Goal: Information Seeking & Learning: Find specific fact

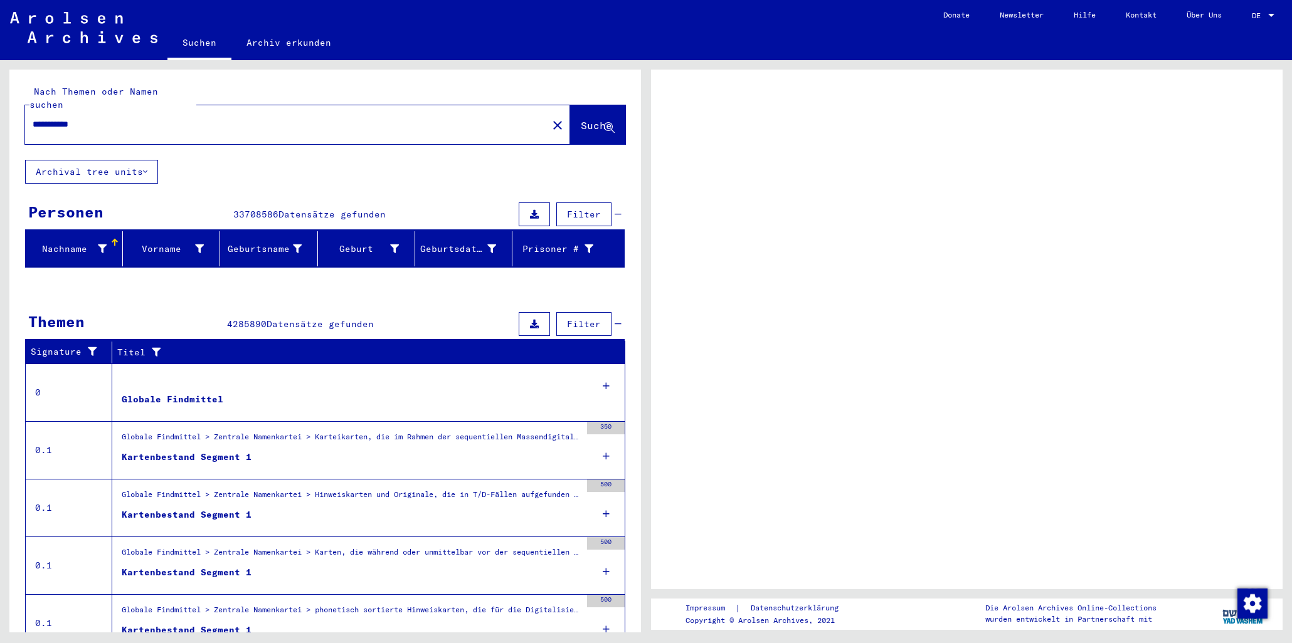
click at [136, 118] on input "**********" at bounding box center [286, 124] width 507 height 13
click at [581, 119] on span "Suche" at bounding box center [596, 125] width 31 height 13
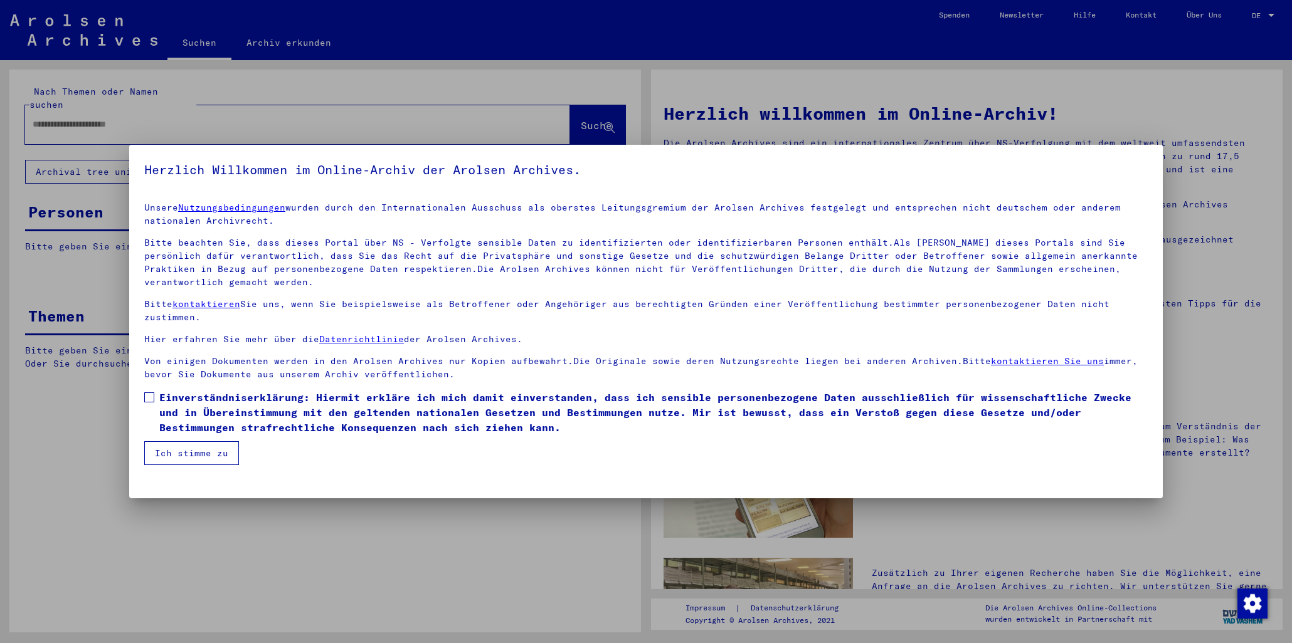
type input "**********"
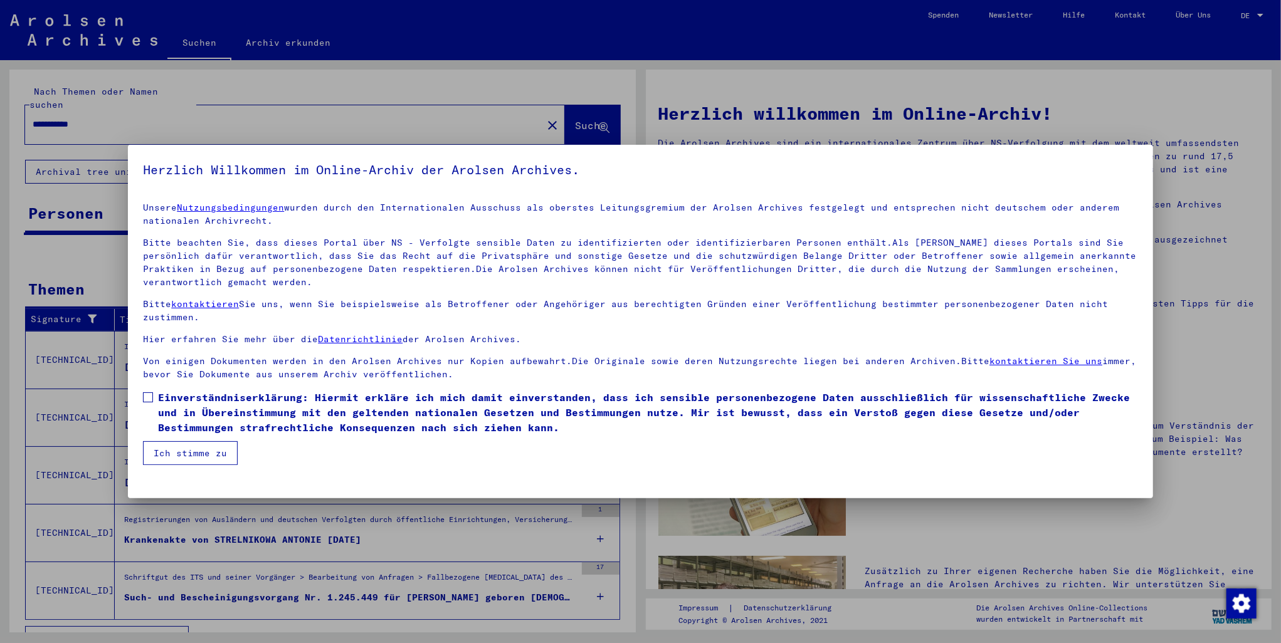
click at [145, 393] on span at bounding box center [148, 398] width 10 height 10
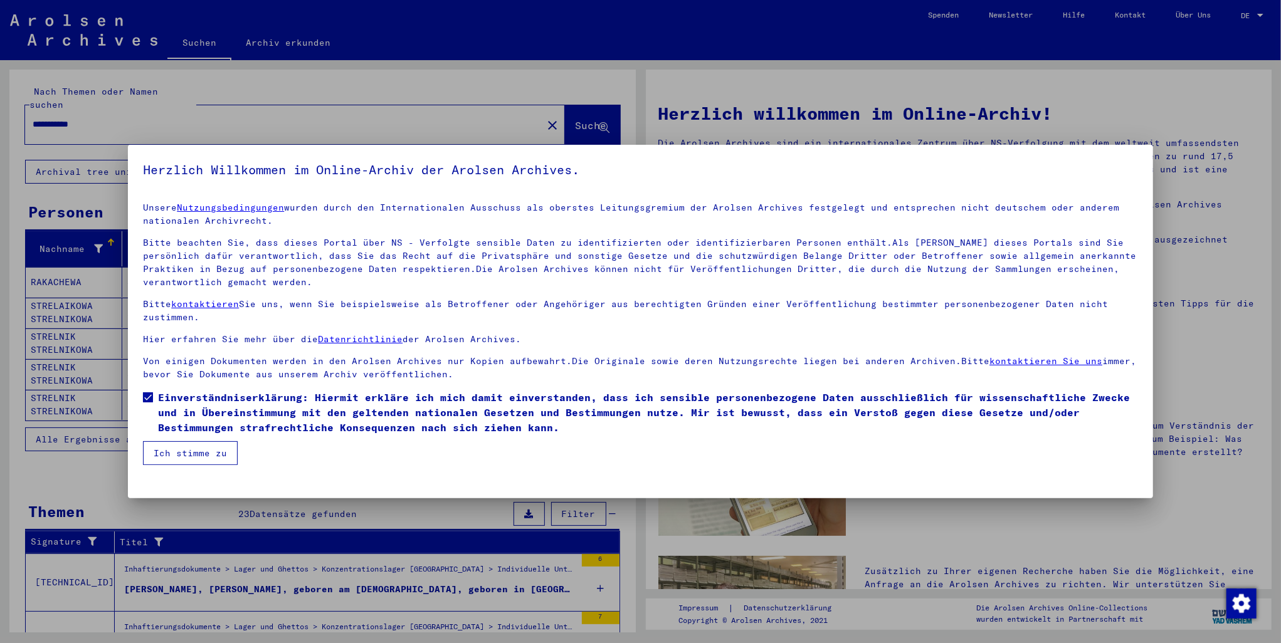
click at [165, 441] on button "Ich stimme zu" at bounding box center [190, 453] width 95 height 24
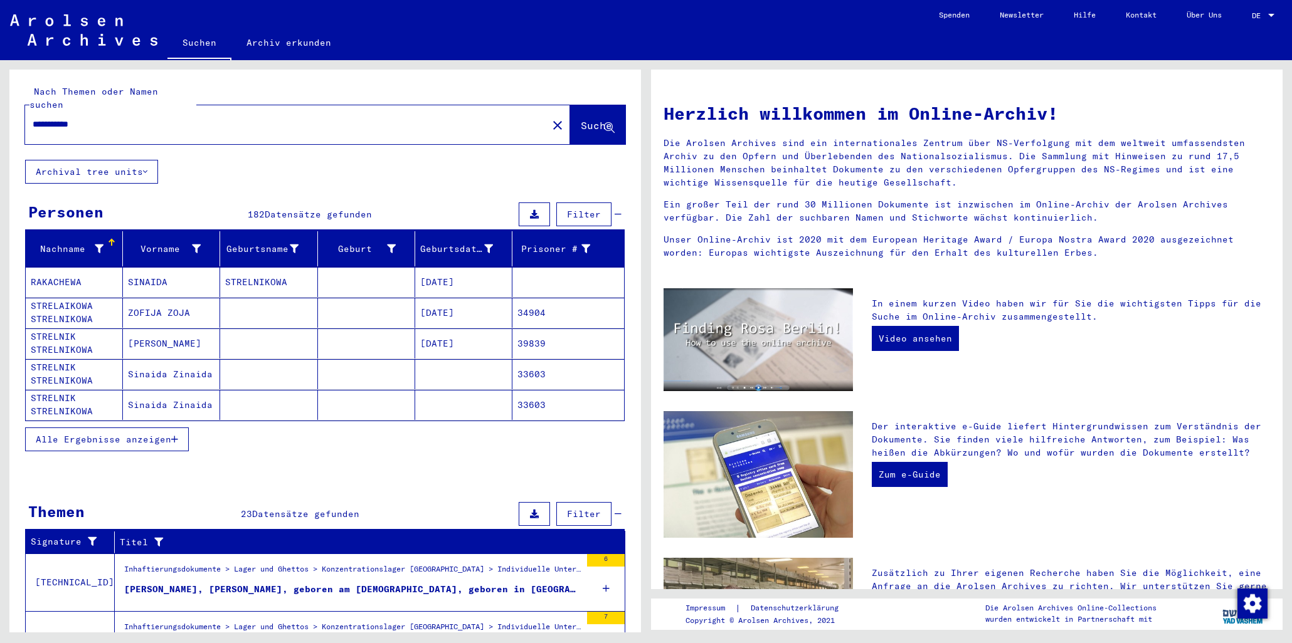
click at [145, 434] on span "Alle Ergebnisse anzeigen" at bounding box center [103, 439] width 135 height 11
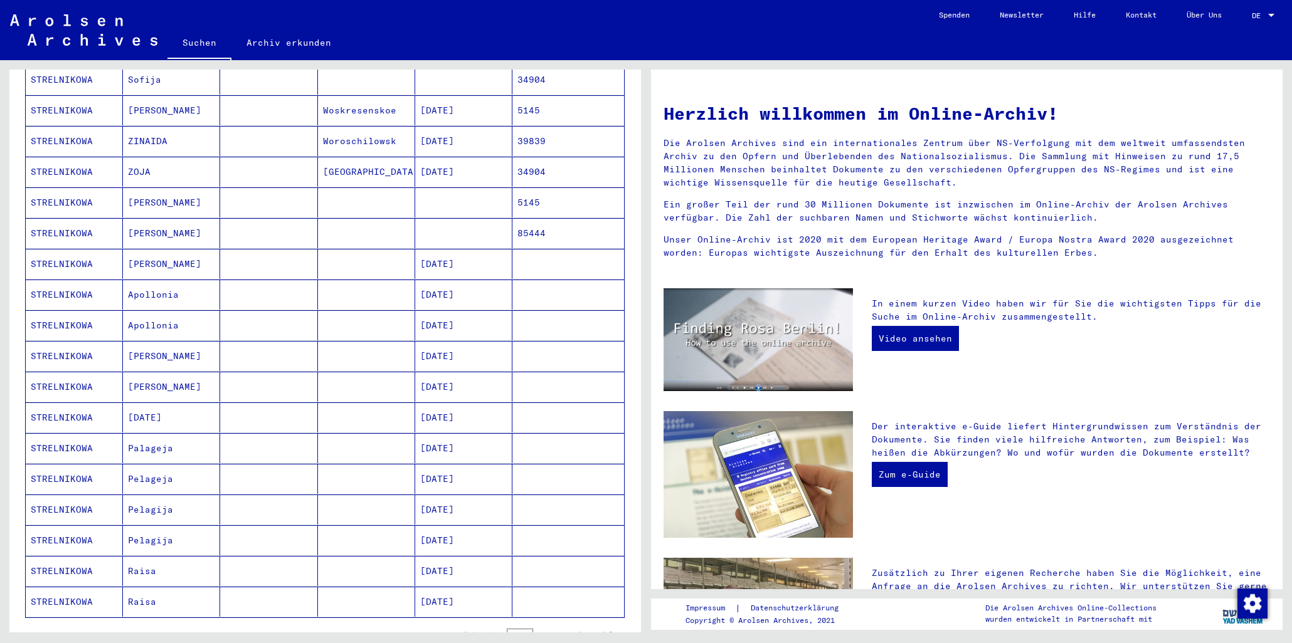
click at [152, 251] on mat-cell "[PERSON_NAME]" at bounding box center [171, 264] width 97 height 30
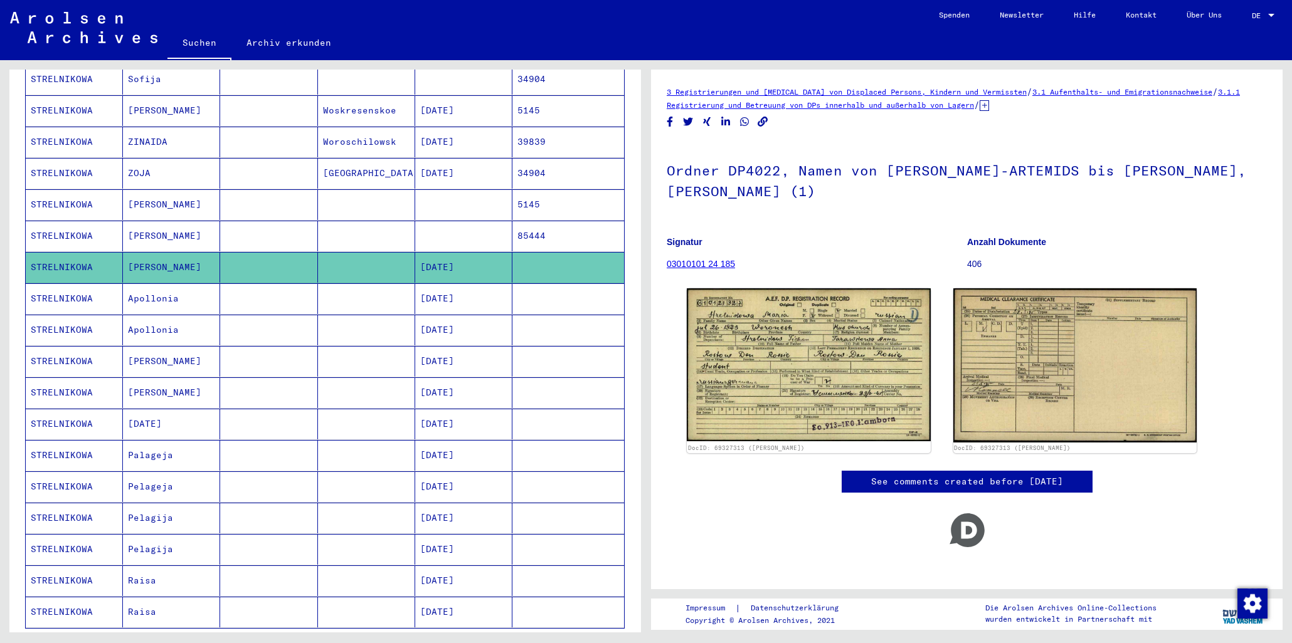
click at [152, 287] on mat-cell "Apollonia" at bounding box center [171, 298] width 97 height 31
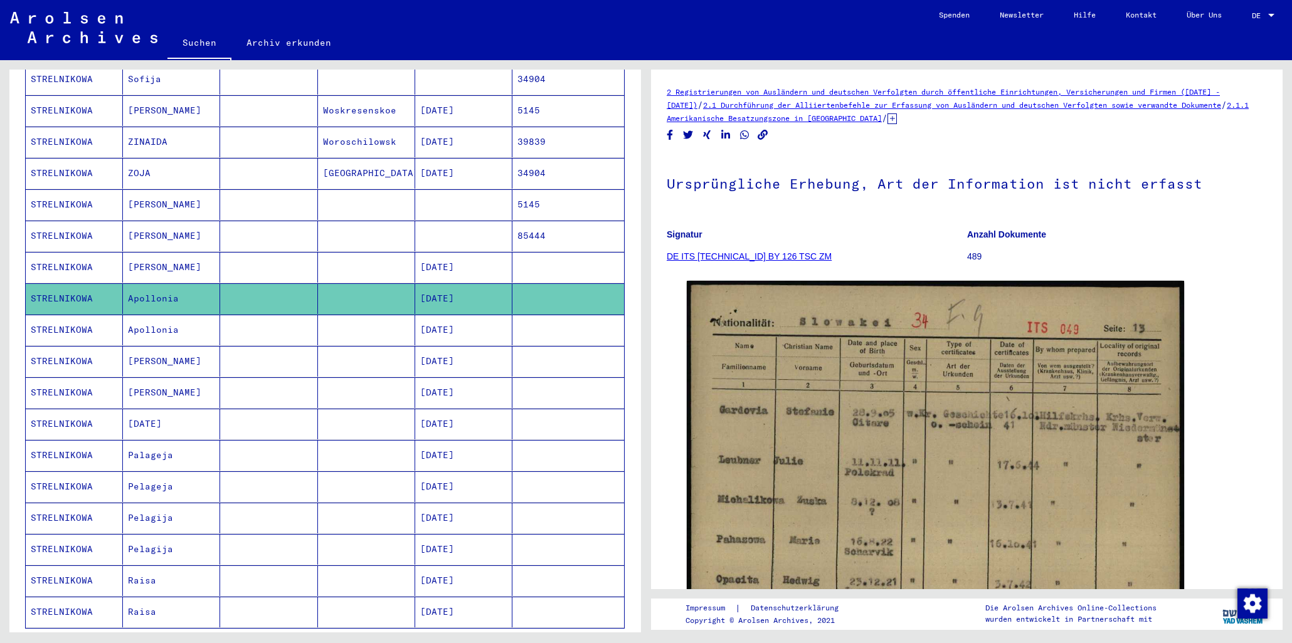
click at [155, 348] on mat-cell "[PERSON_NAME]" at bounding box center [171, 361] width 97 height 31
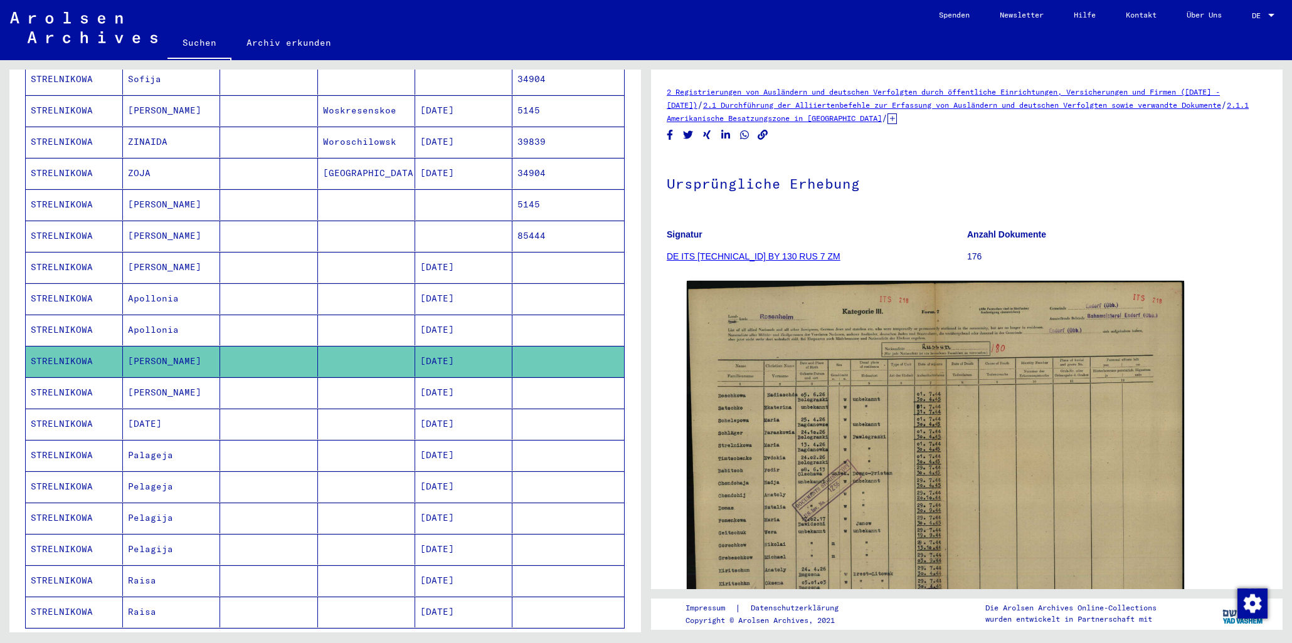
click at [151, 379] on mat-cell "[PERSON_NAME]" at bounding box center [171, 393] width 97 height 31
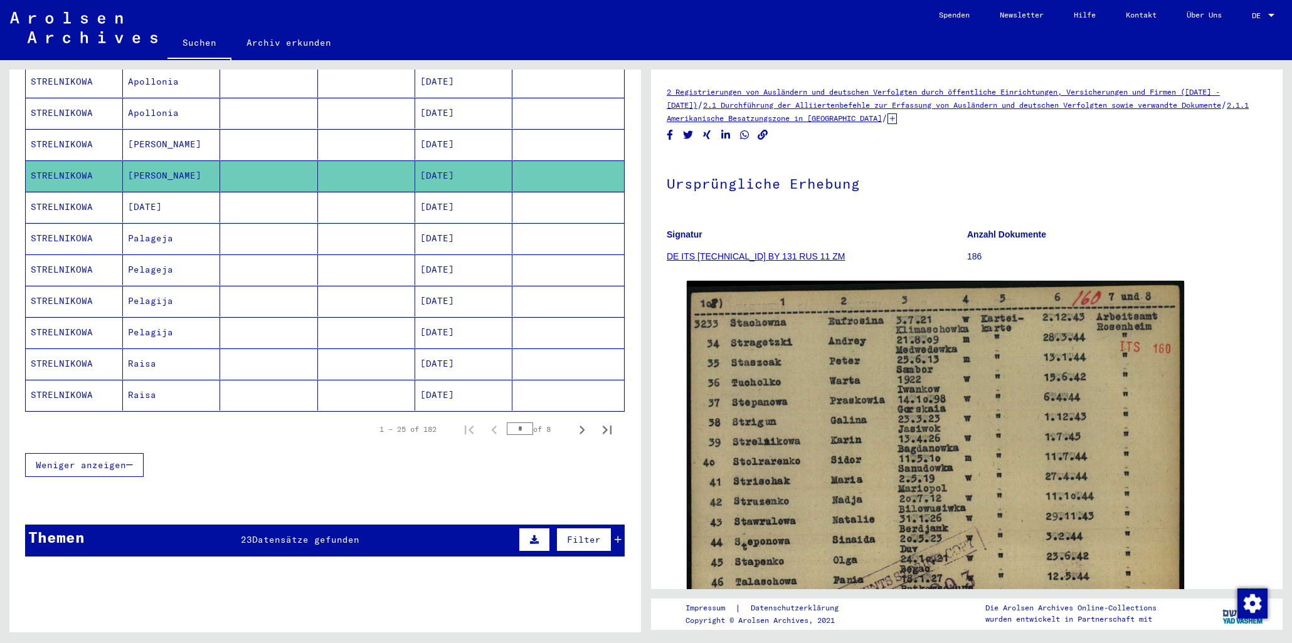
scroll to position [674, 0]
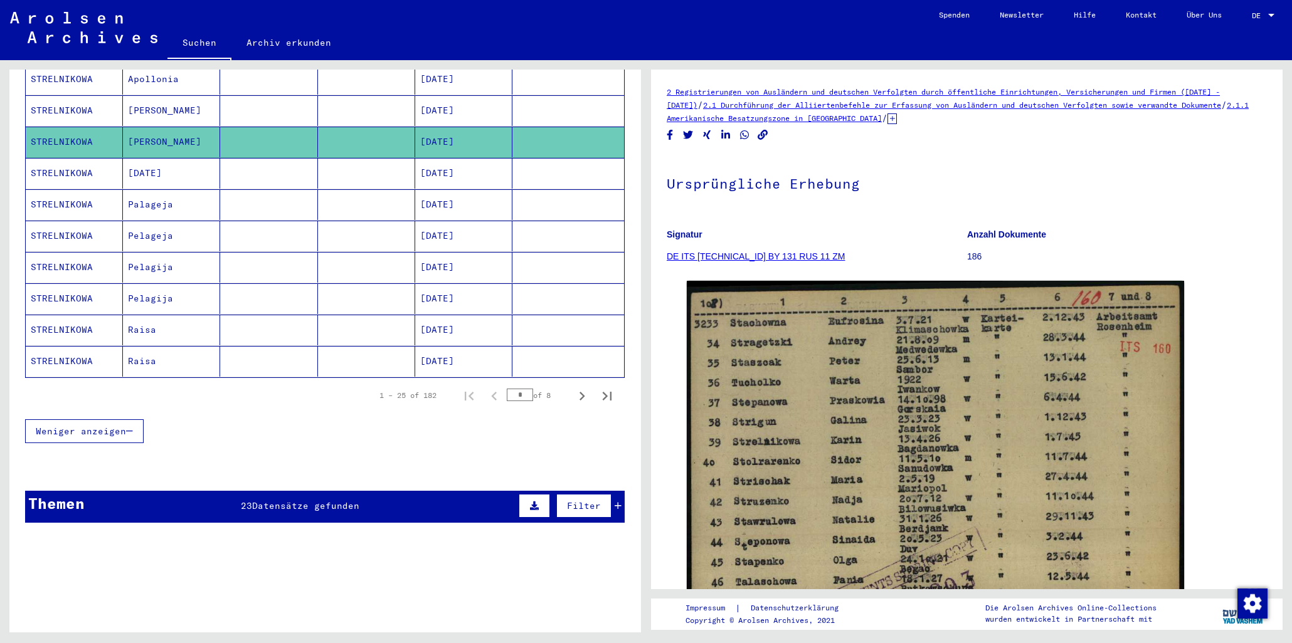
click at [139, 317] on mat-cell "Raisa" at bounding box center [171, 330] width 97 height 31
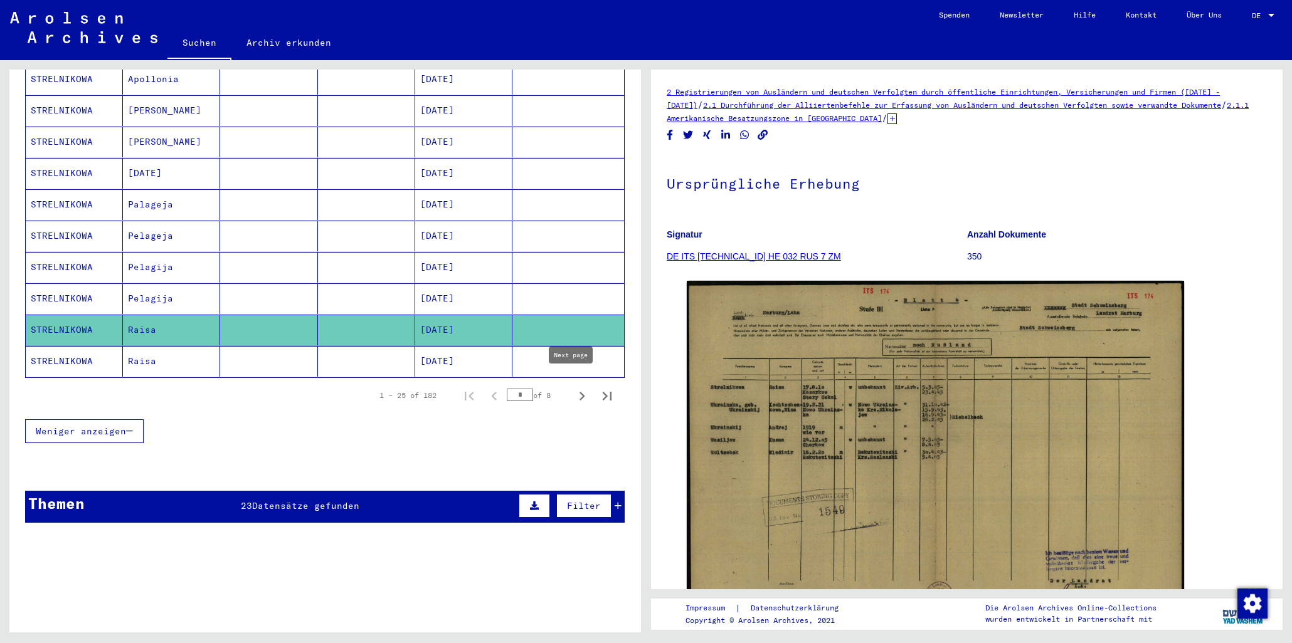
click at [579, 392] on icon "Next page" at bounding box center [582, 396] width 6 height 9
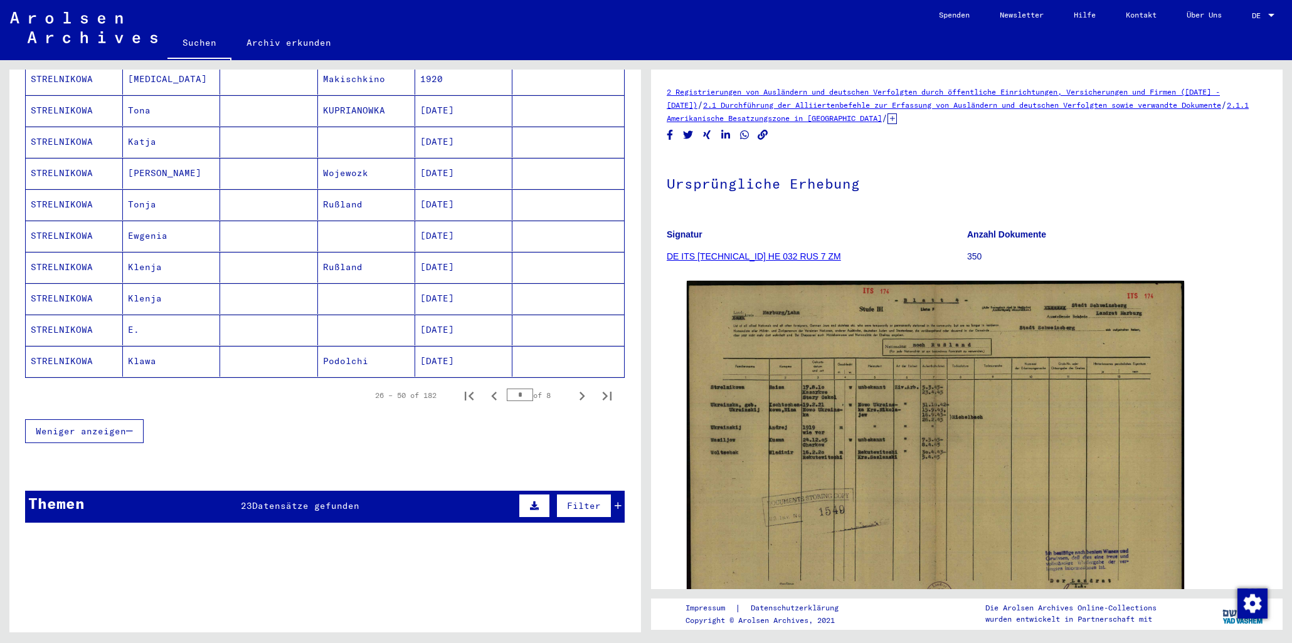
click at [154, 286] on mat-cell "Klenja" at bounding box center [171, 298] width 97 height 31
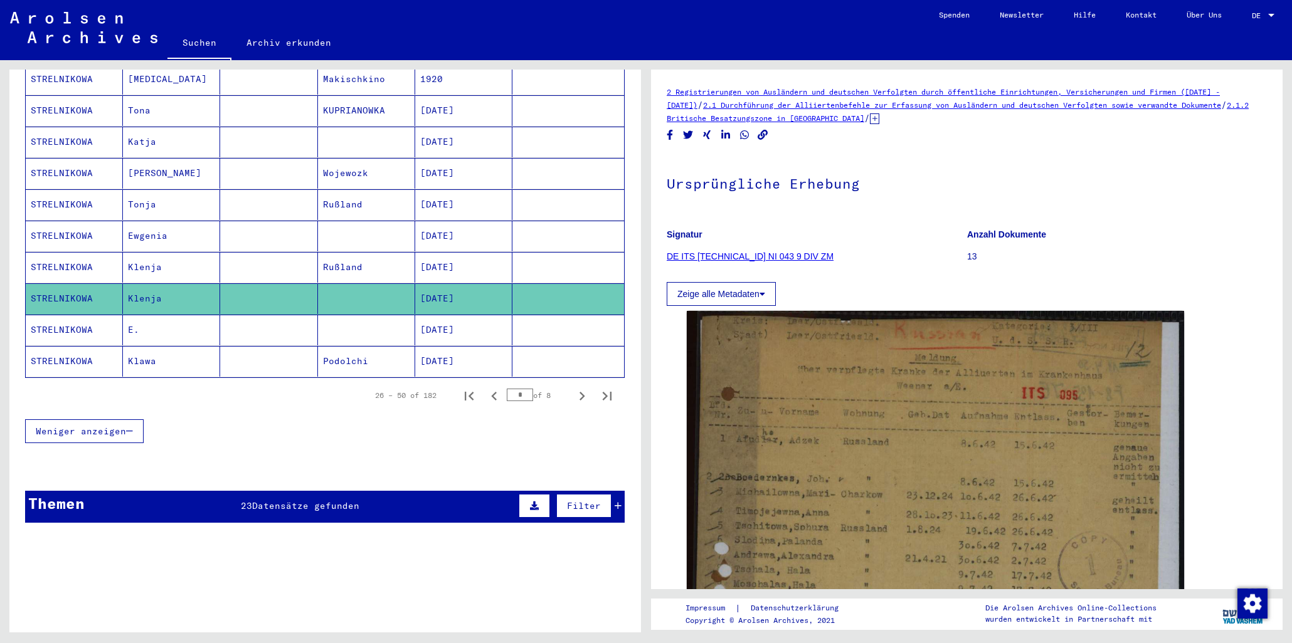
click at [154, 352] on mat-cell "Klawa" at bounding box center [171, 361] width 97 height 31
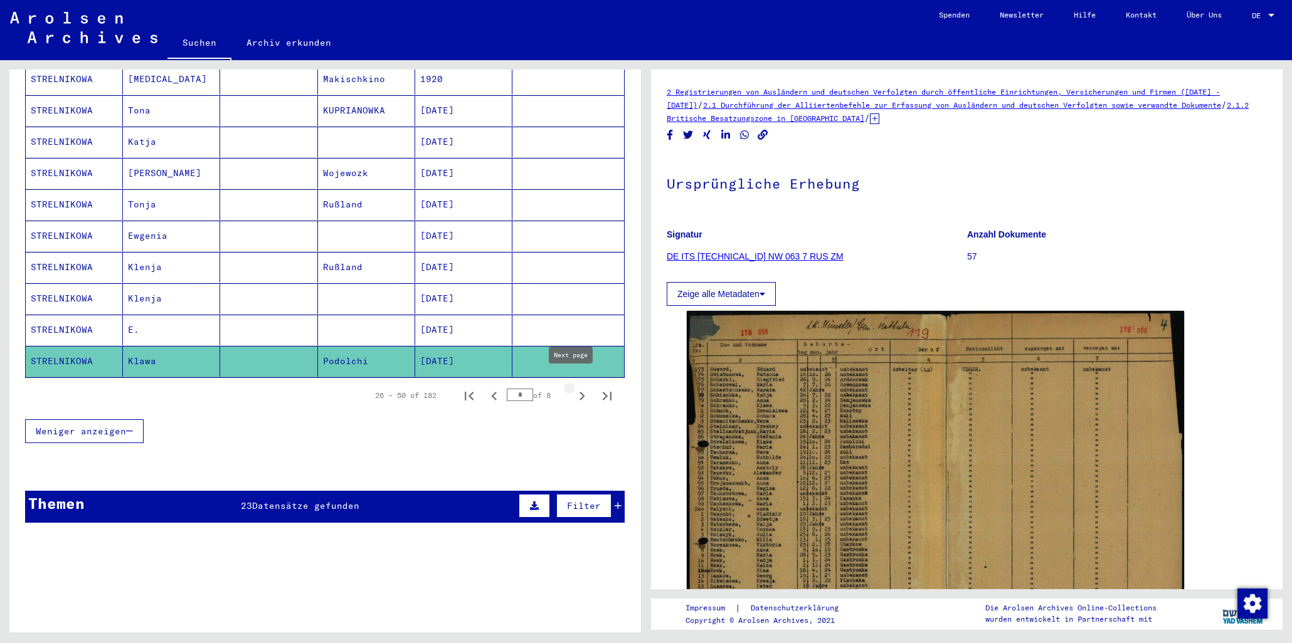
click at [579, 392] on icon "Next page" at bounding box center [582, 396] width 6 height 9
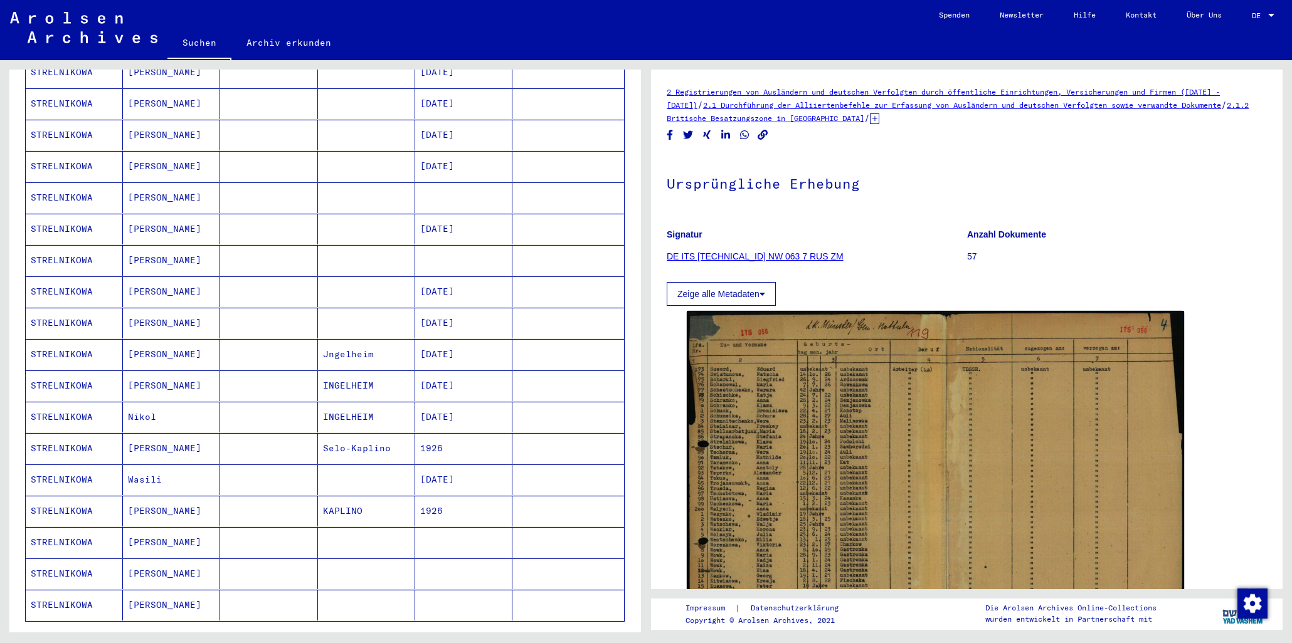
scroll to position [255, 0]
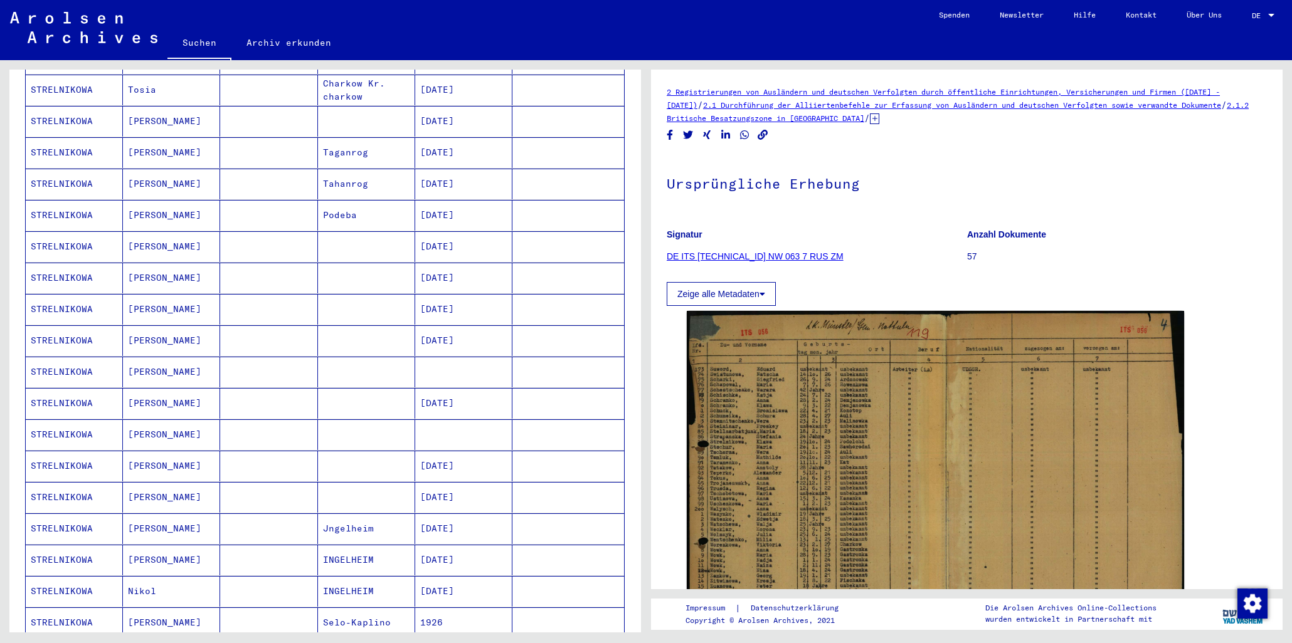
click at [154, 140] on mat-cell "[PERSON_NAME]" at bounding box center [171, 152] width 97 height 31
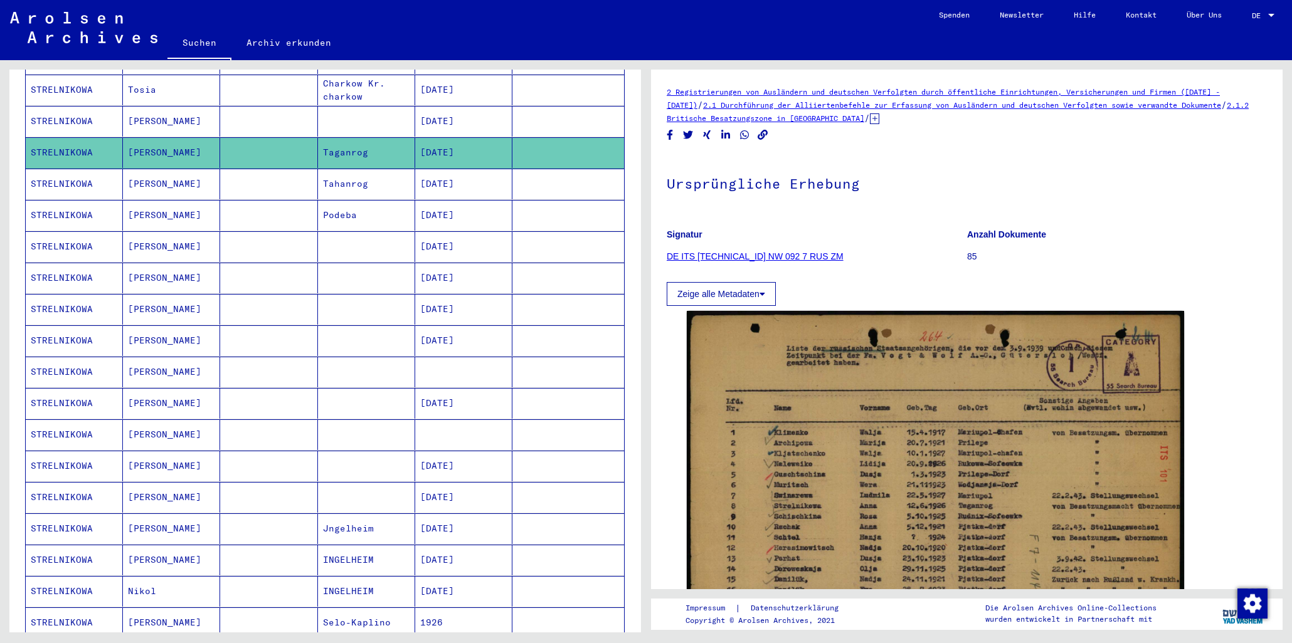
click at [152, 170] on mat-cell "[PERSON_NAME]" at bounding box center [171, 184] width 97 height 31
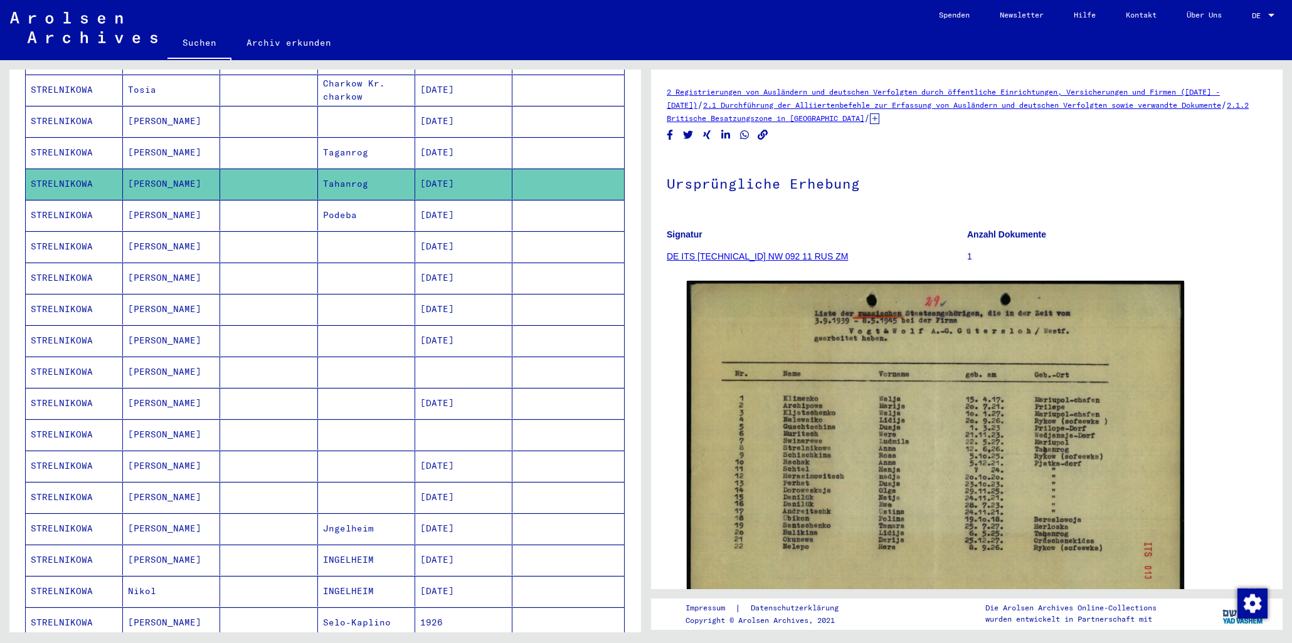
click at [146, 483] on mat-cell "[PERSON_NAME]" at bounding box center [171, 497] width 97 height 31
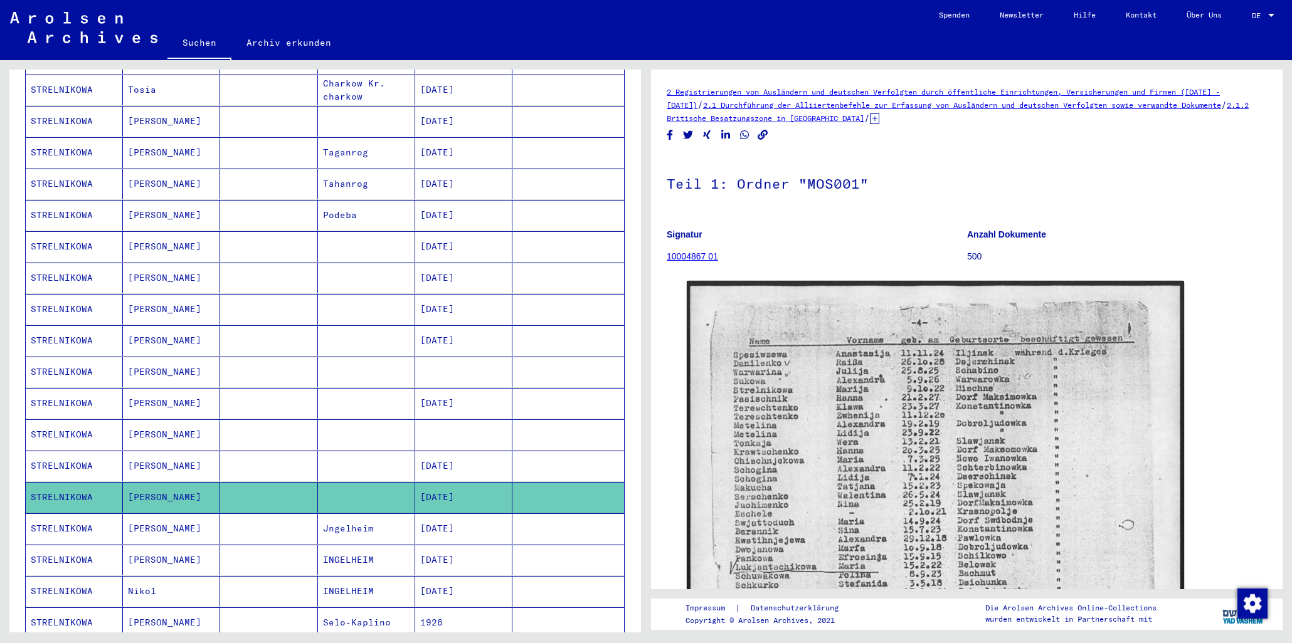
click at [140, 587] on mat-cell "Nikol" at bounding box center [171, 591] width 97 height 31
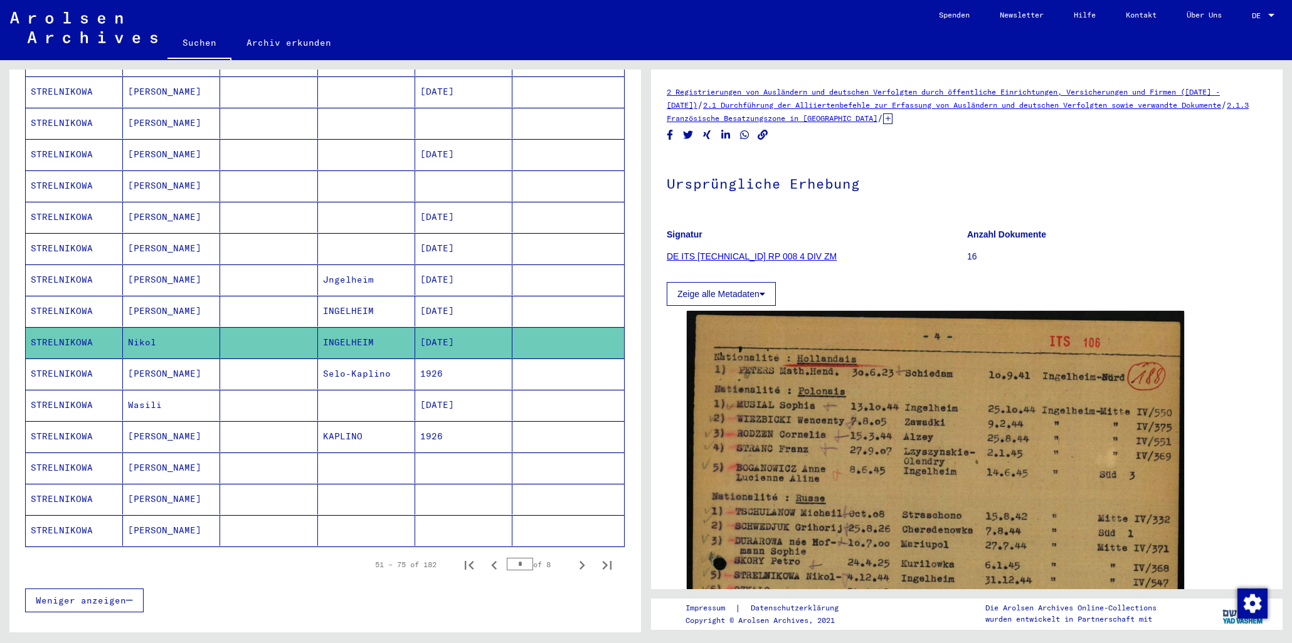
scroll to position [506, 0]
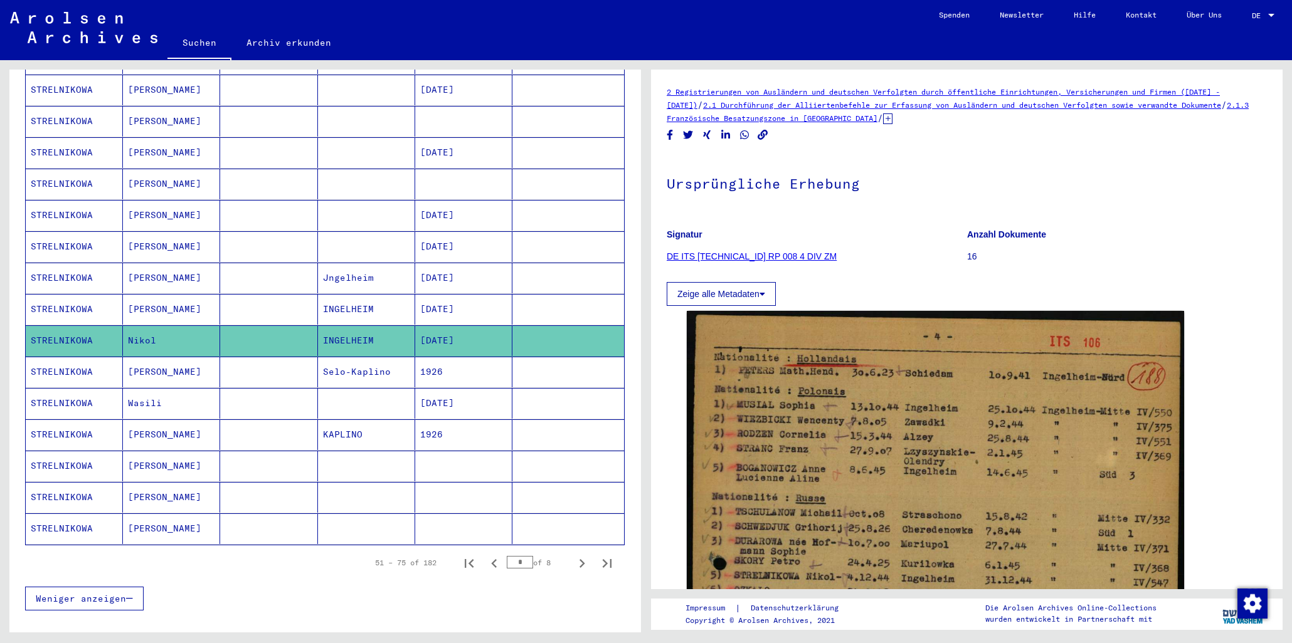
click at [151, 388] on mat-cell "Wasili" at bounding box center [171, 403] width 97 height 31
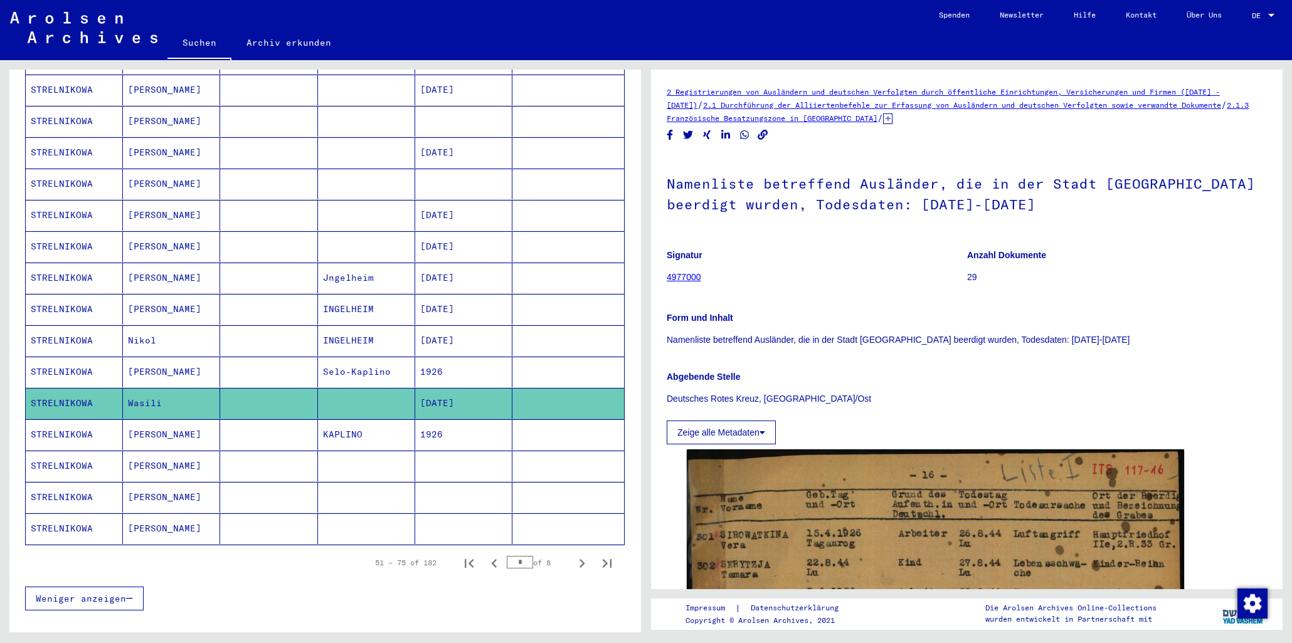
click at [152, 423] on mat-cell "[PERSON_NAME]" at bounding box center [171, 435] width 97 height 31
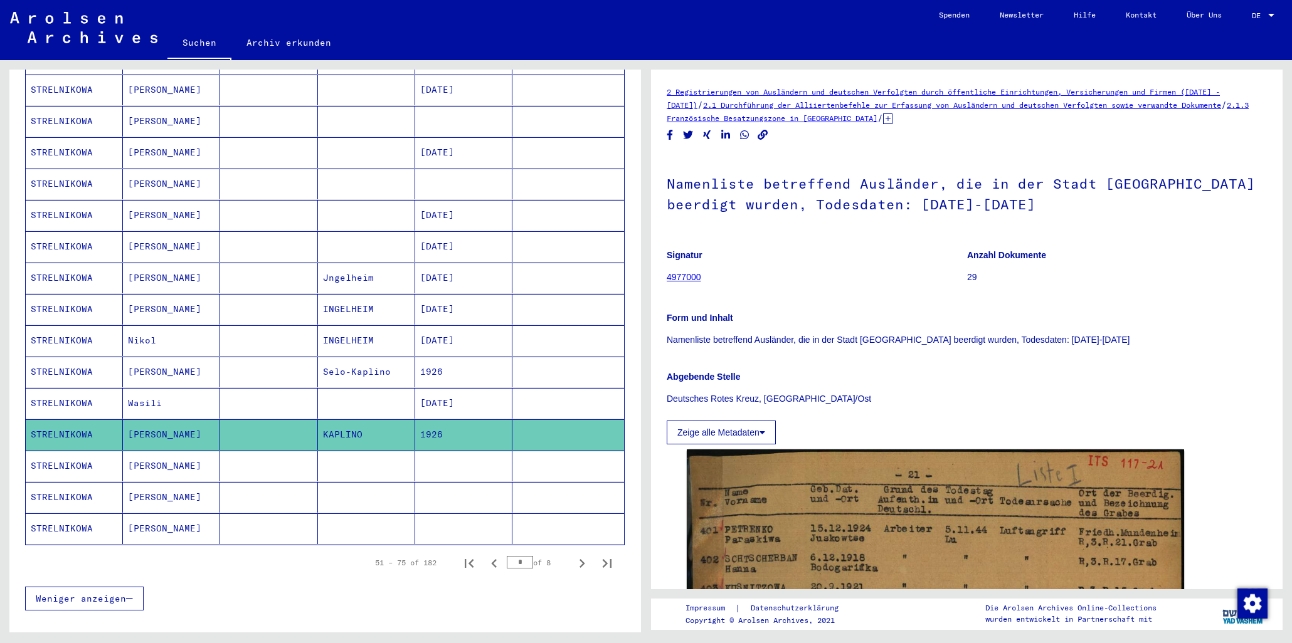
click at [147, 496] on mat-cell "[PERSON_NAME]" at bounding box center [171, 497] width 97 height 31
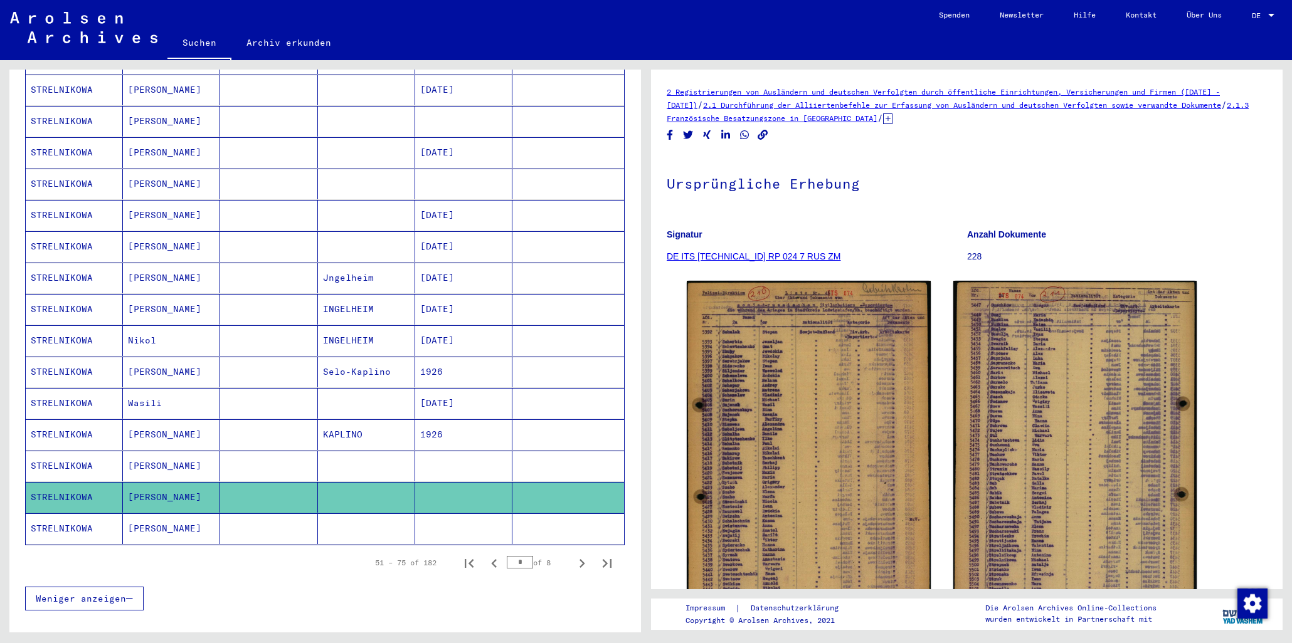
click at [151, 519] on mat-cell "[PERSON_NAME]" at bounding box center [171, 529] width 97 height 31
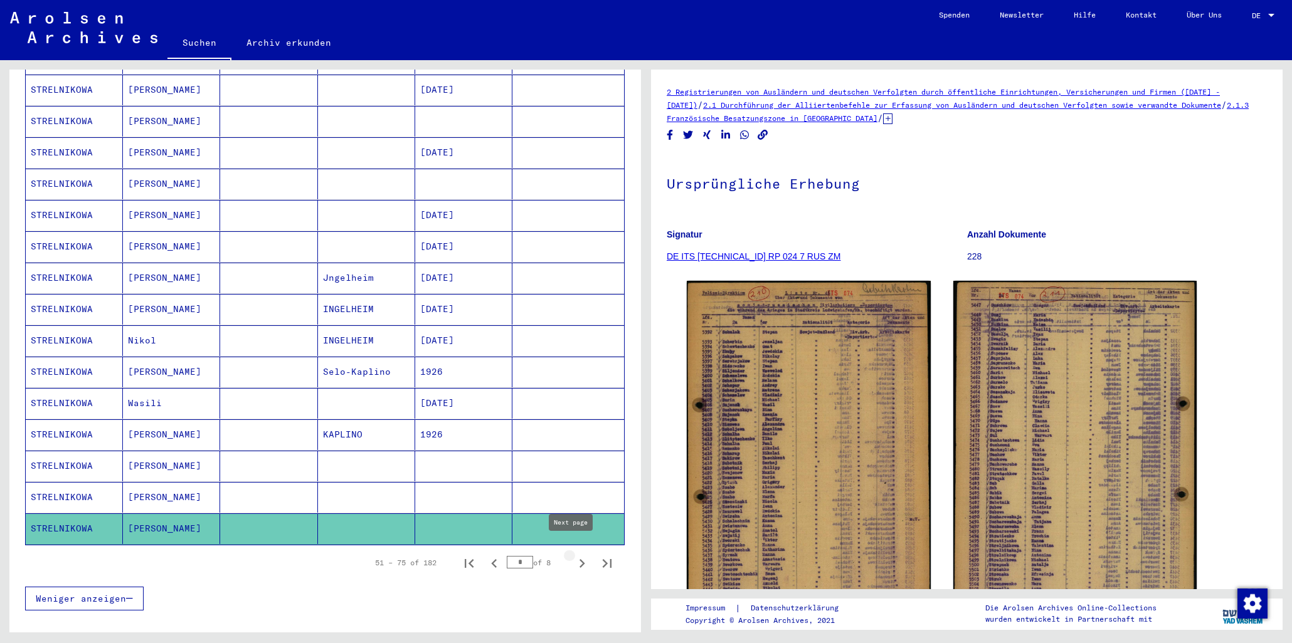
click at [579, 559] on icon "Next page" at bounding box center [582, 563] width 6 height 9
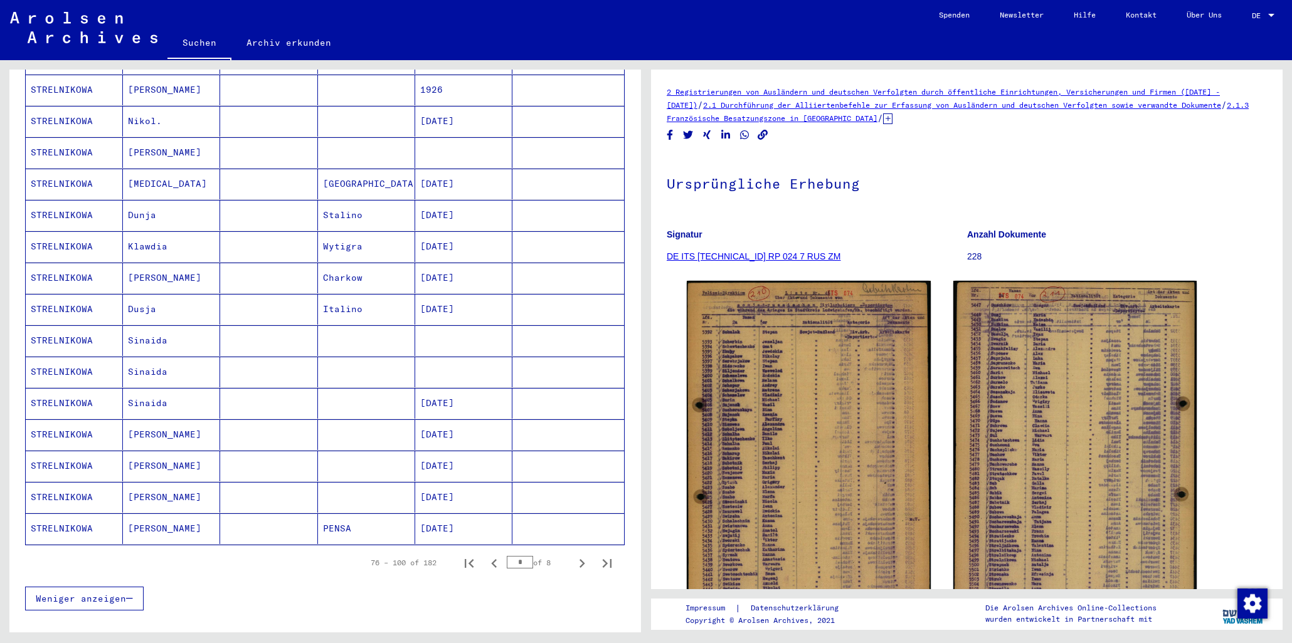
click at [137, 177] on mat-cell "[MEDICAL_DATA]" at bounding box center [171, 184] width 97 height 31
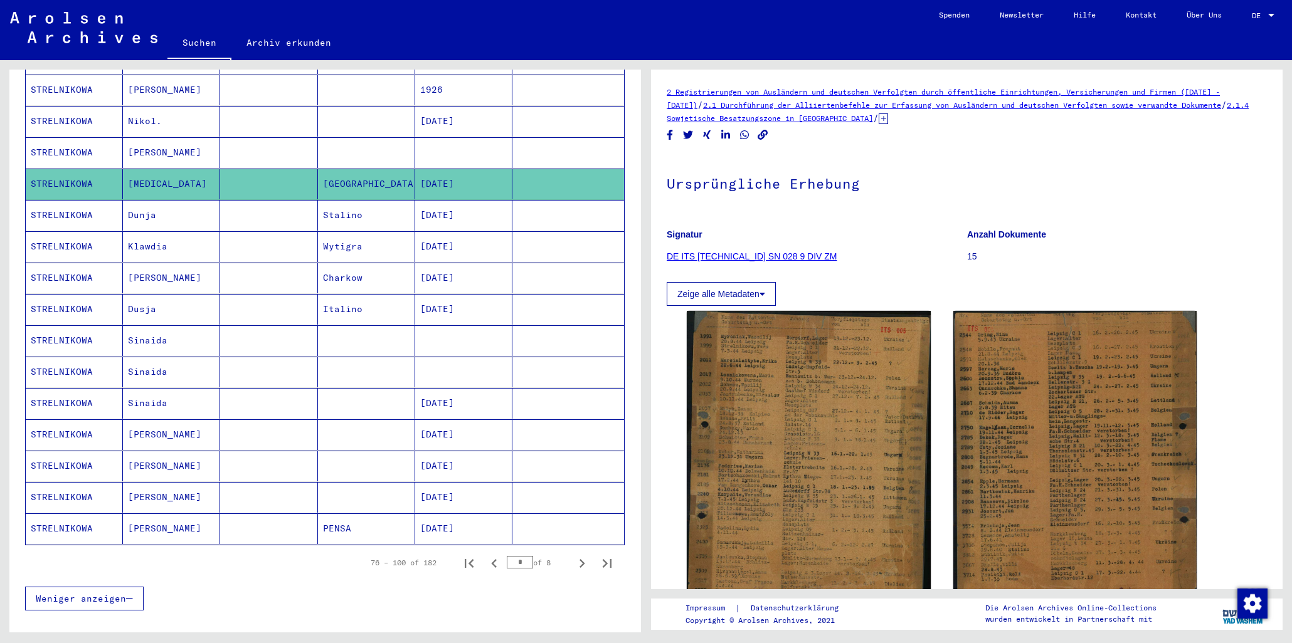
click at [145, 137] on mat-cell "[PERSON_NAME]" at bounding box center [171, 152] width 97 height 31
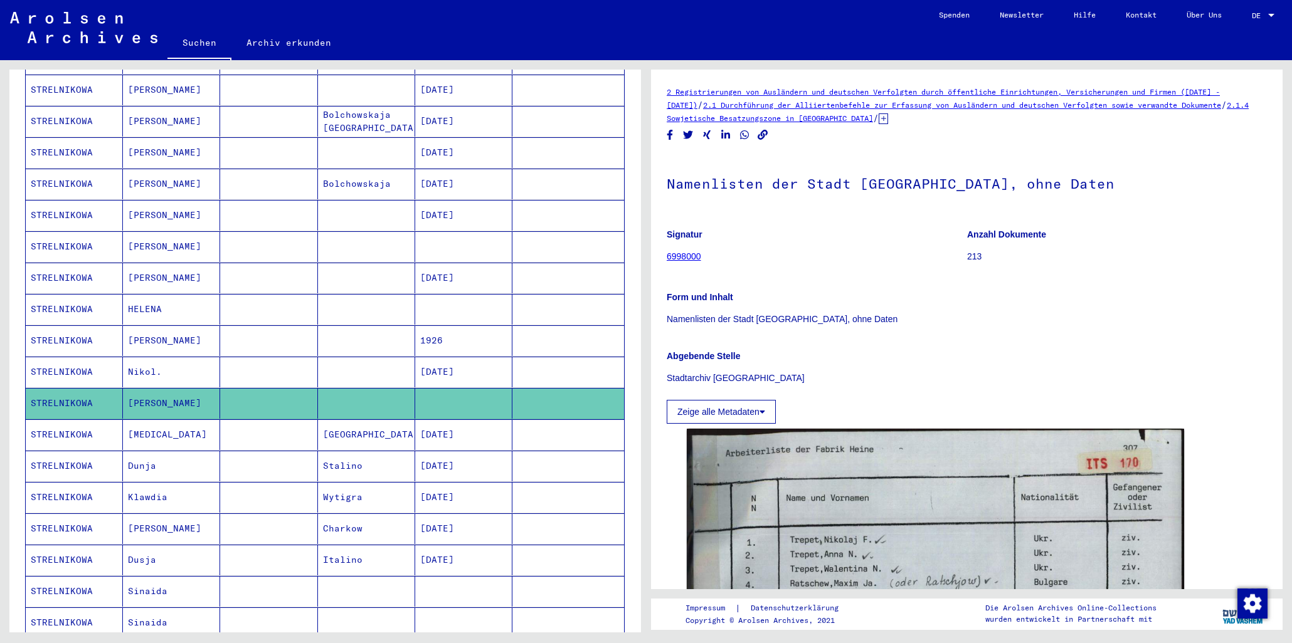
click at [149, 169] on mat-cell "[PERSON_NAME]" at bounding box center [171, 184] width 97 height 31
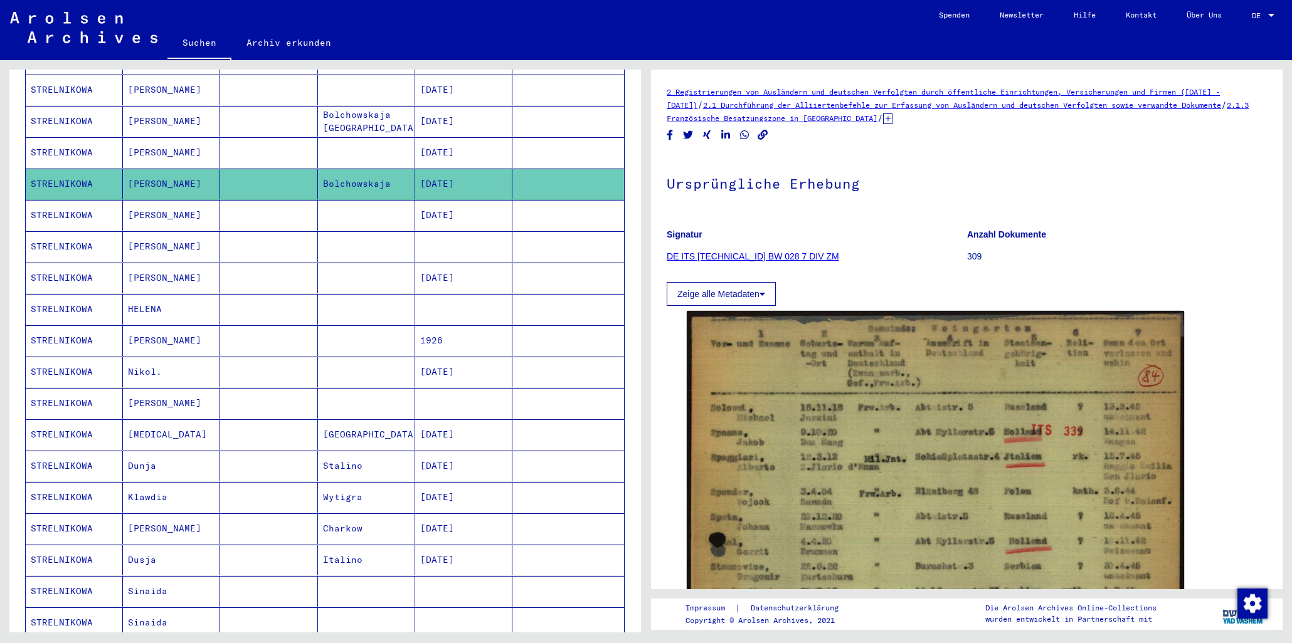
click at [144, 233] on mat-cell "[PERSON_NAME]" at bounding box center [171, 246] width 97 height 31
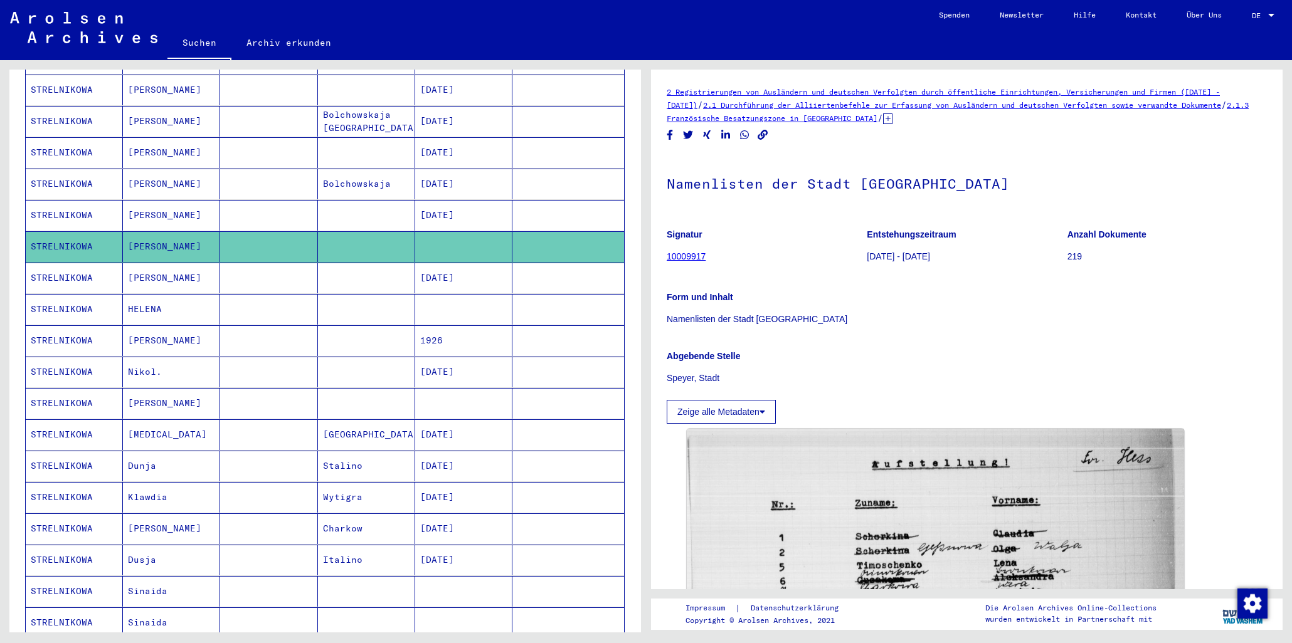
click at [144, 268] on mat-cell "[PERSON_NAME]" at bounding box center [171, 278] width 97 height 31
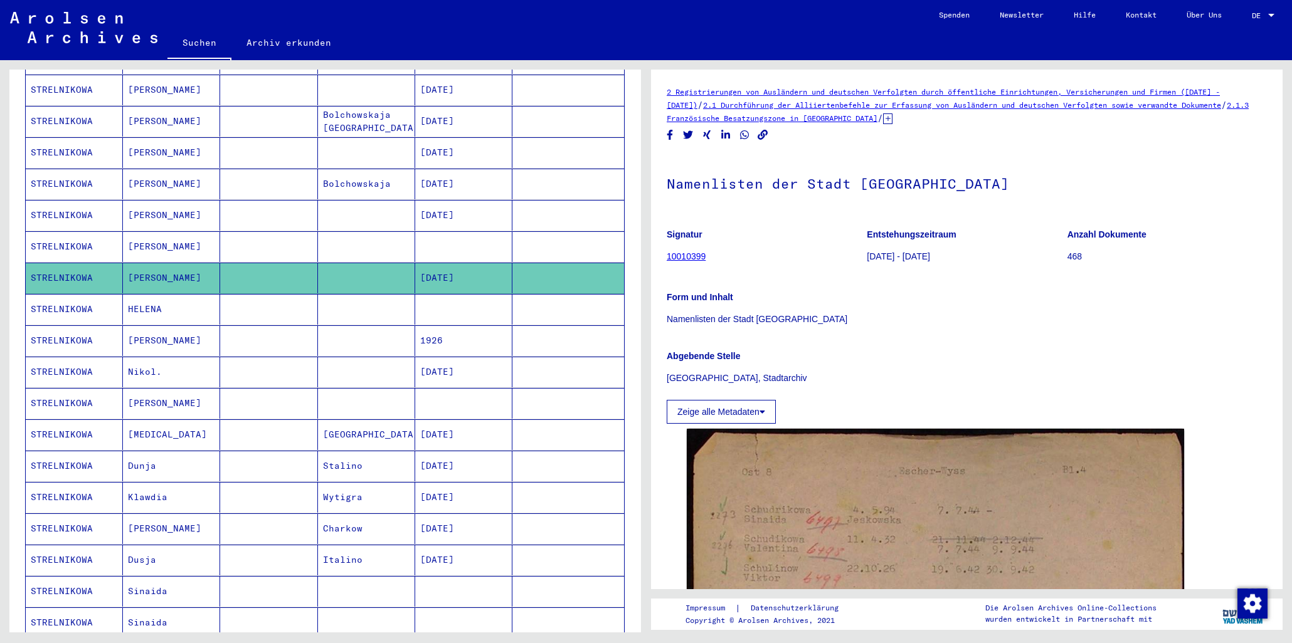
click at [143, 307] on mat-cell "HELENA" at bounding box center [171, 309] width 97 height 31
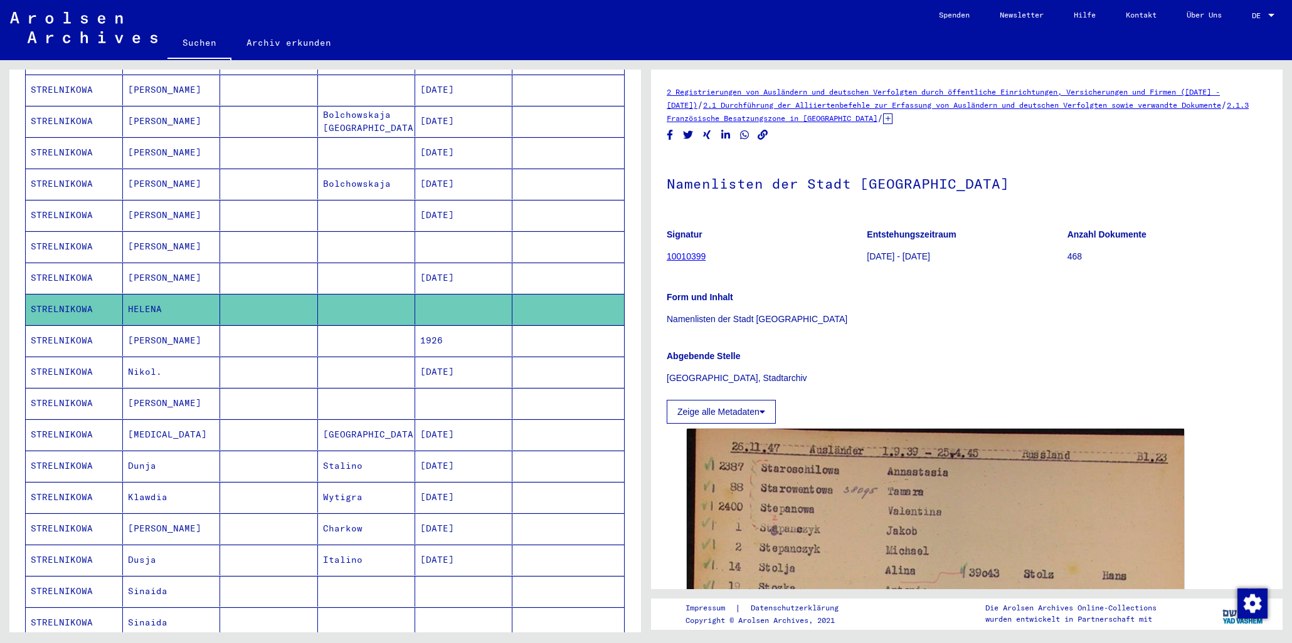
click at [137, 328] on mat-cell "[PERSON_NAME]" at bounding box center [171, 340] width 97 height 31
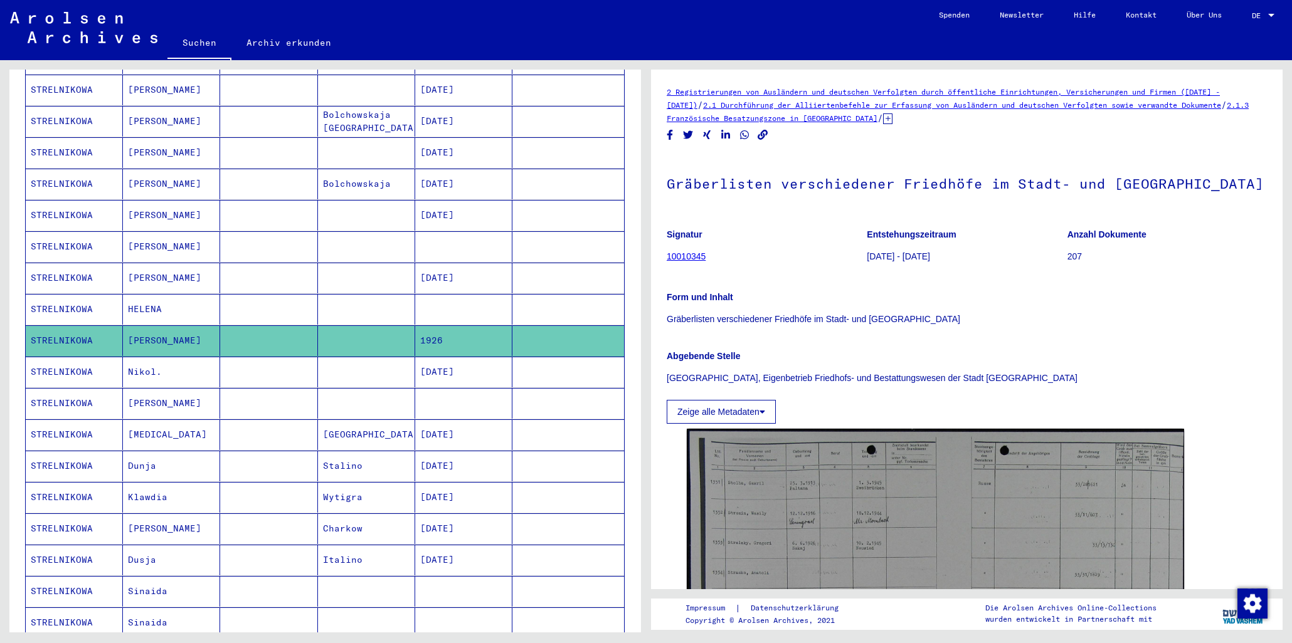
click at [141, 366] on mat-cell "Nikol." at bounding box center [171, 372] width 97 height 31
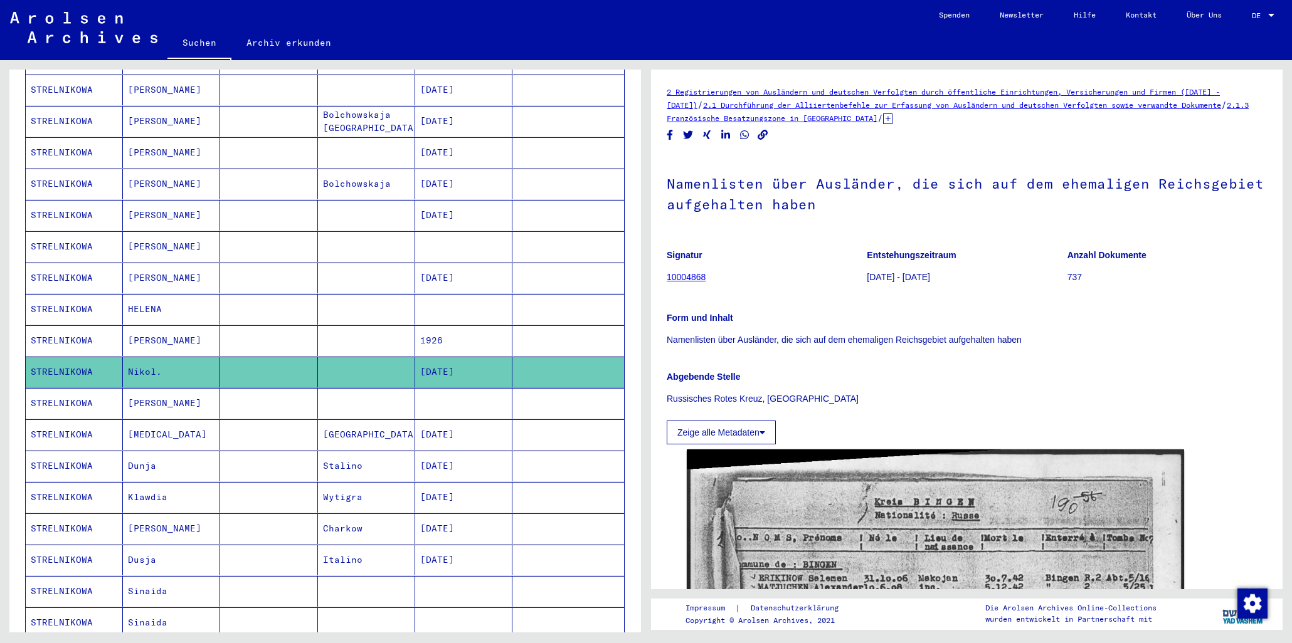
click at [142, 388] on mat-cell "[PERSON_NAME]" at bounding box center [171, 403] width 97 height 31
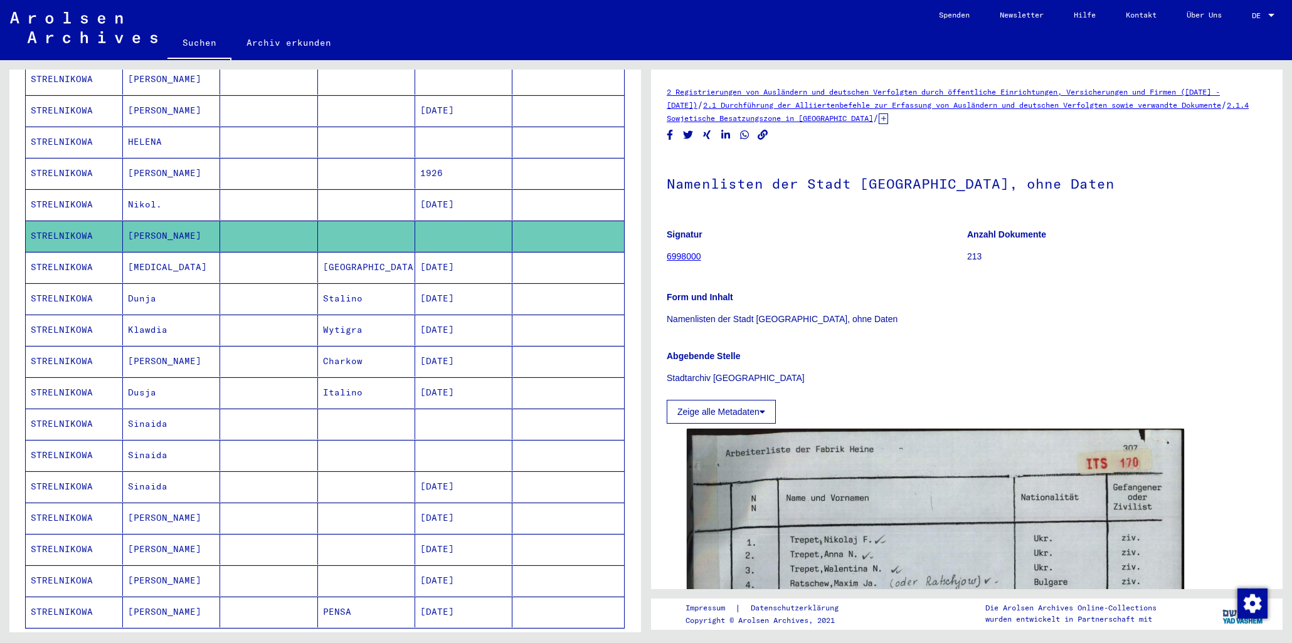
click at [144, 260] on mat-cell "[MEDICAL_DATA]" at bounding box center [171, 267] width 97 height 31
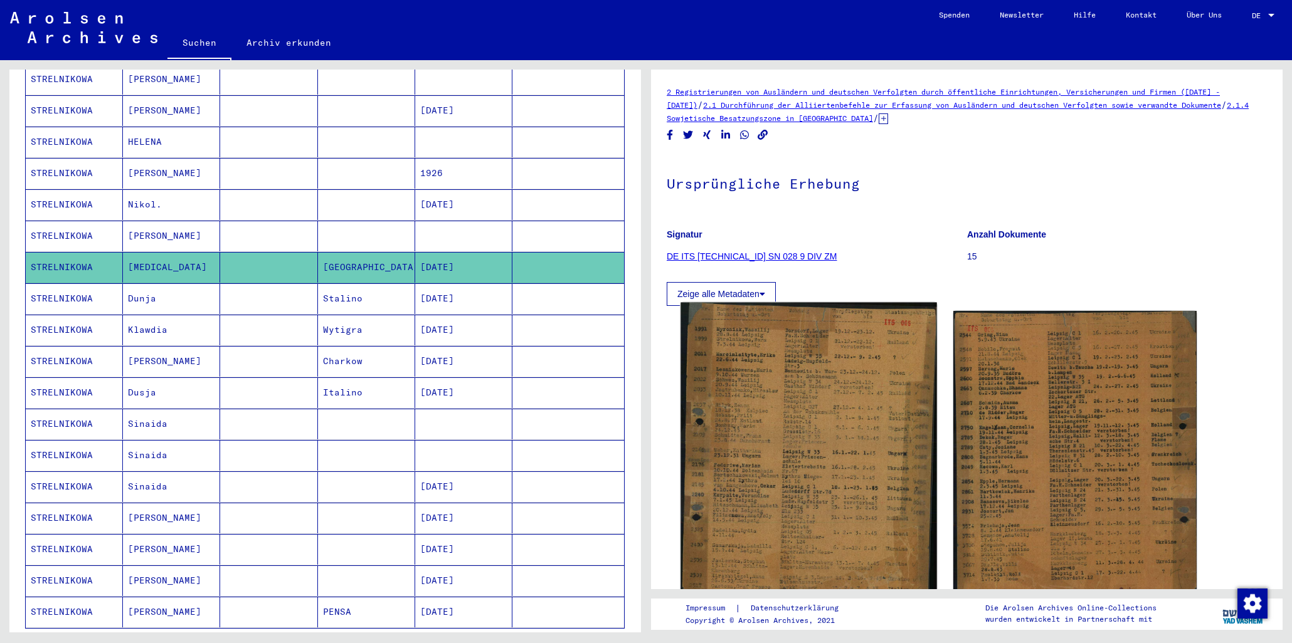
click at [767, 388] on img at bounding box center [808, 474] width 256 height 342
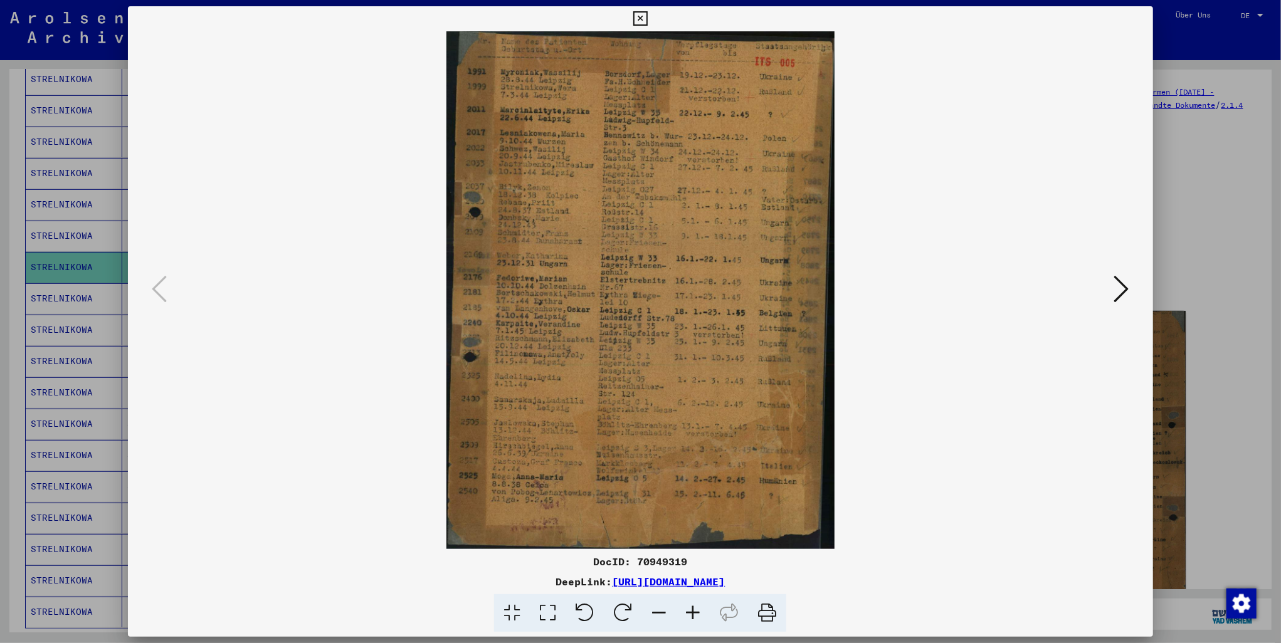
click at [643, 17] on icon at bounding box center [640, 18] width 14 height 15
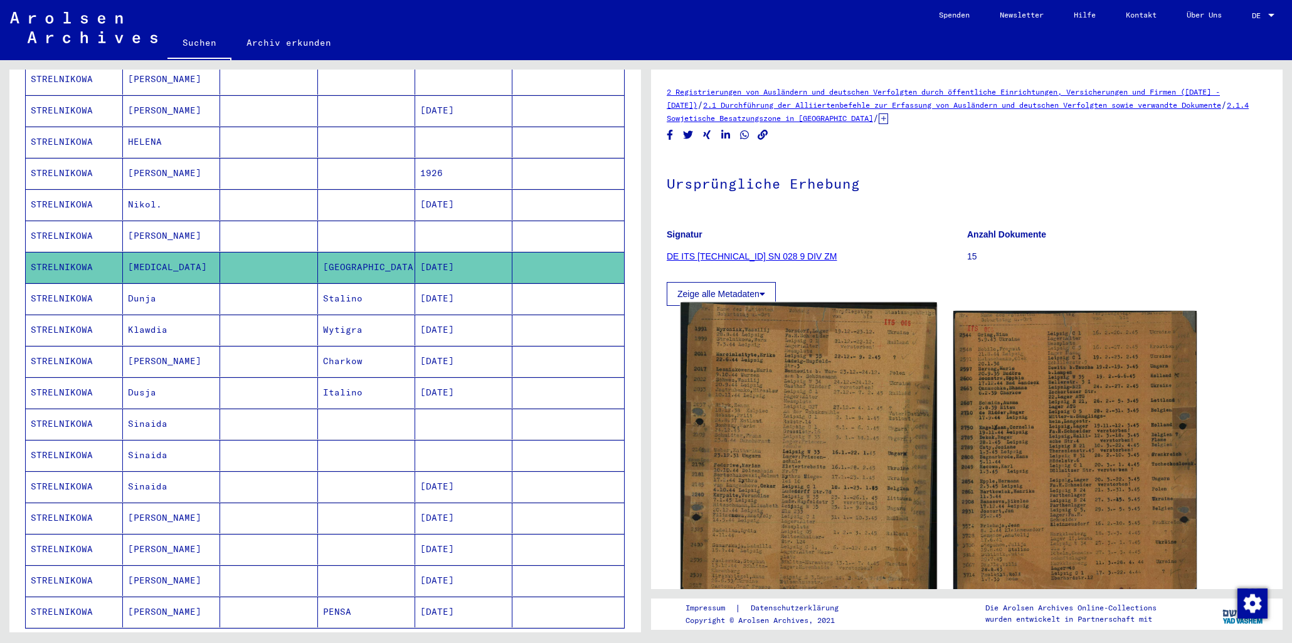
click at [774, 361] on img at bounding box center [808, 474] width 256 height 342
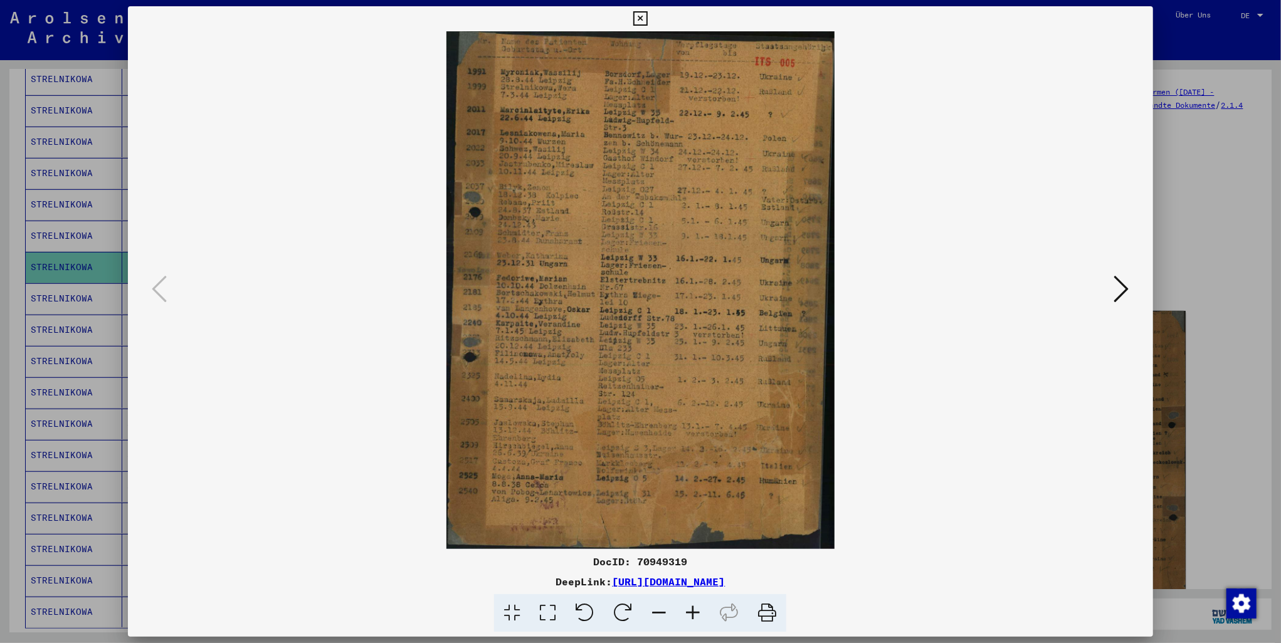
click at [766, 608] on icon at bounding box center [767, 613] width 38 height 38
click at [847, 288] on img at bounding box center [640, 290] width 939 height 518
click at [1127, 287] on icon at bounding box center [1121, 289] width 15 height 30
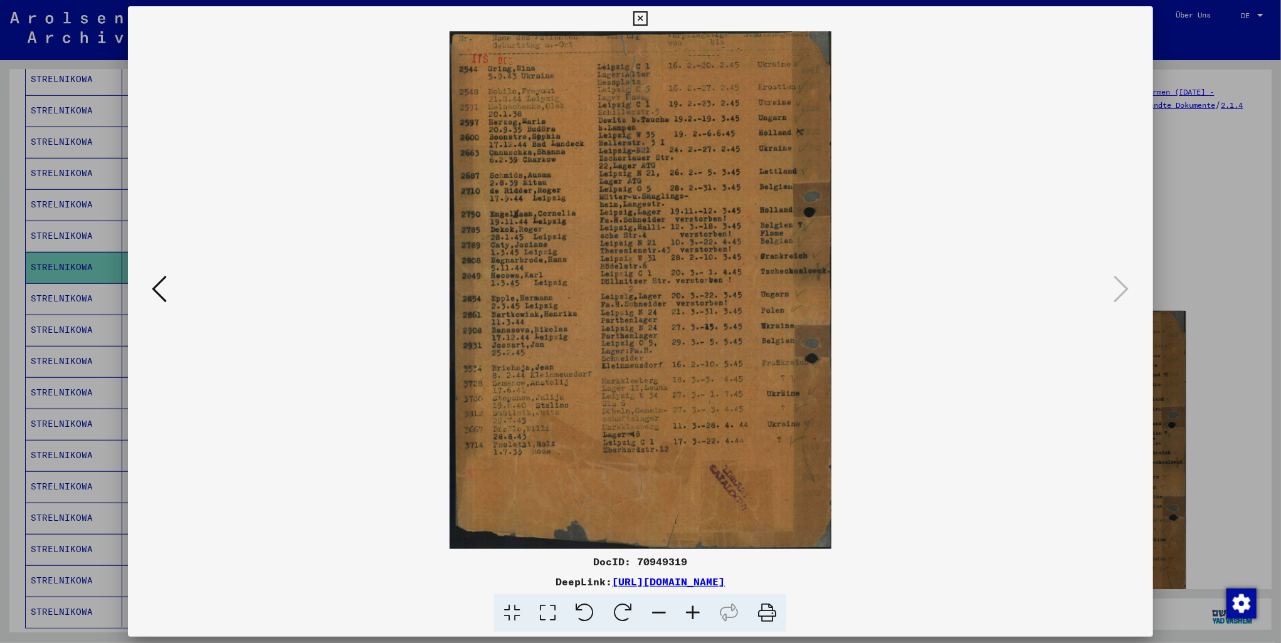
click at [766, 613] on icon at bounding box center [767, 613] width 38 height 38
click at [153, 290] on icon at bounding box center [159, 289] width 15 height 30
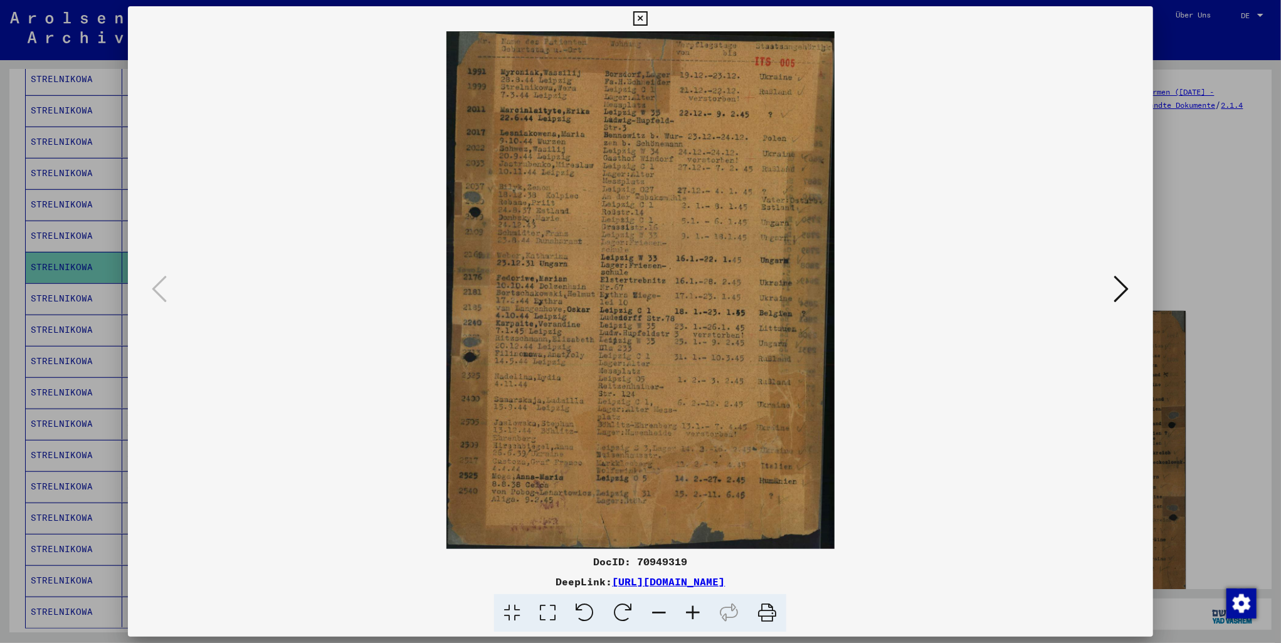
click at [1116, 285] on button at bounding box center [1122, 290] width 23 height 36
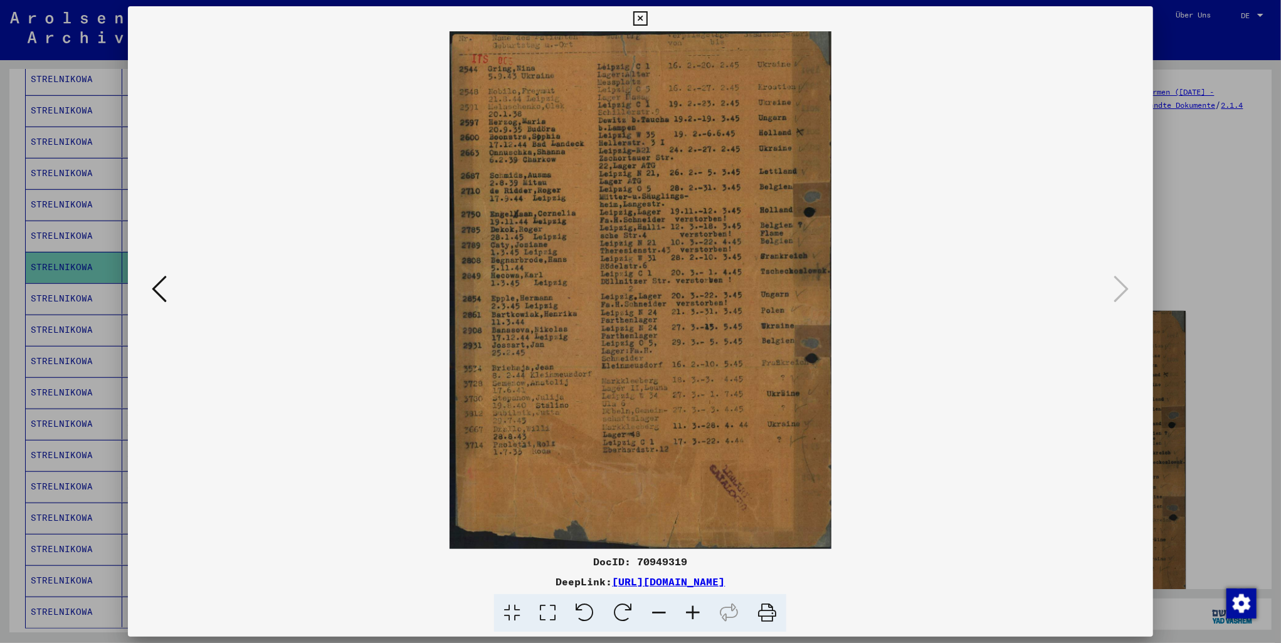
click at [661, 556] on div "DocID: 70949319" at bounding box center [640, 561] width 1025 height 15
copy div "70949319"
click at [1186, 249] on div at bounding box center [640, 321] width 1281 height 643
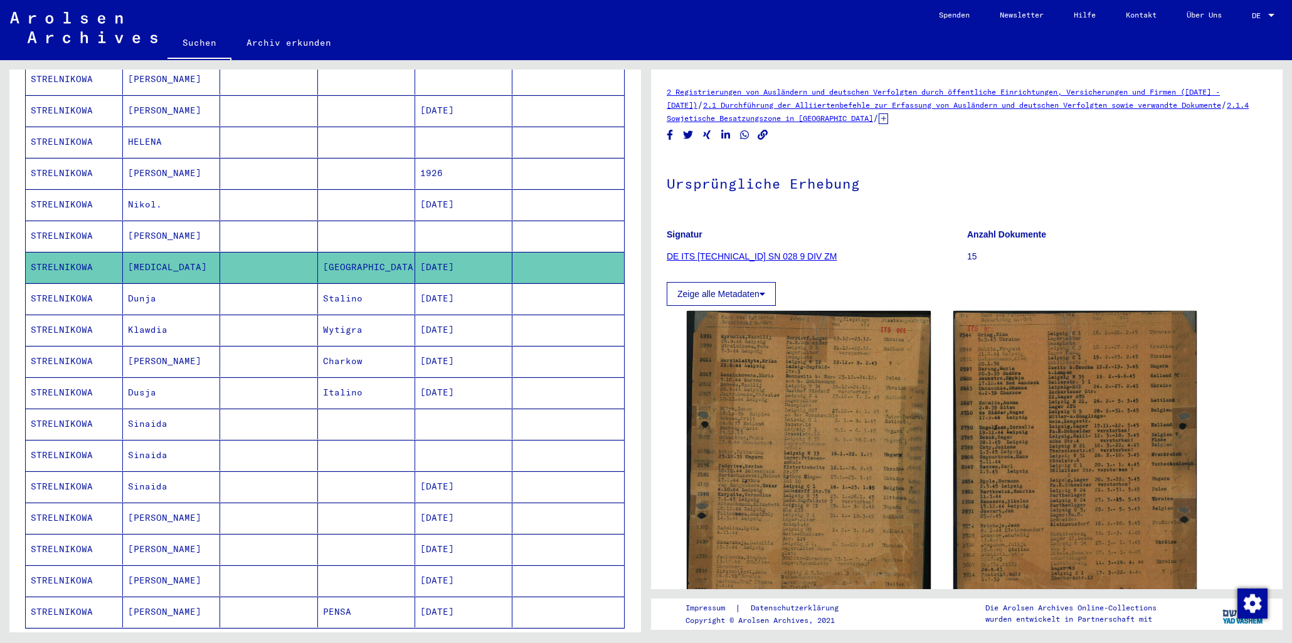
click at [888, 119] on icon at bounding box center [883, 119] width 9 height 11
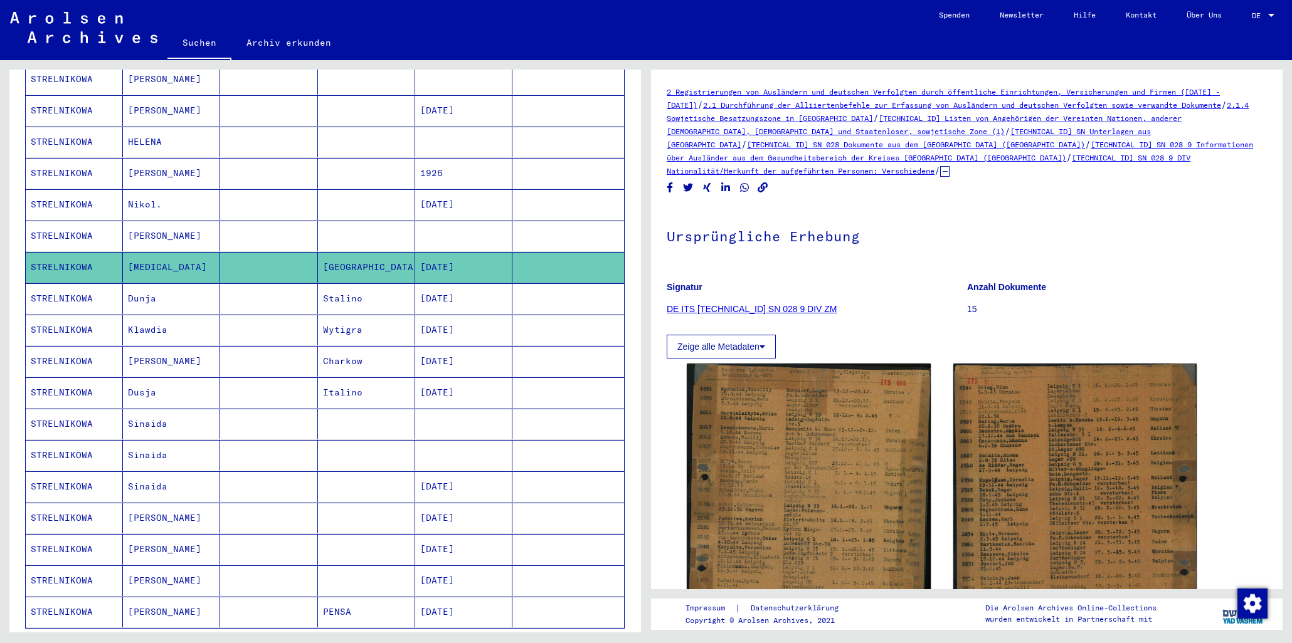
click at [1057, 192] on div "2 Registrierungen von Ausländern und deutschen Verfolgten durch öffentliche Ein…" at bounding box center [967, 427] width 600 height 685
drag, startPoint x: 781, startPoint y: 145, endPoint x: 861, endPoint y: 139, distance: 80.5
click at [861, 139] on div "2 Registrierungen von Ausländern und deutschen Verfolgten durch öffentliche Ein…" at bounding box center [967, 131] width 600 height 92
copy div "[TECHNICAL_ID] SN 028 9"
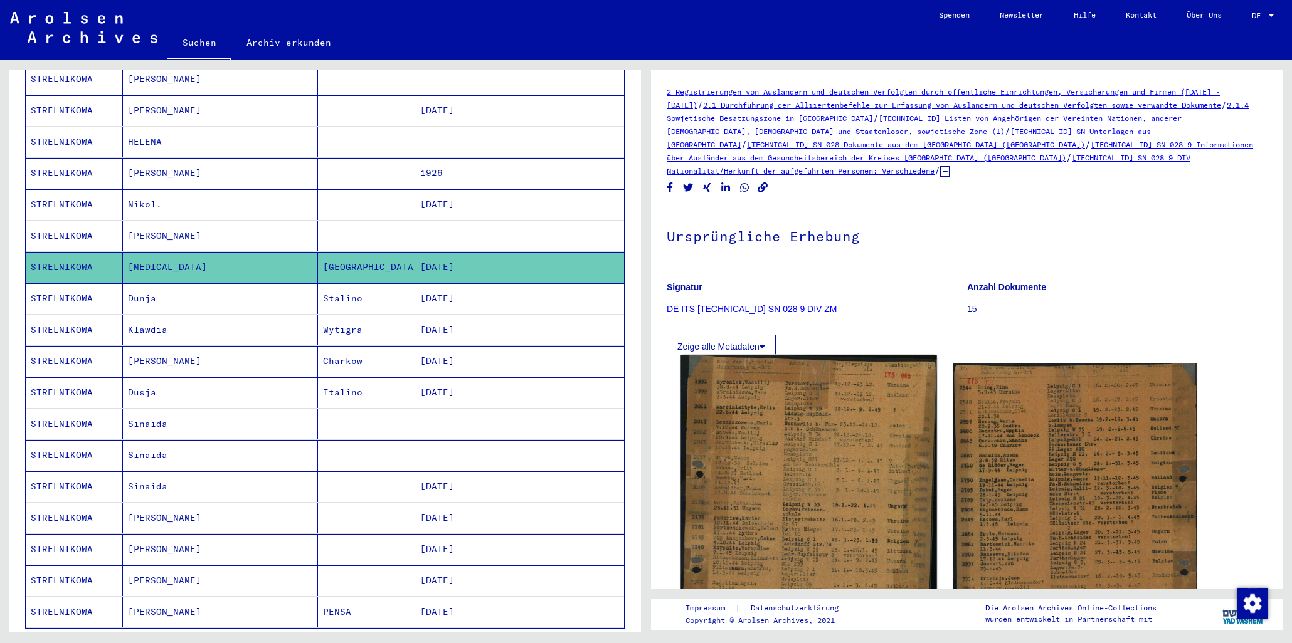
click at [795, 443] on img at bounding box center [808, 527] width 256 height 342
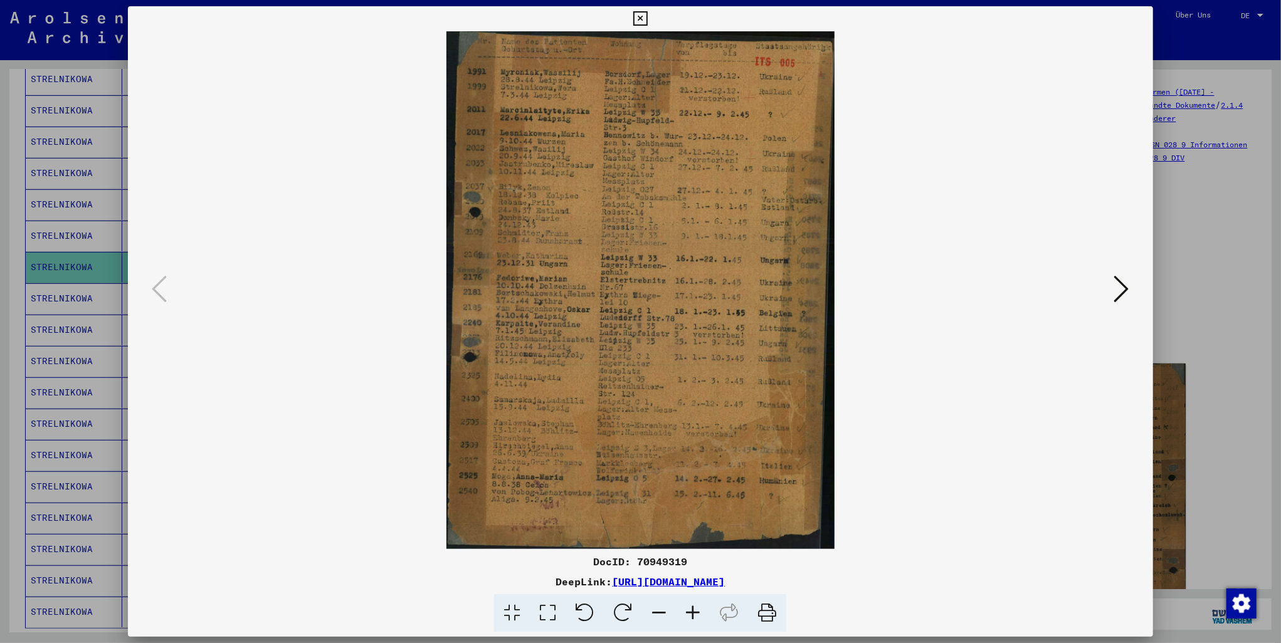
click at [762, 617] on icon at bounding box center [767, 613] width 38 height 38
click at [1119, 289] on icon at bounding box center [1121, 289] width 15 height 30
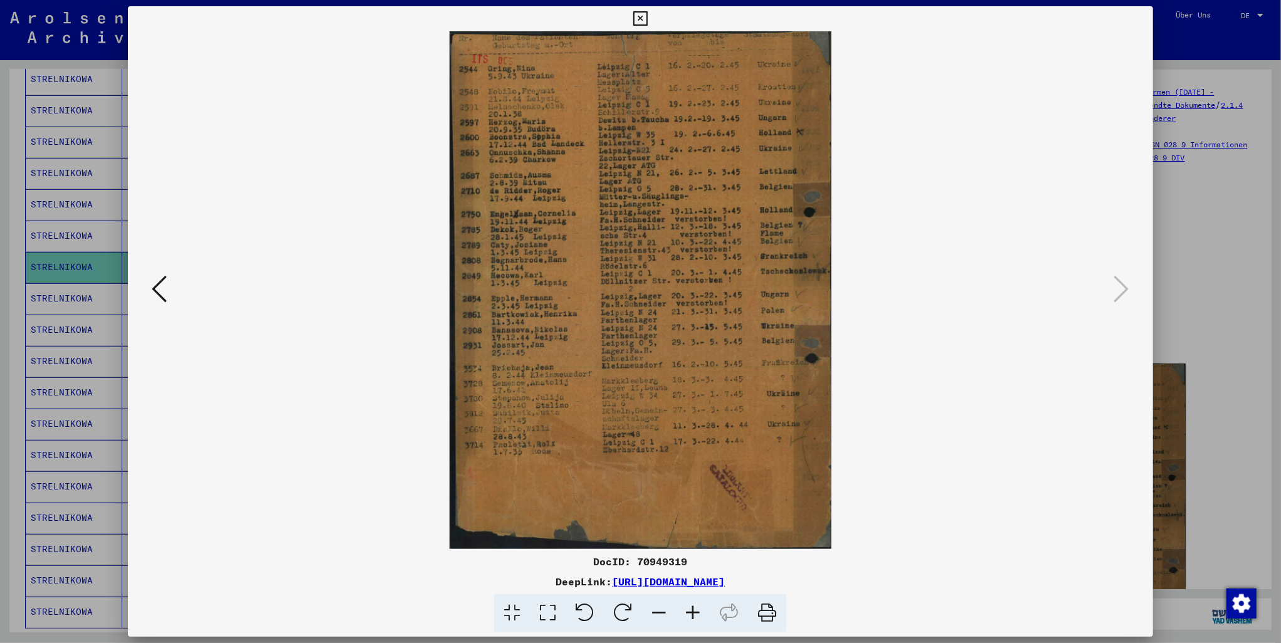
click at [667, 561] on div "DocID: 70949319" at bounding box center [640, 561] width 1025 height 15
copy div "70949319"
click at [761, 613] on icon at bounding box center [767, 613] width 38 height 38
click at [638, 17] on icon at bounding box center [640, 18] width 14 height 15
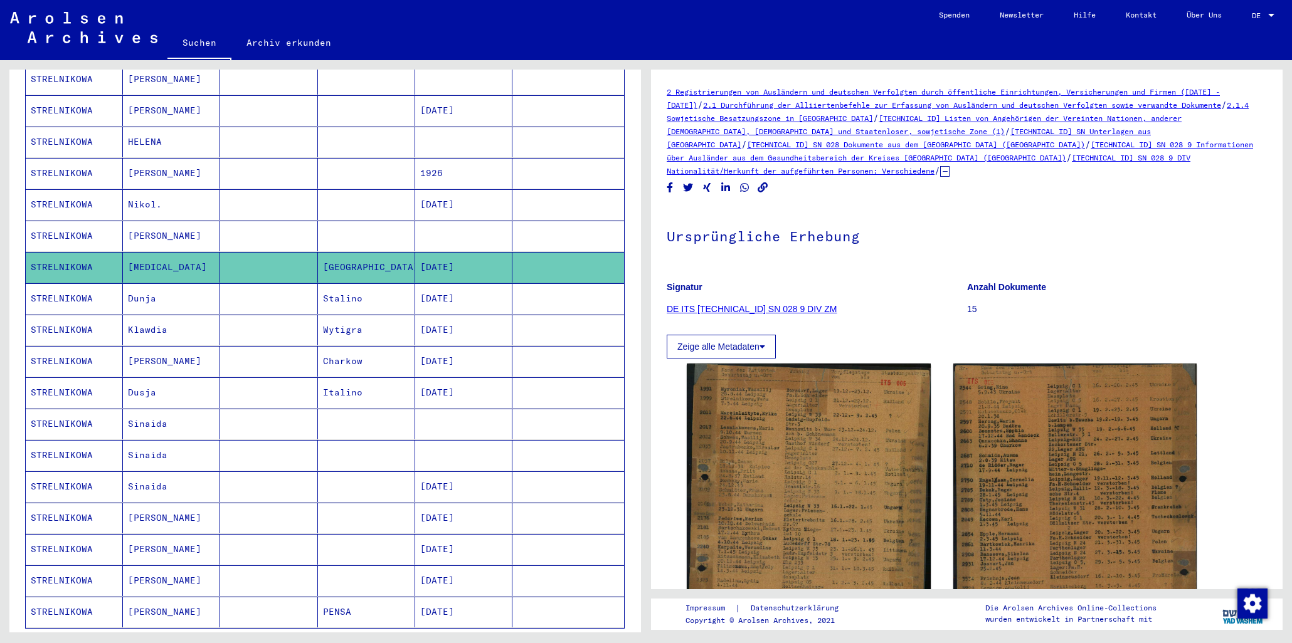
click at [157, 290] on mat-cell "Dunja" at bounding box center [171, 298] width 97 height 31
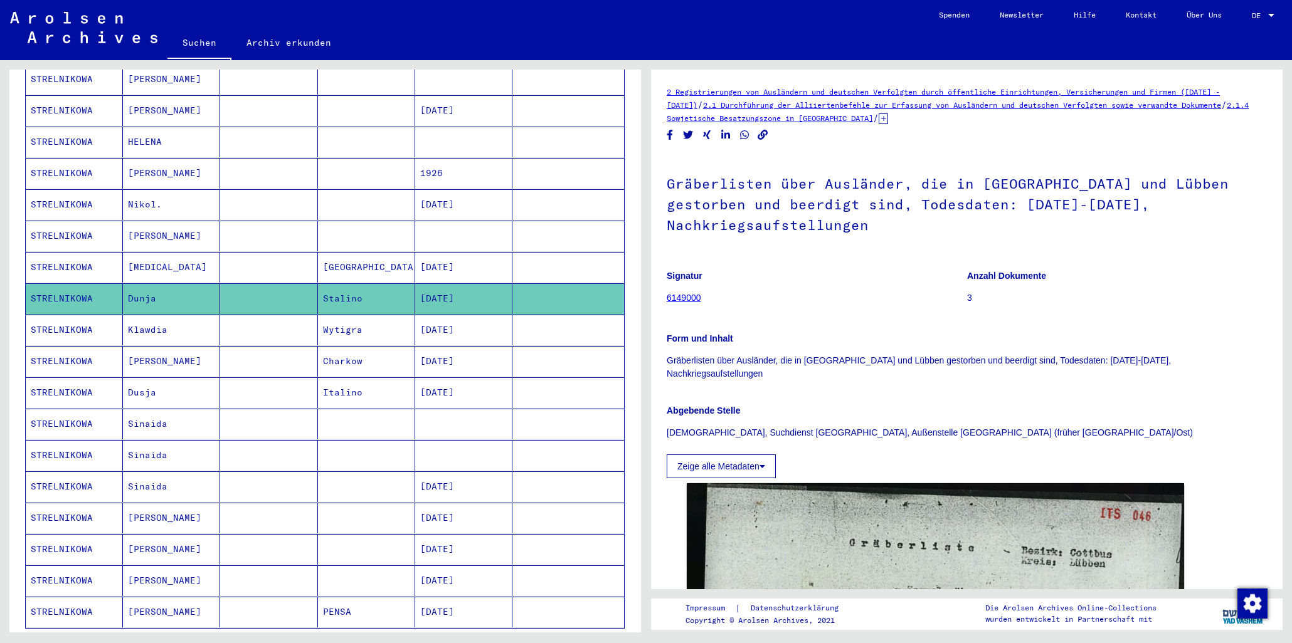
click at [166, 320] on mat-cell "Klawdia" at bounding box center [171, 330] width 97 height 31
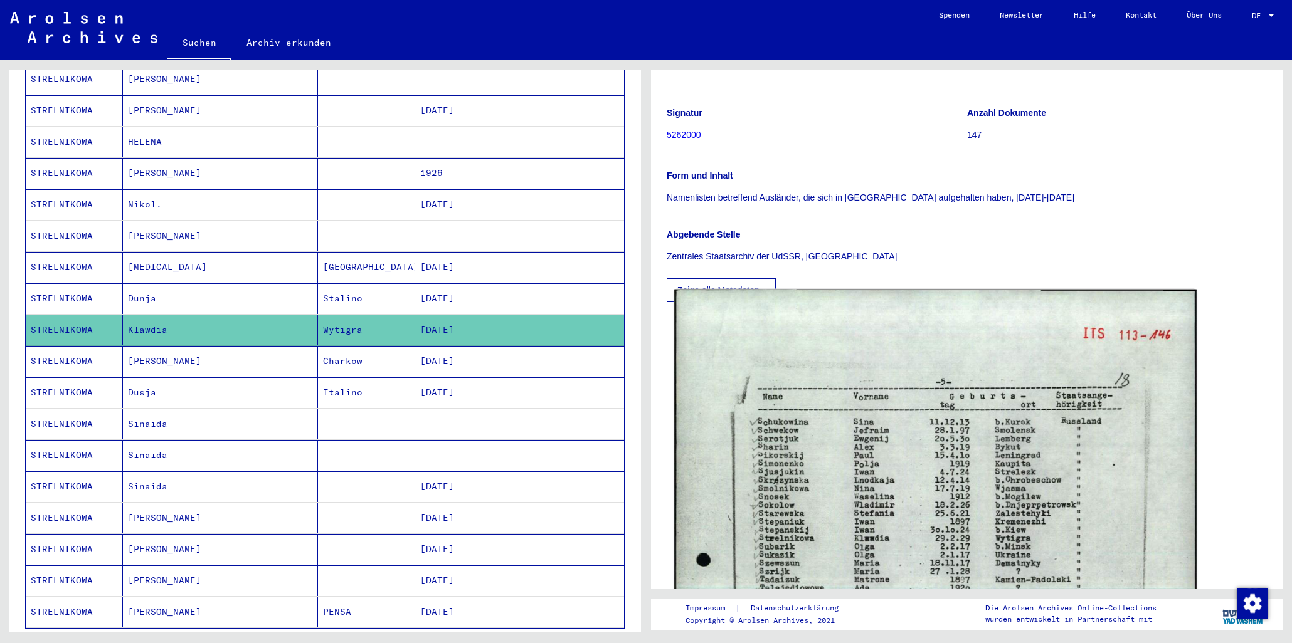
scroll to position [167, 0]
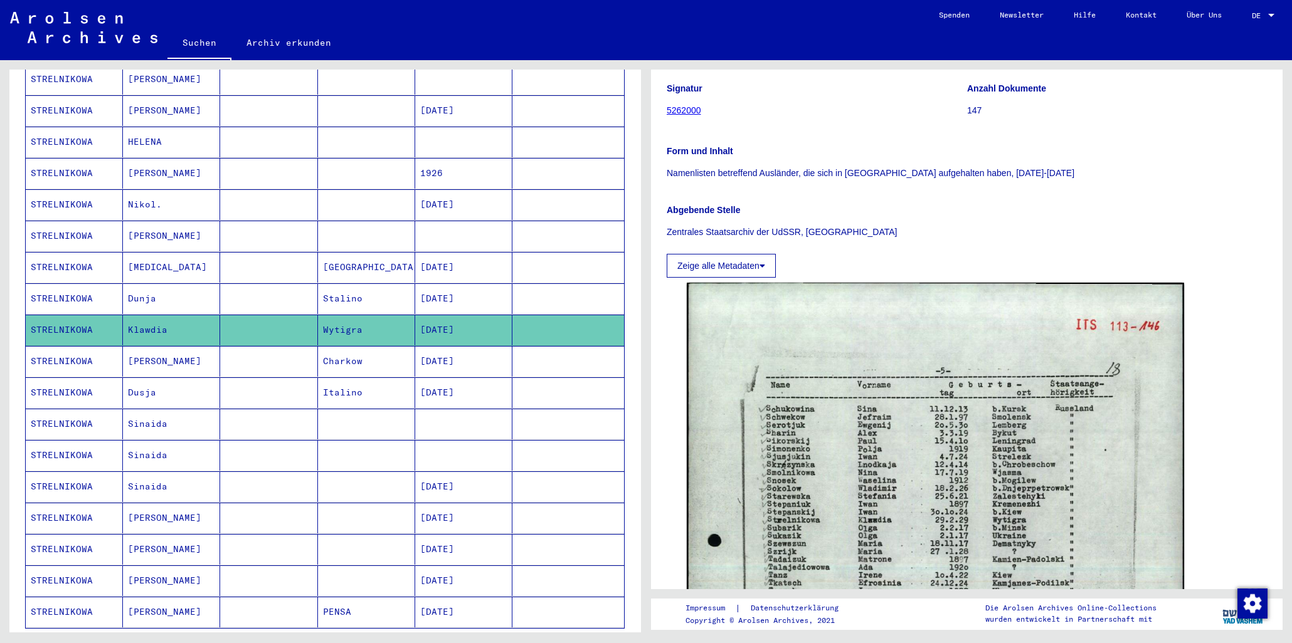
click at [196, 356] on mat-cell "[PERSON_NAME]" at bounding box center [171, 361] width 97 height 31
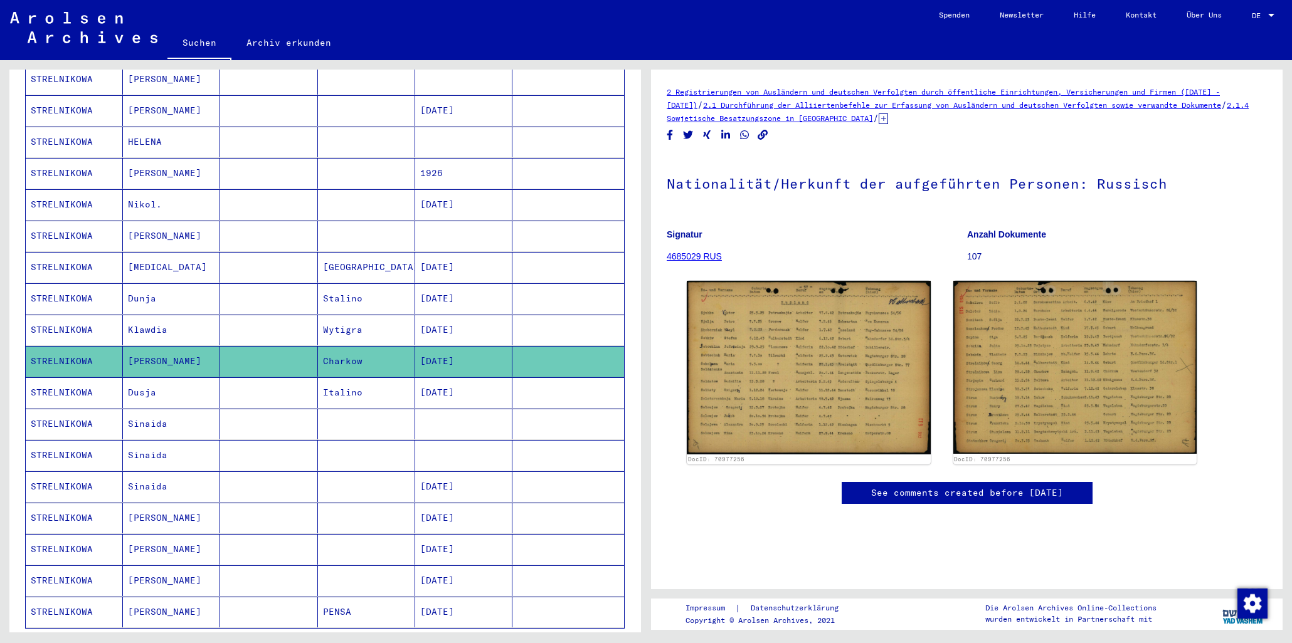
click at [176, 379] on mat-cell "Dusja" at bounding box center [171, 393] width 97 height 31
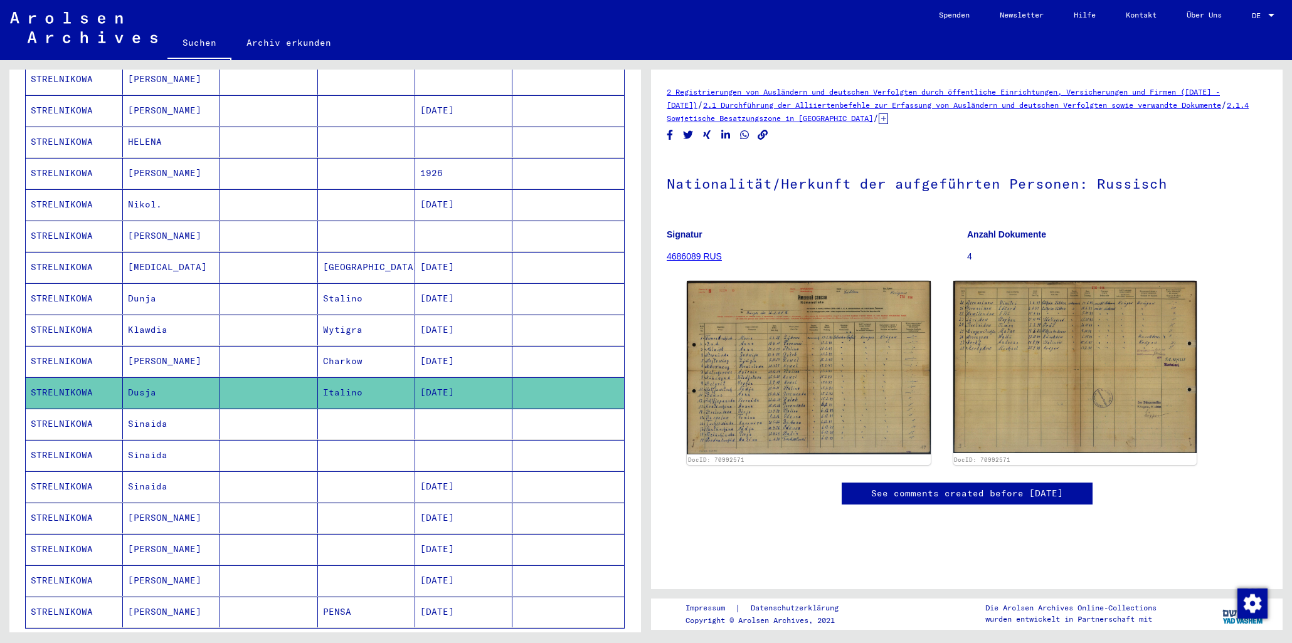
click at [157, 421] on mat-cell "Sinaida" at bounding box center [171, 424] width 97 height 31
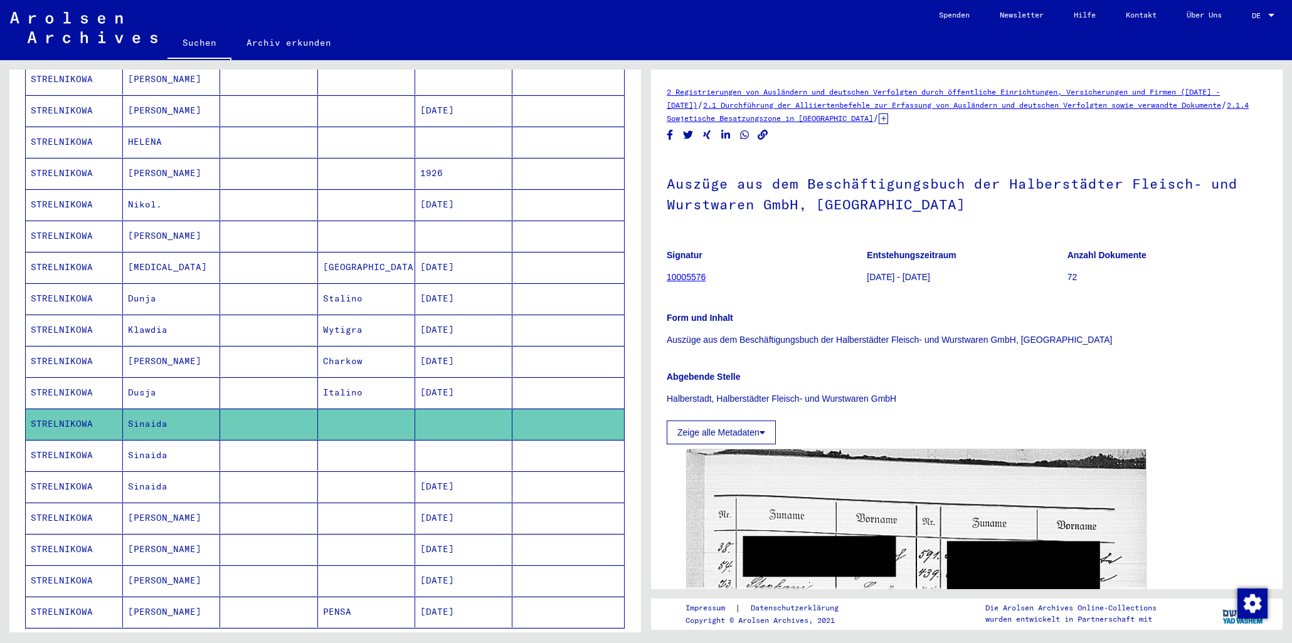
click at [145, 440] on mat-cell "Sinaida" at bounding box center [171, 455] width 97 height 31
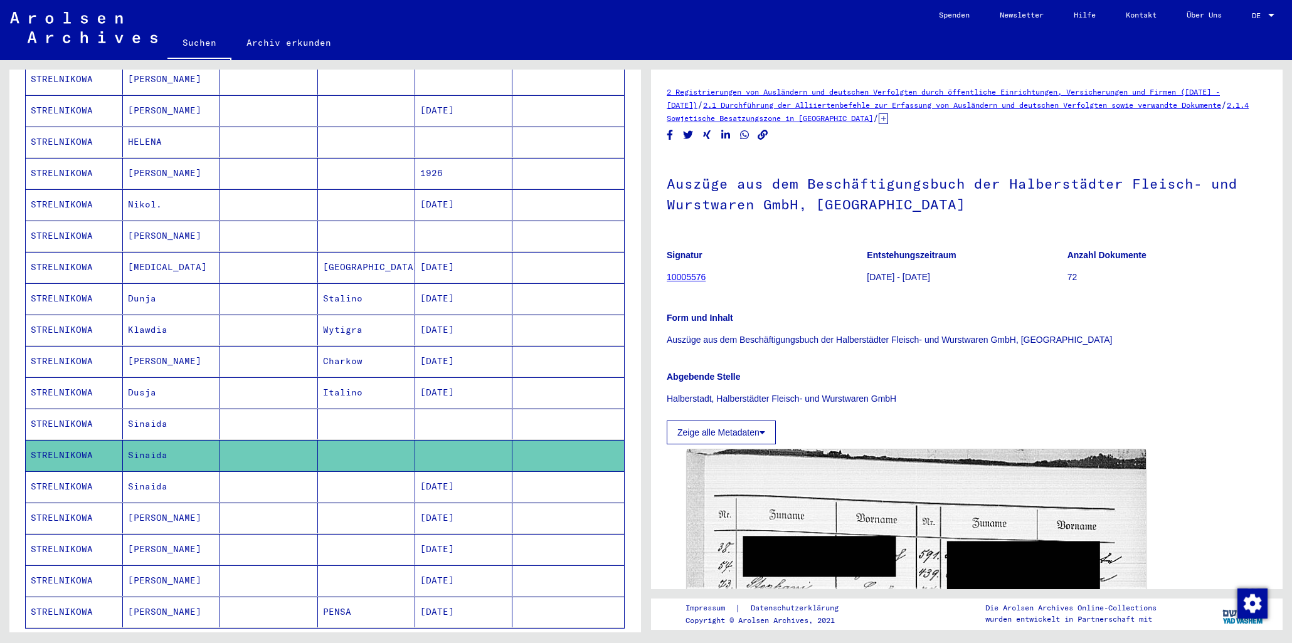
click at [143, 472] on mat-cell "Sinaida" at bounding box center [171, 487] width 97 height 31
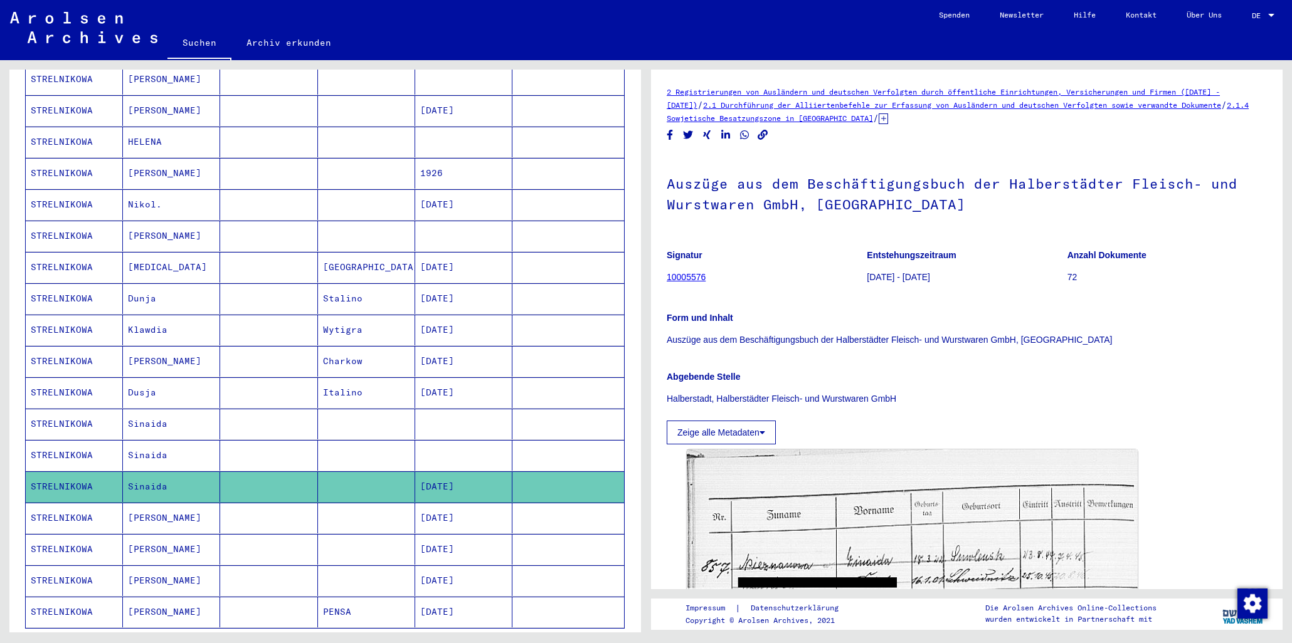
click at [145, 503] on mat-cell "[PERSON_NAME]" at bounding box center [171, 518] width 97 height 31
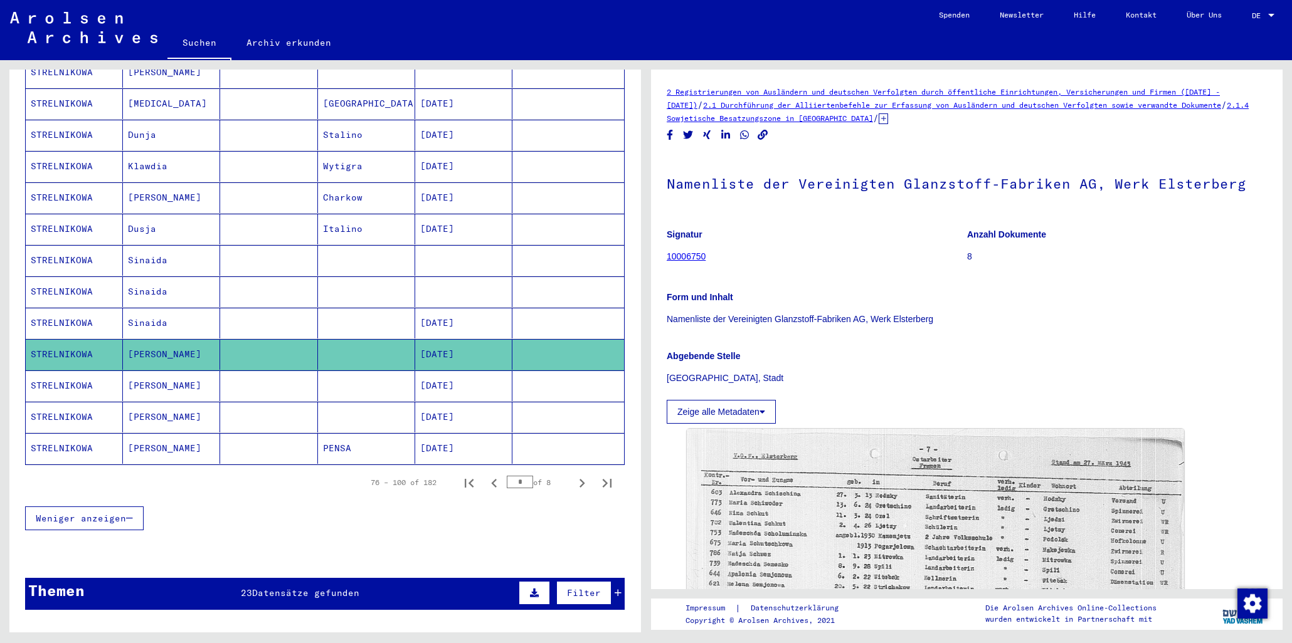
scroll to position [590, 0]
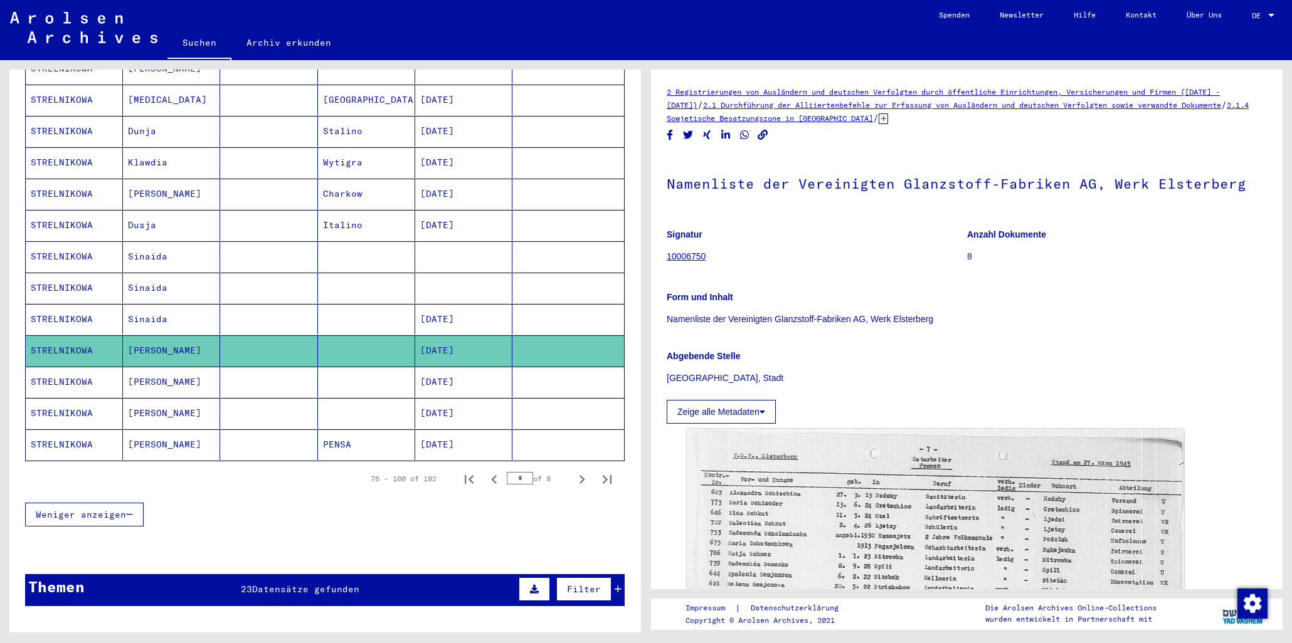
click at [158, 371] on mat-cell "[PERSON_NAME]" at bounding box center [171, 382] width 97 height 31
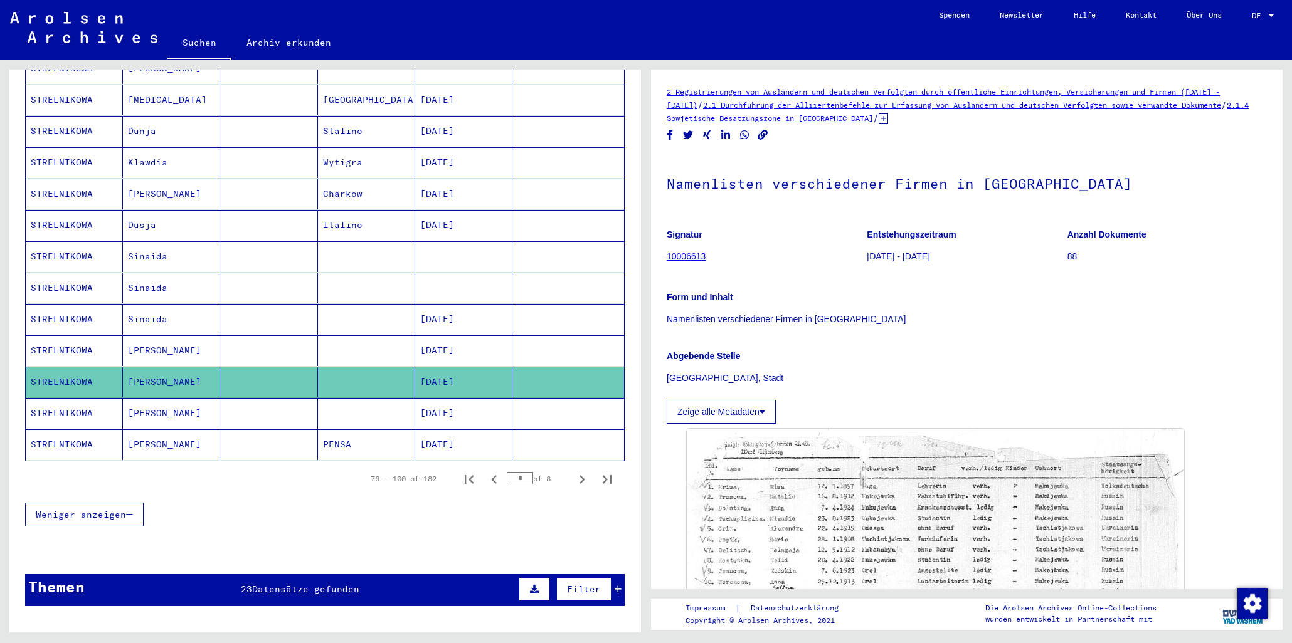
click at [155, 404] on mat-cell "[PERSON_NAME]" at bounding box center [171, 413] width 97 height 31
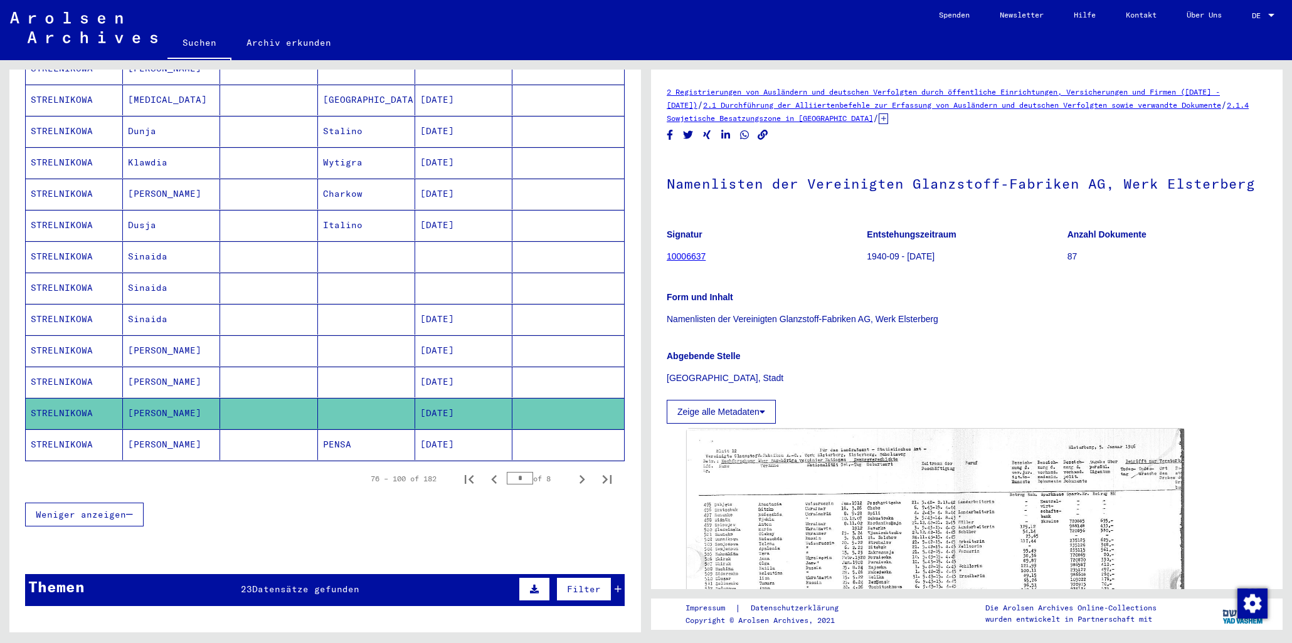
click at [157, 436] on mat-cell "[PERSON_NAME]" at bounding box center [171, 445] width 97 height 31
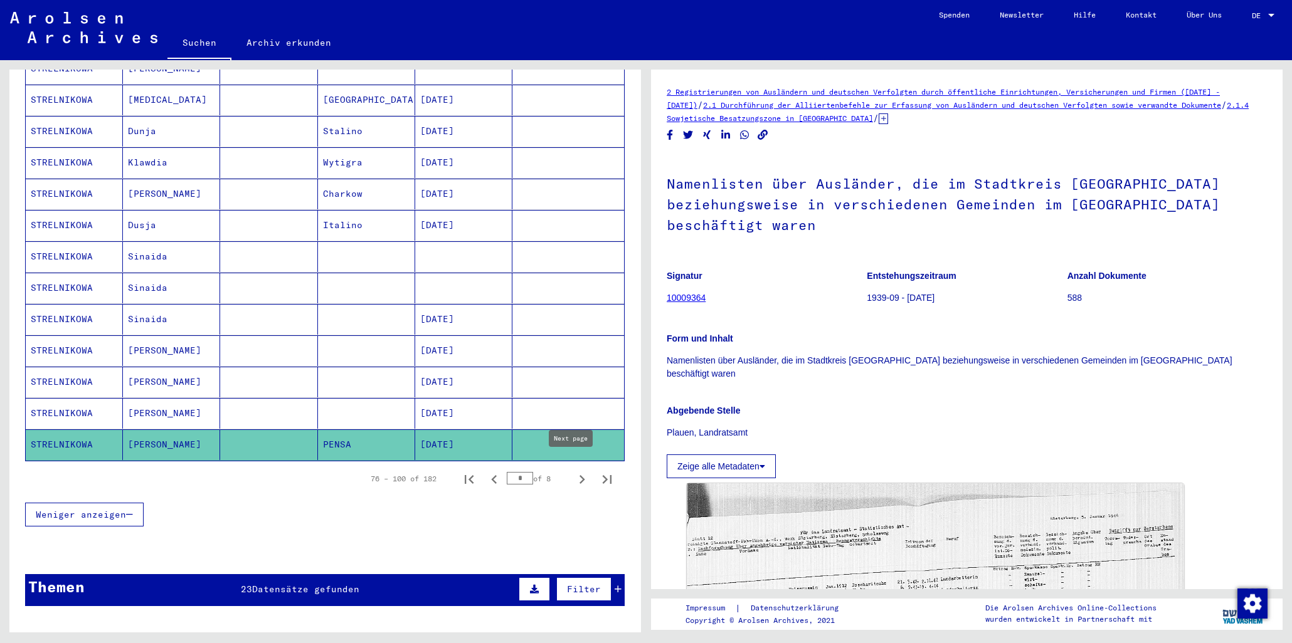
drag, startPoint x: 575, startPoint y: 468, endPoint x: 537, endPoint y: 452, distance: 41.6
click at [574, 471] on icon "Next page" at bounding box center [582, 480] width 18 height 18
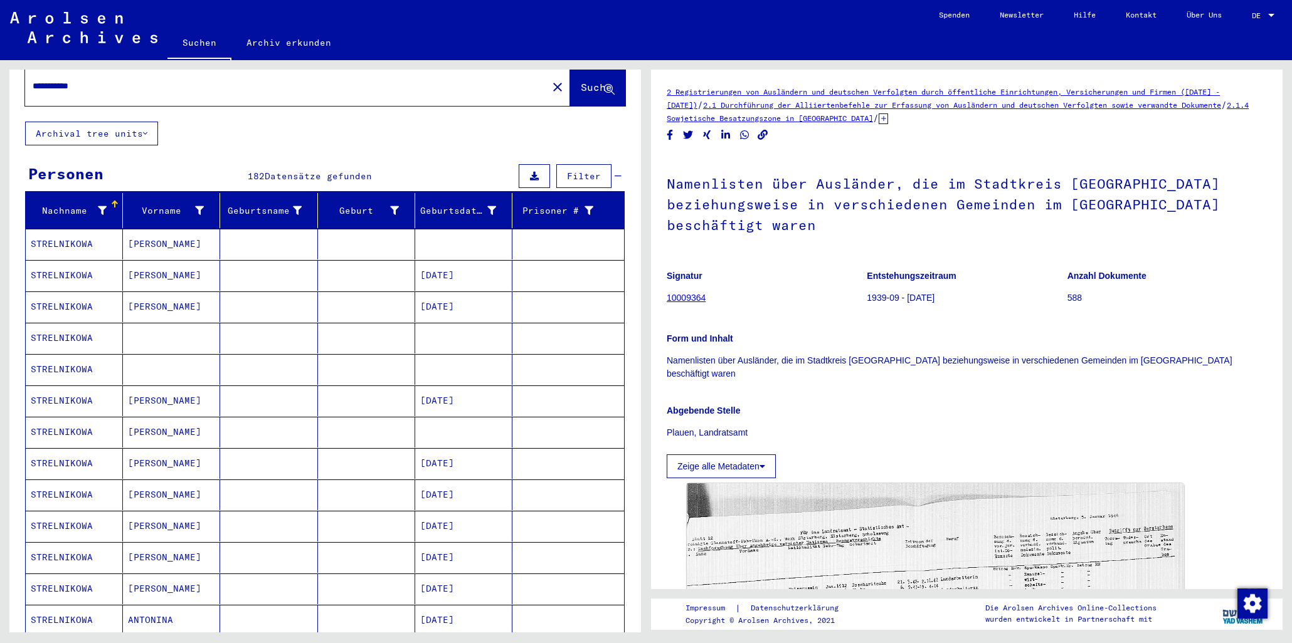
scroll to position [4, 0]
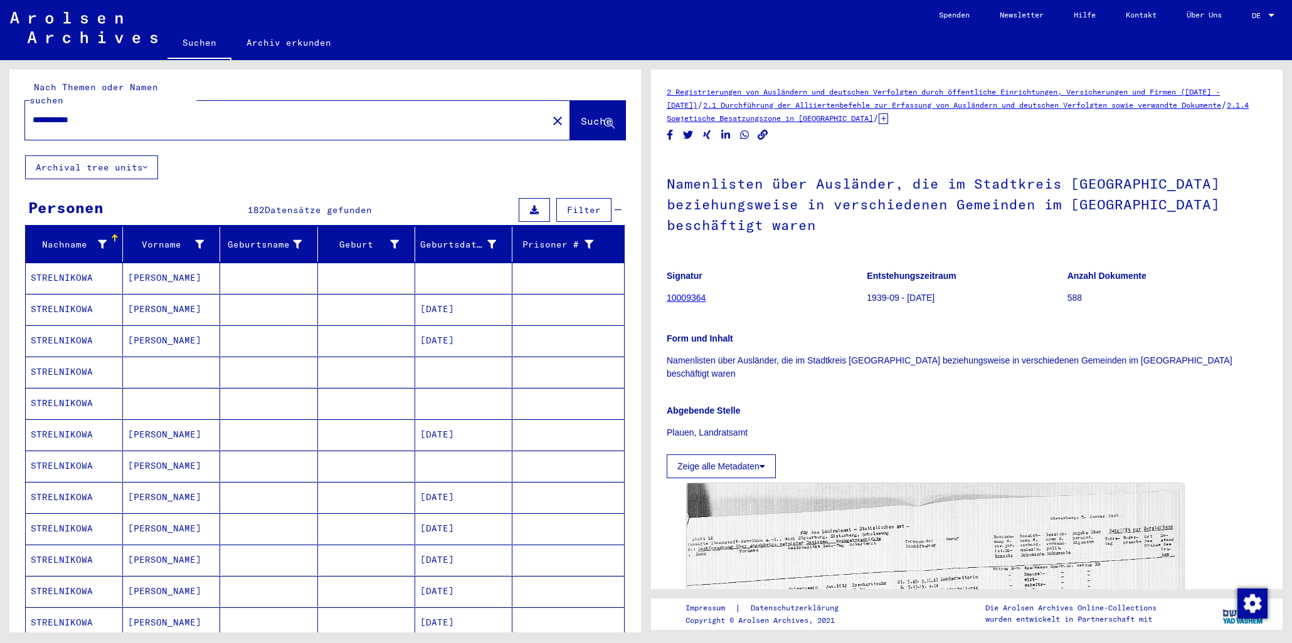
click at [141, 265] on mat-cell "[PERSON_NAME]" at bounding box center [171, 278] width 97 height 31
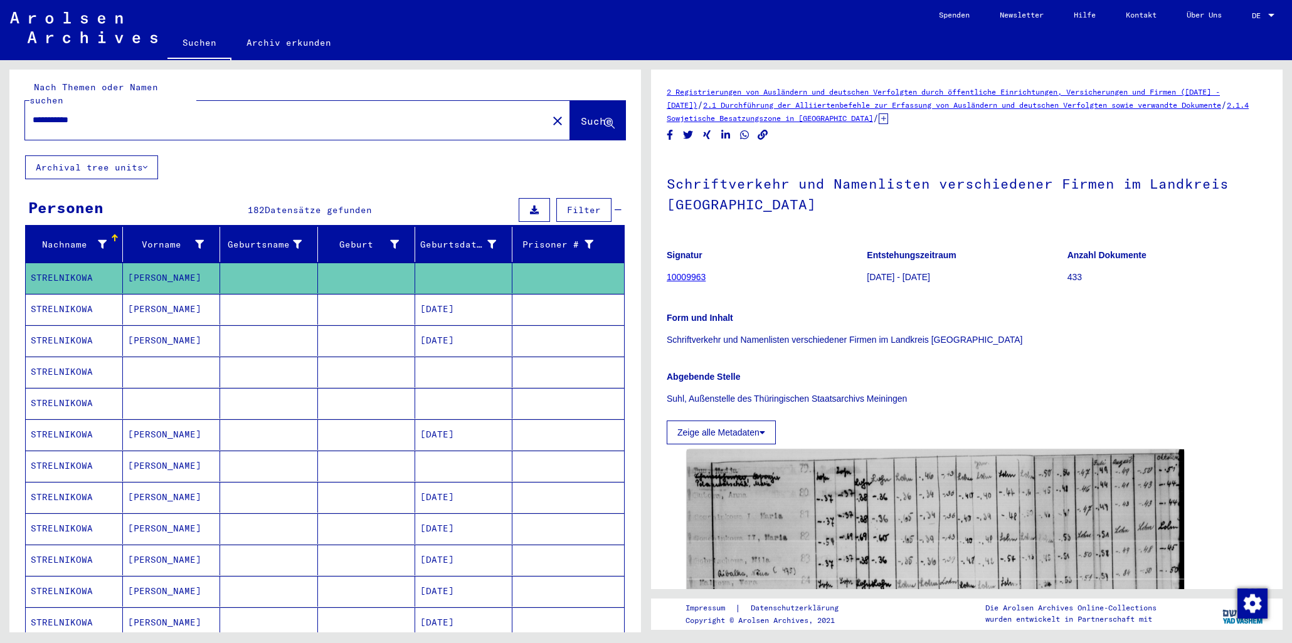
click at [142, 295] on mat-cell "[PERSON_NAME]" at bounding box center [171, 309] width 97 height 31
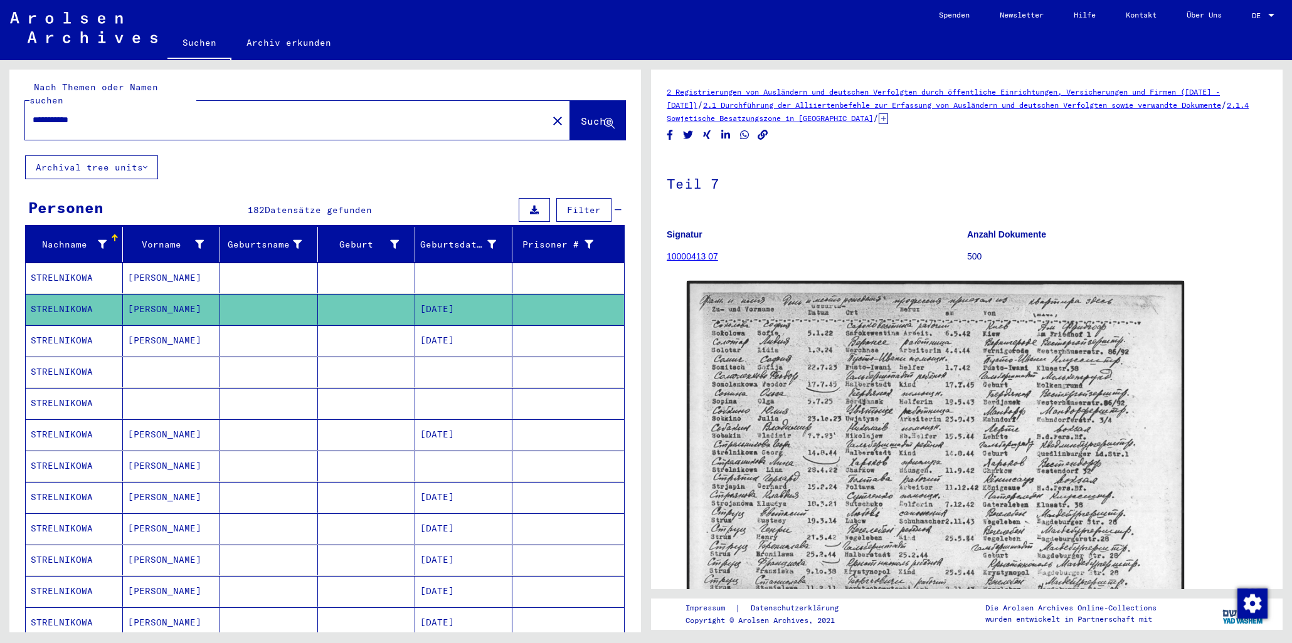
click at [141, 329] on mat-cell "[PERSON_NAME]" at bounding box center [171, 340] width 97 height 31
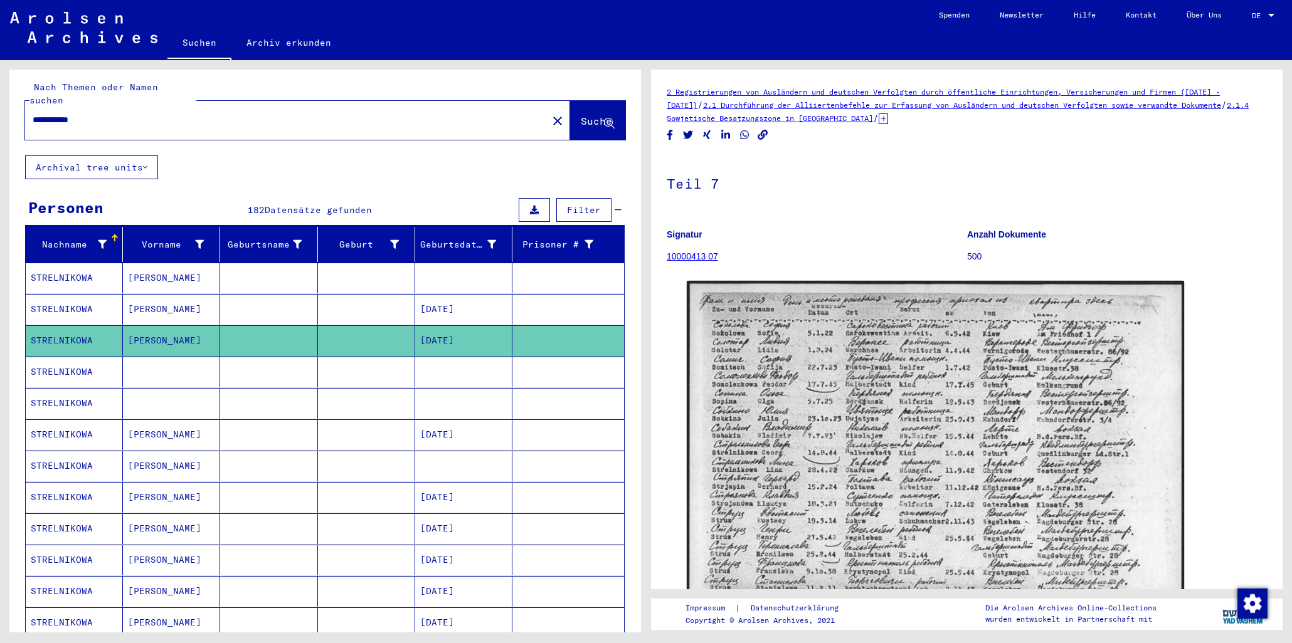
click at [138, 362] on mat-cell at bounding box center [171, 372] width 97 height 31
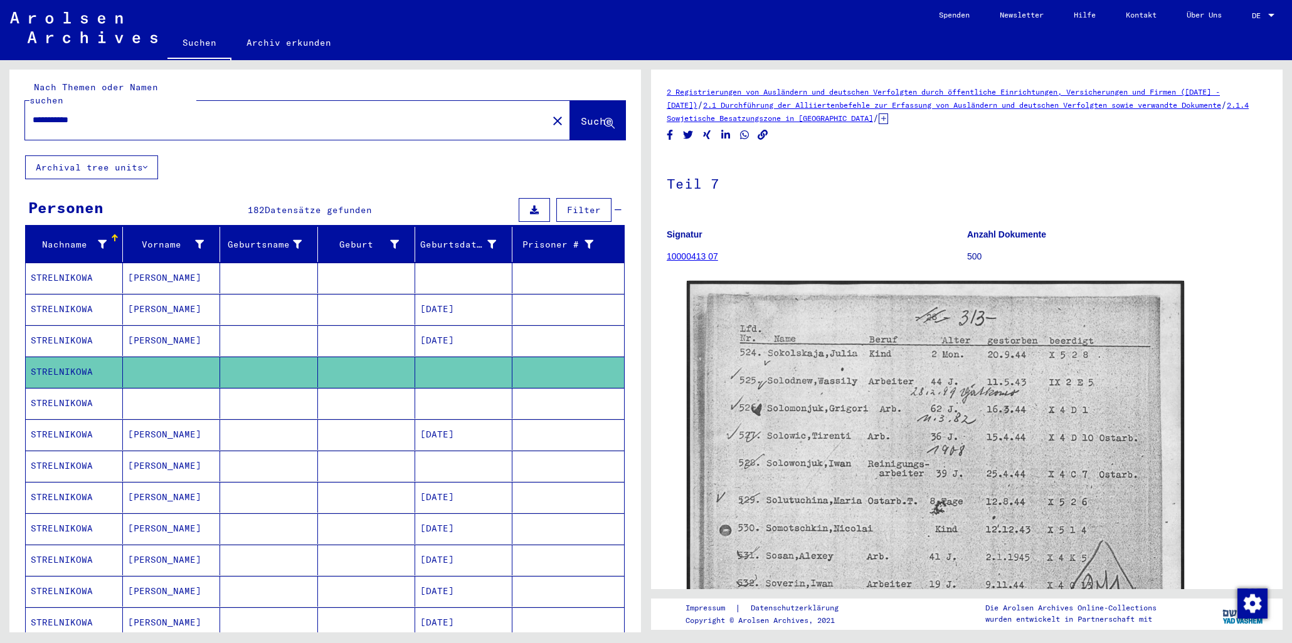
click at [140, 388] on mat-cell at bounding box center [171, 403] width 97 height 31
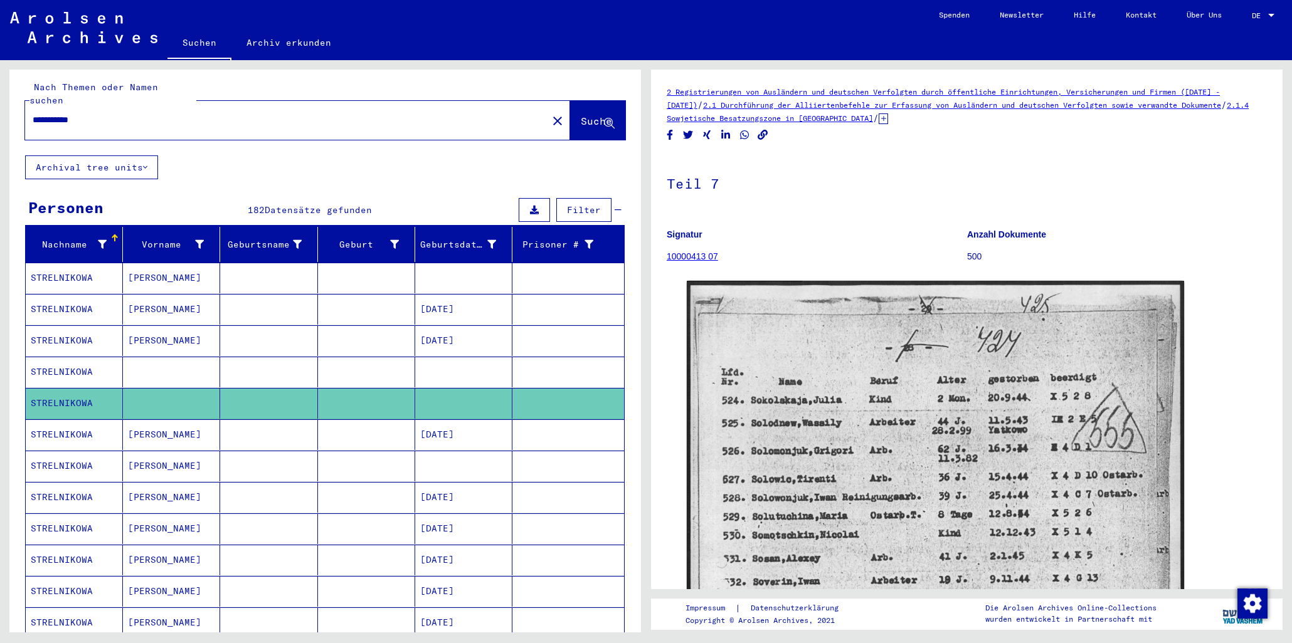
click at [142, 357] on mat-cell at bounding box center [171, 372] width 97 height 31
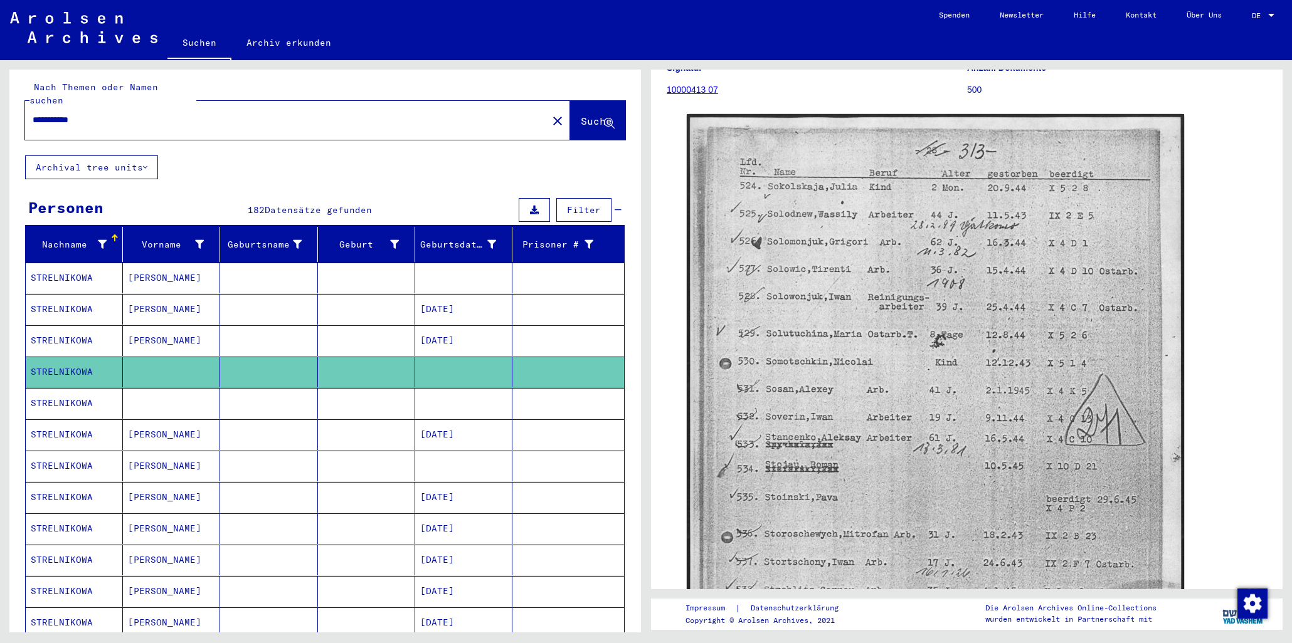
click at [154, 427] on mat-cell "[PERSON_NAME]" at bounding box center [171, 435] width 97 height 31
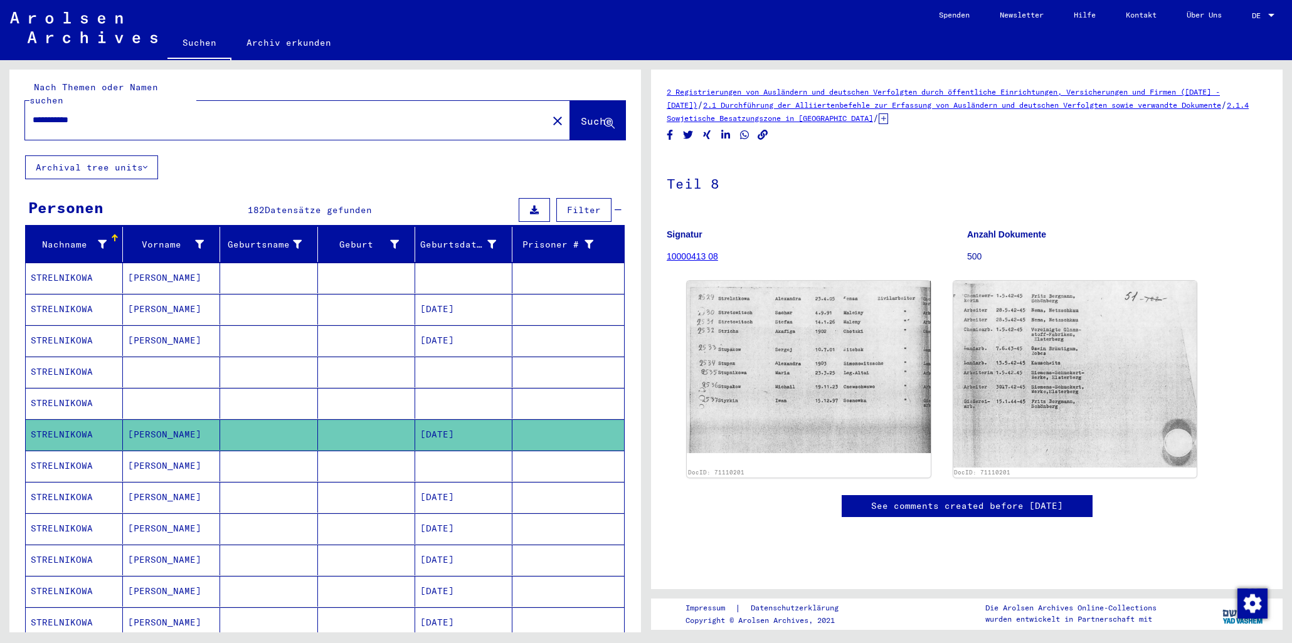
click at [147, 453] on mat-cell "[PERSON_NAME]" at bounding box center [171, 466] width 97 height 31
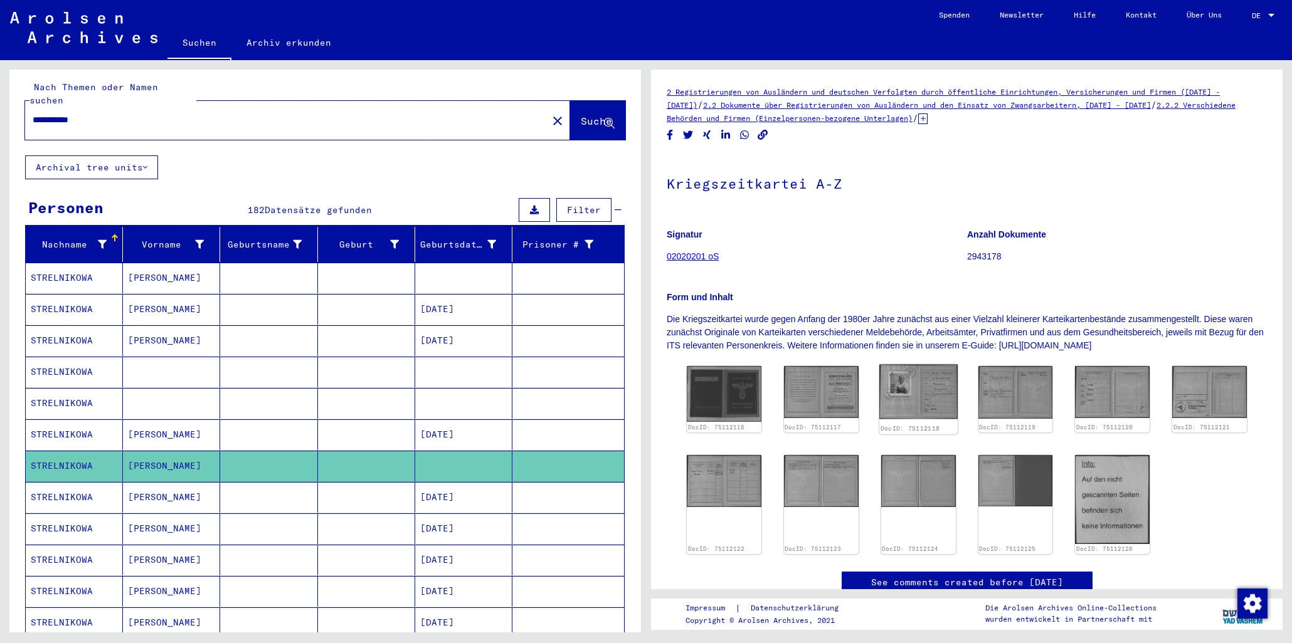
click at [912, 380] on img at bounding box center [918, 392] width 78 height 55
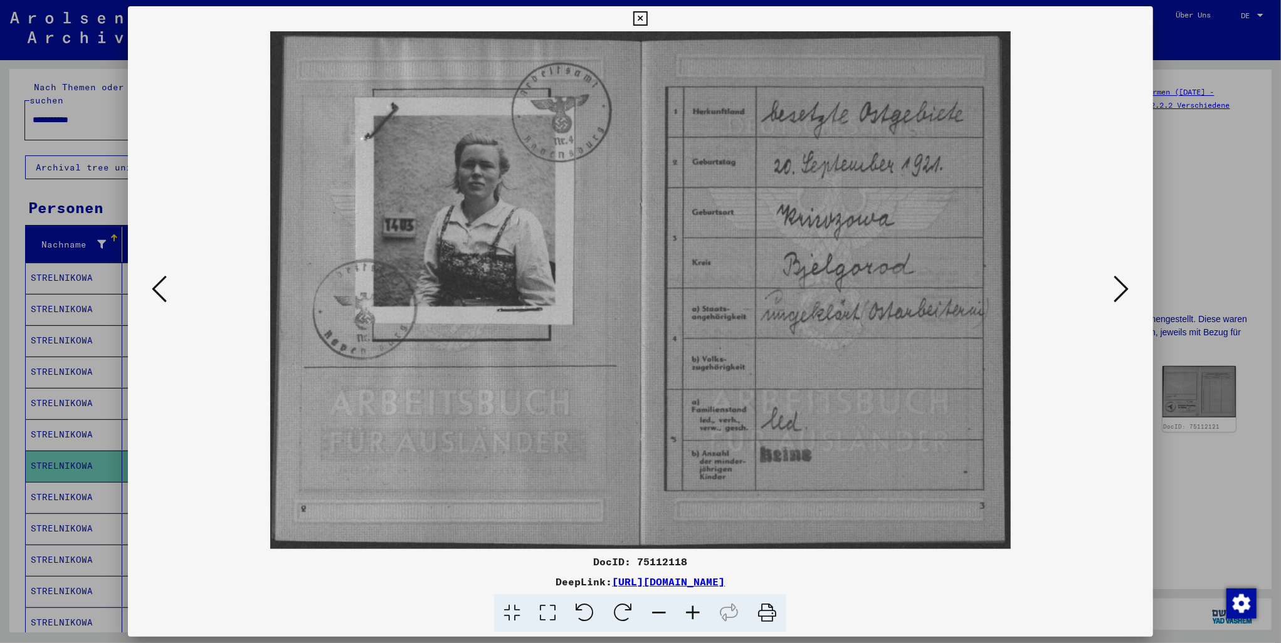
click at [640, 17] on icon at bounding box center [640, 18] width 14 height 15
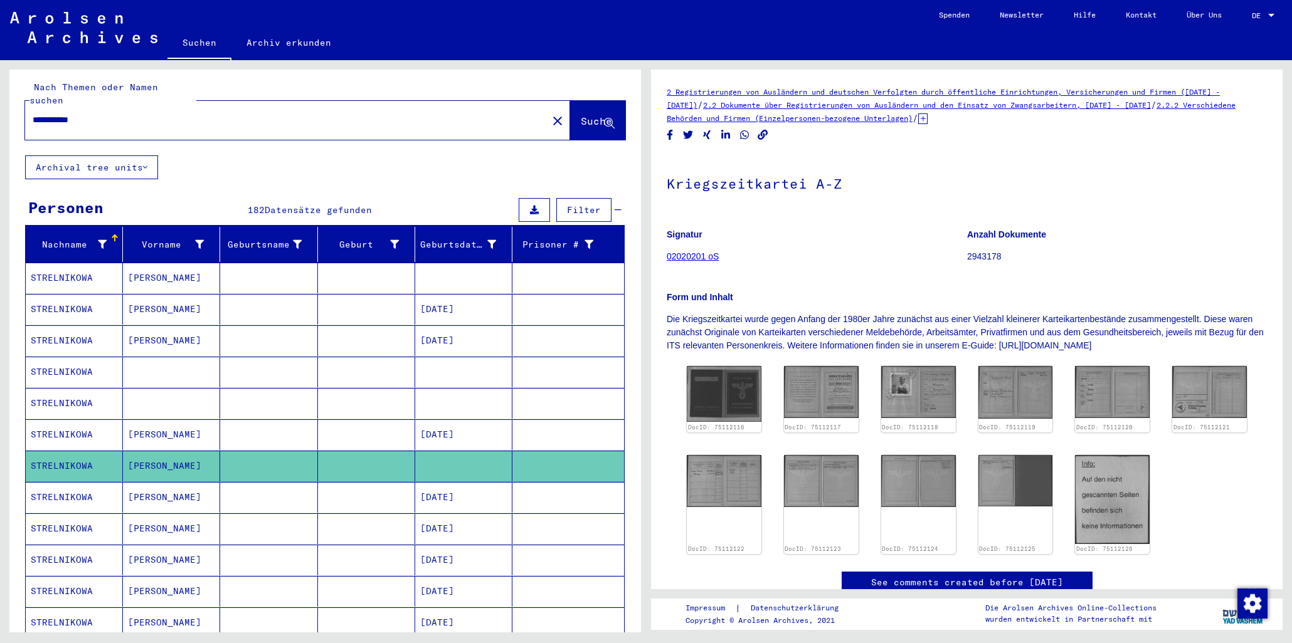
click at [168, 483] on mat-cell "[PERSON_NAME]" at bounding box center [171, 497] width 97 height 31
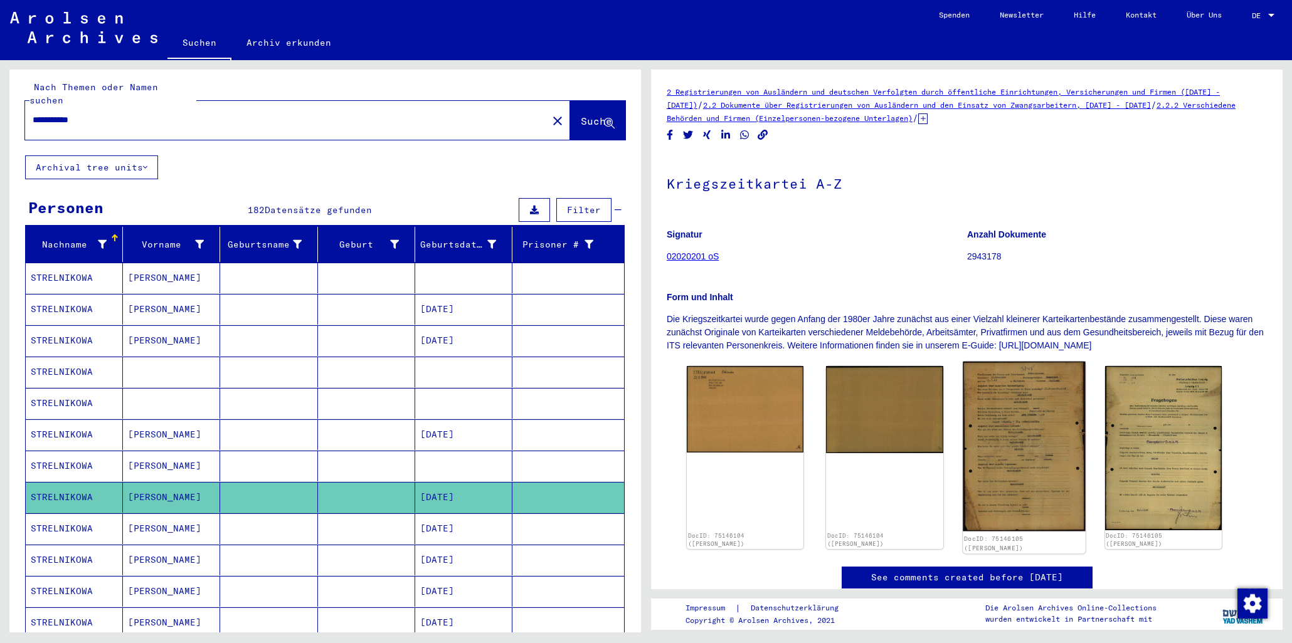
click at [1057, 423] on img at bounding box center [1024, 447] width 123 height 170
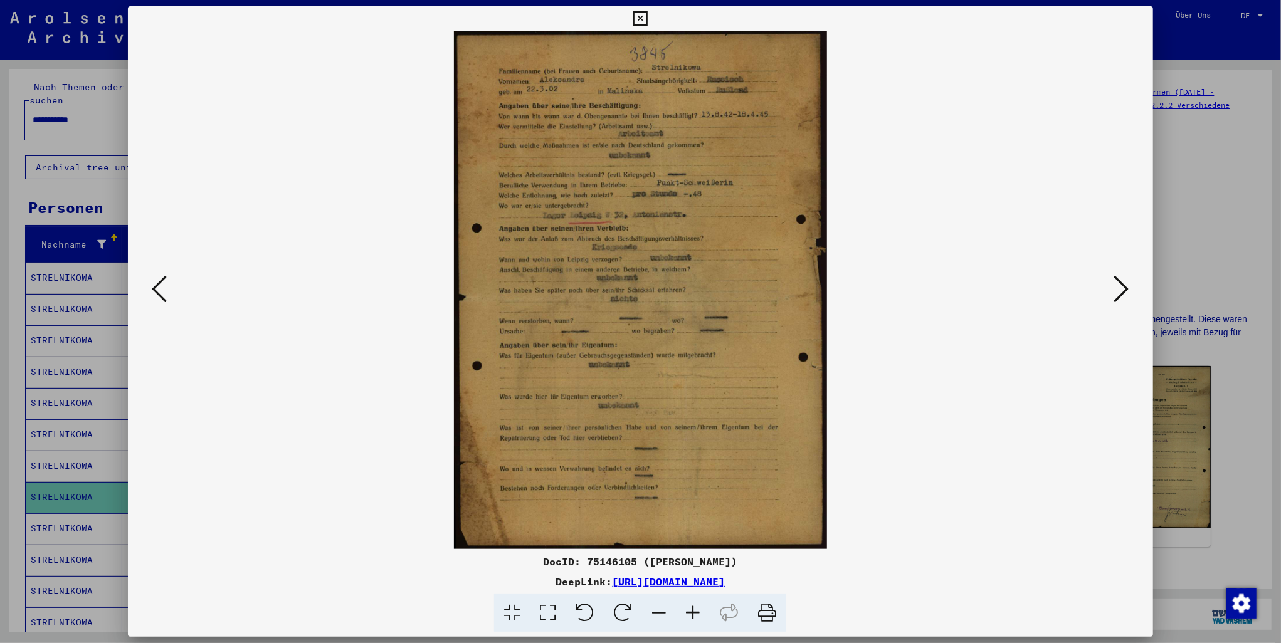
click at [1123, 289] on icon at bounding box center [1121, 289] width 15 height 30
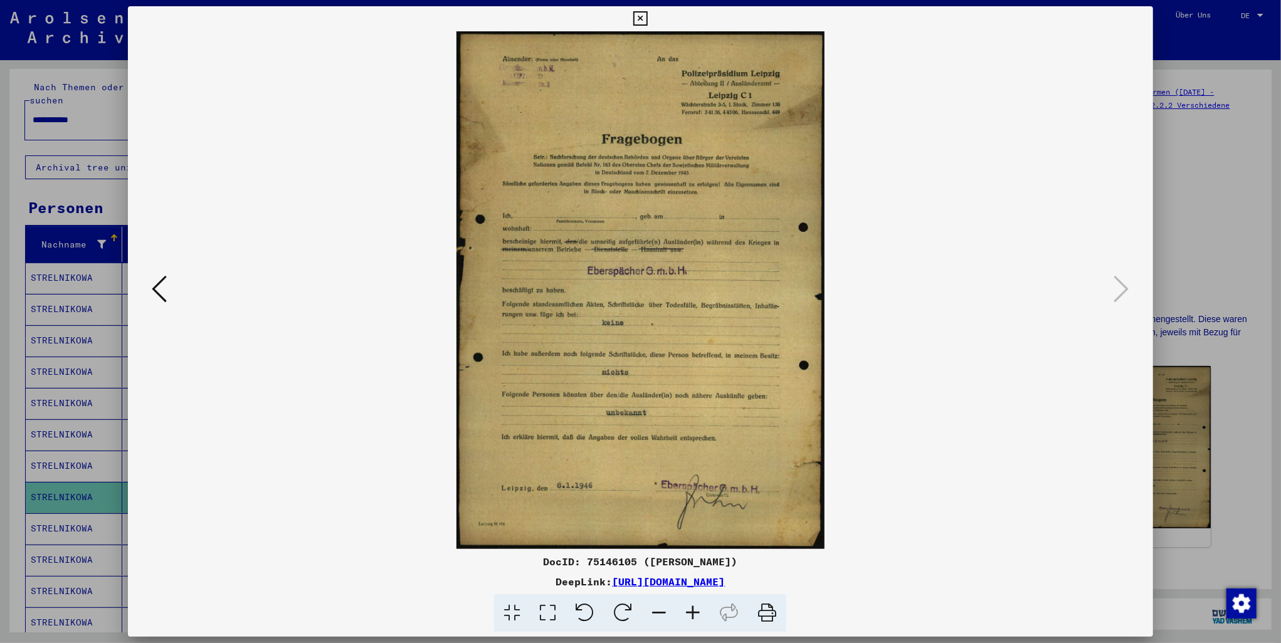
click at [640, 19] on icon at bounding box center [640, 18] width 14 height 15
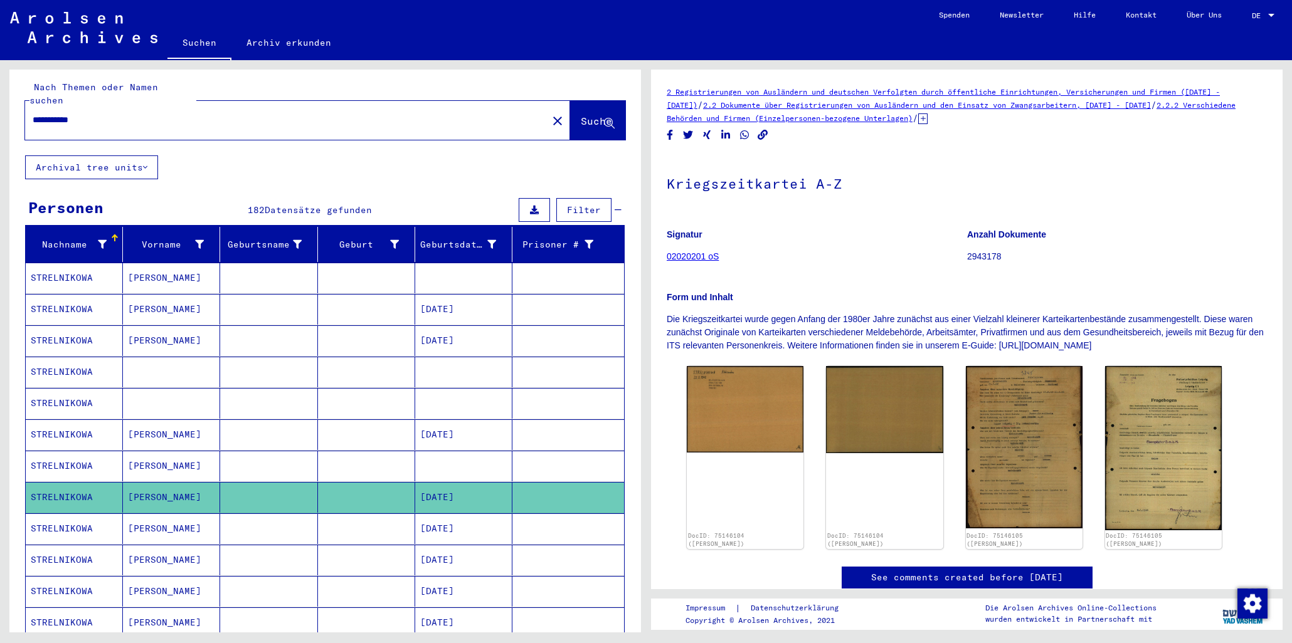
click at [167, 514] on mat-cell "[PERSON_NAME]" at bounding box center [171, 529] width 97 height 31
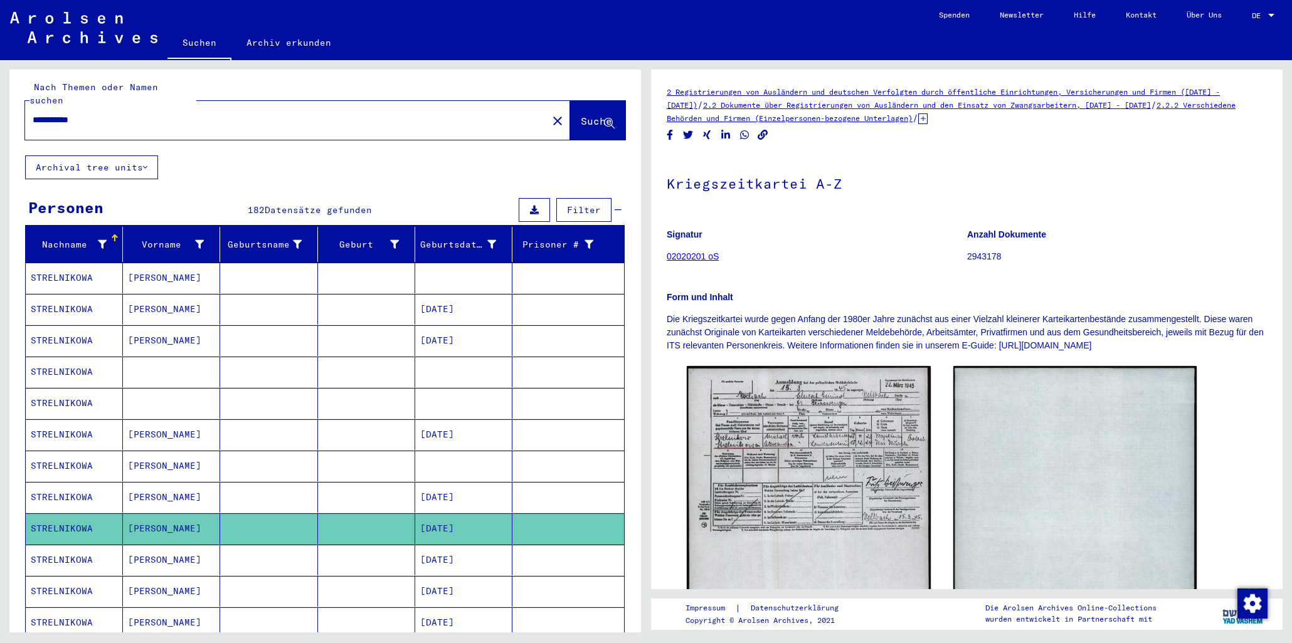
click at [140, 553] on mat-cell "[PERSON_NAME]" at bounding box center [171, 560] width 97 height 31
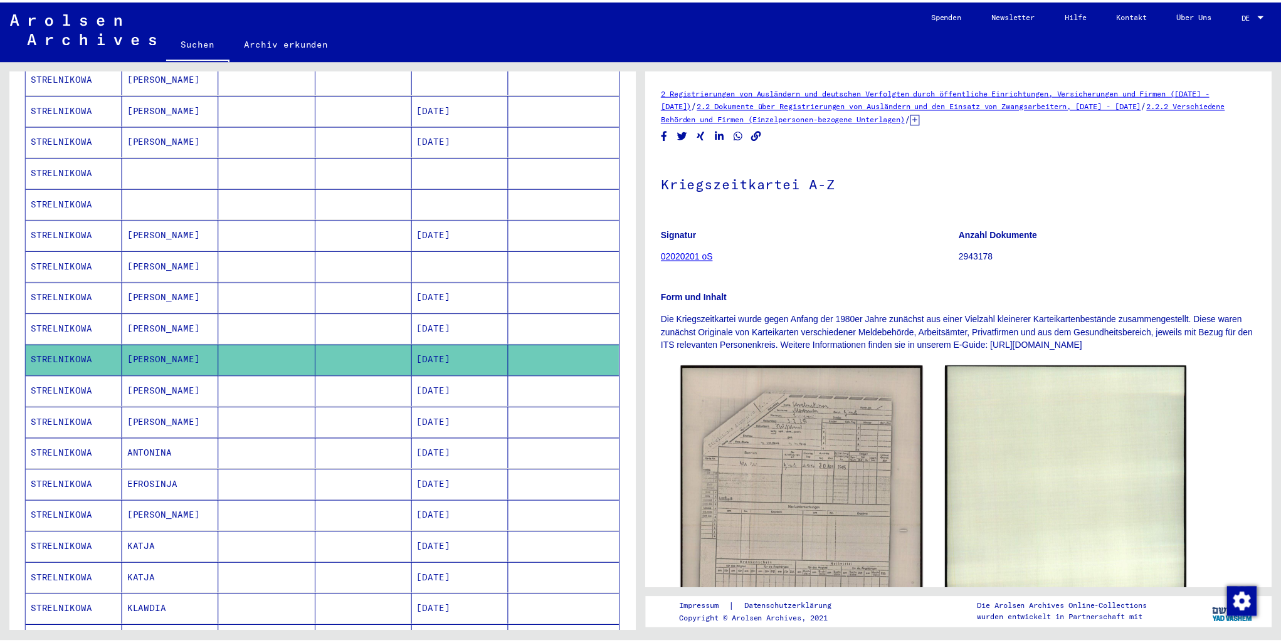
scroll to position [255, 0]
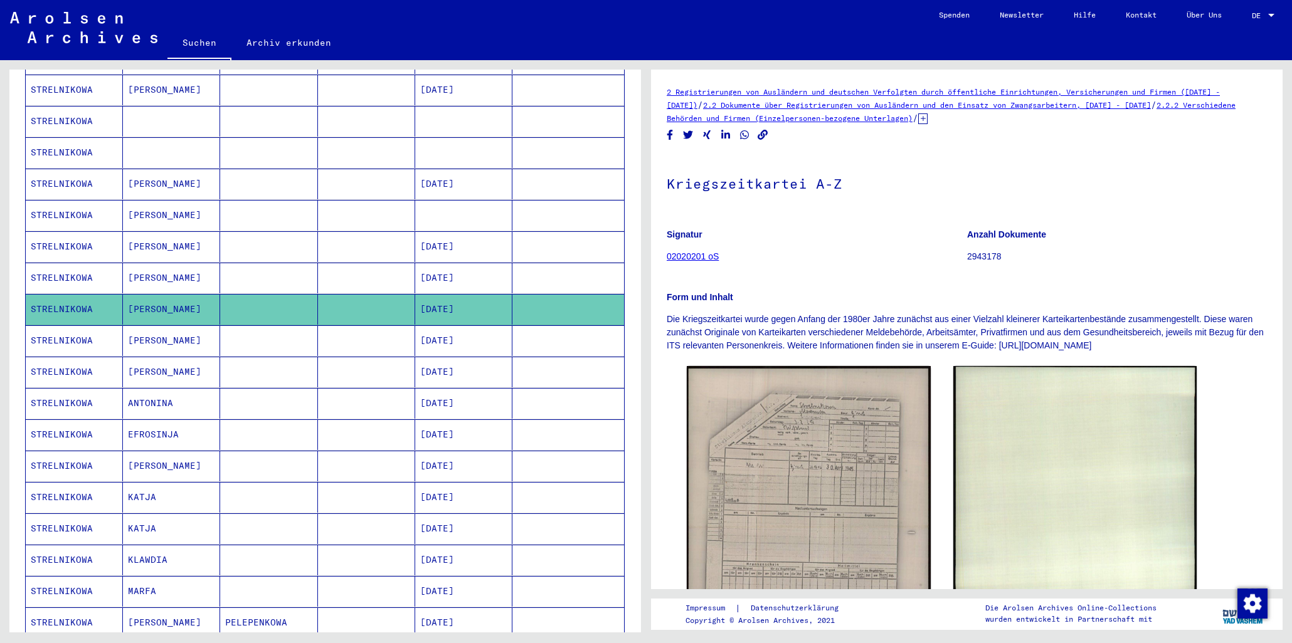
click at [132, 325] on mat-cell "[PERSON_NAME]" at bounding box center [171, 340] width 97 height 31
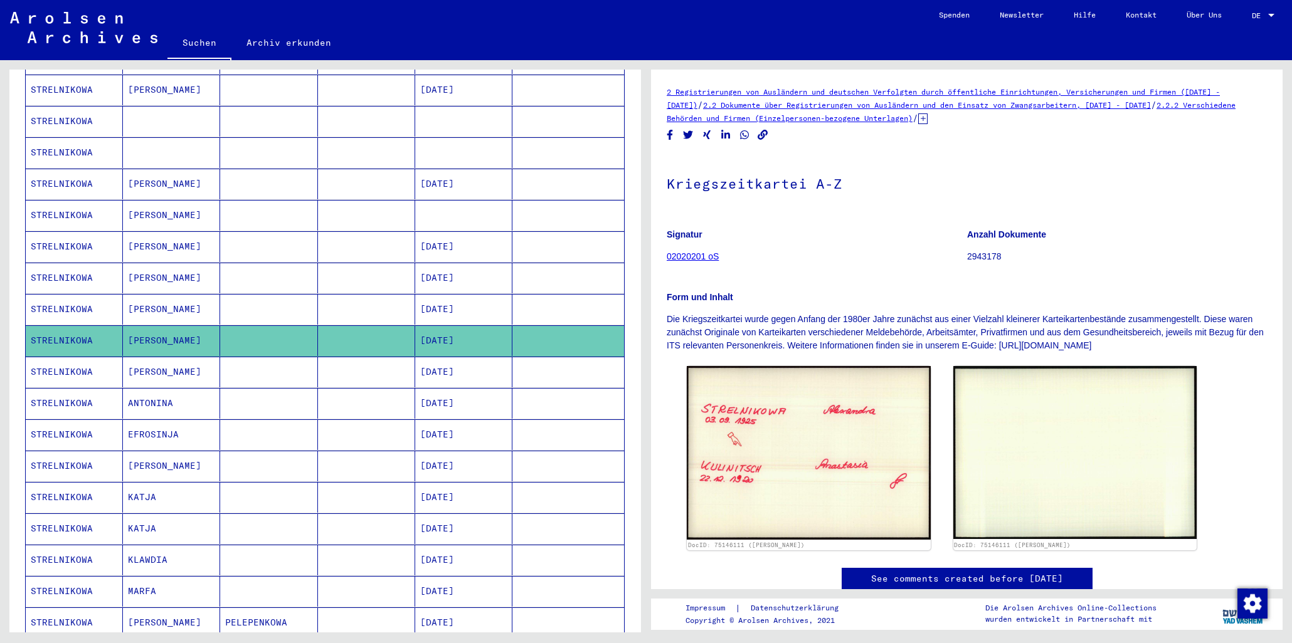
click at [145, 367] on mat-cell "[PERSON_NAME]" at bounding box center [171, 372] width 97 height 31
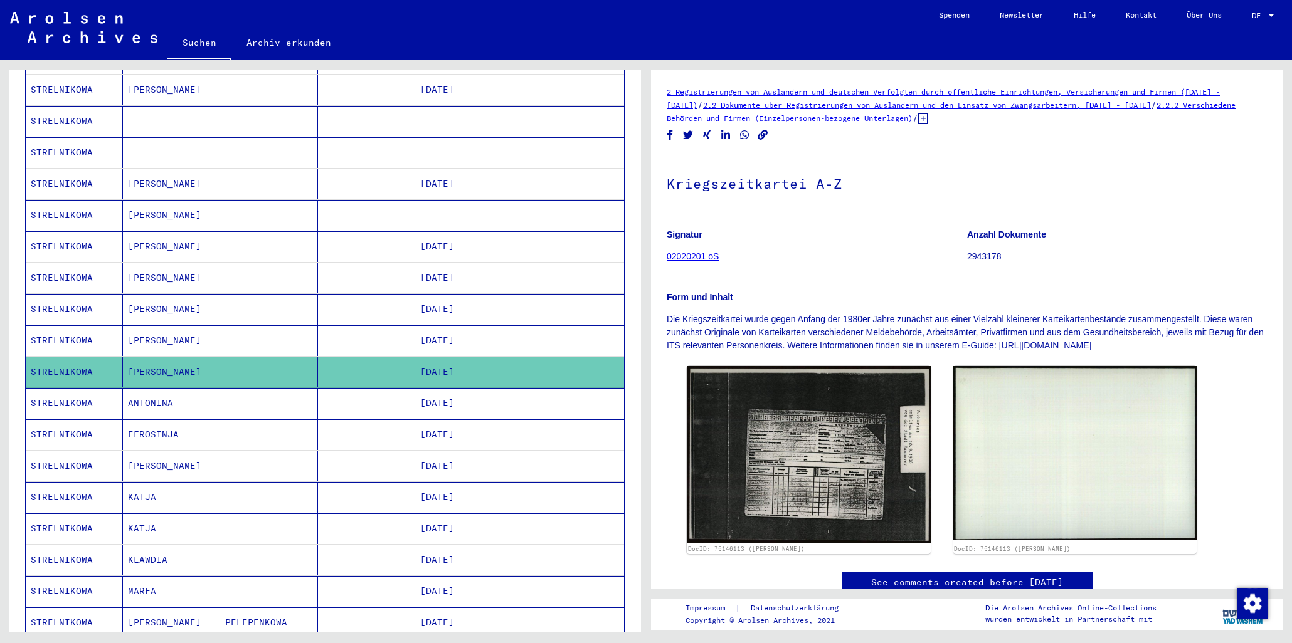
click at [151, 388] on mat-cell "ANTONINA" at bounding box center [171, 403] width 97 height 31
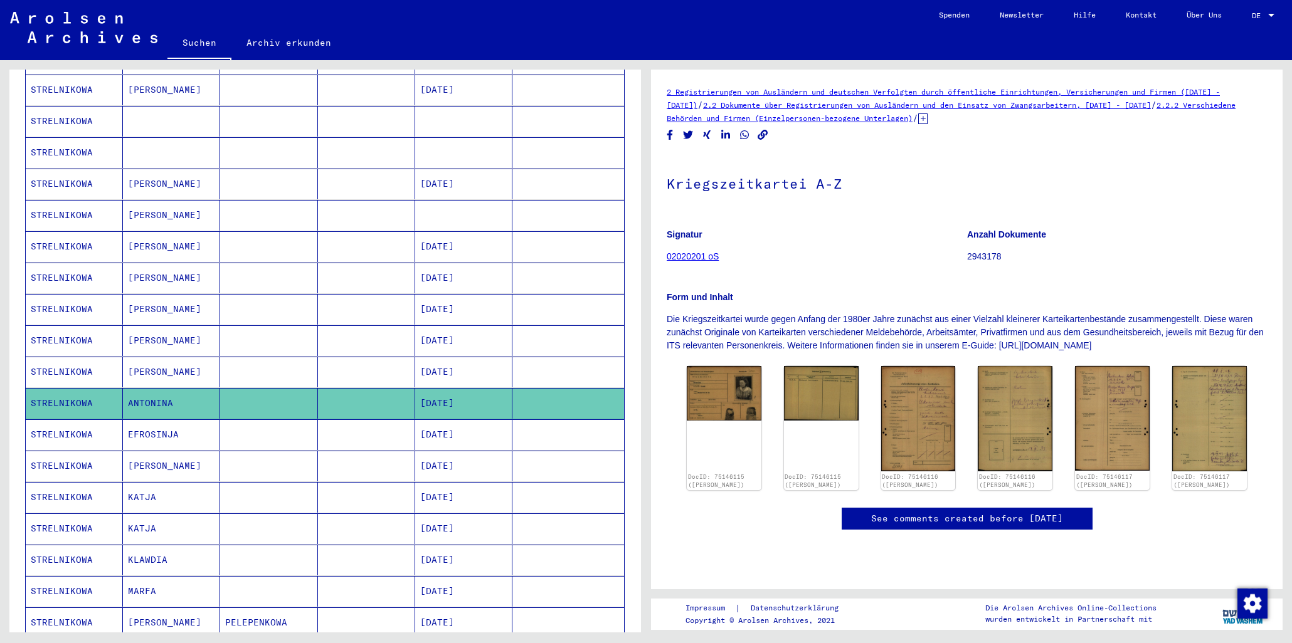
click at [157, 421] on mat-cell "EFROSINJA" at bounding box center [171, 435] width 97 height 31
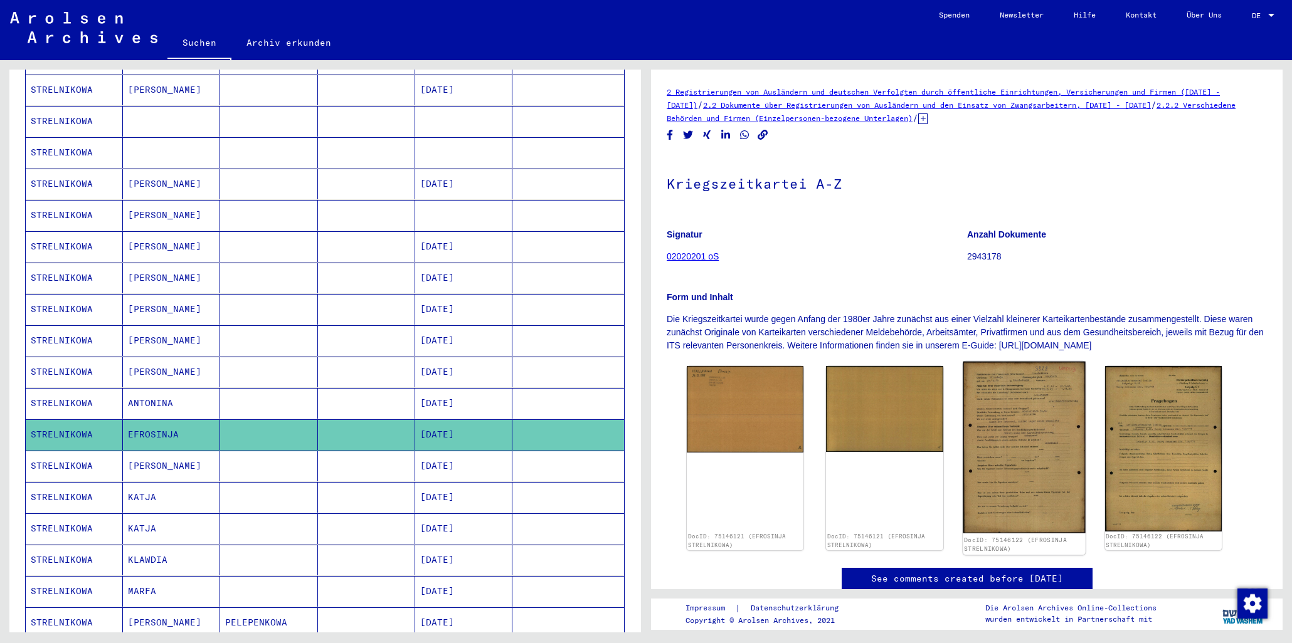
click at [1014, 420] on img at bounding box center [1024, 448] width 123 height 172
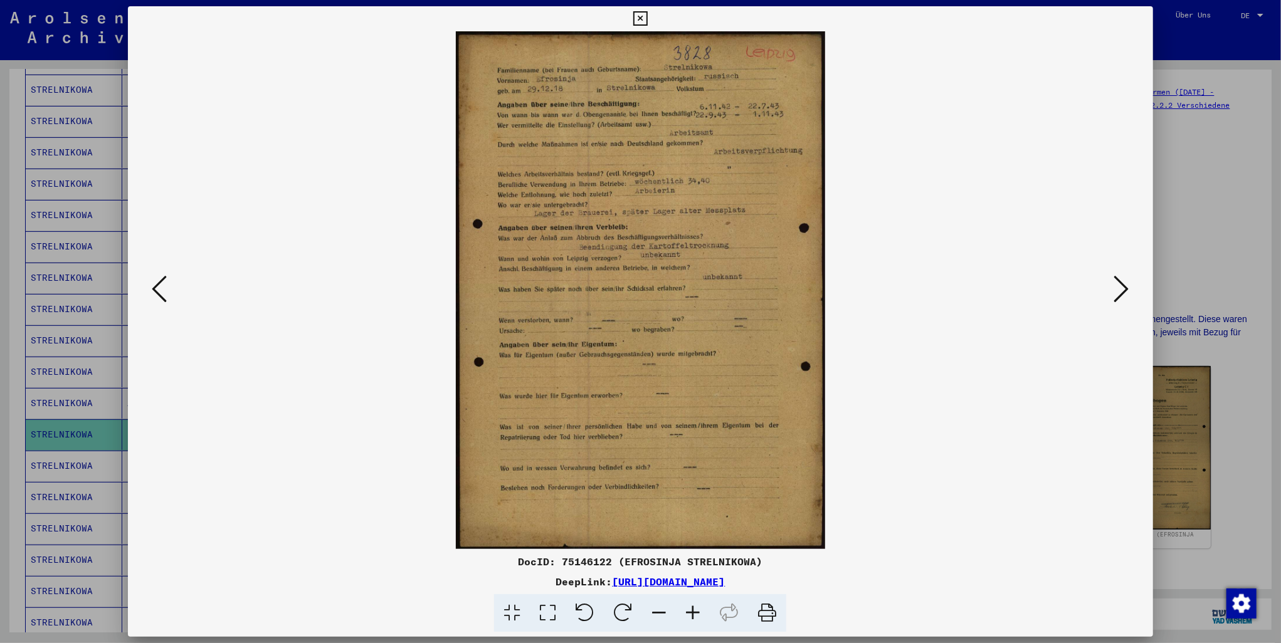
click at [1129, 287] on icon at bounding box center [1121, 289] width 15 height 30
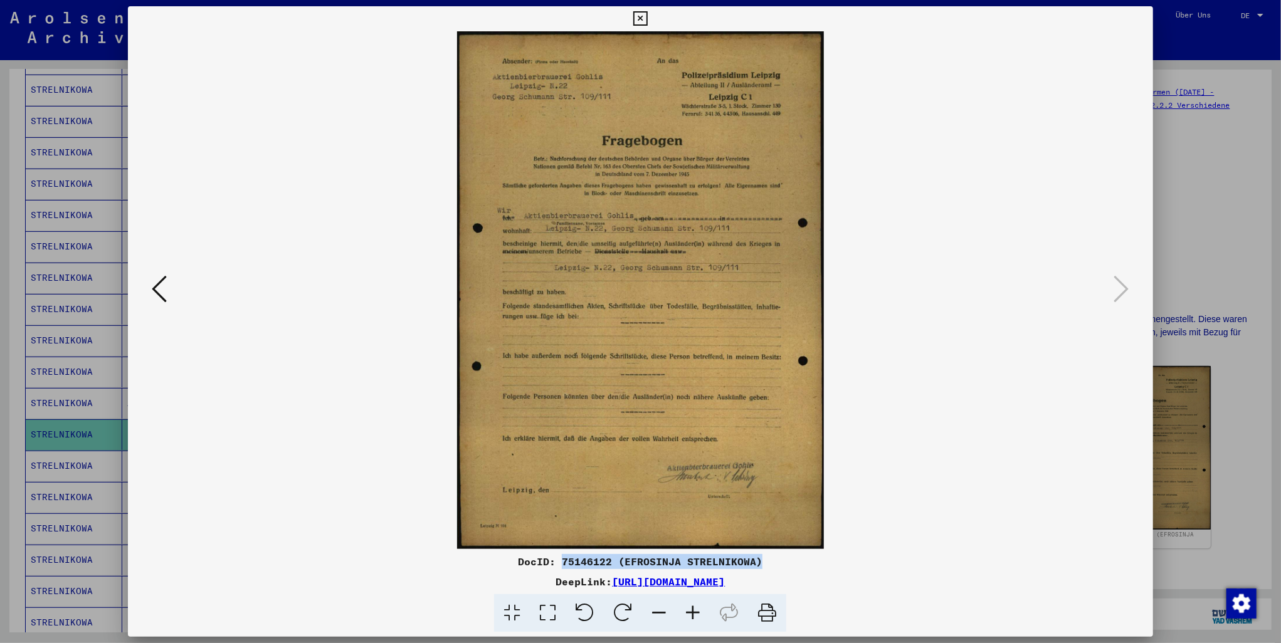
drag, startPoint x: 563, startPoint y: 561, endPoint x: 748, endPoint y: 568, distance: 185.1
click at [768, 559] on div "DocID: 75146122 (EFROSINJA STRELNIKOWA)" at bounding box center [640, 561] width 1025 height 15
copy div "75146122 (EFROSINJA STRELNIKOWA)"
click at [766, 609] on icon at bounding box center [767, 613] width 38 height 38
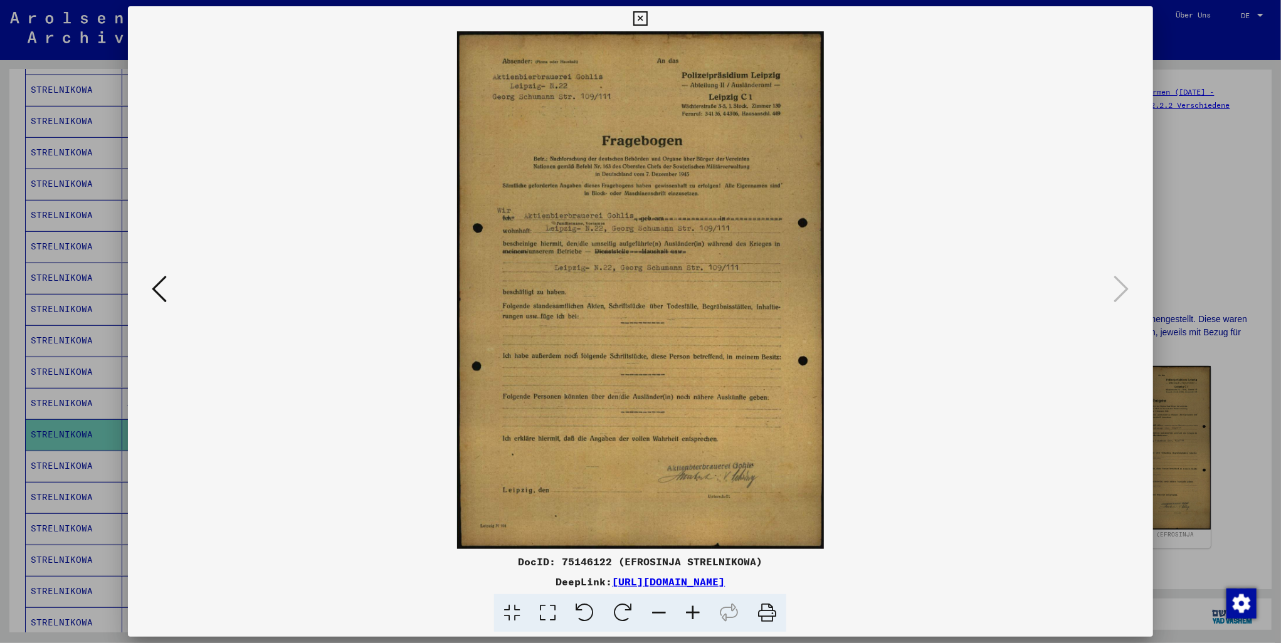
click at [152, 288] on icon at bounding box center [159, 289] width 15 height 30
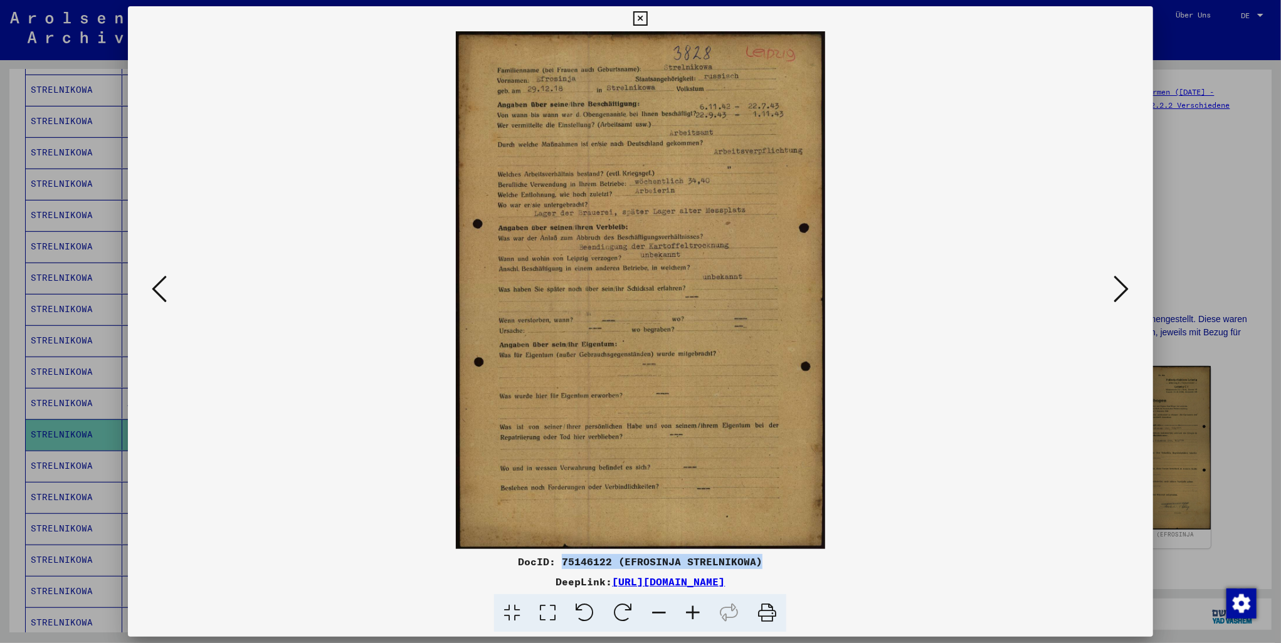
drag, startPoint x: 563, startPoint y: 559, endPoint x: 749, endPoint y: 565, distance: 187.0
click at [768, 565] on div "DocID: 75146122 (EFROSINJA STRELNIKOWA)" at bounding box center [640, 561] width 1025 height 15
copy div "75146122 (EFROSINJA STRELNIKOWA)"
click at [766, 613] on icon at bounding box center [767, 613] width 38 height 38
click at [642, 16] on icon at bounding box center [640, 18] width 14 height 15
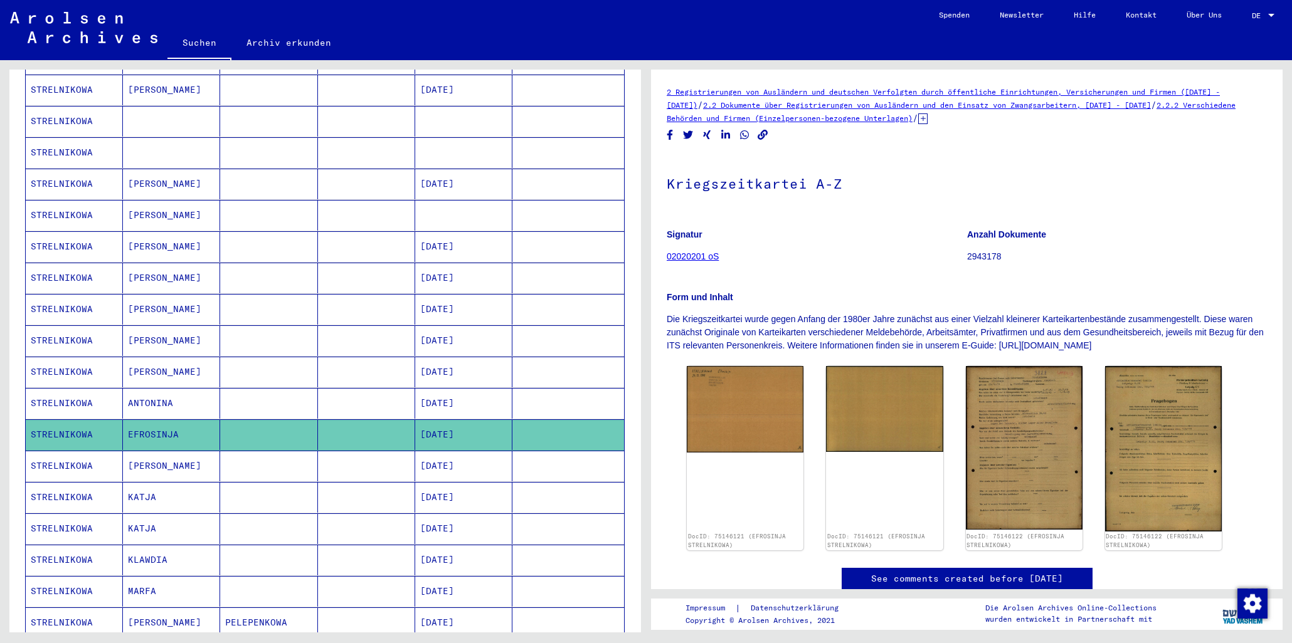
click at [154, 451] on mat-cell "[PERSON_NAME]" at bounding box center [171, 466] width 97 height 31
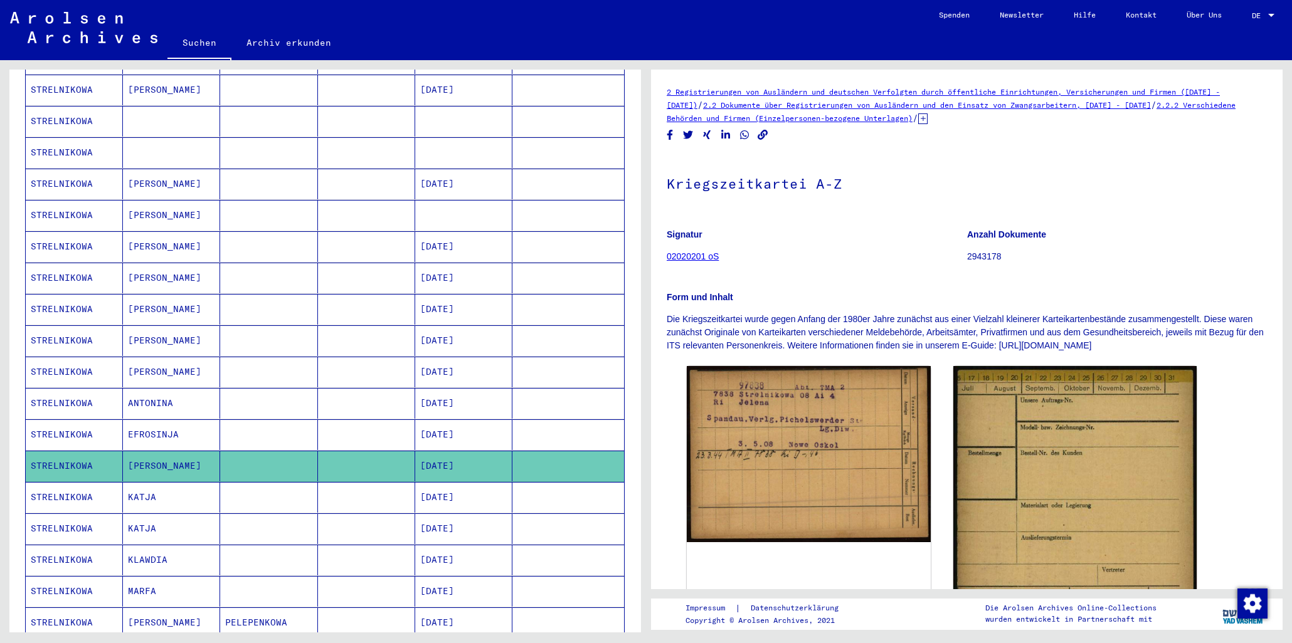
click at [148, 482] on mat-cell "KATJA" at bounding box center [171, 497] width 97 height 31
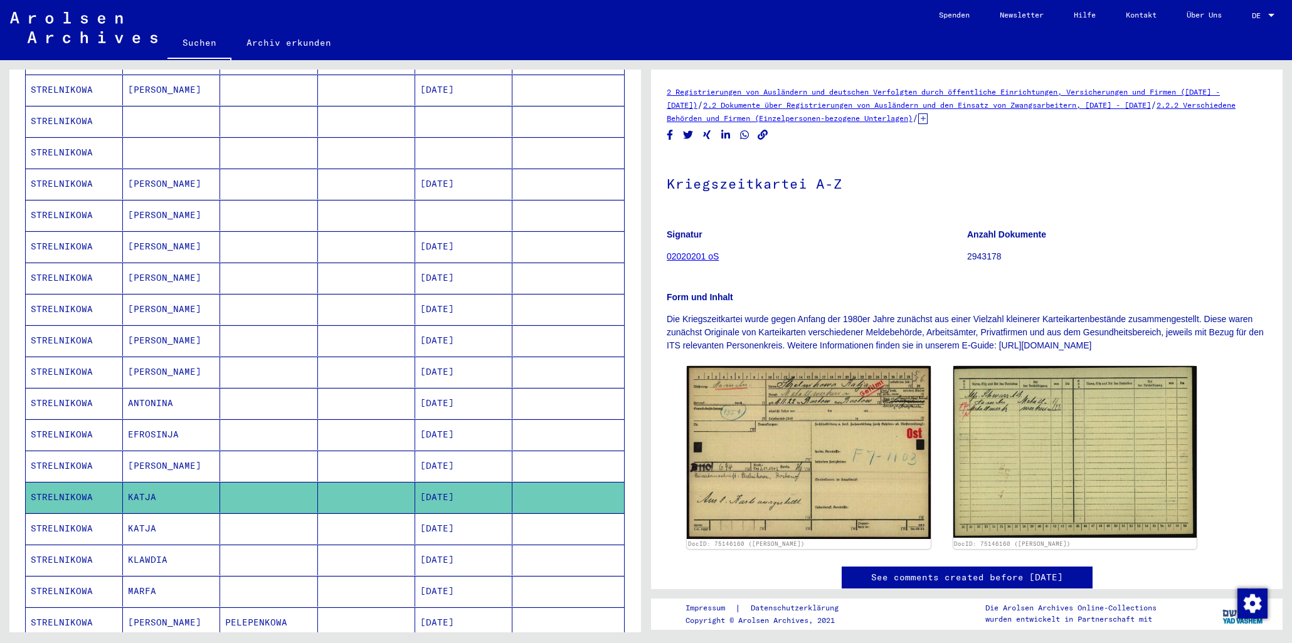
click at [138, 516] on mat-cell "KATJA" at bounding box center [171, 529] width 97 height 31
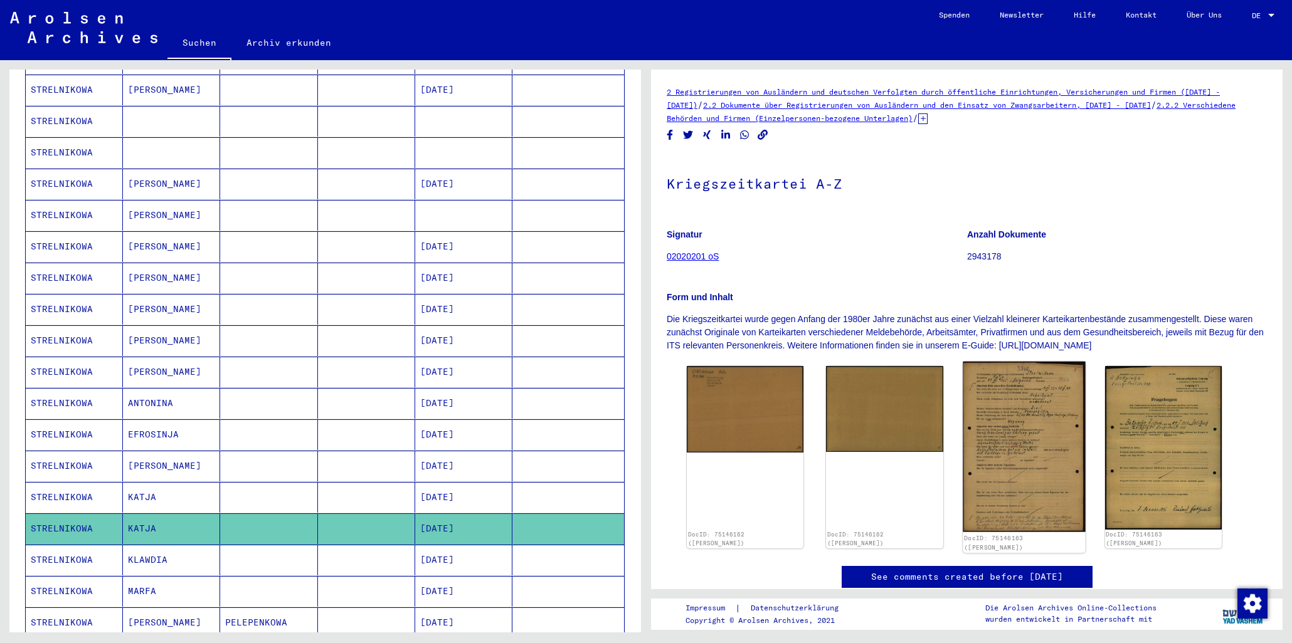
click at [1007, 441] on img at bounding box center [1024, 447] width 123 height 171
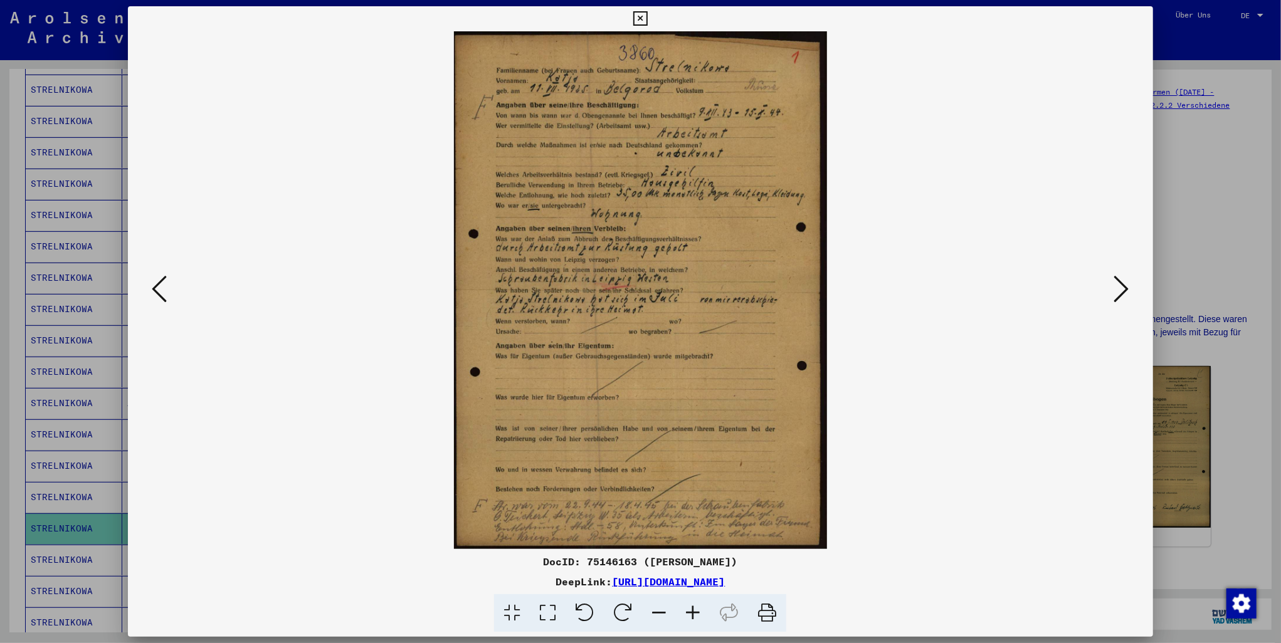
click at [1129, 291] on icon at bounding box center [1121, 289] width 15 height 30
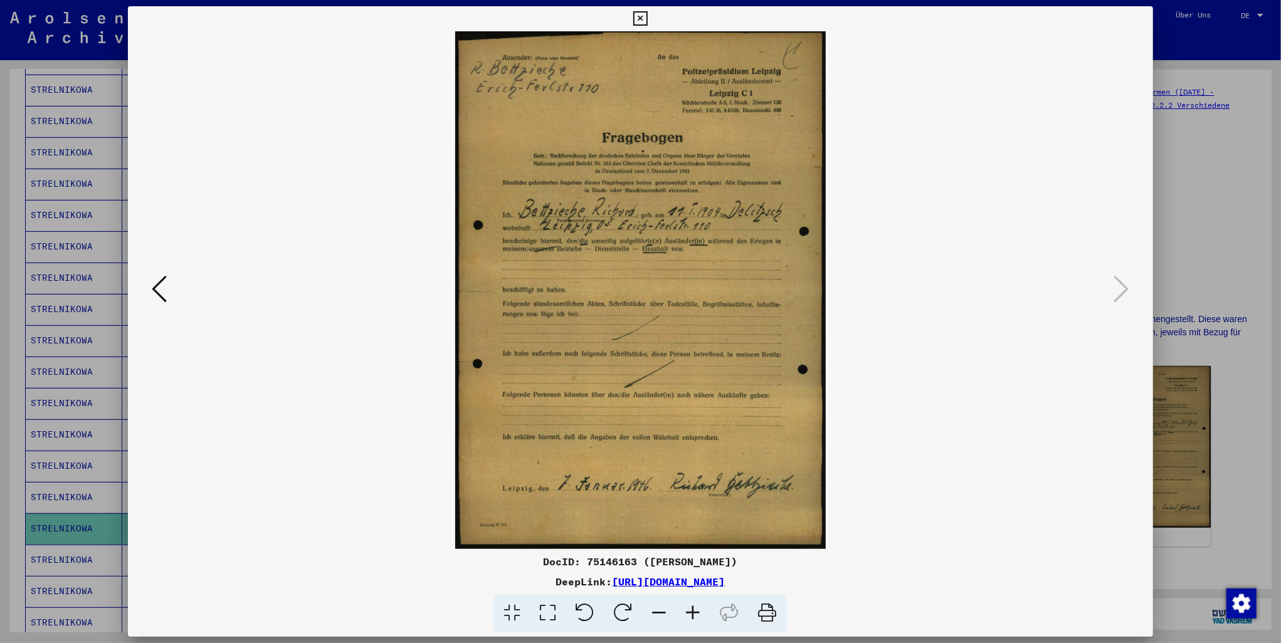
drag, startPoint x: 574, startPoint y: 561, endPoint x: 759, endPoint y: 560, distance: 184.4
click at [759, 560] on div "DocID: 75146163 ([PERSON_NAME])" at bounding box center [640, 561] width 1025 height 15
copy div "75146163 ([PERSON_NAME])"
click at [765, 607] on icon at bounding box center [767, 613] width 38 height 38
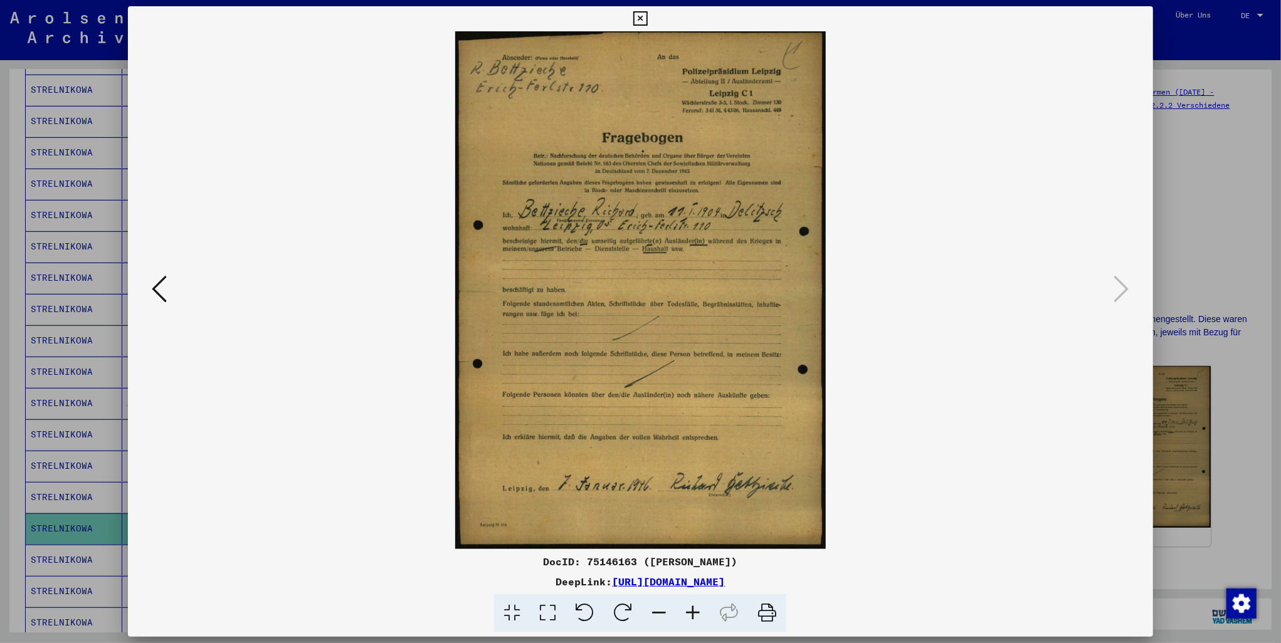
click at [152, 285] on icon at bounding box center [159, 289] width 15 height 30
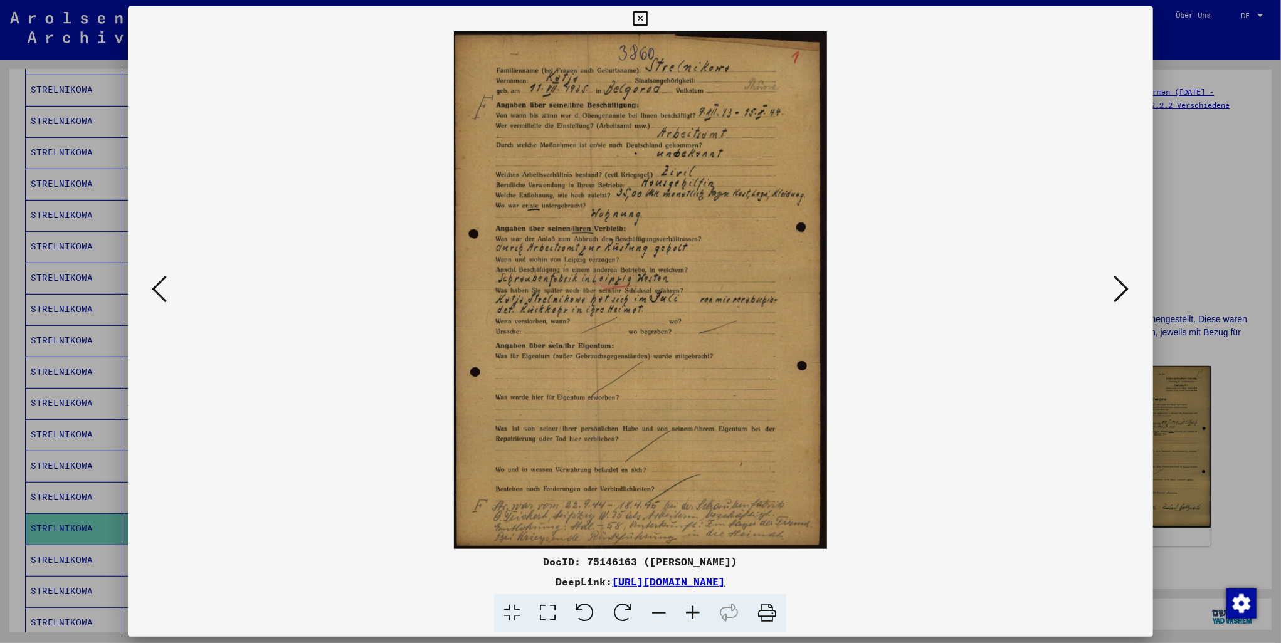
drag, startPoint x: 576, startPoint y: 561, endPoint x: 694, endPoint y: 554, distance: 118.7
click at [761, 564] on div "DocID: 75146163 ([PERSON_NAME])" at bounding box center [640, 561] width 1025 height 15
drag, startPoint x: 694, startPoint y: 554, endPoint x: 599, endPoint y: 559, distance: 94.8
click at [599, 559] on div "DocID: 75146163 ([PERSON_NAME])" at bounding box center [640, 561] width 1025 height 15
drag, startPoint x: 576, startPoint y: 564, endPoint x: 725, endPoint y: 556, distance: 149.5
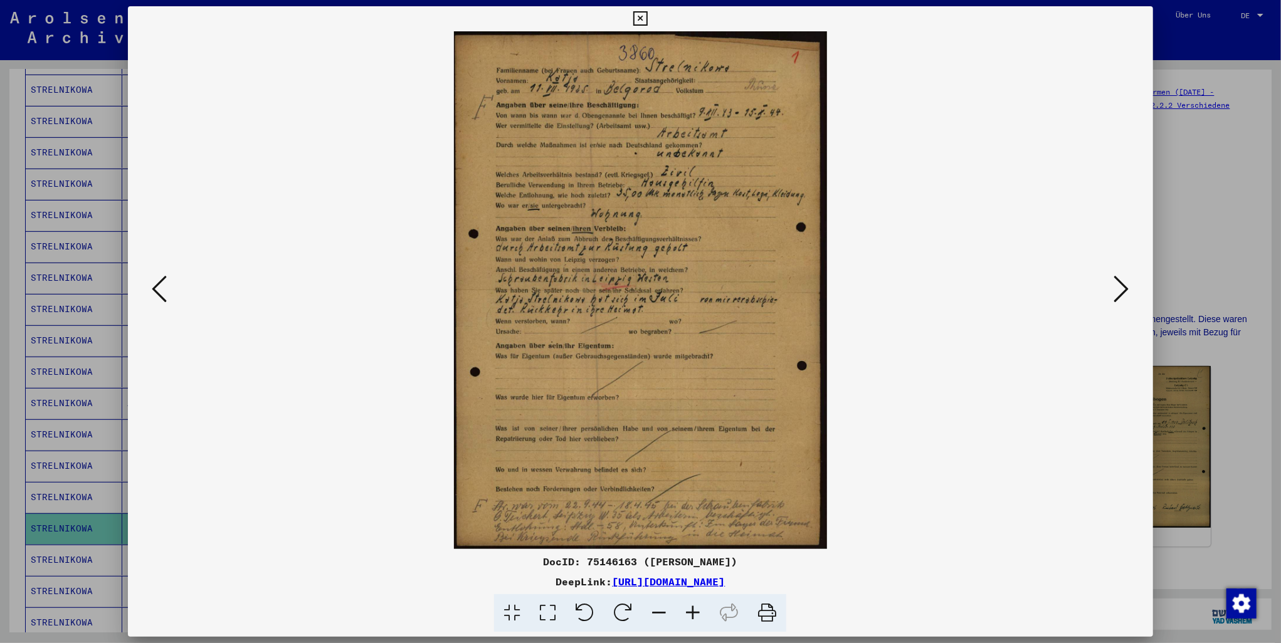
click at [767, 561] on div "DocID: 75146163 ([PERSON_NAME])" at bounding box center [640, 561] width 1025 height 15
copy div "75146163 ([PERSON_NAME])"
click at [770, 611] on icon at bounding box center [767, 613] width 38 height 38
drag, startPoint x: 637, startPoint y: 18, endPoint x: 293, endPoint y: 462, distance: 561.9
click at [637, 20] on icon at bounding box center [640, 18] width 14 height 15
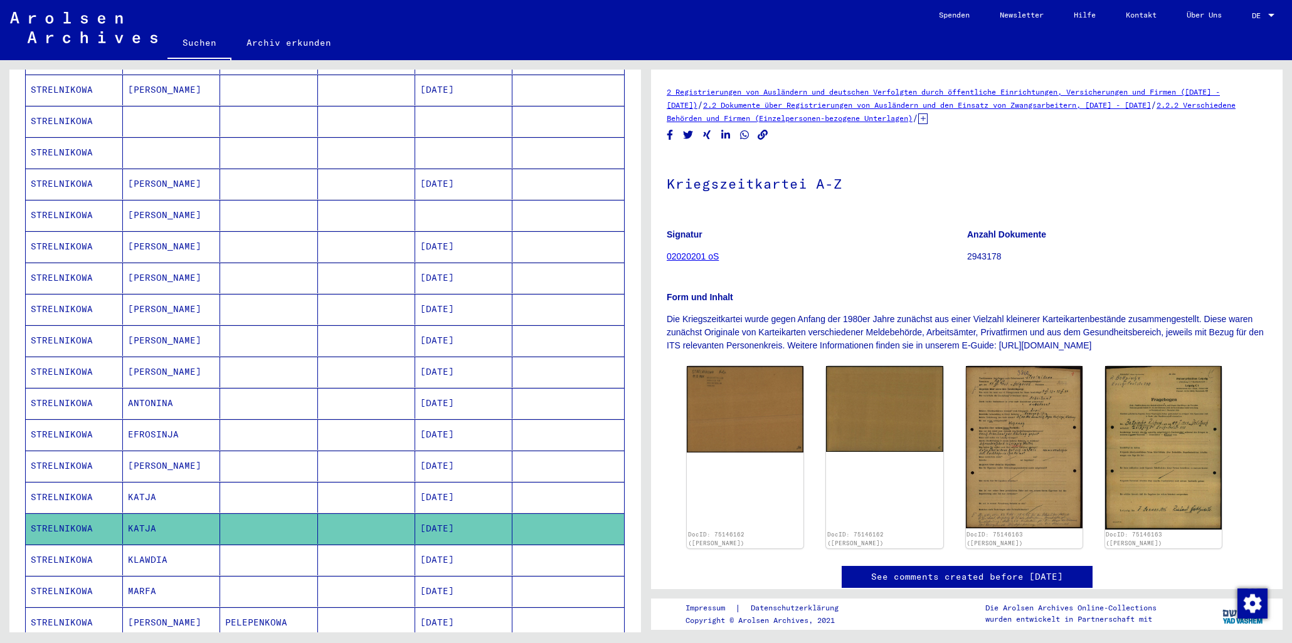
click at [132, 549] on mat-cell "KLAWDIA" at bounding box center [171, 560] width 97 height 31
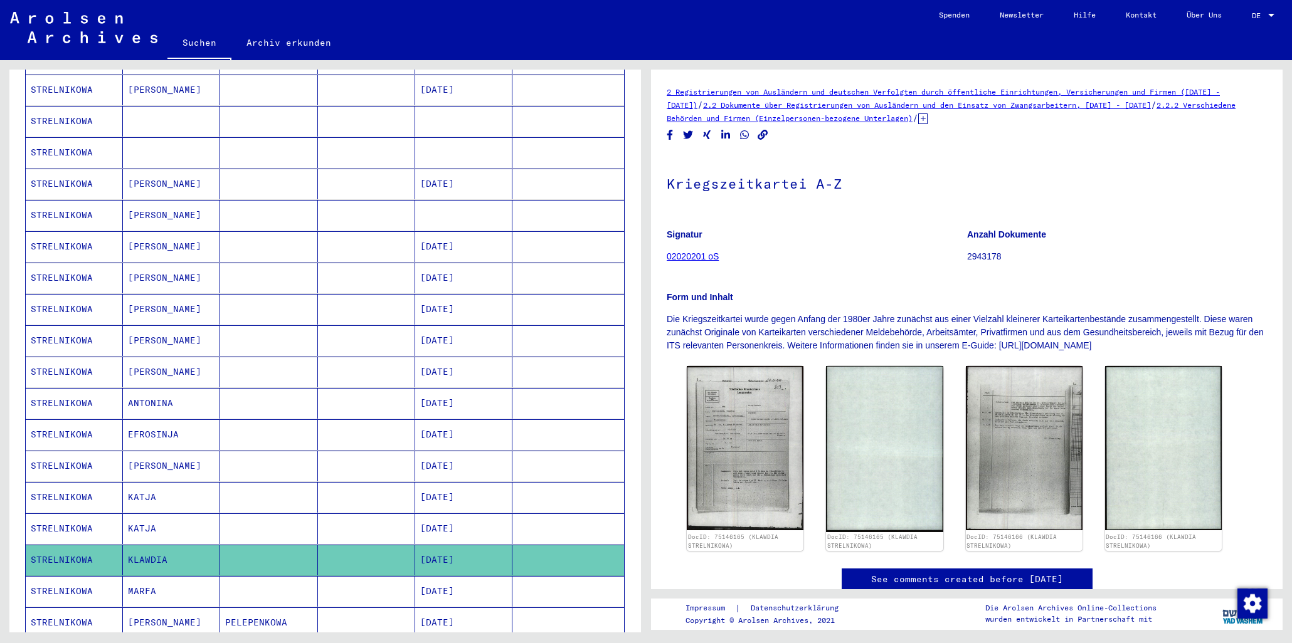
click at [173, 579] on mat-cell "MARFA" at bounding box center [171, 591] width 97 height 31
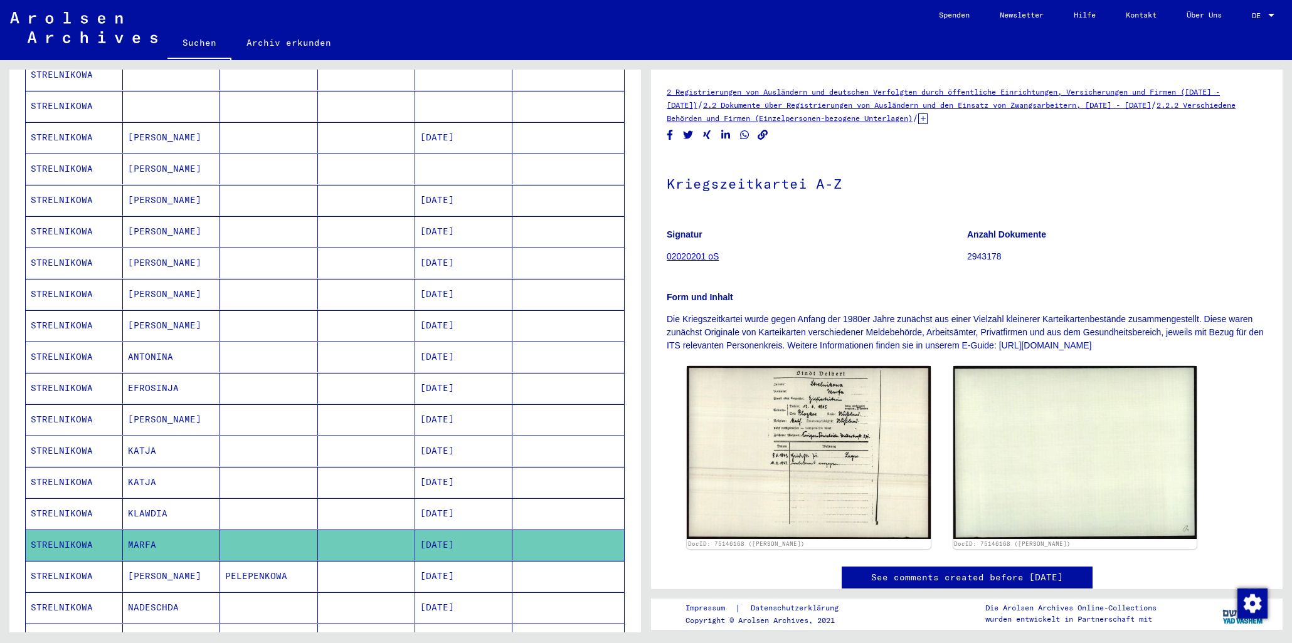
scroll to position [339, 0]
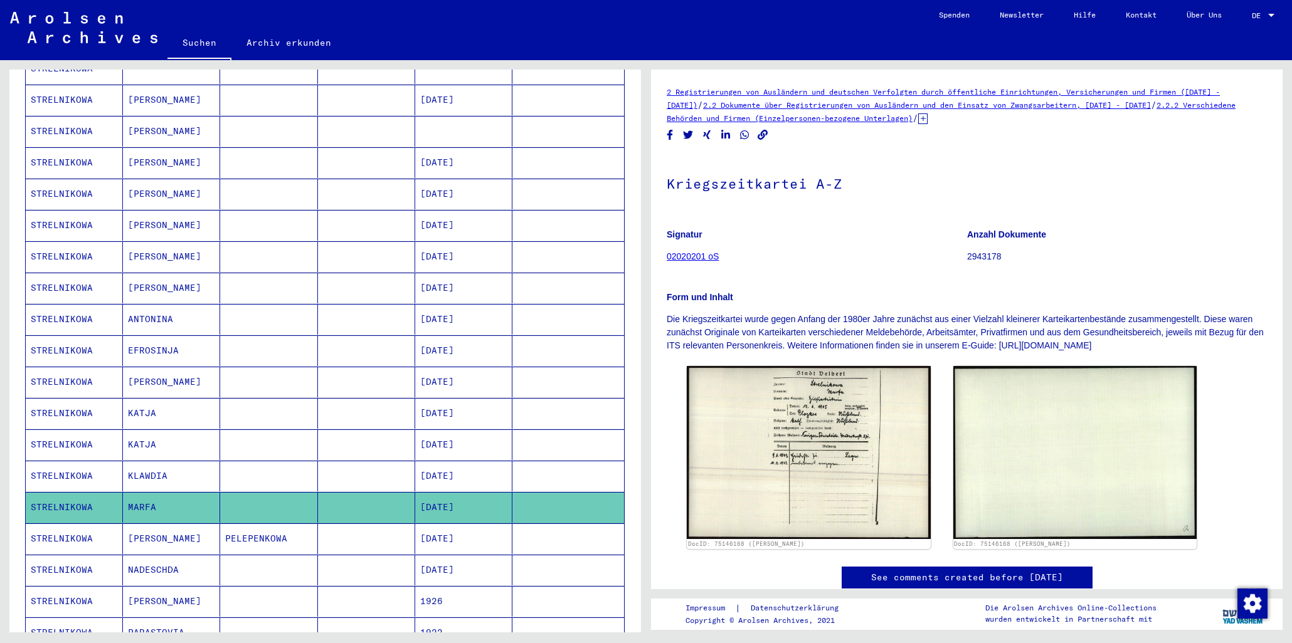
drag, startPoint x: 159, startPoint y: 536, endPoint x: 161, endPoint y: 555, distance: 18.9
click at [159, 536] on mat-cell "[PERSON_NAME]" at bounding box center [171, 539] width 97 height 31
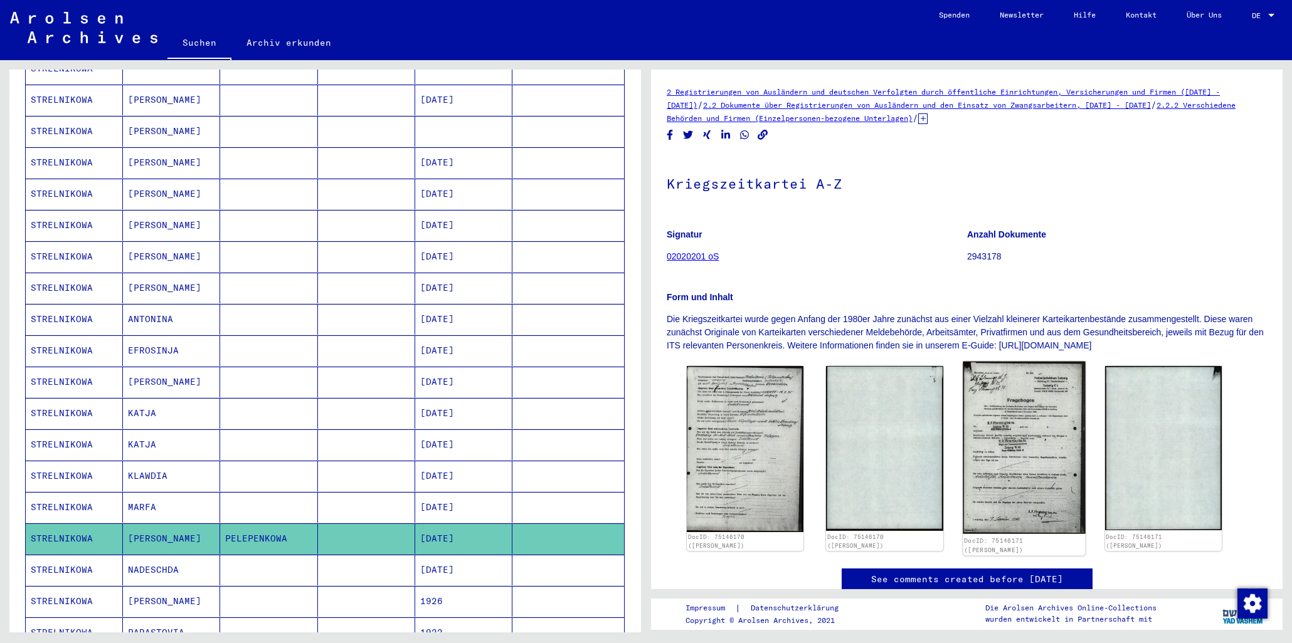
click at [1047, 402] on img at bounding box center [1024, 448] width 123 height 172
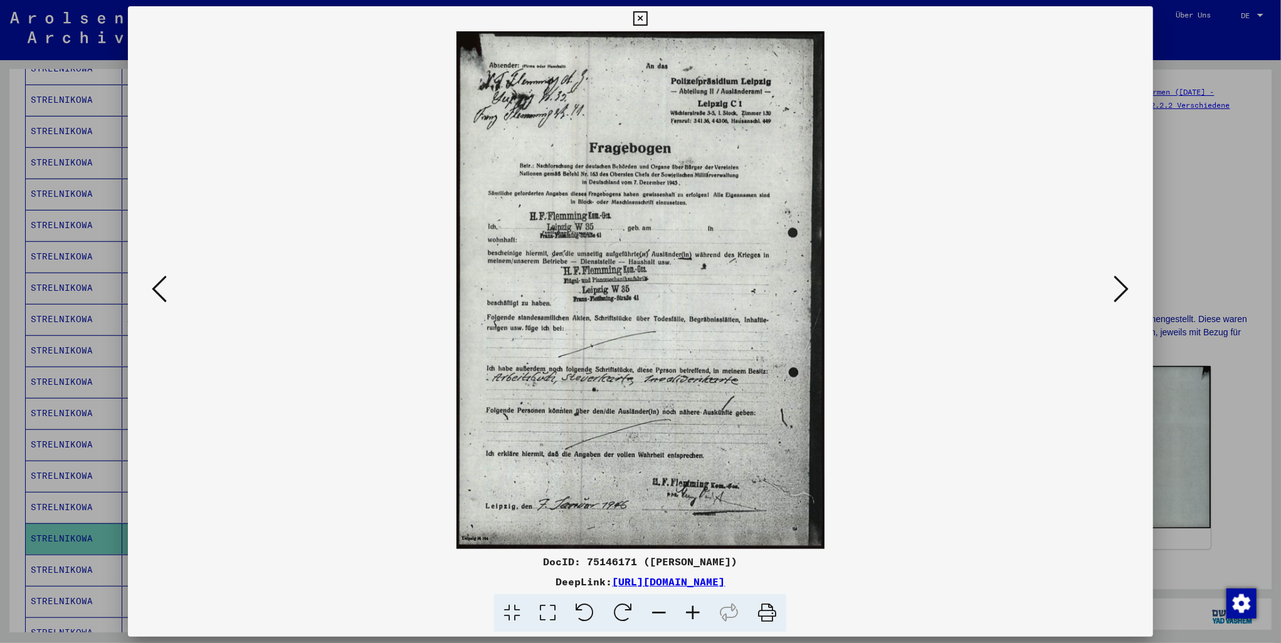
click at [157, 286] on icon at bounding box center [159, 289] width 15 height 30
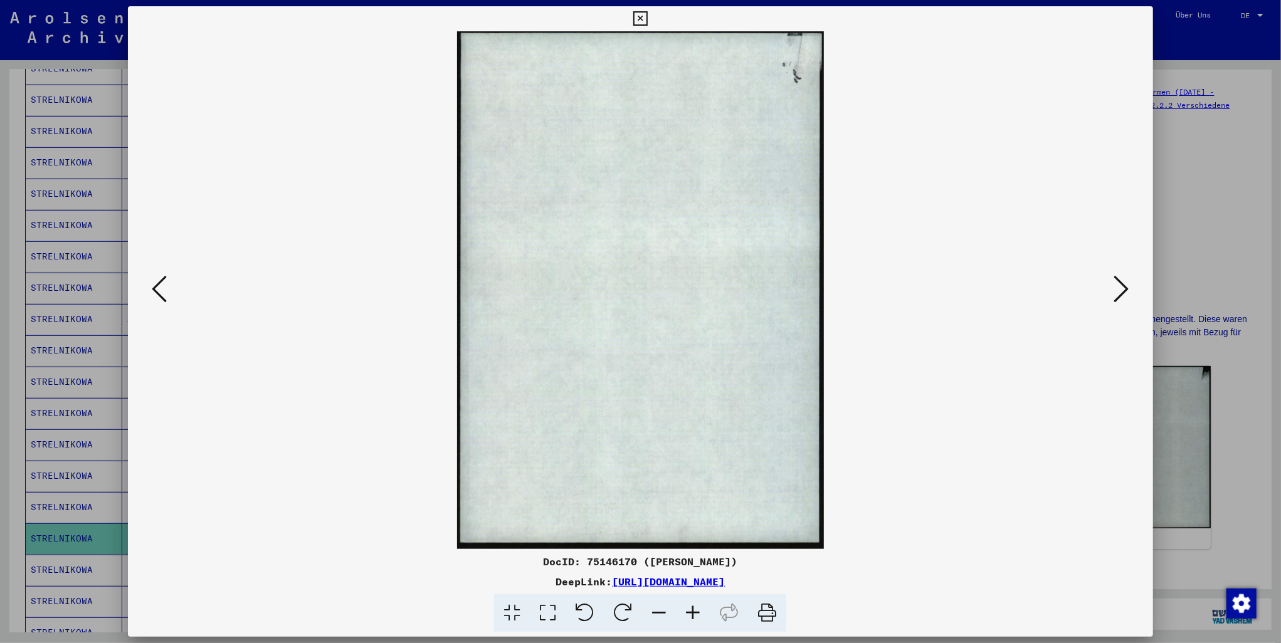
click at [157, 286] on icon at bounding box center [159, 289] width 15 height 30
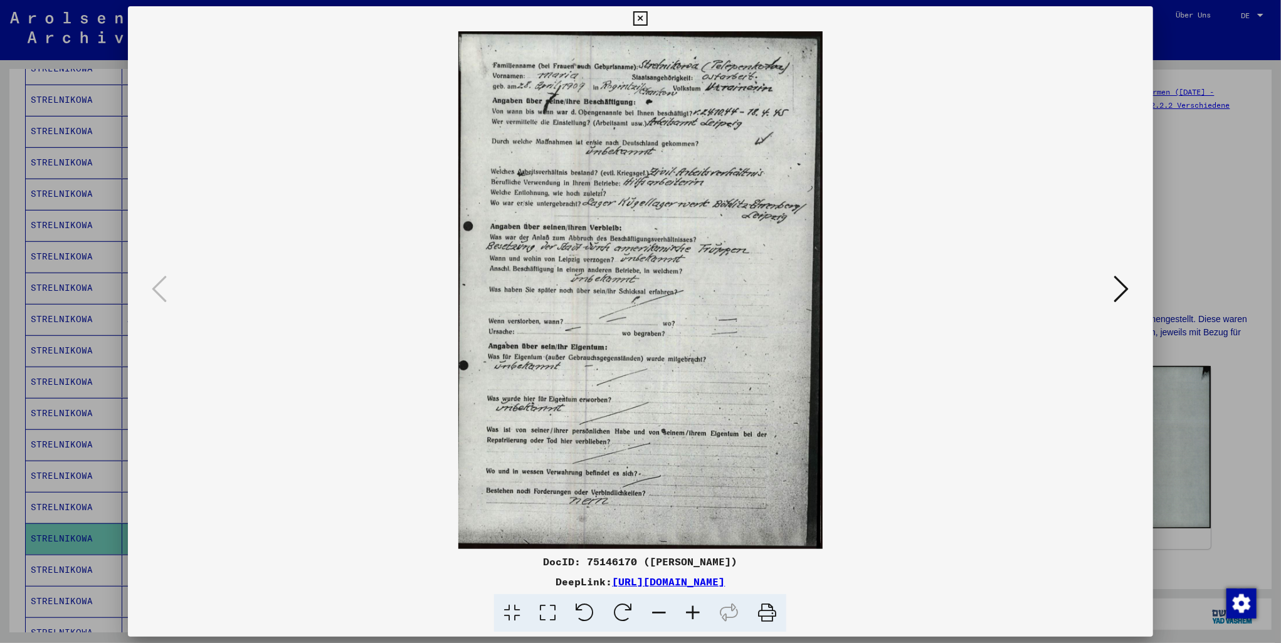
click at [638, 16] on icon at bounding box center [640, 18] width 14 height 15
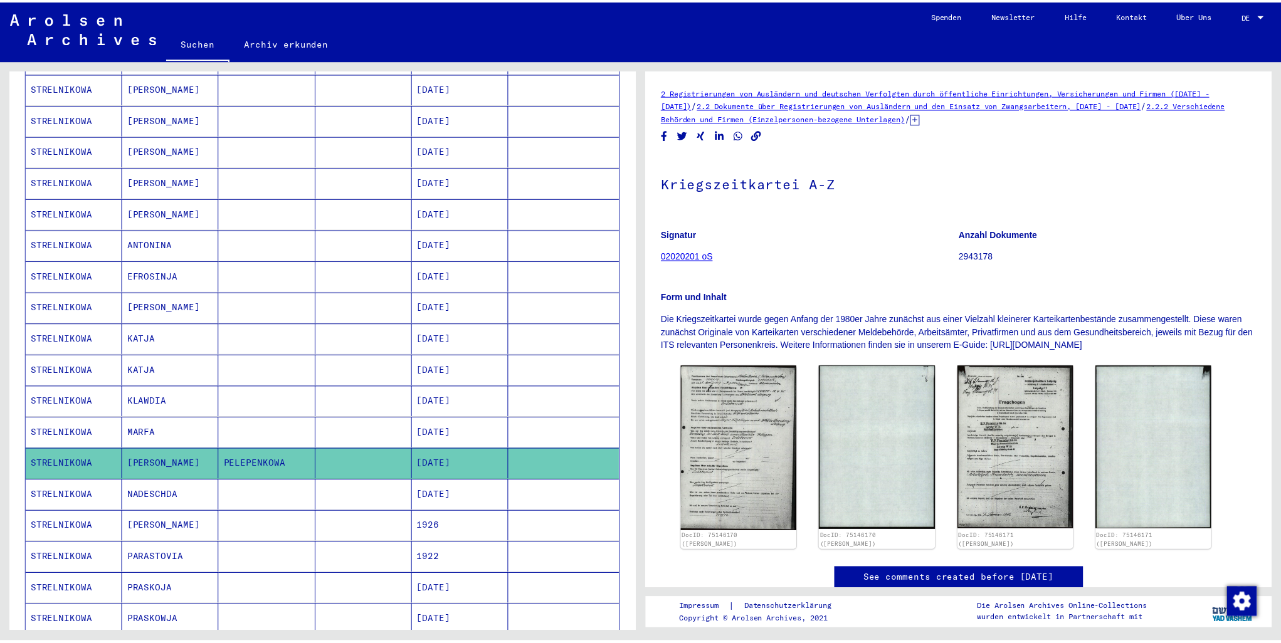
scroll to position [506, 0]
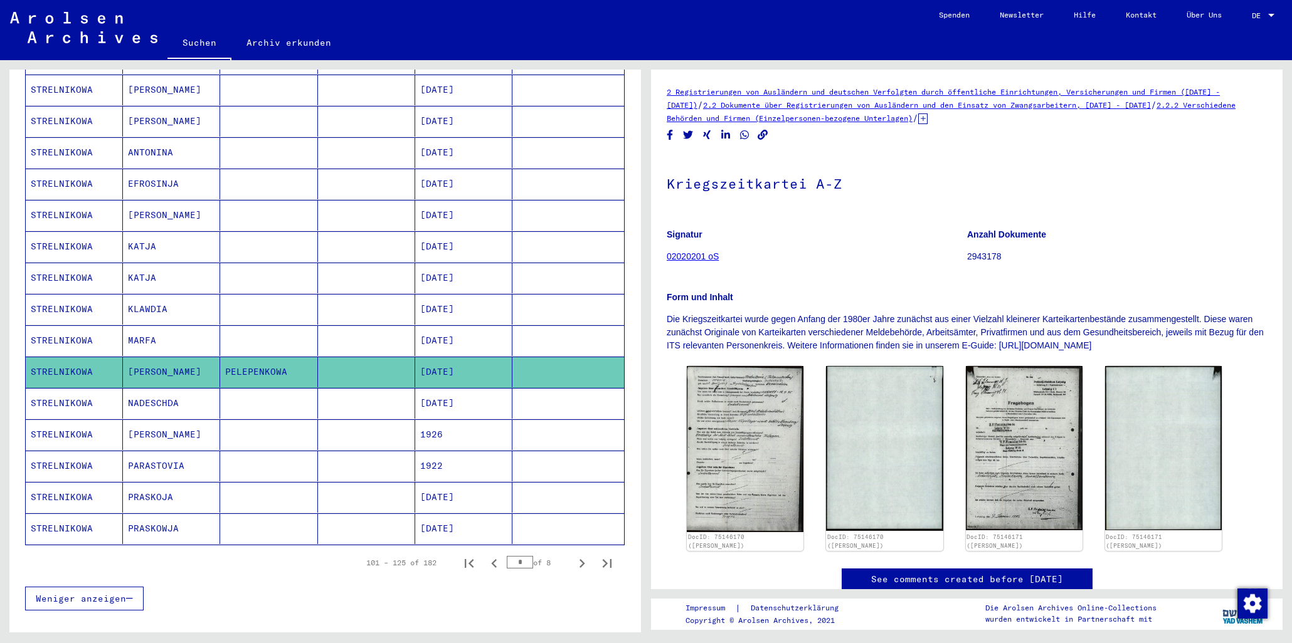
click at [161, 396] on mat-cell "NADESCHDA" at bounding box center [171, 403] width 97 height 31
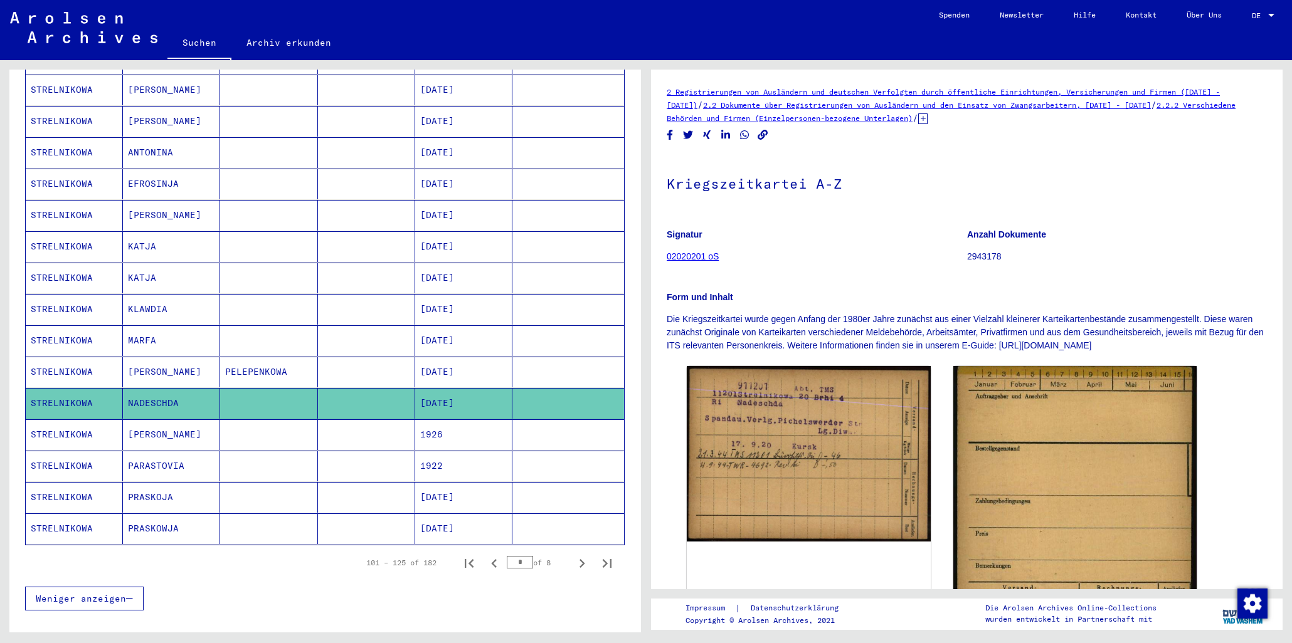
click at [161, 421] on mat-cell "[PERSON_NAME]" at bounding box center [171, 435] width 97 height 31
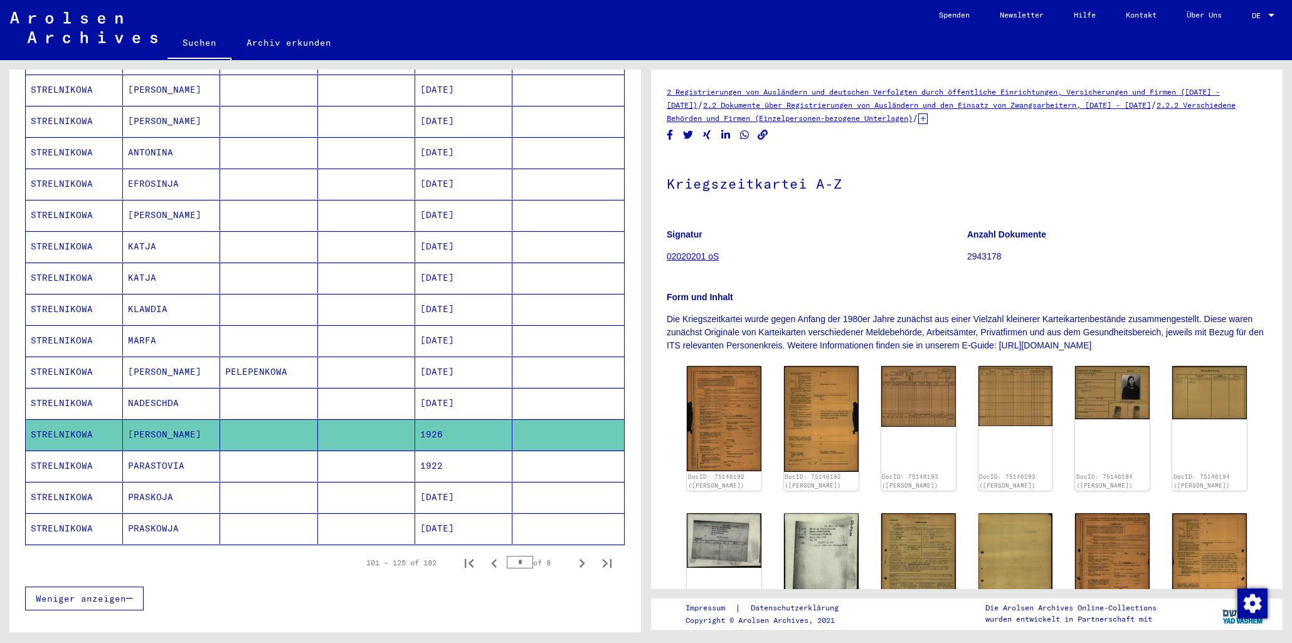
click at [166, 455] on mat-cell "PARASTOVIA" at bounding box center [171, 466] width 97 height 31
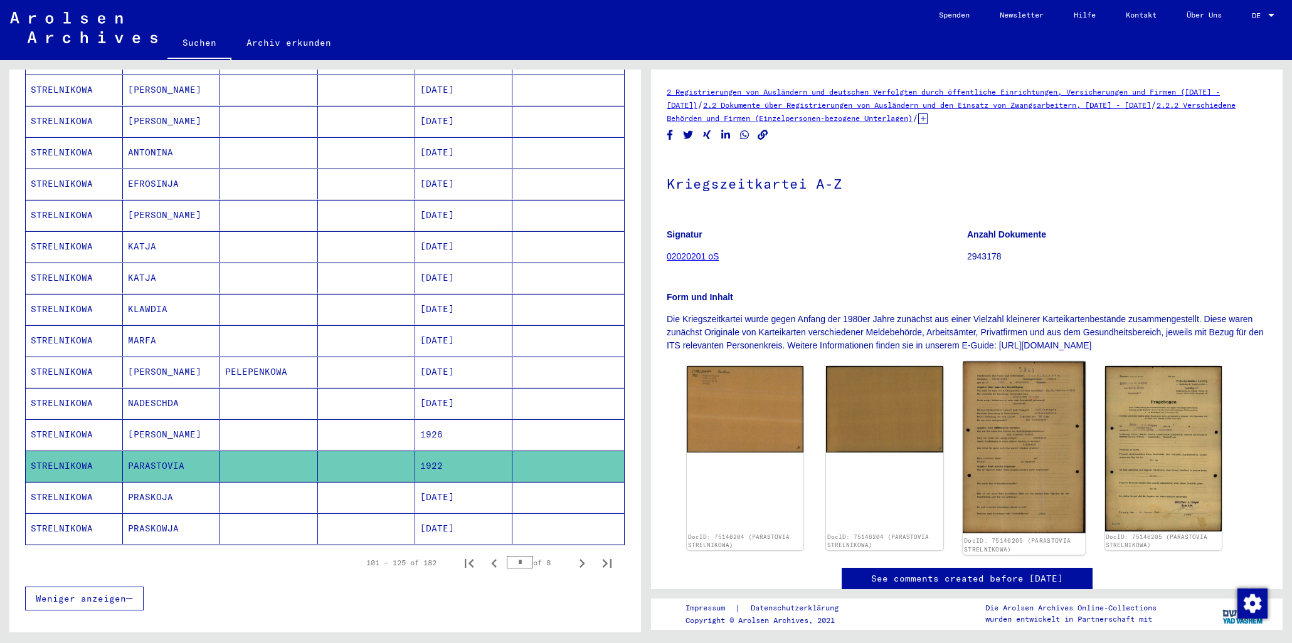
click at [1012, 416] on img at bounding box center [1024, 448] width 123 height 172
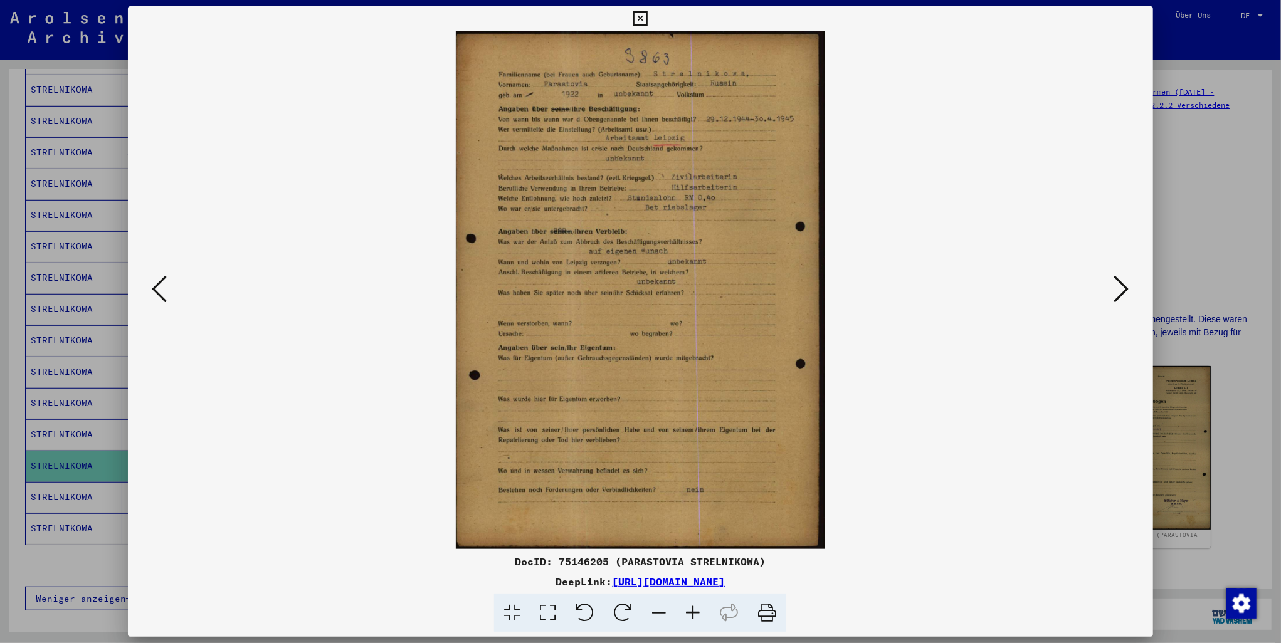
click at [1129, 293] on icon at bounding box center [1121, 289] width 15 height 30
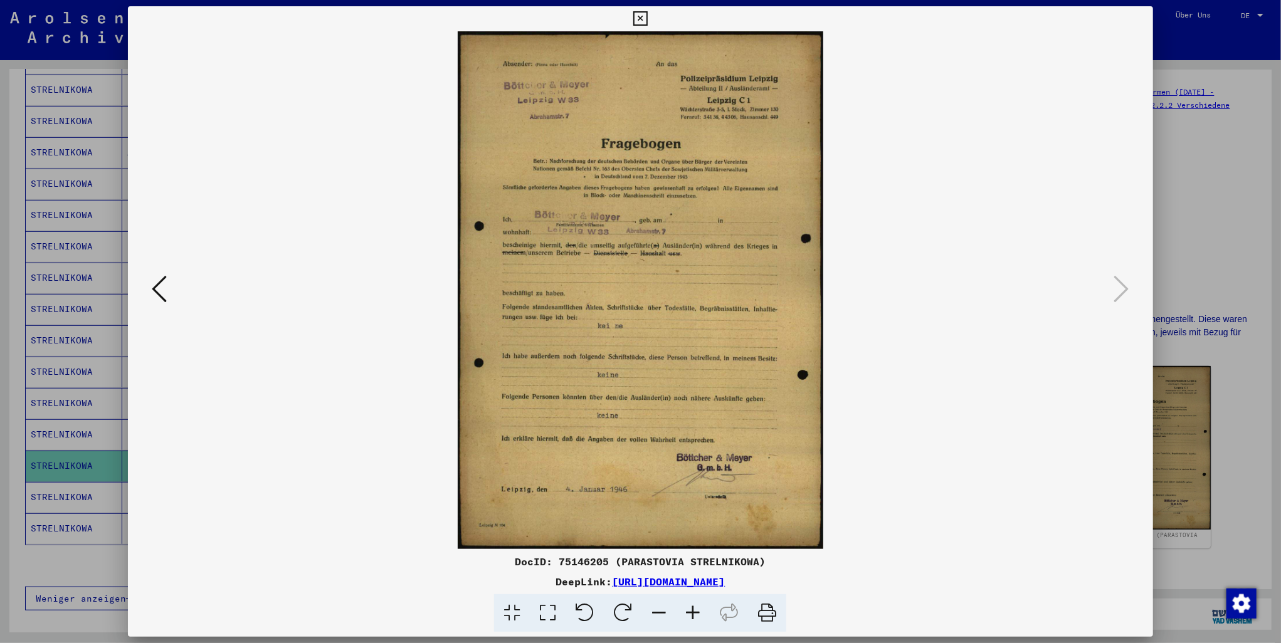
click at [638, 19] on icon at bounding box center [640, 18] width 14 height 15
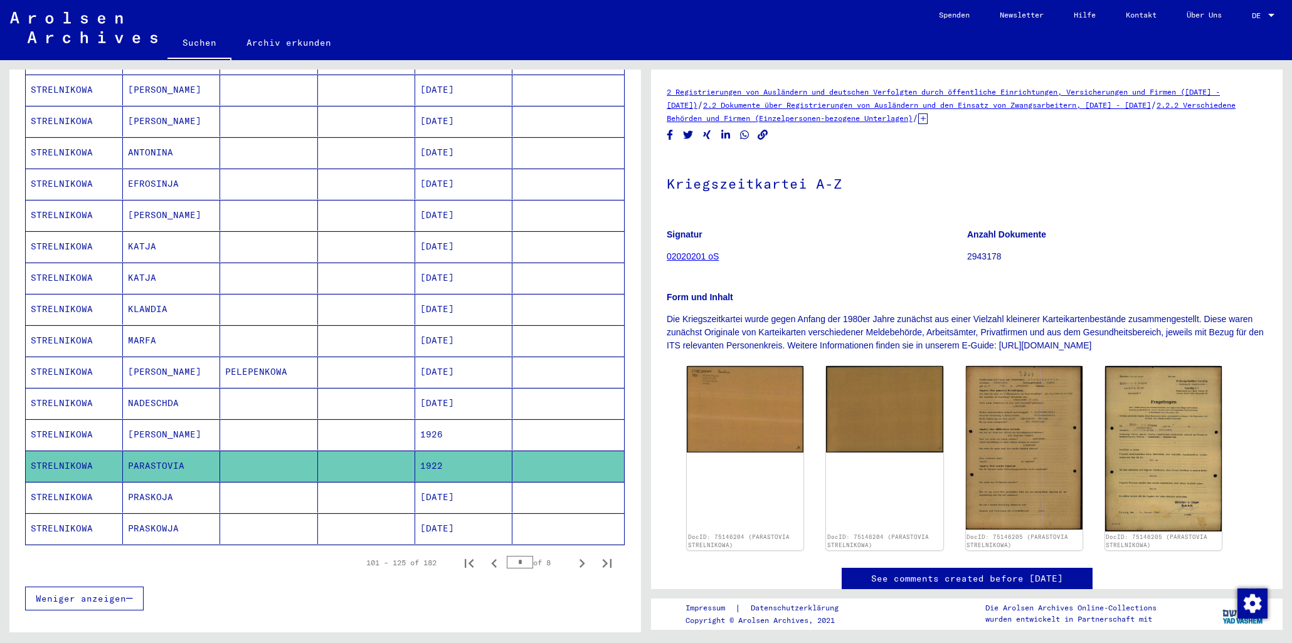
click at [155, 491] on mat-cell "PRASKOJA" at bounding box center [171, 497] width 97 height 31
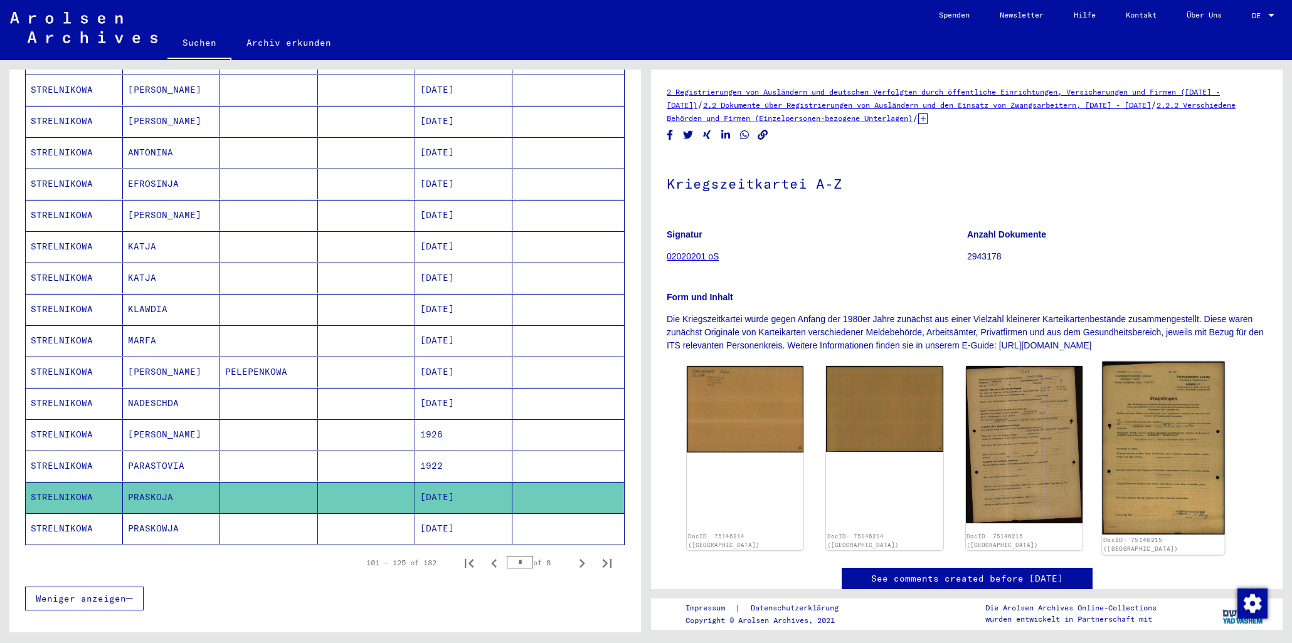
click at [1158, 404] on img at bounding box center [1163, 449] width 123 height 174
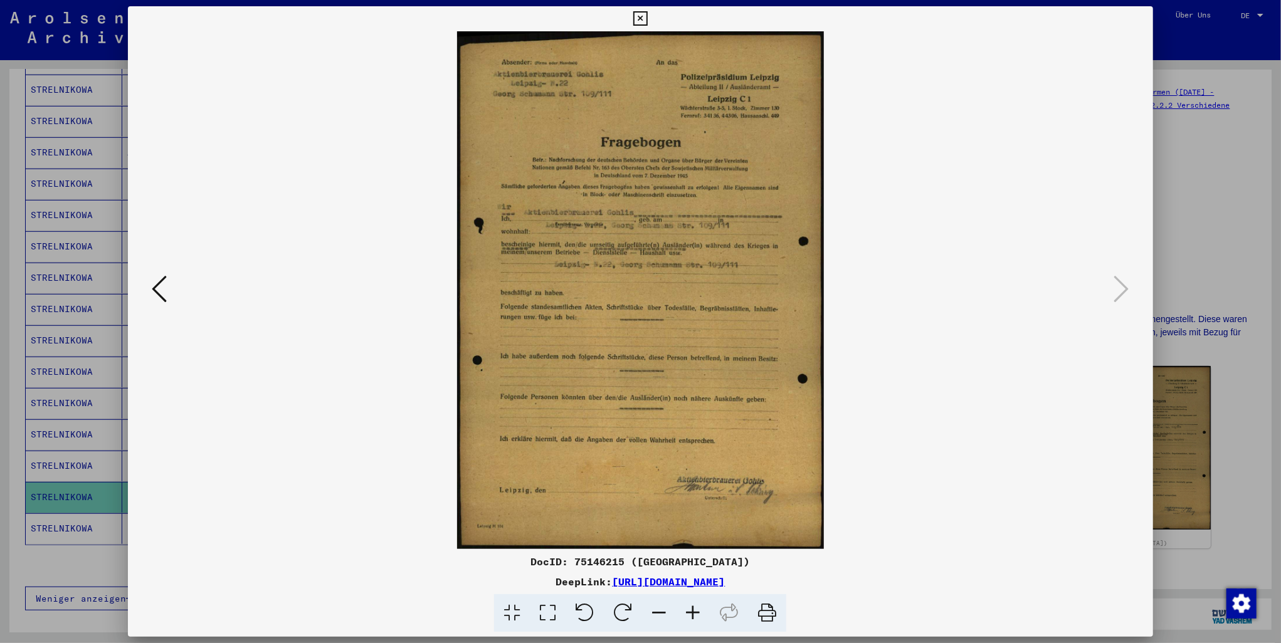
click at [152, 287] on icon at bounding box center [159, 289] width 15 height 30
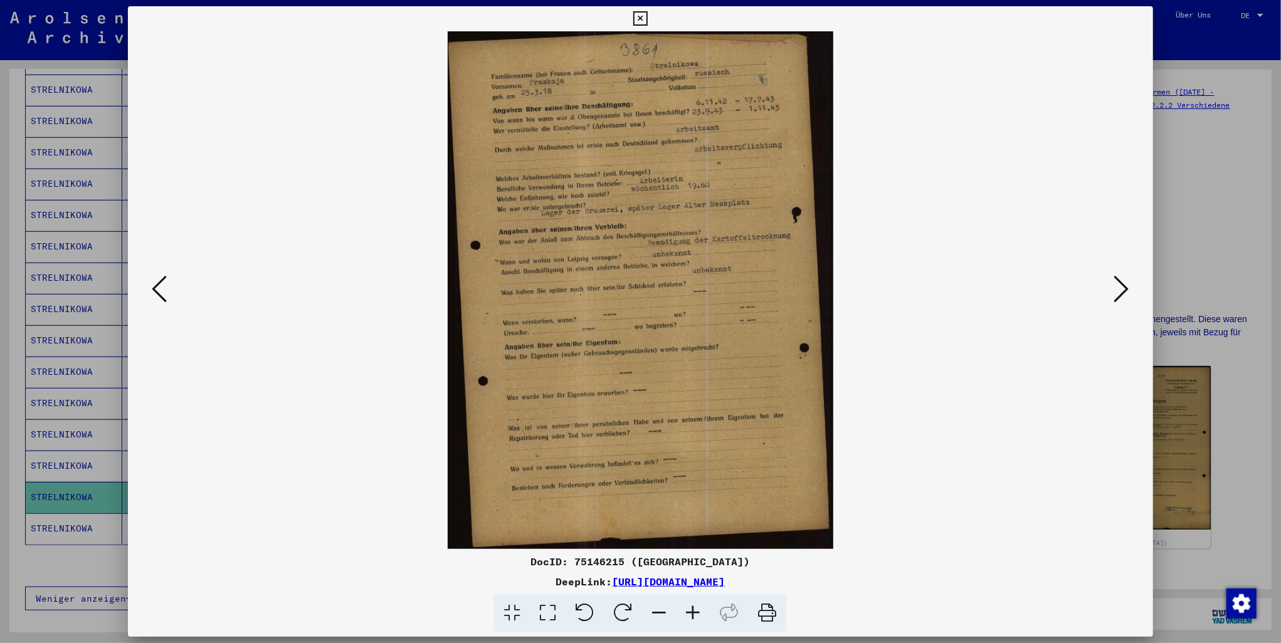
click at [637, 17] on icon at bounding box center [640, 18] width 14 height 15
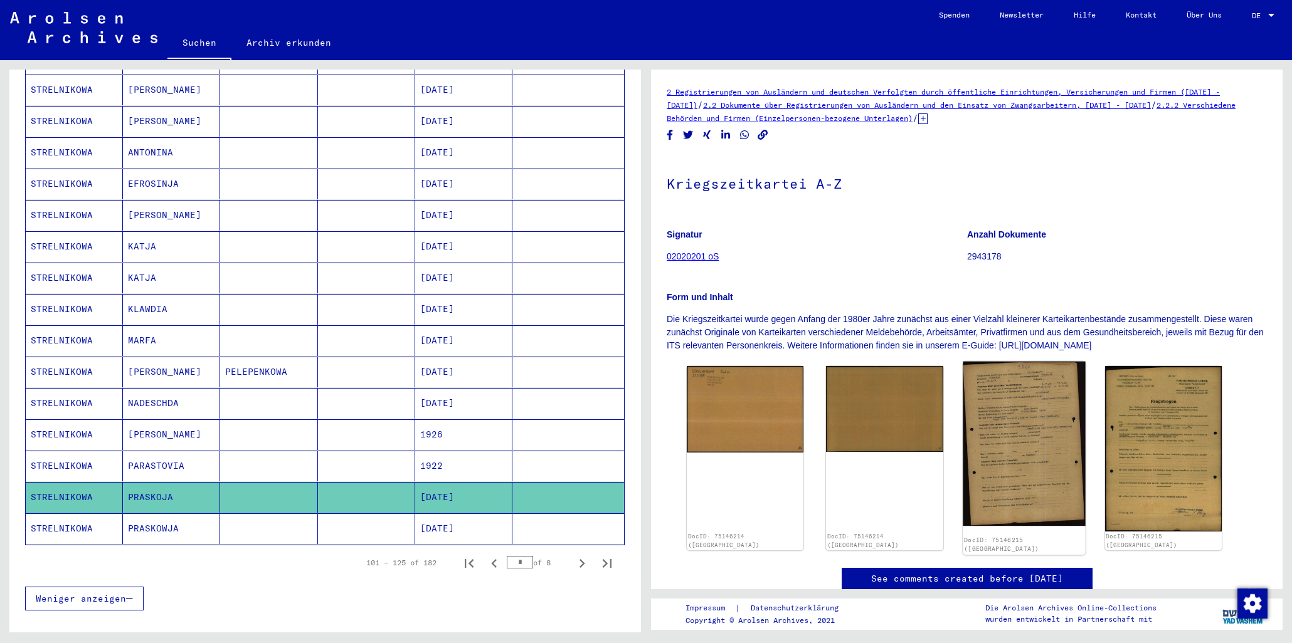
click at [980, 425] on img at bounding box center [1024, 444] width 123 height 165
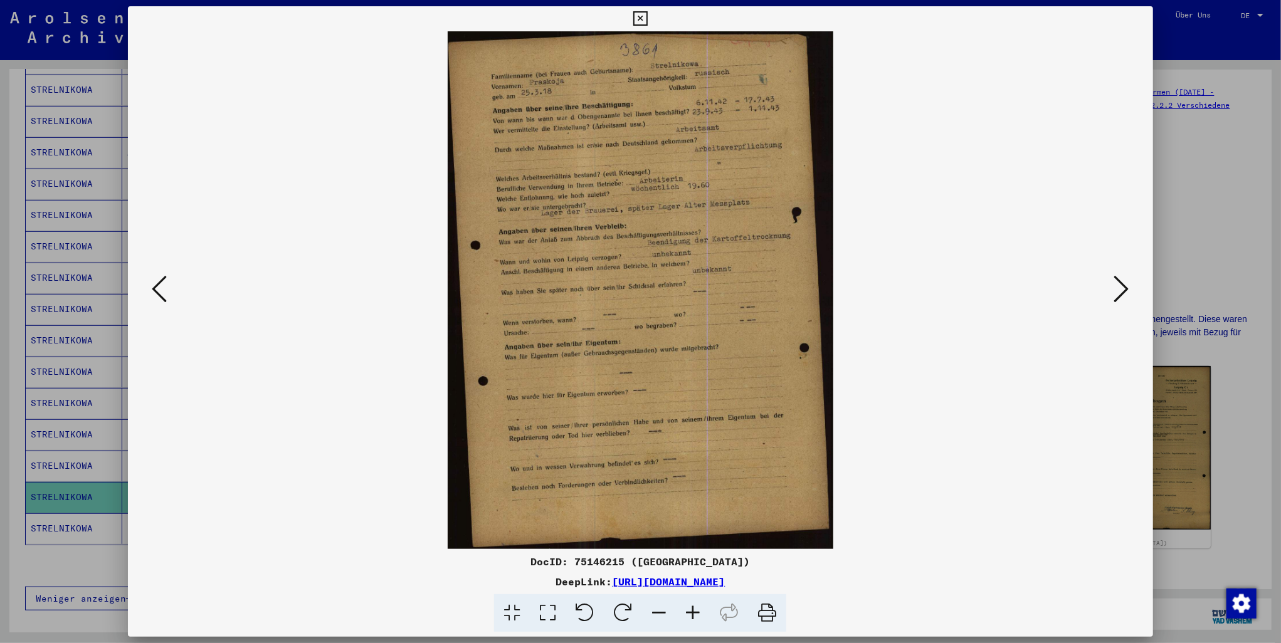
drag, startPoint x: 569, startPoint y: 559, endPoint x: 720, endPoint y: 574, distance: 151.9
click at [763, 564] on div "DocID: 75146215 ([GEOGRAPHIC_DATA])" at bounding box center [640, 561] width 1025 height 15
drag, startPoint x: 717, startPoint y: 573, endPoint x: 726, endPoint y: 566, distance: 11.2
click at [719, 571] on div "DocID: 75146215 (PRASKOJA STRELNIKOWA) DeepLink: [URL][DOMAIN_NAME]" at bounding box center [640, 593] width 1025 height 78
drag, startPoint x: 765, startPoint y: 561, endPoint x: 563, endPoint y: 556, distance: 202.6
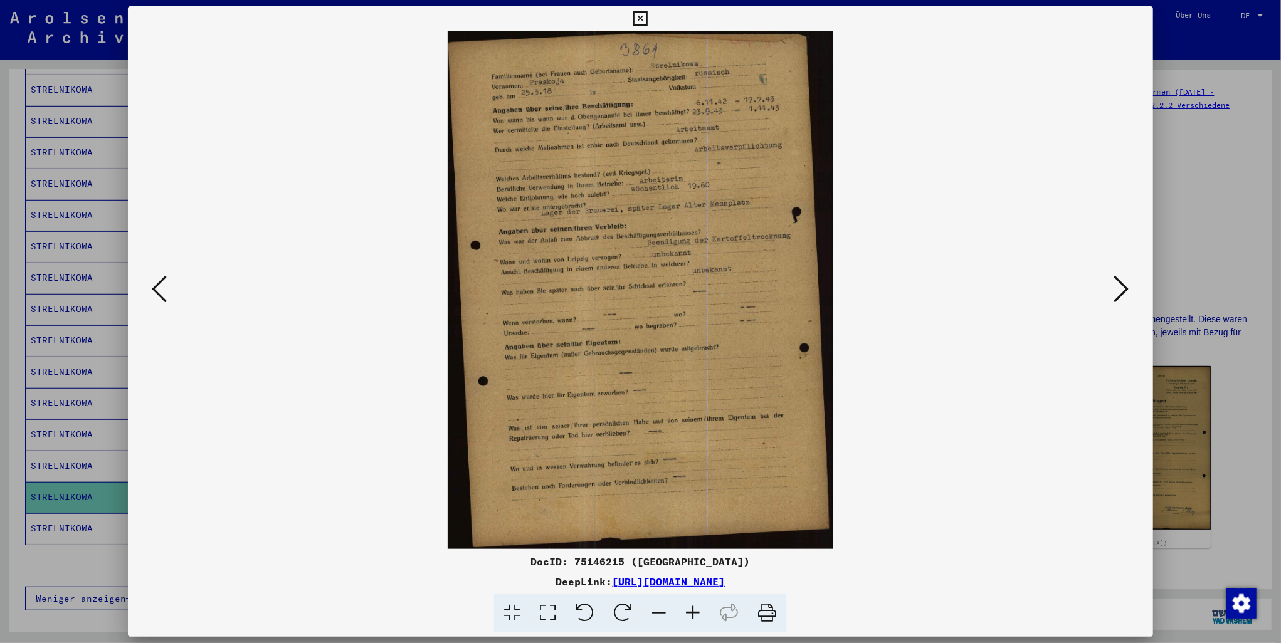
click at [563, 556] on div "DocID: 75146215 ([GEOGRAPHIC_DATA])" at bounding box center [640, 561] width 1025 height 15
copy div "75146215 ([GEOGRAPHIC_DATA])"
click at [768, 615] on icon at bounding box center [767, 613] width 38 height 38
click at [1126, 285] on icon at bounding box center [1121, 289] width 15 height 30
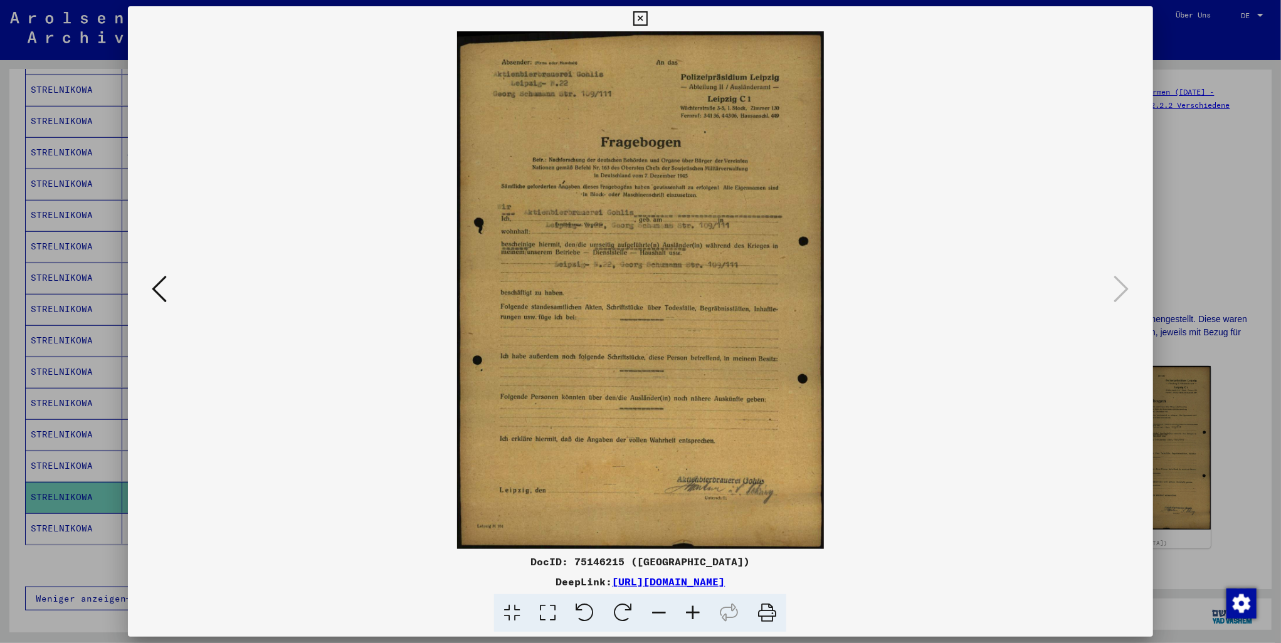
drag, startPoint x: 563, startPoint y: 559, endPoint x: 750, endPoint y: 569, distance: 187.1
click at [778, 566] on div "DocID: 75146215 ([GEOGRAPHIC_DATA])" at bounding box center [640, 561] width 1025 height 15
copy div "75146215 ([GEOGRAPHIC_DATA])"
click at [761, 606] on icon at bounding box center [767, 613] width 38 height 38
click at [635, 17] on icon at bounding box center [640, 18] width 14 height 15
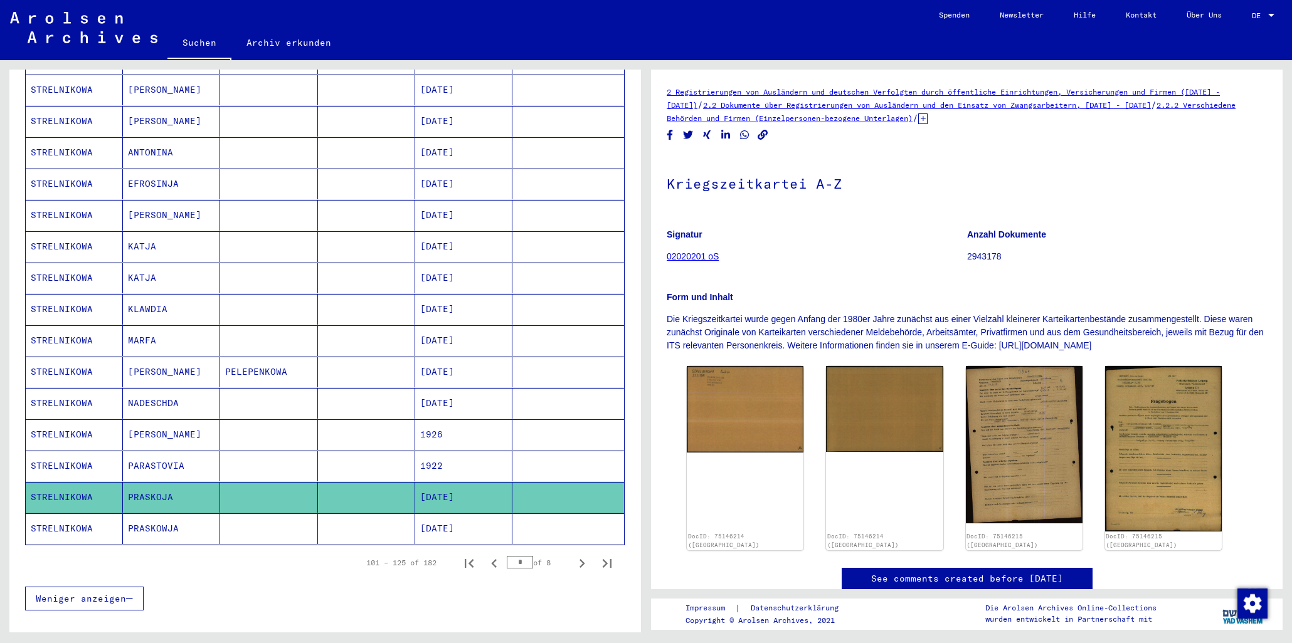
click at [171, 516] on mat-cell "PRASKOWJA" at bounding box center [171, 529] width 97 height 31
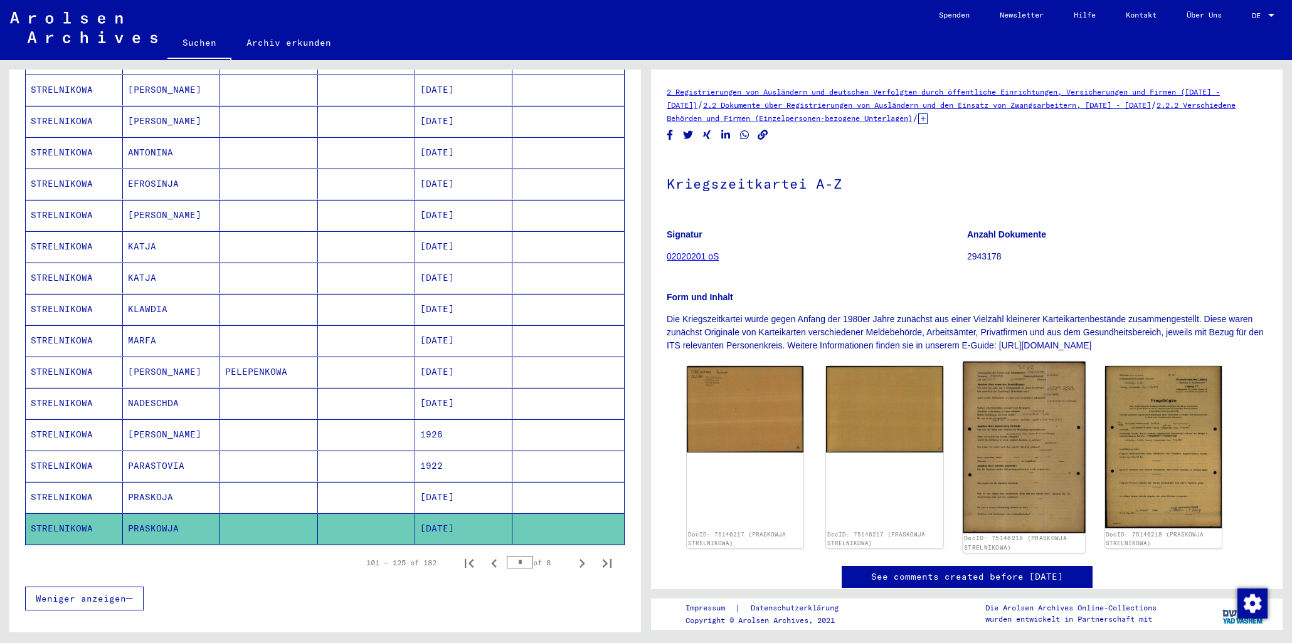
click at [1004, 446] on img at bounding box center [1024, 448] width 123 height 172
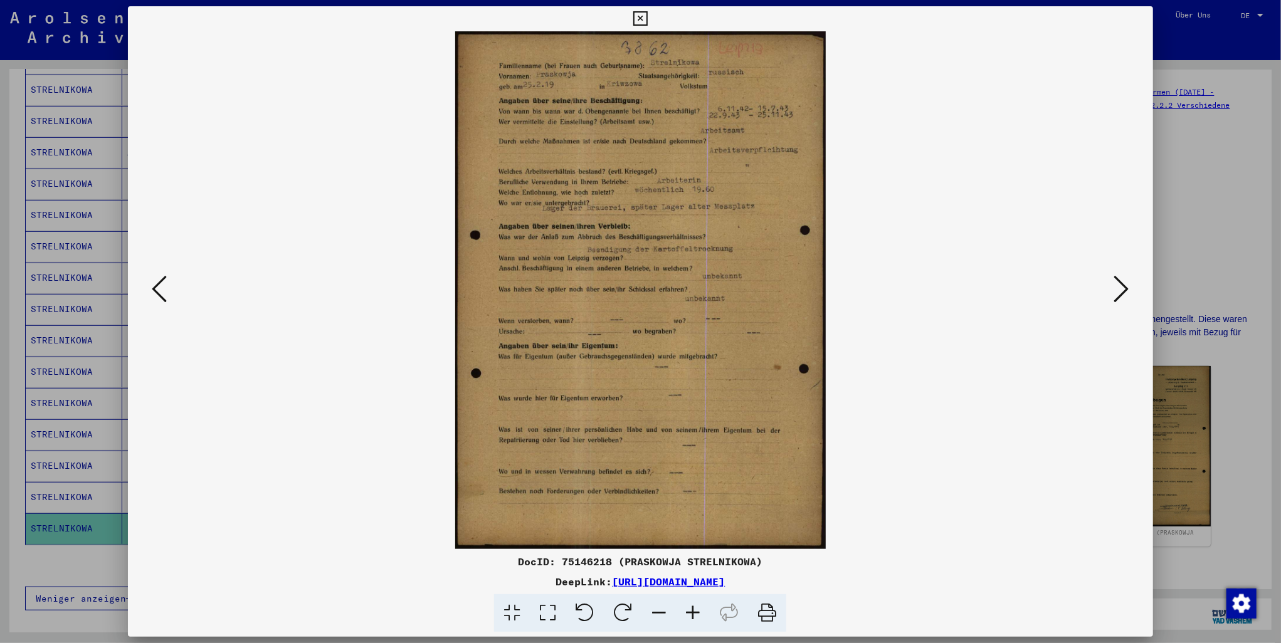
click at [1129, 287] on icon at bounding box center [1121, 289] width 15 height 30
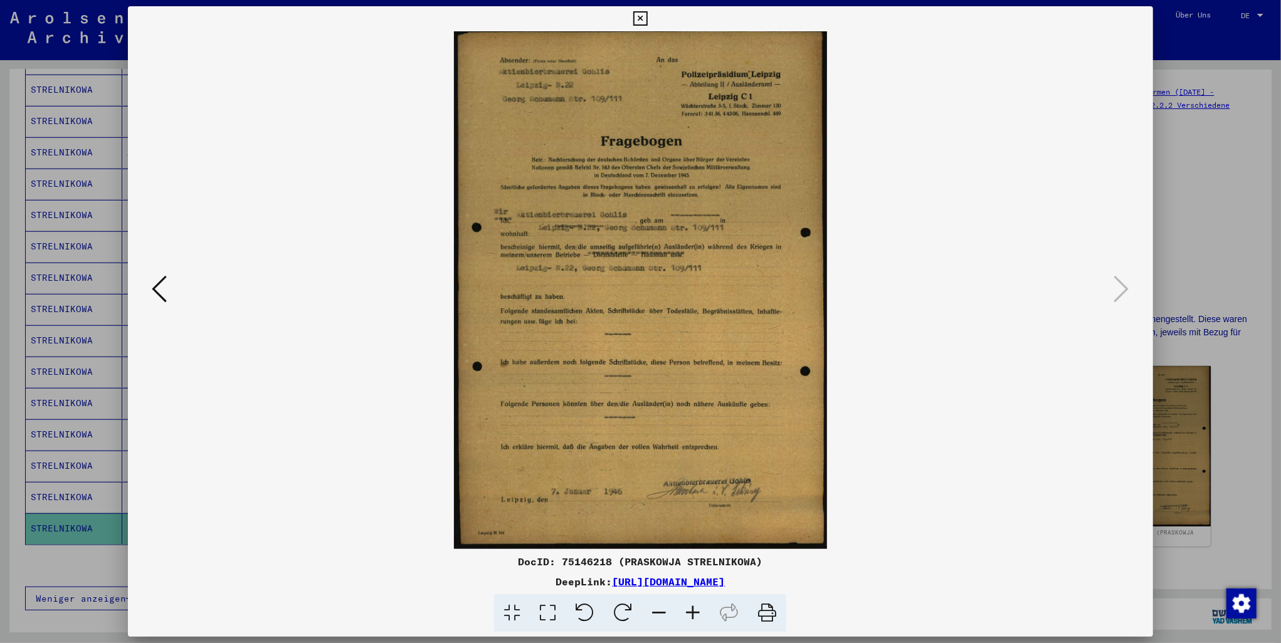
click at [155, 283] on icon at bounding box center [159, 289] width 15 height 30
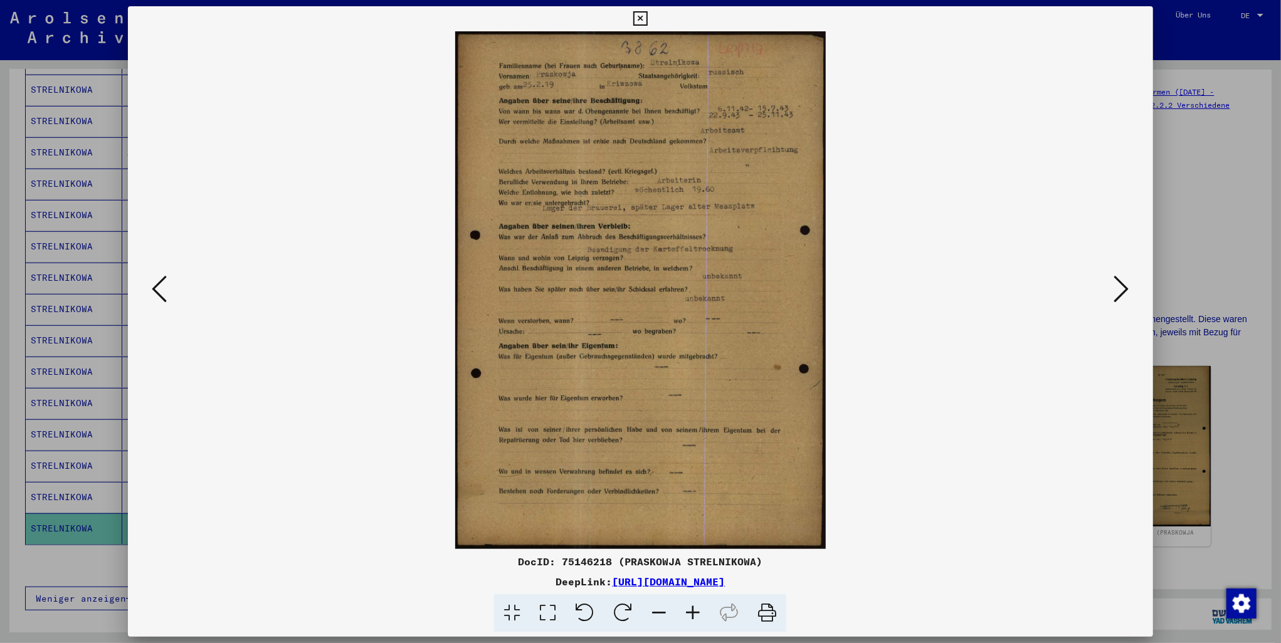
click at [643, 21] on icon at bounding box center [640, 18] width 14 height 15
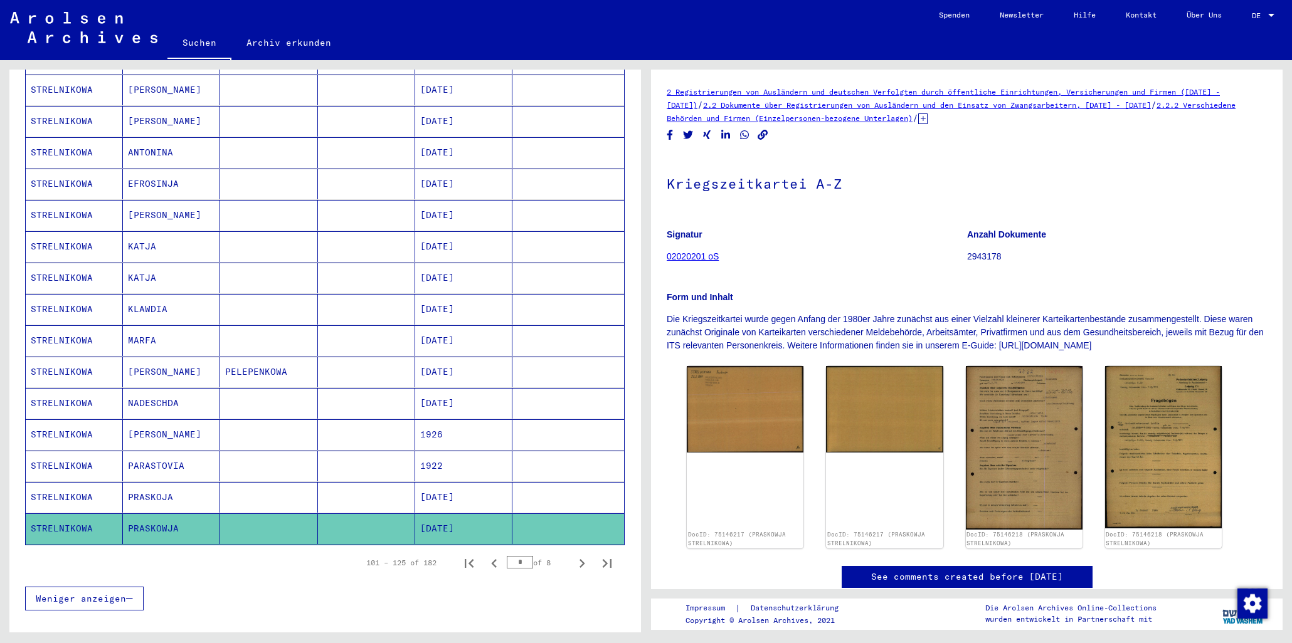
click at [163, 488] on mat-cell "PRASKOJA" at bounding box center [171, 497] width 97 height 31
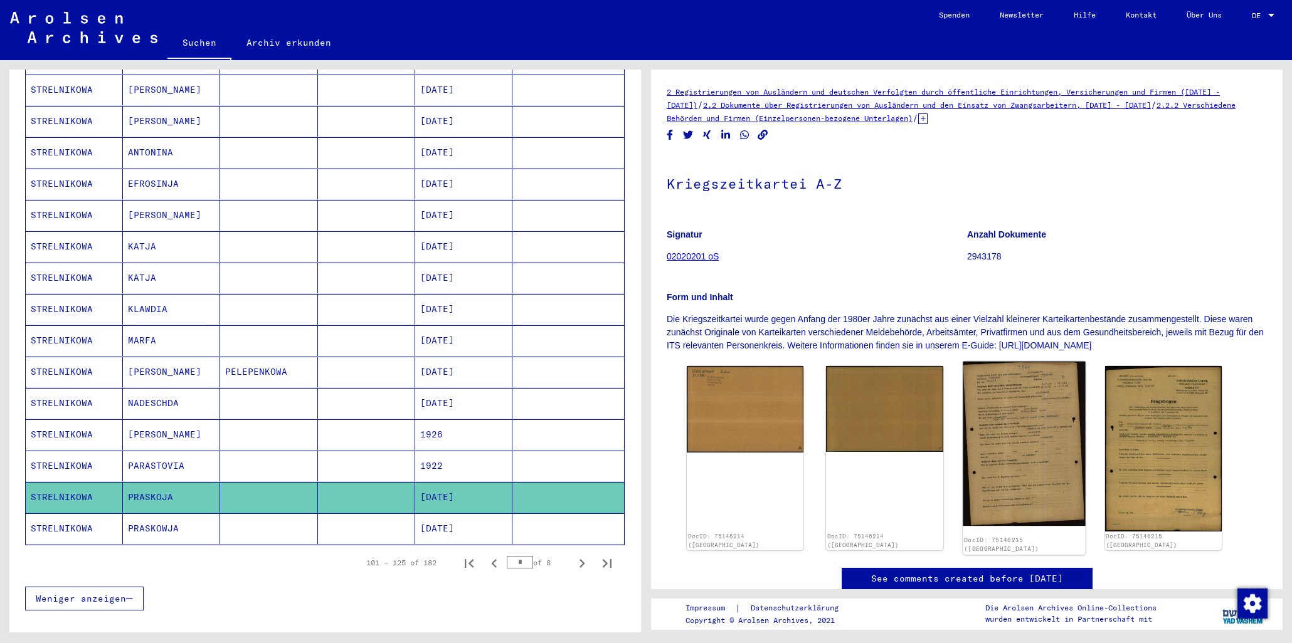
click at [1006, 416] on img at bounding box center [1024, 444] width 123 height 165
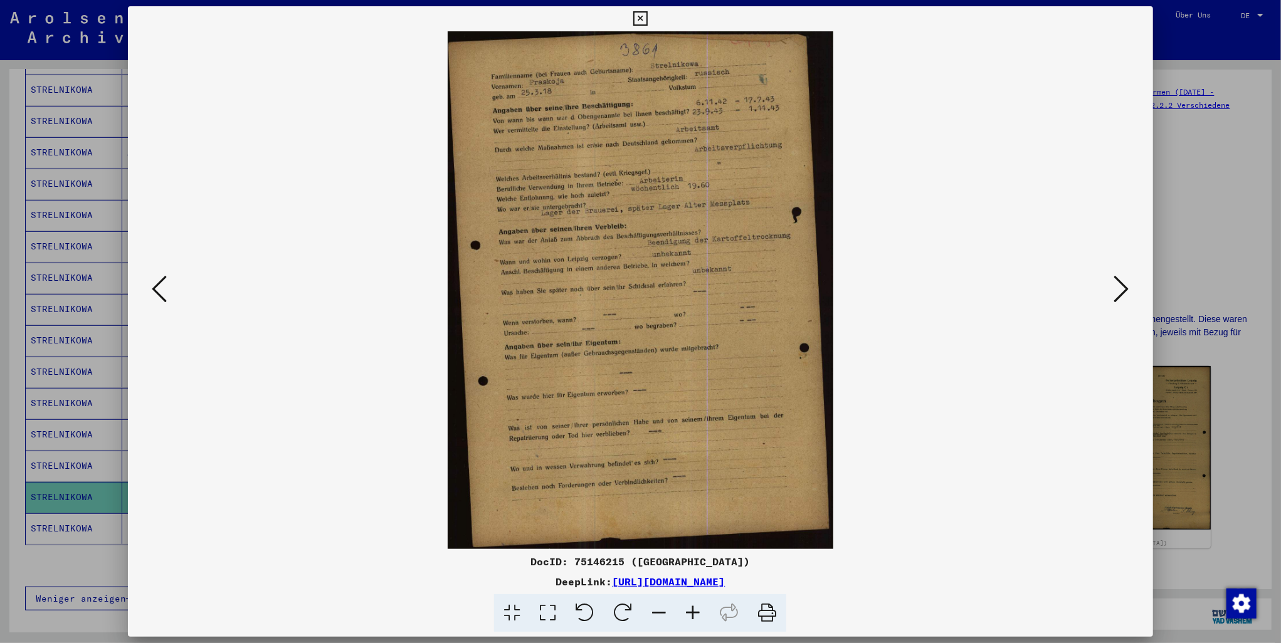
click at [638, 17] on icon at bounding box center [640, 18] width 14 height 15
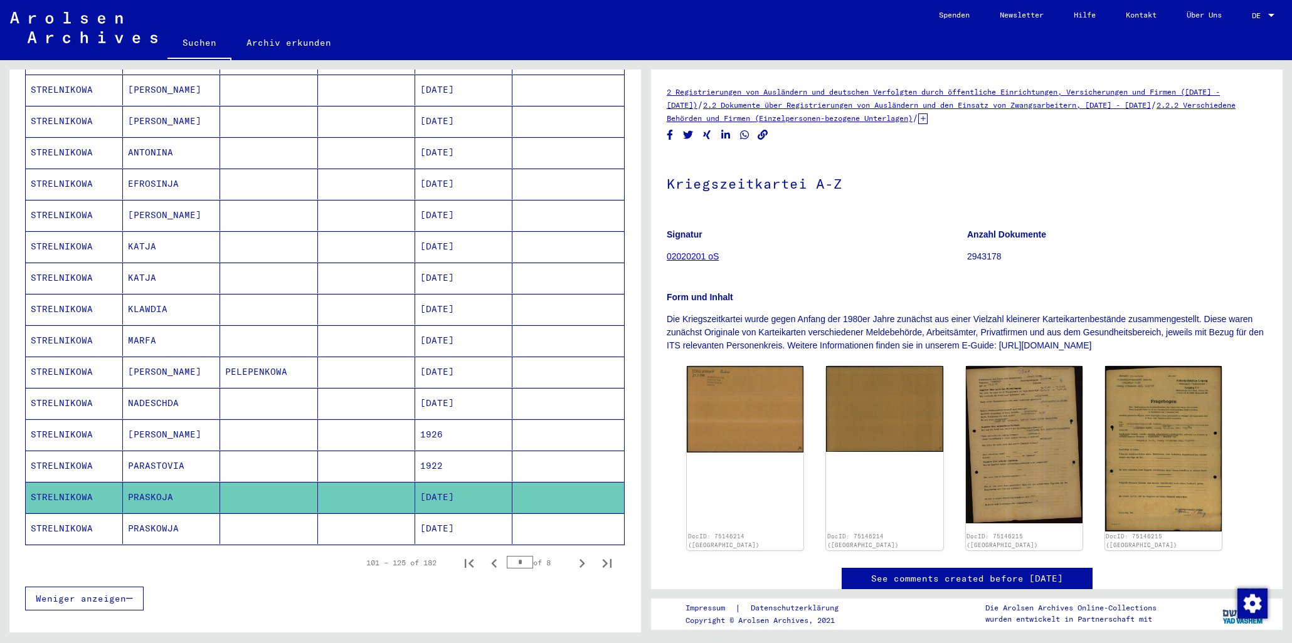
click at [425, 519] on mat-cell "[DATE]" at bounding box center [463, 529] width 97 height 31
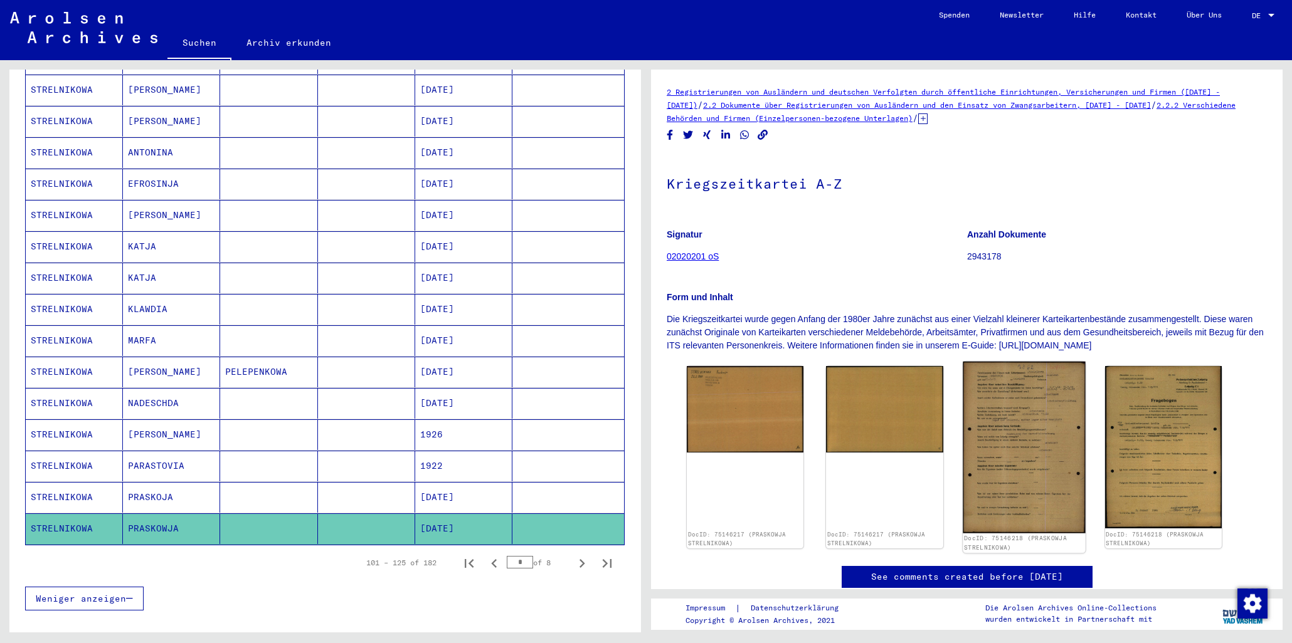
click at [1037, 422] on img at bounding box center [1024, 448] width 123 height 172
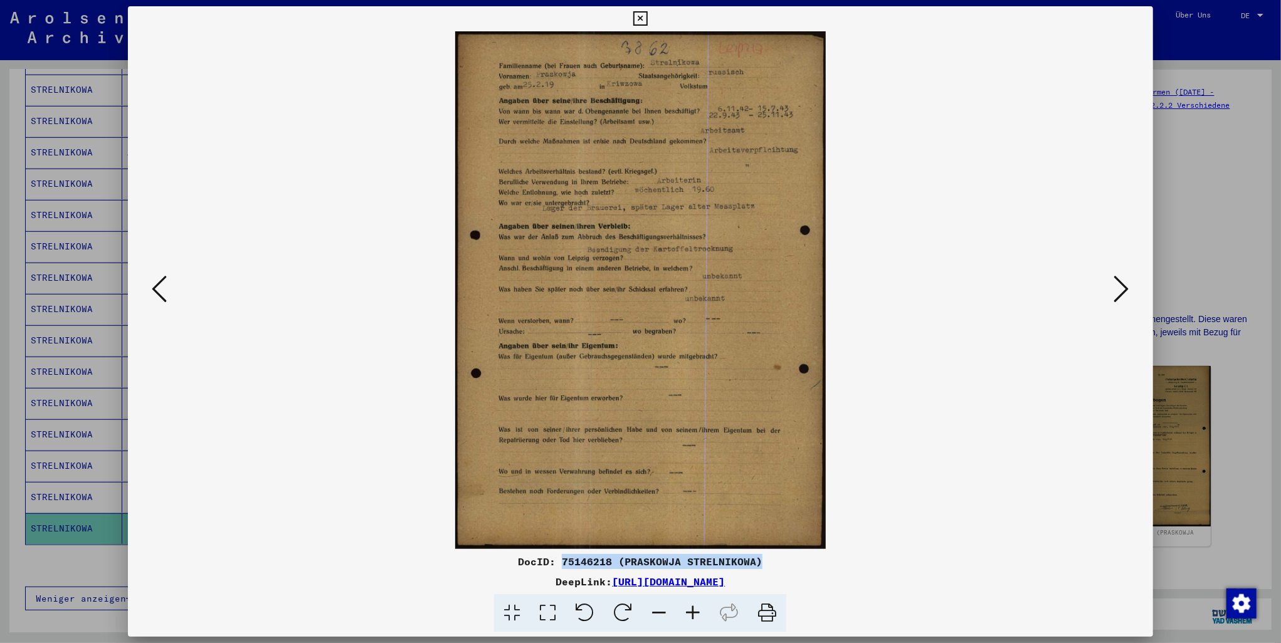
drag, startPoint x: 562, startPoint y: 559, endPoint x: 768, endPoint y: 561, distance: 206.3
click at [768, 561] on div "DocID: 75146218 (PRASKOWJA STRELNIKOWA)" at bounding box center [640, 561] width 1025 height 15
copy div "75146218 (PRASKOWJA STRELNIKOWA)"
drag, startPoint x: 766, startPoint y: 612, endPoint x: 881, endPoint y: 87, distance: 537.9
click at [766, 610] on icon at bounding box center [767, 613] width 38 height 38
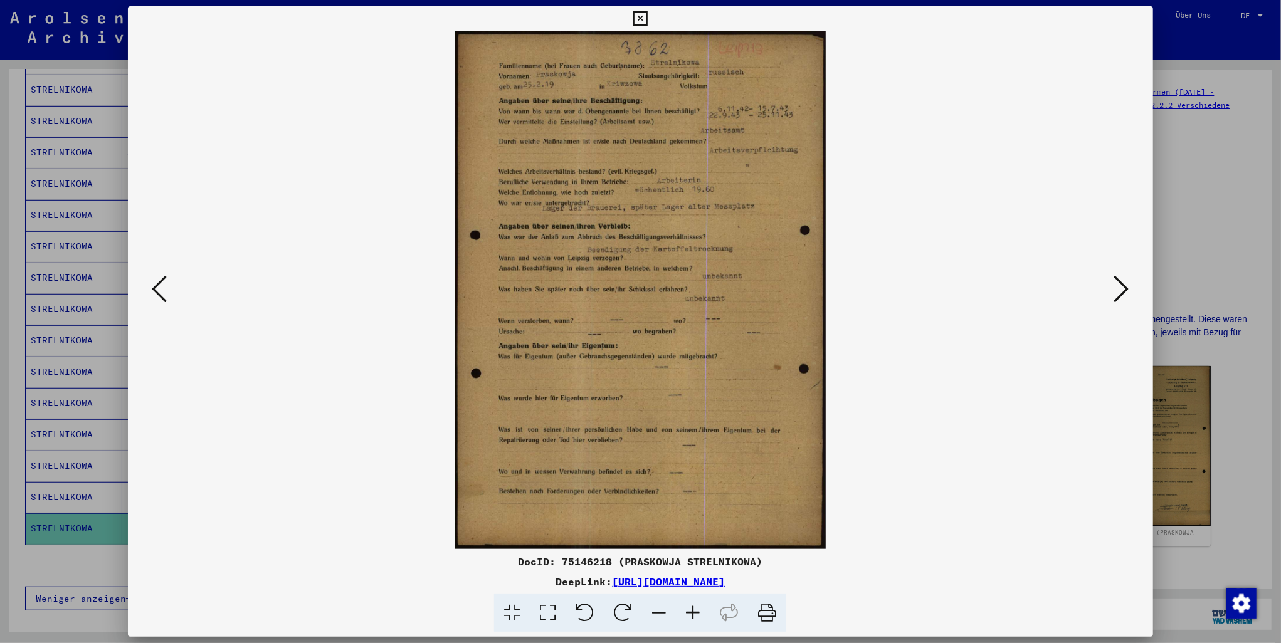
scroll to position [506, 0]
click at [1128, 289] on icon at bounding box center [1121, 289] width 15 height 30
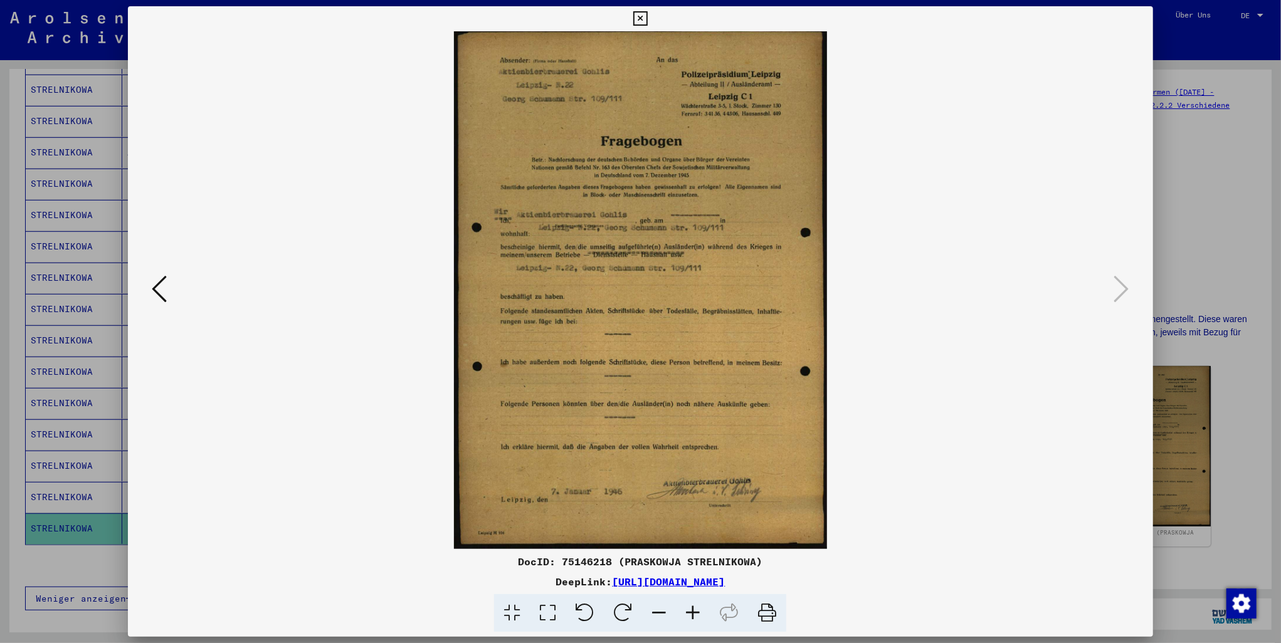
click at [594, 559] on div "DocID: 75146218 (PRASKOWJA STRELNIKOWA)" at bounding box center [640, 561] width 1025 height 15
click at [593, 559] on div "DocID: 75146218 (PRASKOWJA STRELNIKOWA)" at bounding box center [640, 561] width 1025 height 15
click at [765, 612] on icon at bounding box center [767, 613] width 38 height 38
drag, startPoint x: 641, startPoint y: 14, endPoint x: 635, endPoint y: 17, distance: 7.0
click at [640, 14] on icon at bounding box center [640, 18] width 14 height 15
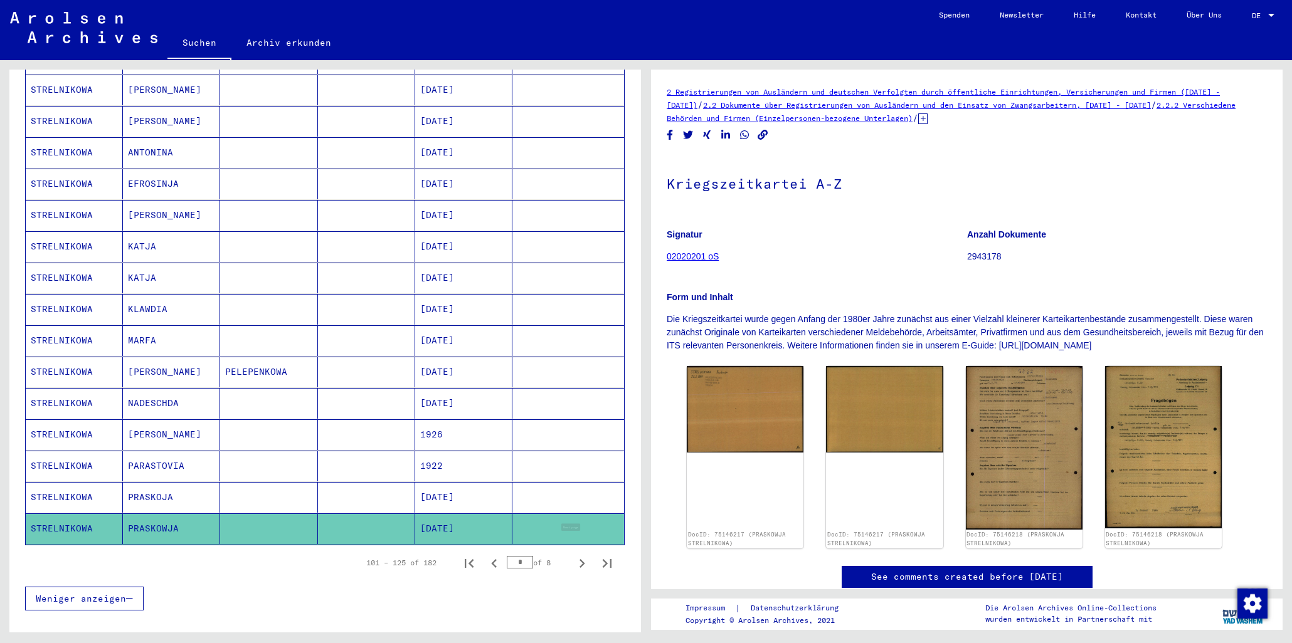
drag, startPoint x: 571, startPoint y: 553, endPoint x: 534, endPoint y: 537, distance: 39.9
click at [573, 555] on icon "Next page" at bounding box center [582, 564] width 18 height 18
type input "*"
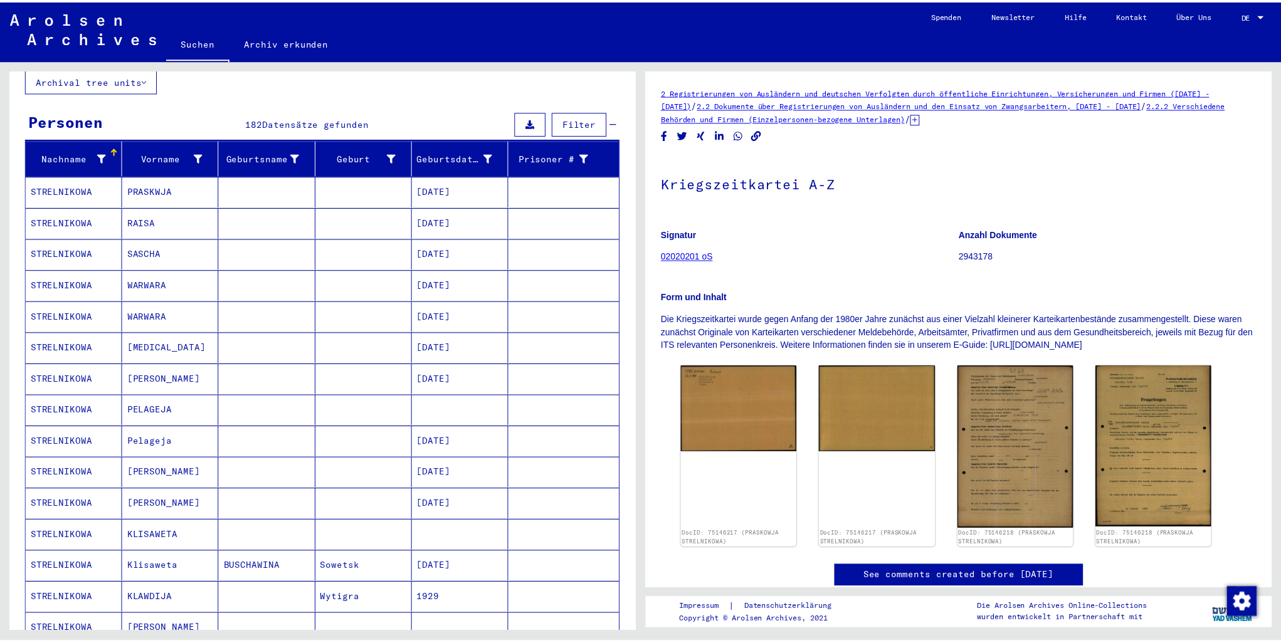
scroll to position [88, 0]
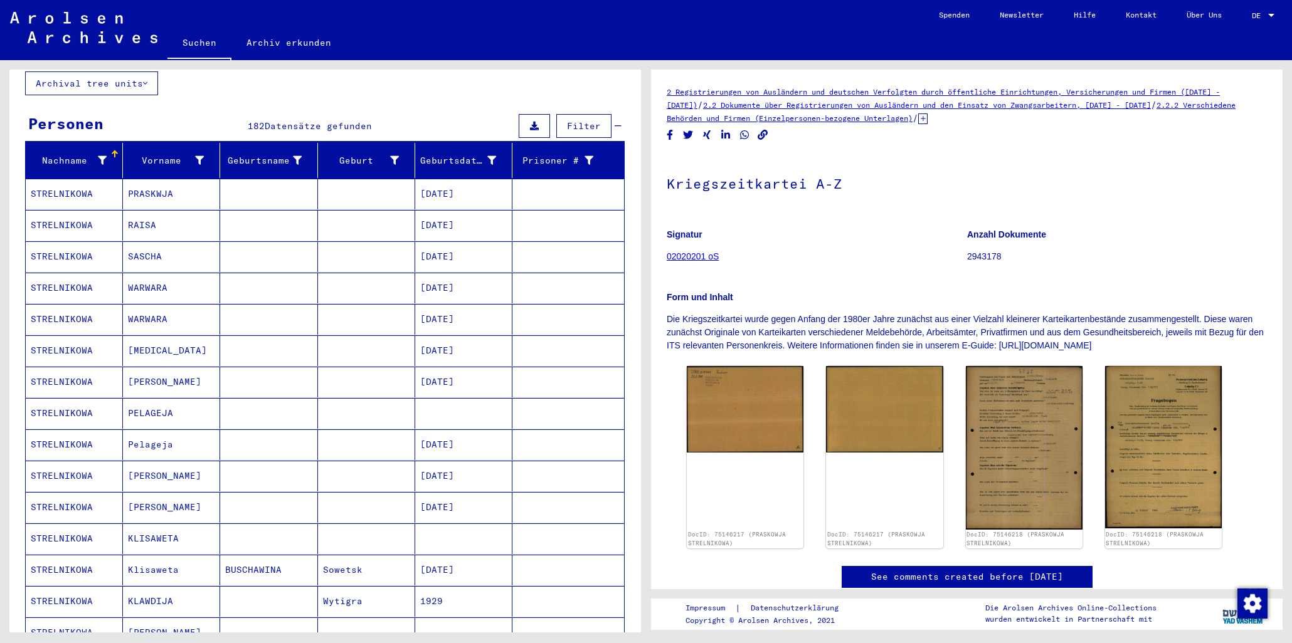
click at [153, 180] on mat-cell "PRASKWJA" at bounding box center [171, 194] width 97 height 31
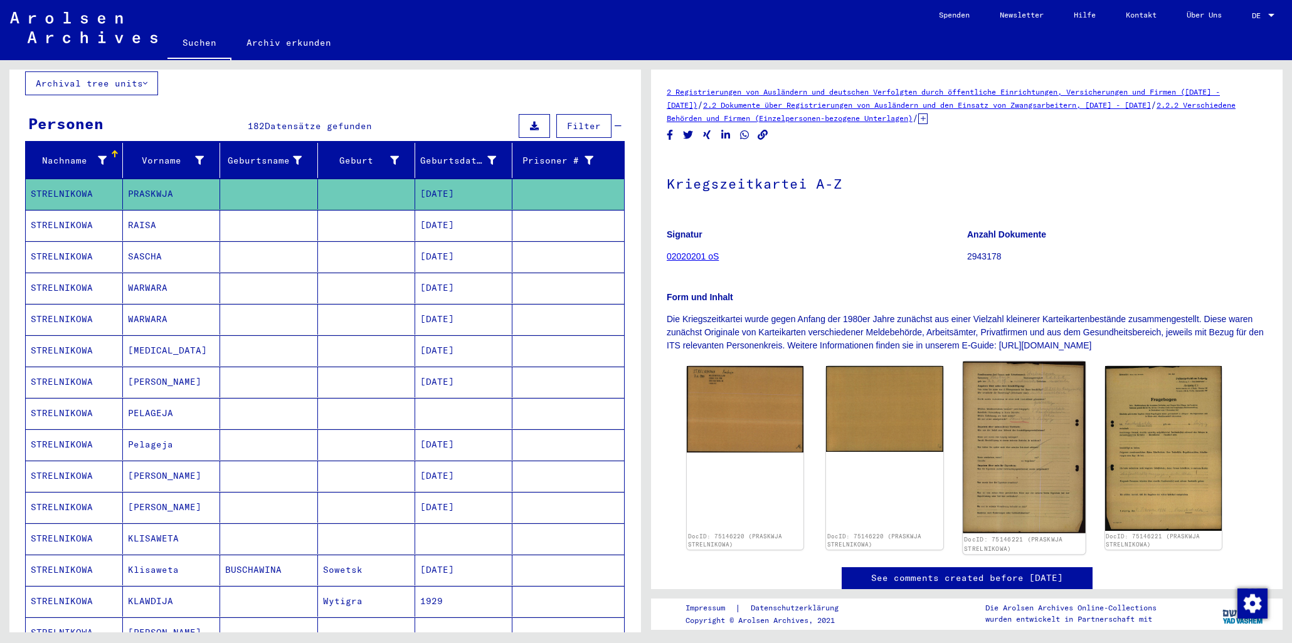
click at [1017, 408] on img at bounding box center [1024, 448] width 123 height 172
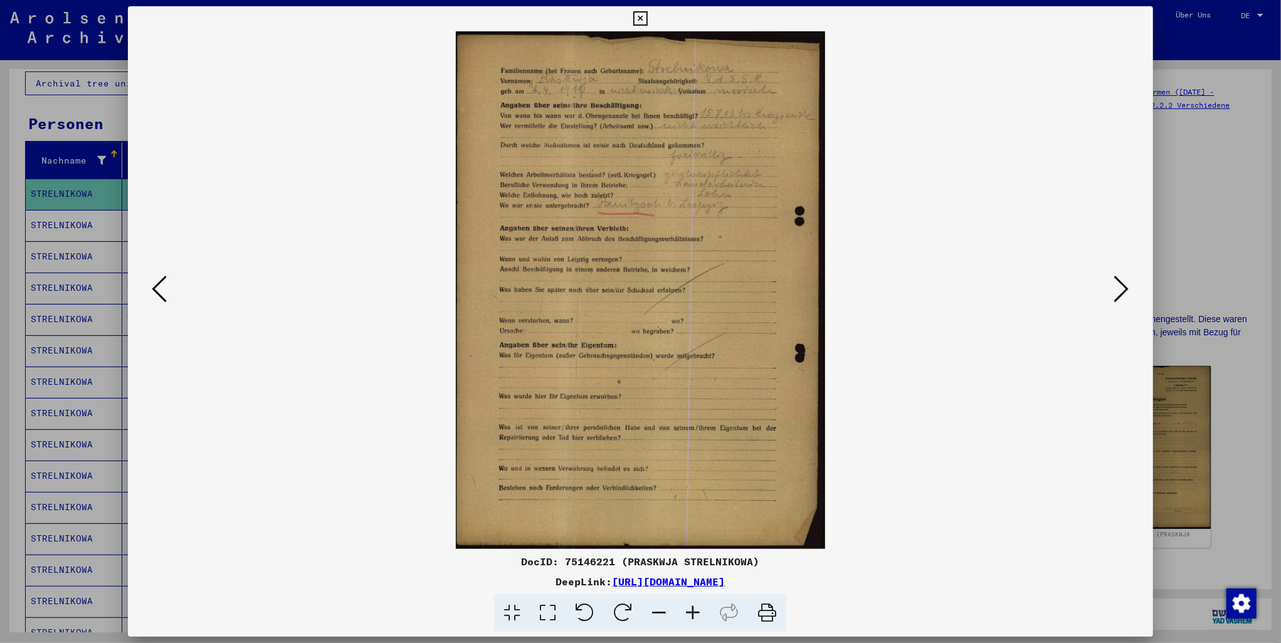
click at [1126, 288] on icon at bounding box center [1121, 289] width 15 height 30
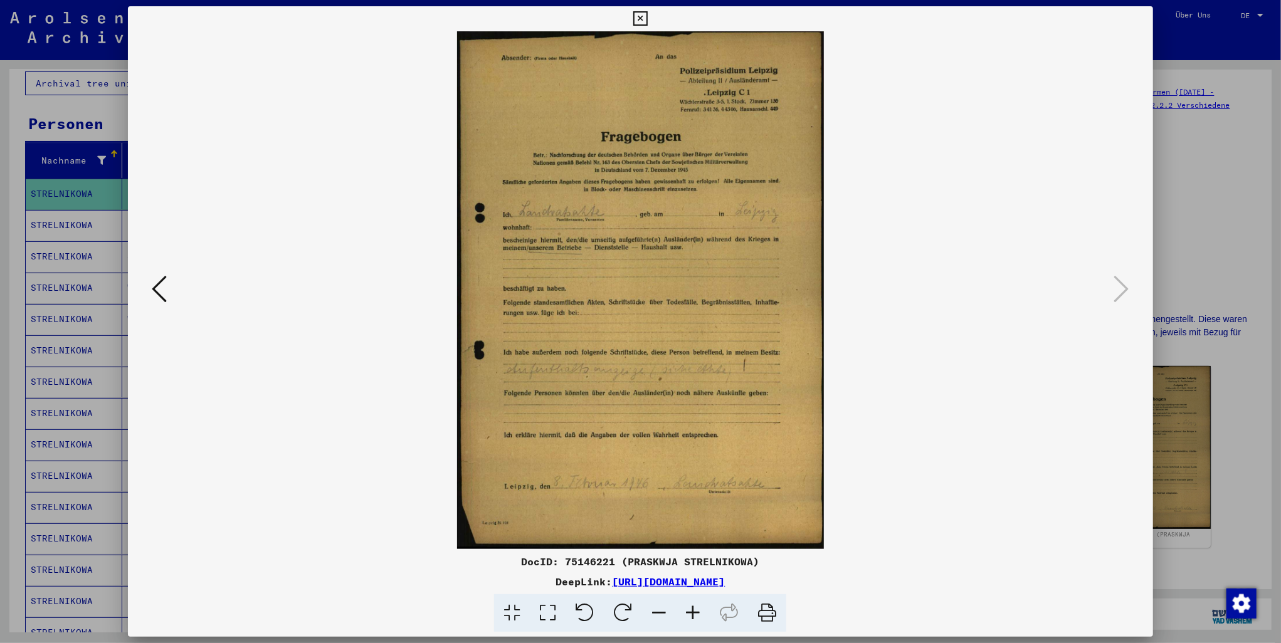
drag, startPoint x: 637, startPoint y: 18, endPoint x: 428, endPoint y: 121, distance: 233.6
click at [637, 17] on icon at bounding box center [640, 18] width 14 height 15
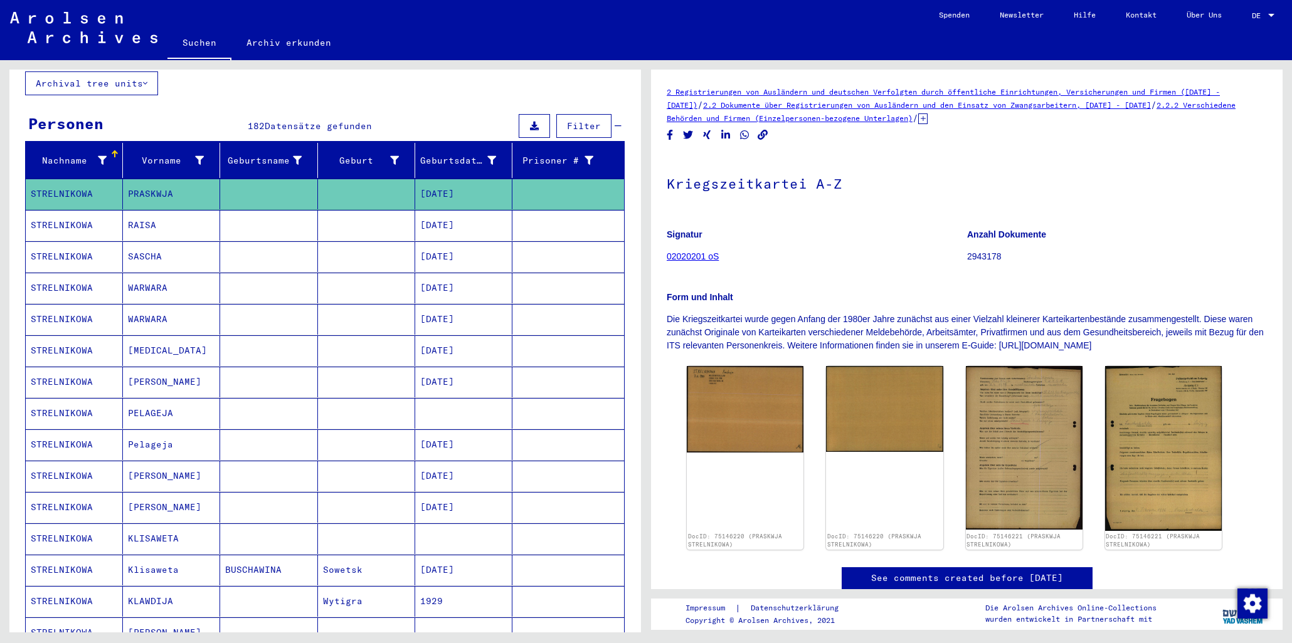
click at [134, 216] on mat-cell "RAISA" at bounding box center [171, 225] width 97 height 31
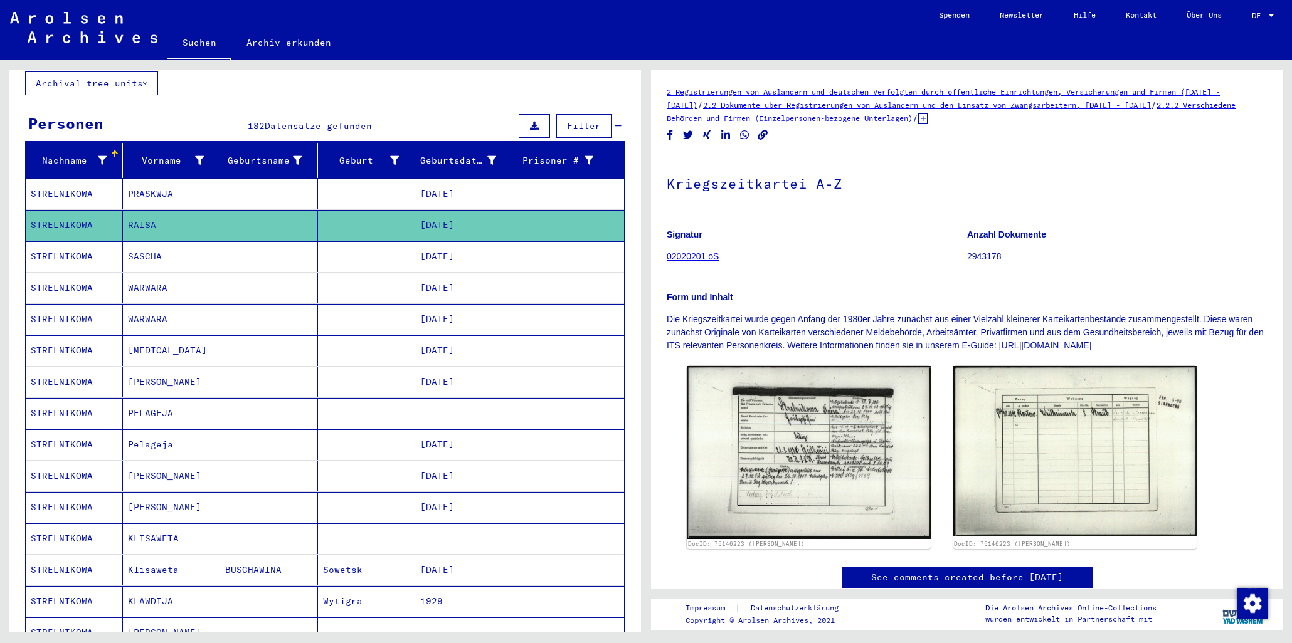
click at [148, 248] on mat-cell "SASCHA" at bounding box center [171, 256] width 97 height 31
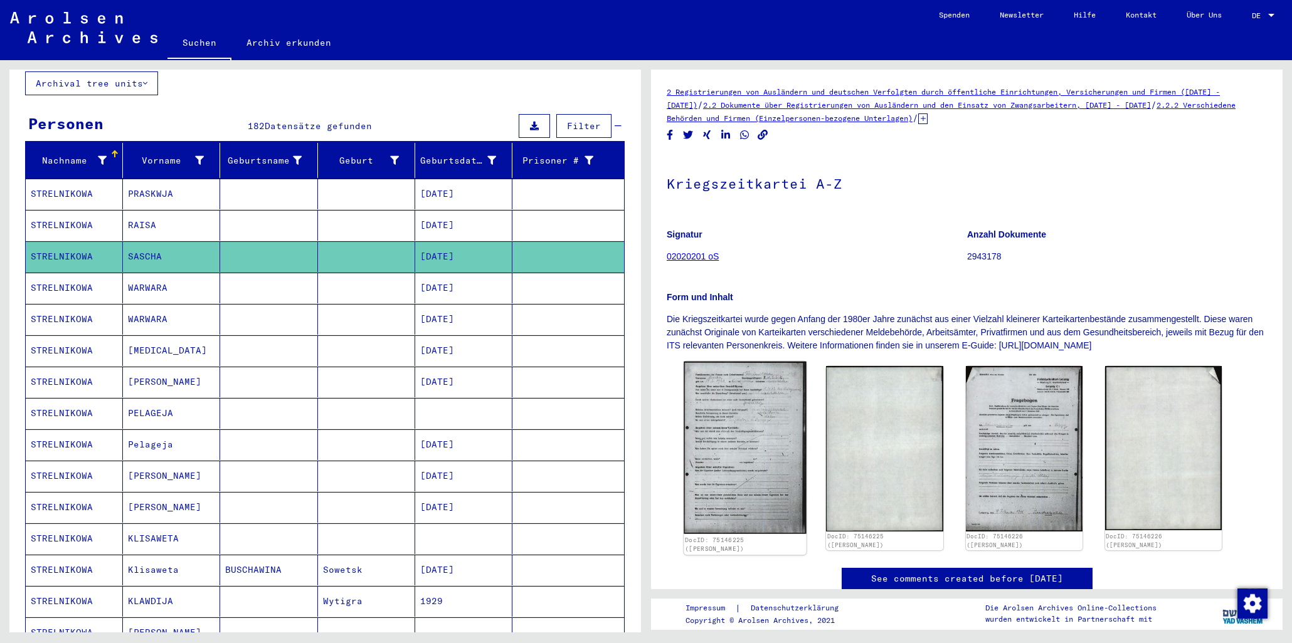
click at [742, 421] on img at bounding box center [745, 448] width 123 height 172
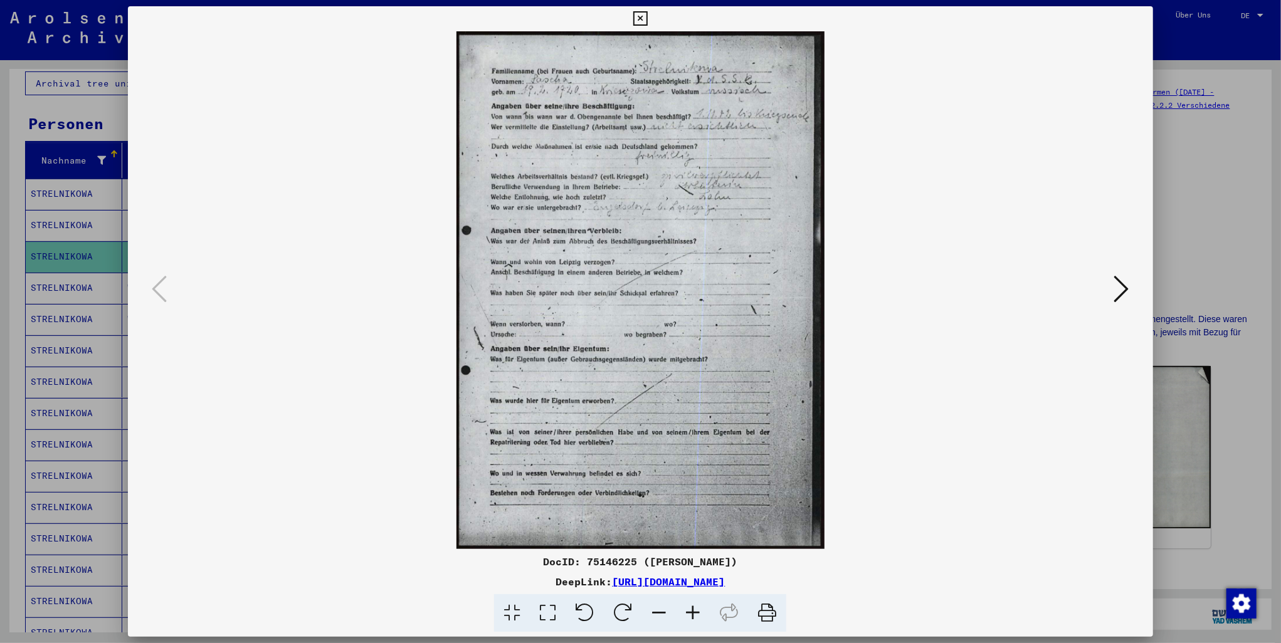
click at [641, 16] on icon at bounding box center [640, 18] width 14 height 15
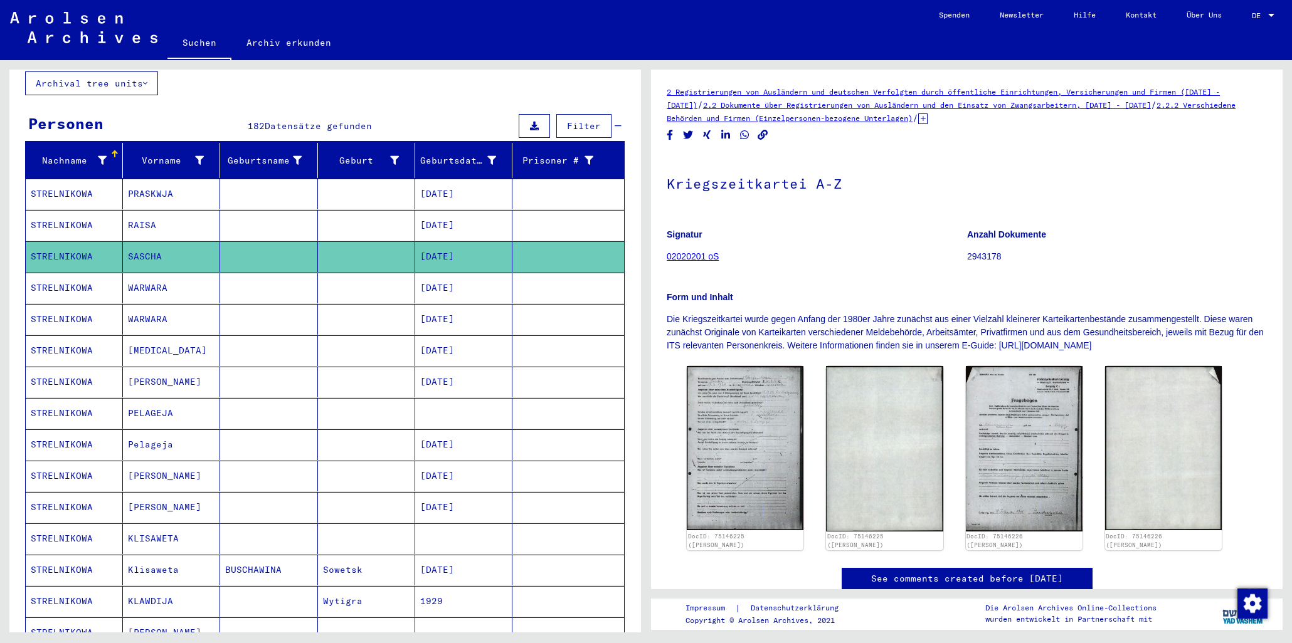
click at [154, 276] on mat-cell "WARWARA" at bounding box center [171, 288] width 97 height 31
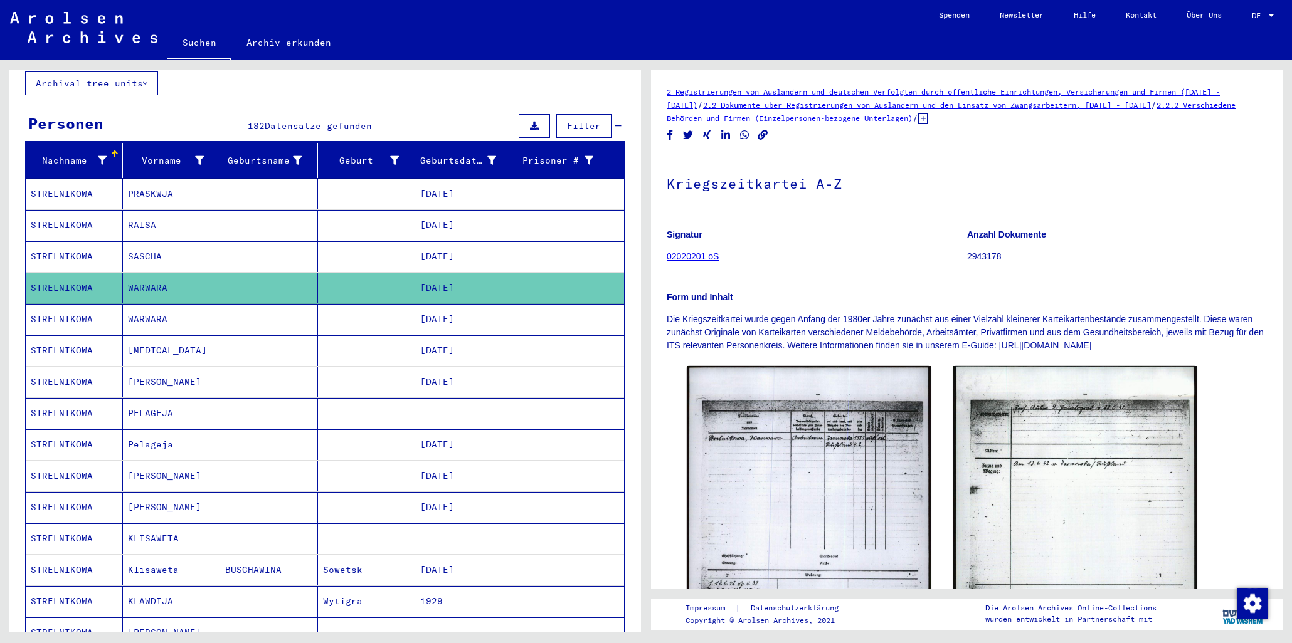
click at [155, 314] on mat-cell "WARWARA" at bounding box center [171, 319] width 97 height 31
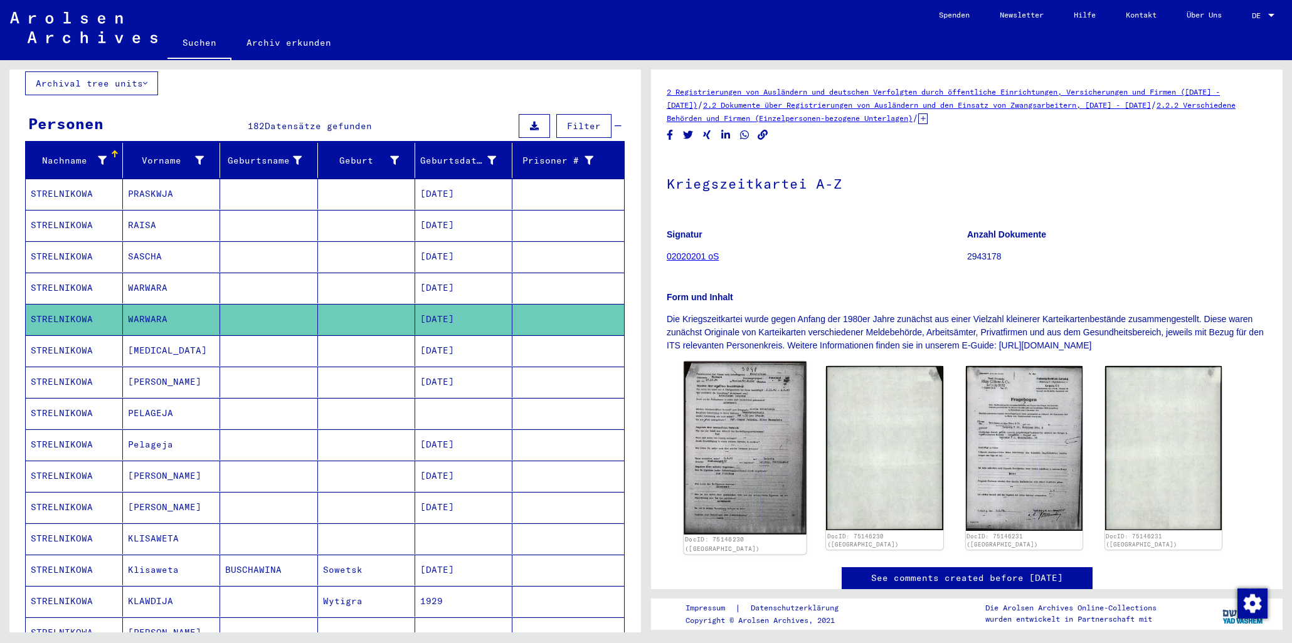
click at [719, 458] on img at bounding box center [745, 448] width 123 height 173
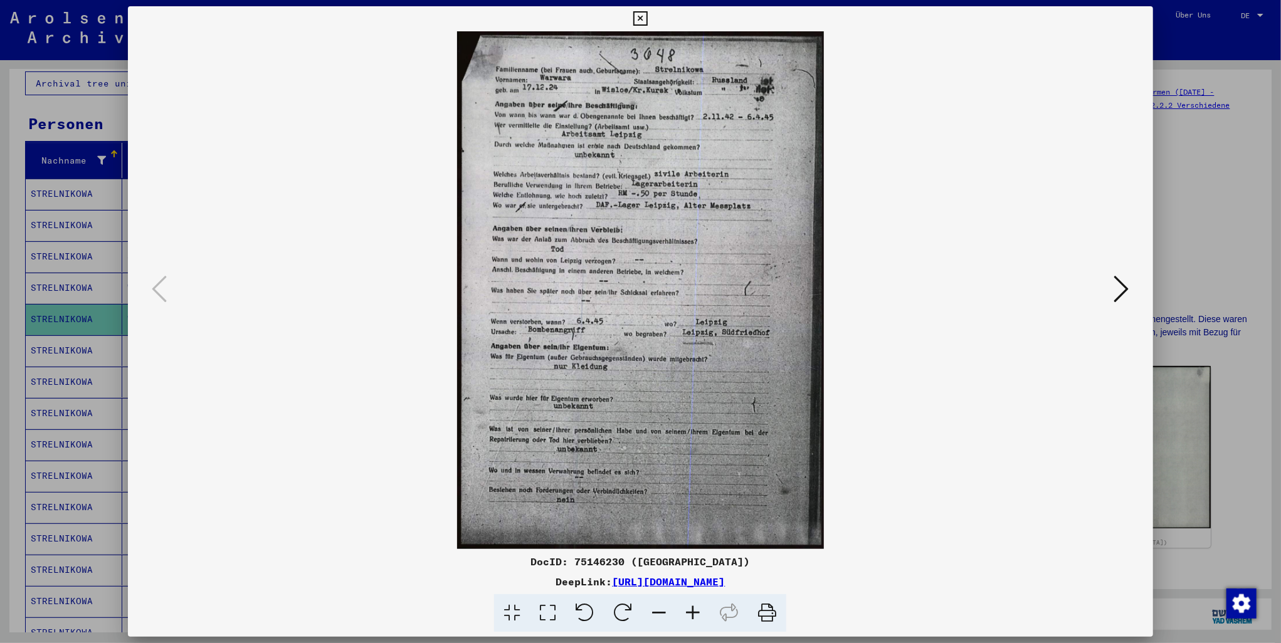
drag, startPoint x: 569, startPoint y: 563, endPoint x: 746, endPoint y: 563, distance: 176.8
click at [755, 563] on div "DocID: 75146230 ([GEOGRAPHIC_DATA])" at bounding box center [640, 561] width 1025 height 15
click at [767, 611] on icon at bounding box center [767, 613] width 38 height 38
click at [1124, 288] on icon at bounding box center [1121, 289] width 15 height 30
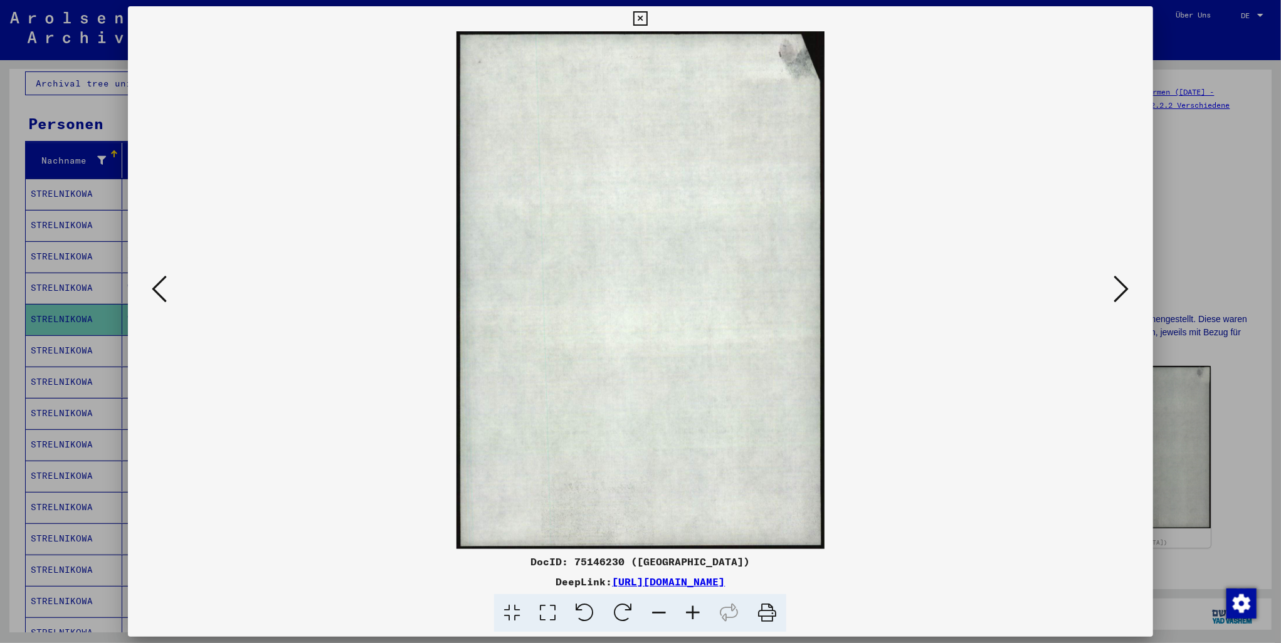
click at [1124, 288] on icon at bounding box center [1121, 289] width 15 height 30
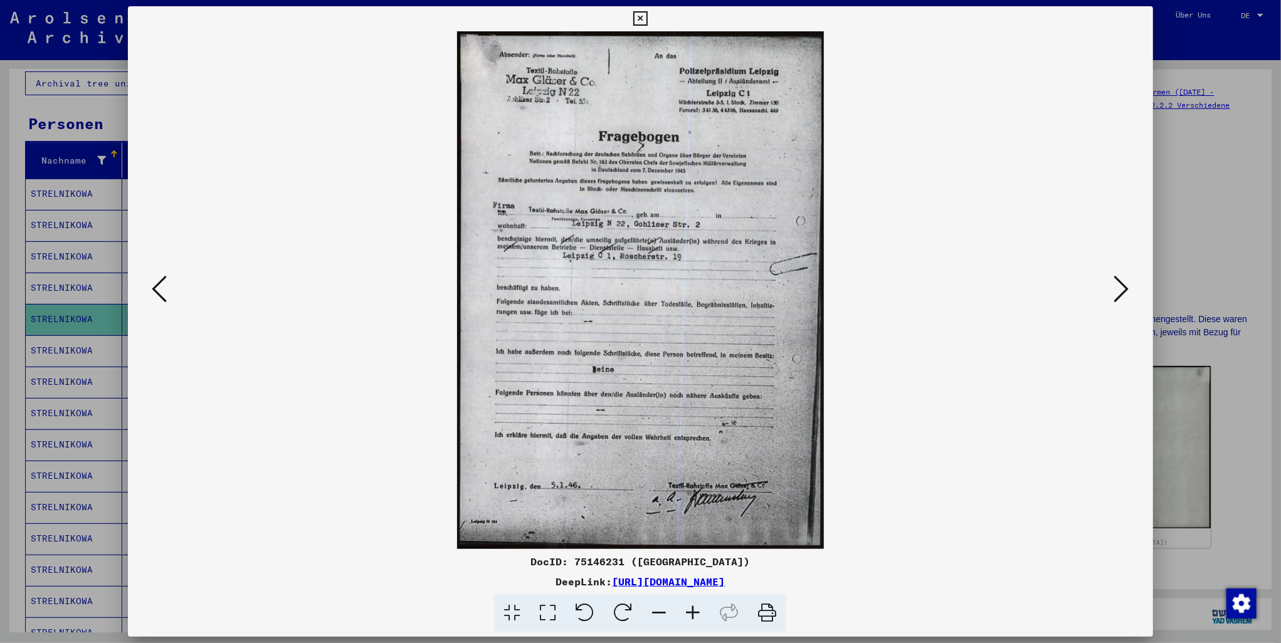
drag, startPoint x: 568, startPoint y: 561, endPoint x: 763, endPoint y: 556, distance: 195.1
click at [774, 554] on div "DocID: 75146231 ([GEOGRAPHIC_DATA])" at bounding box center [640, 561] width 1025 height 15
drag, startPoint x: 736, startPoint y: 559, endPoint x: 768, endPoint y: 559, distance: 32.0
click at [769, 559] on div "DocID: 75146231 ([GEOGRAPHIC_DATA])" at bounding box center [640, 561] width 1025 height 15
click at [754, 561] on div "DocID: 75146231 ([GEOGRAPHIC_DATA])" at bounding box center [640, 561] width 1025 height 15
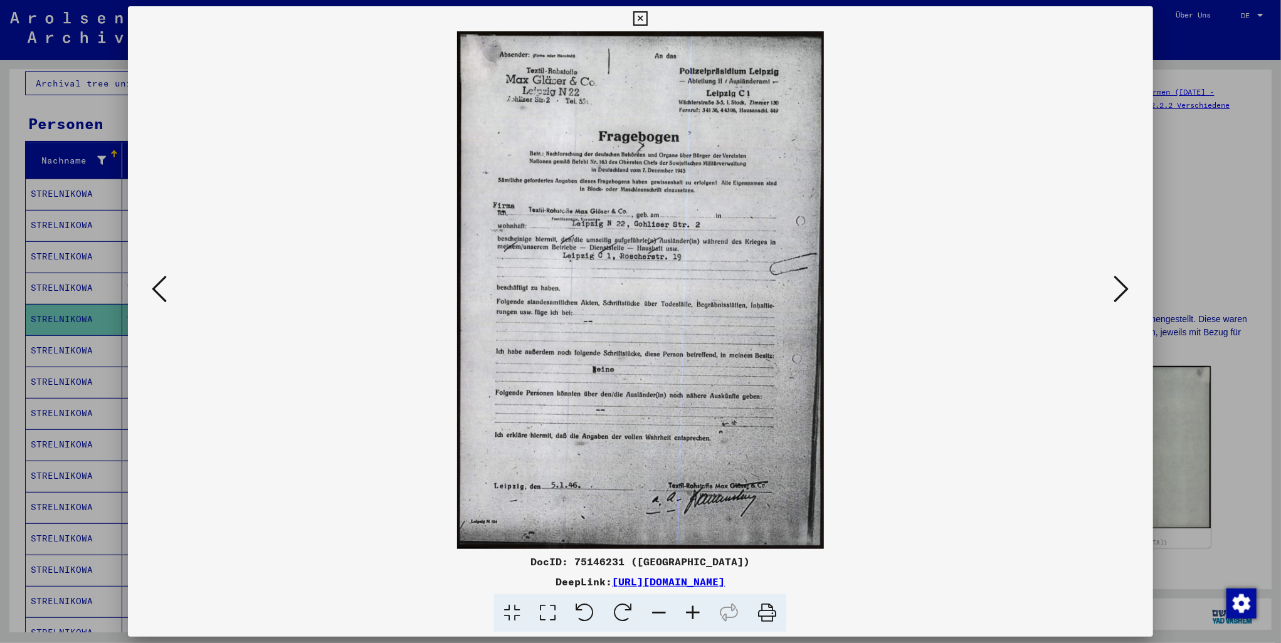
drag, startPoint x: 759, startPoint y: 561, endPoint x: 569, endPoint y: 561, distance: 190.0
click at [569, 561] on div "DocID: 75146231 ([GEOGRAPHIC_DATA])" at bounding box center [640, 561] width 1025 height 15
click at [764, 611] on icon at bounding box center [767, 613] width 38 height 38
click at [637, 14] on icon at bounding box center [640, 18] width 14 height 15
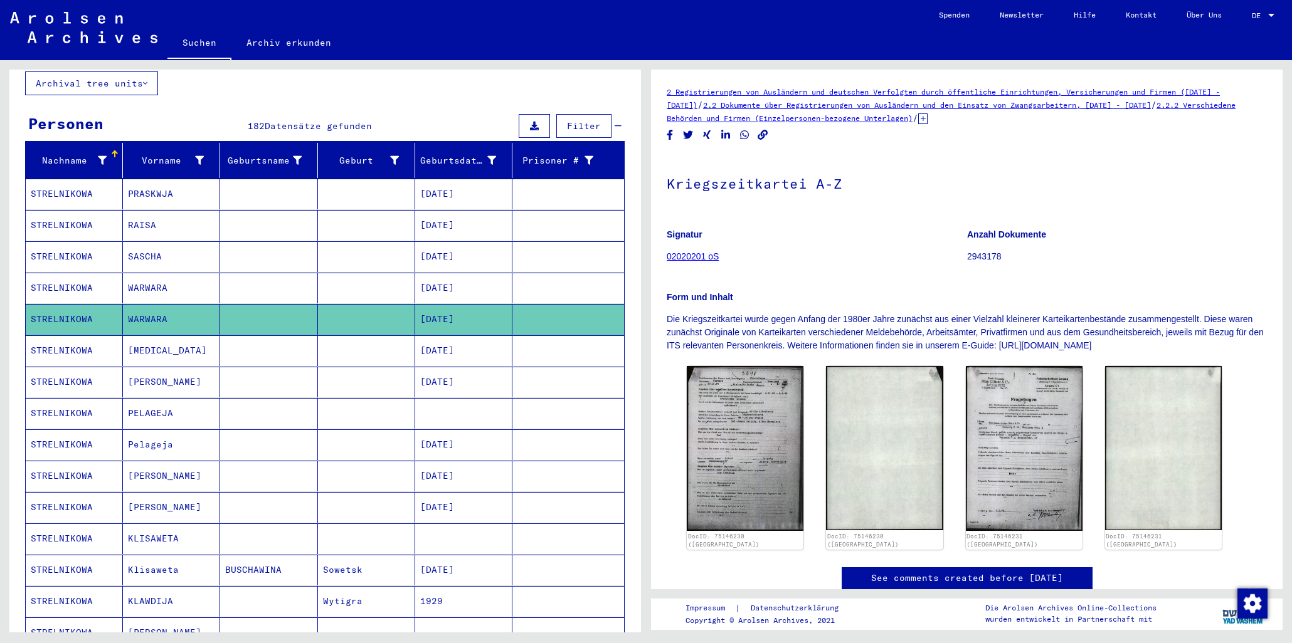
click at [136, 337] on mat-cell "[MEDICAL_DATA]" at bounding box center [171, 350] width 97 height 31
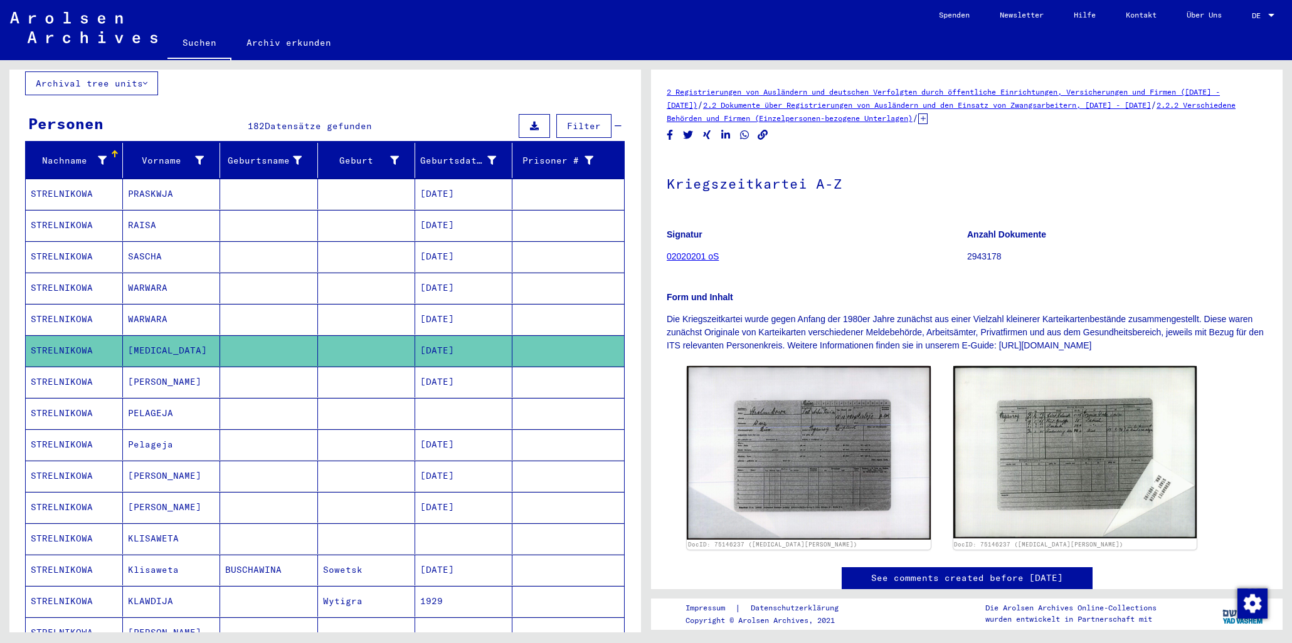
click at [144, 375] on mat-cell "[PERSON_NAME]" at bounding box center [171, 382] width 97 height 31
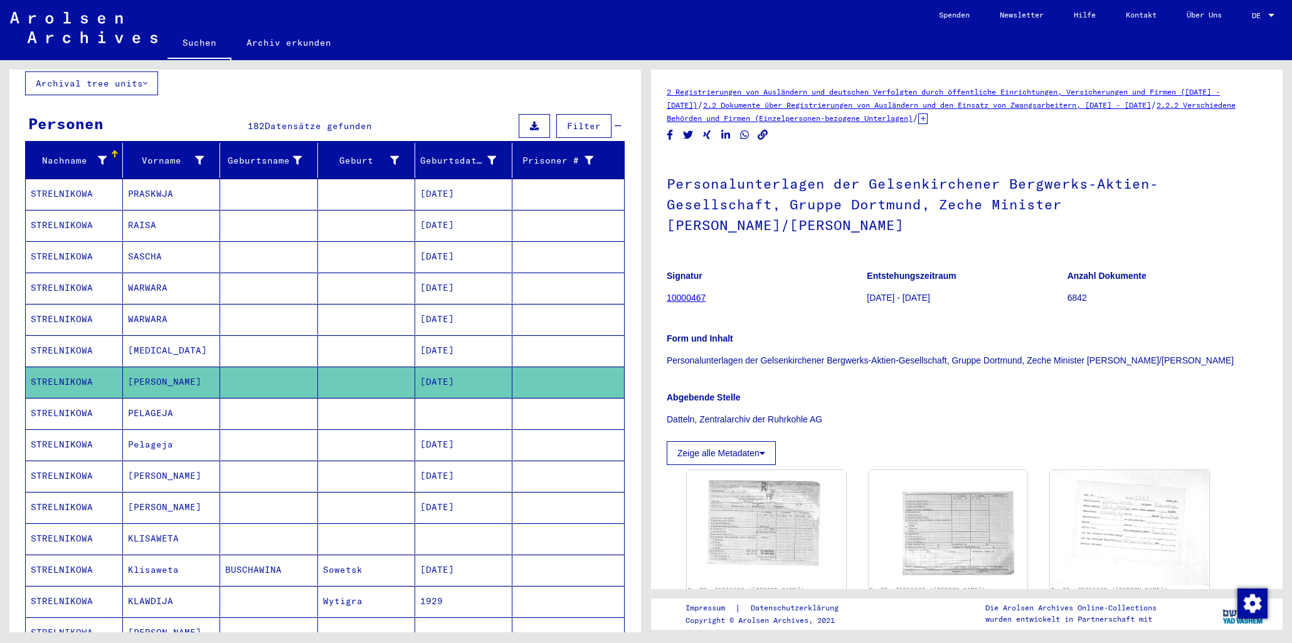
click at [152, 404] on mat-cell "PELAGEJA" at bounding box center [171, 413] width 97 height 31
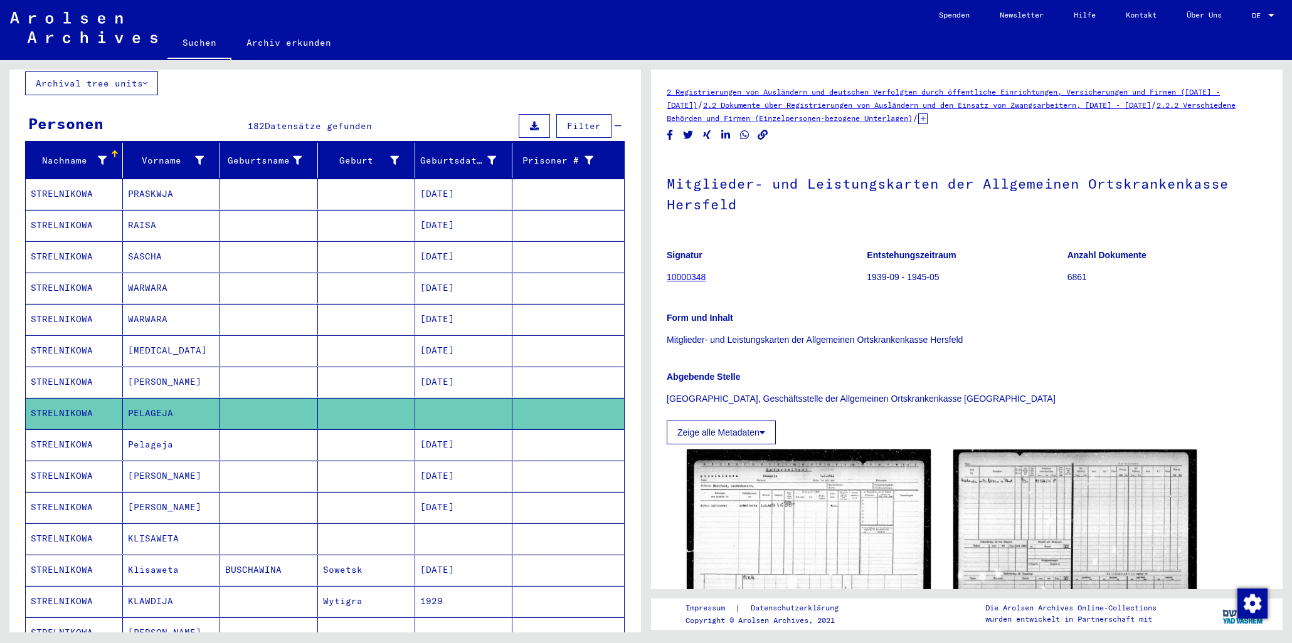
click at [152, 430] on mat-cell "Pelageja" at bounding box center [171, 445] width 97 height 31
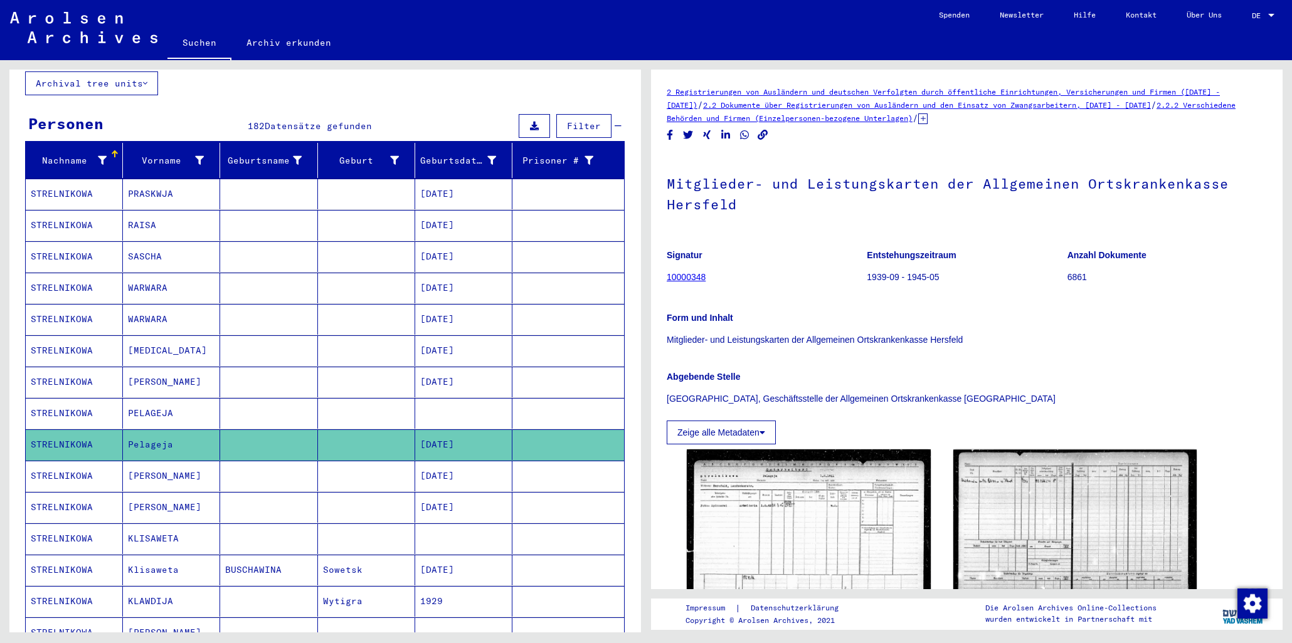
click at [156, 465] on mat-cell "[PERSON_NAME]" at bounding box center [171, 476] width 97 height 31
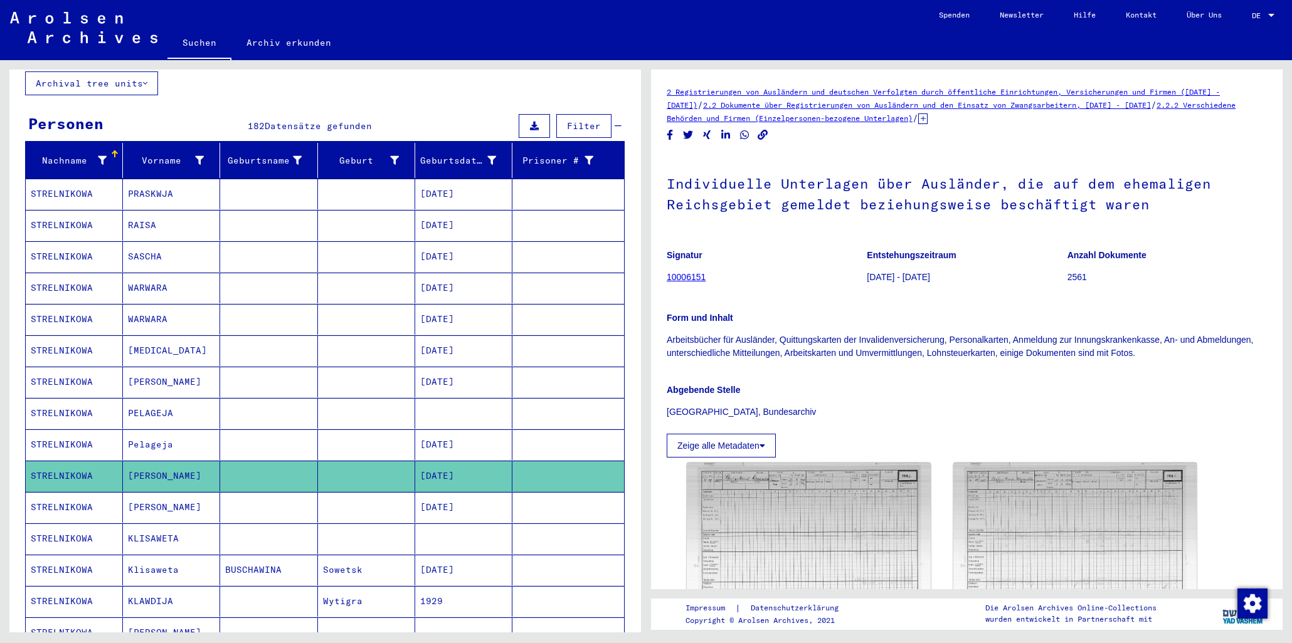
click at [141, 337] on mat-cell "[MEDICAL_DATA]" at bounding box center [171, 350] width 97 height 31
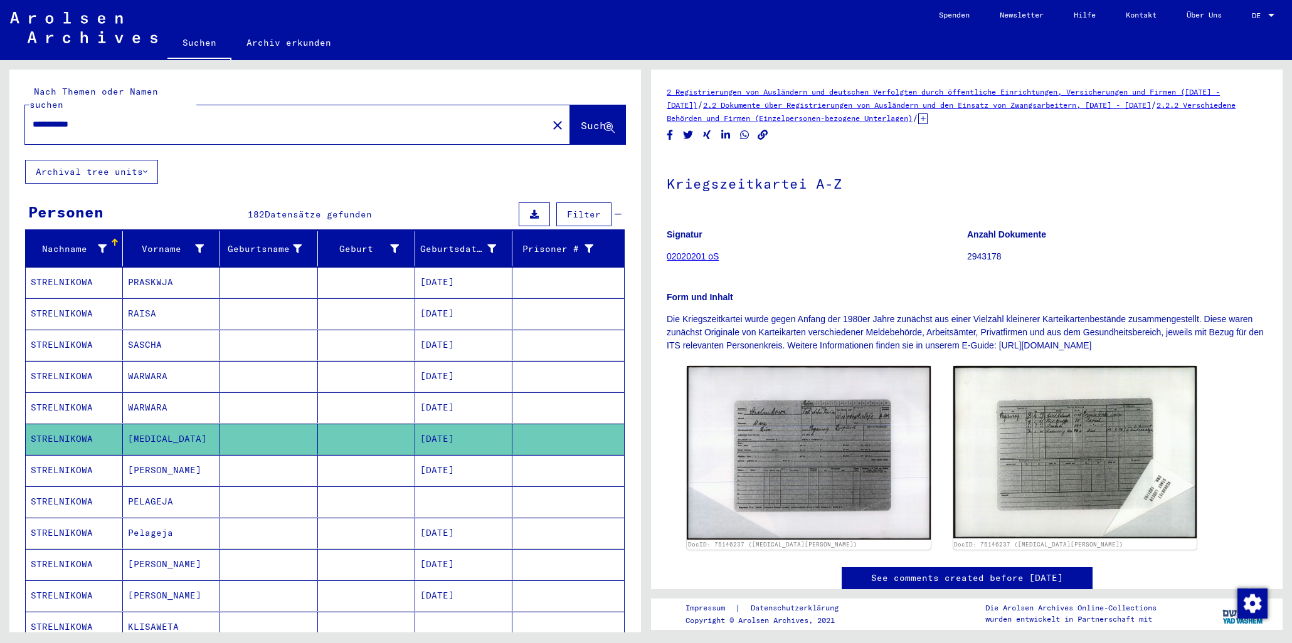
click at [95, 118] on input "**********" at bounding box center [286, 124] width 507 height 13
type input "**********"
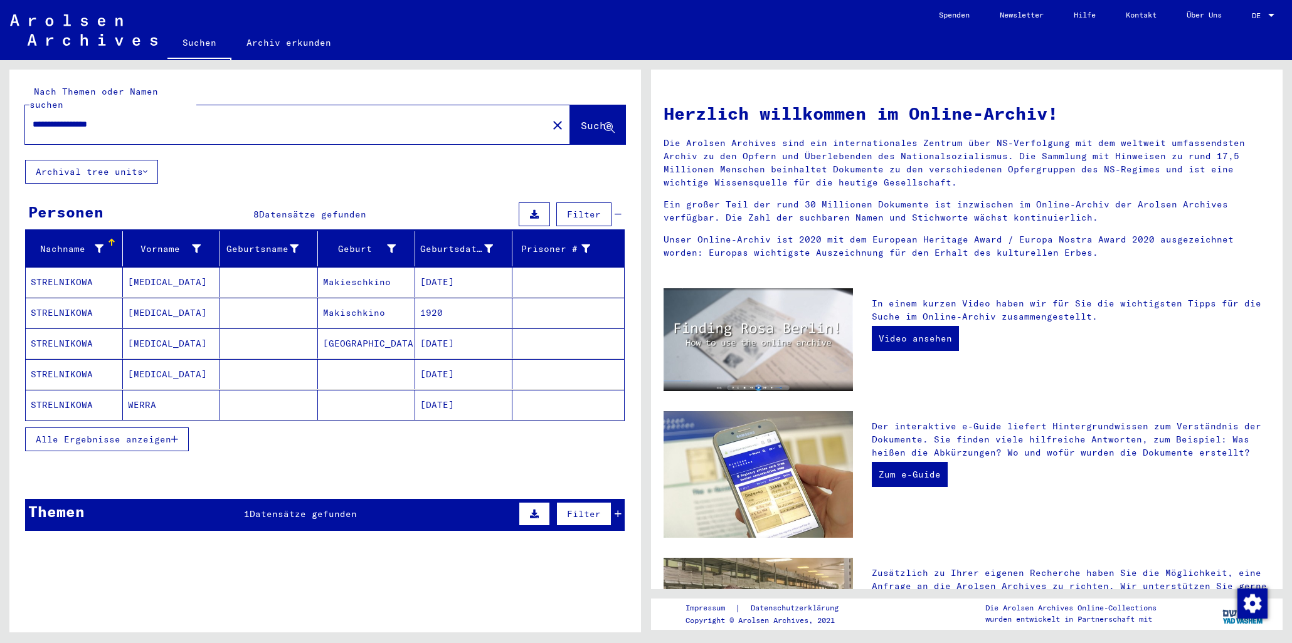
click at [144, 270] on mat-cell "[MEDICAL_DATA]" at bounding box center [171, 282] width 97 height 30
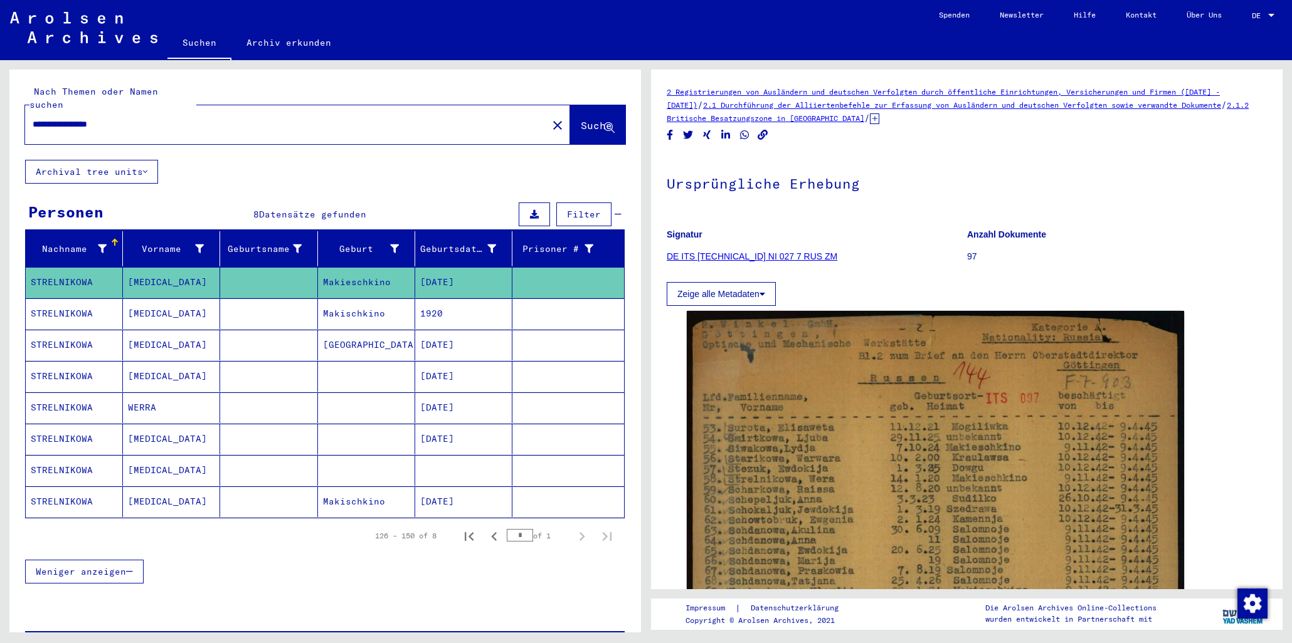
click at [142, 307] on mat-cell "[MEDICAL_DATA]" at bounding box center [171, 314] width 97 height 31
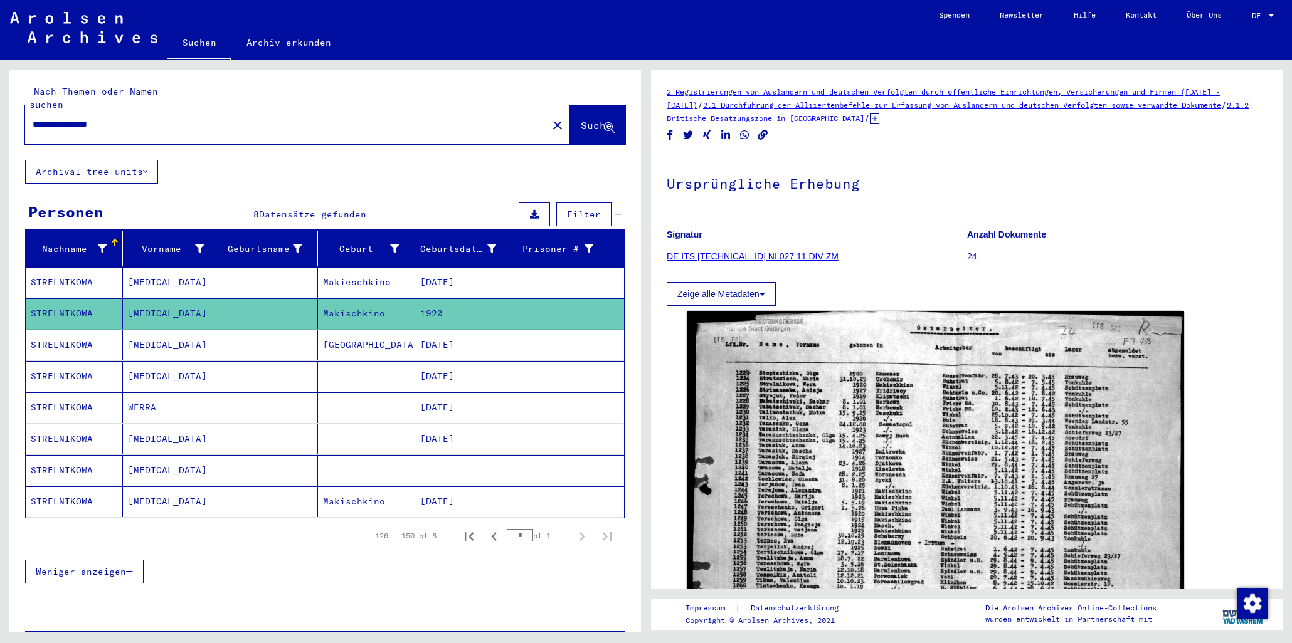
click at [140, 337] on mat-cell "[MEDICAL_DATA]" at bounding box center [171, 345] width 97 height 31
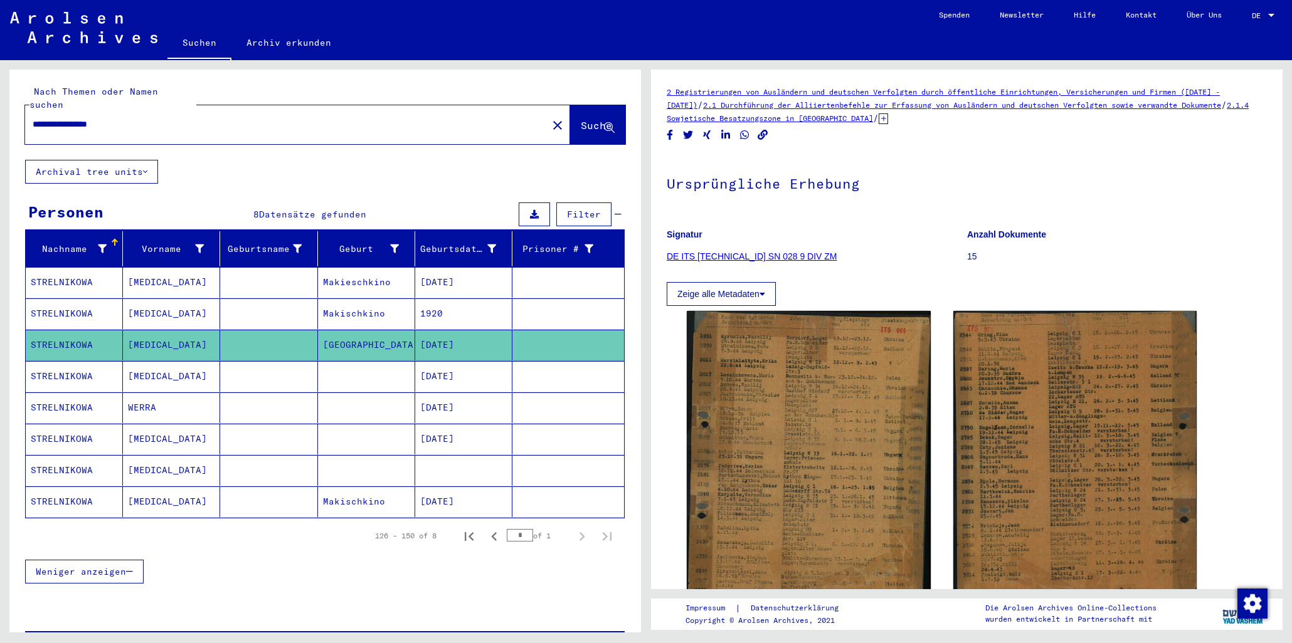
click at [142, 393] on mat-cell "WERRA" at bounding box center [171, 408] width 97 height 31
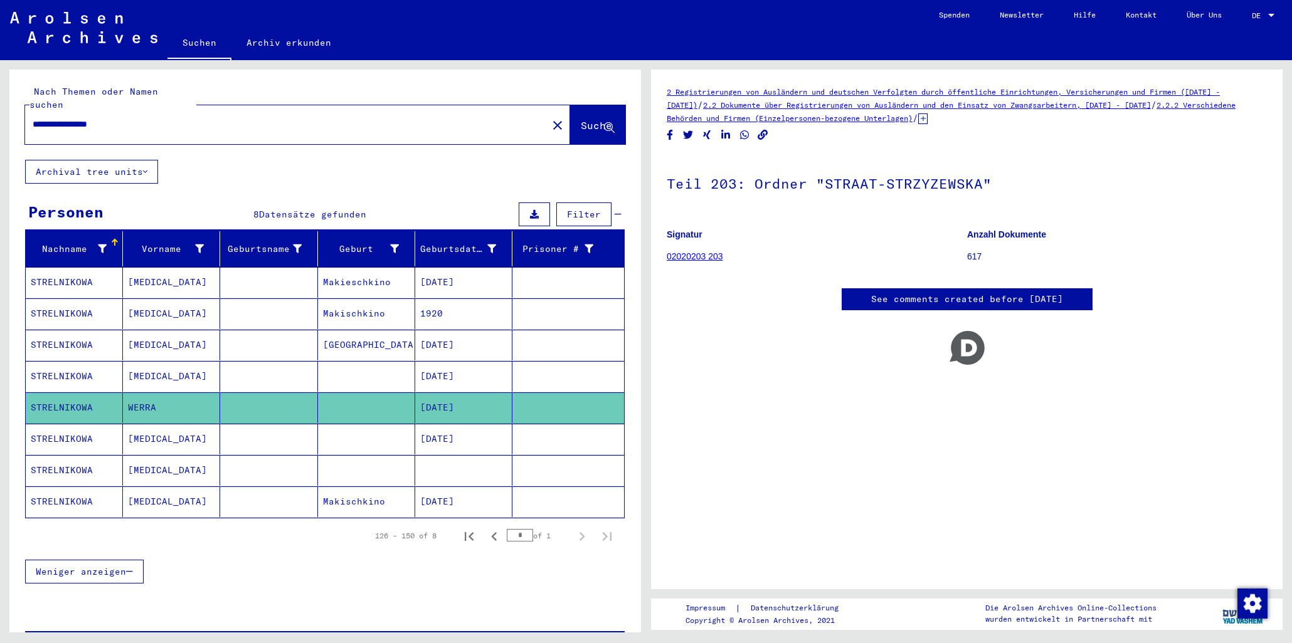
click at [139, 424] on mat-cell "[MEDICAL_DATA]" at bounding box center [171, 439] width 97 height 31
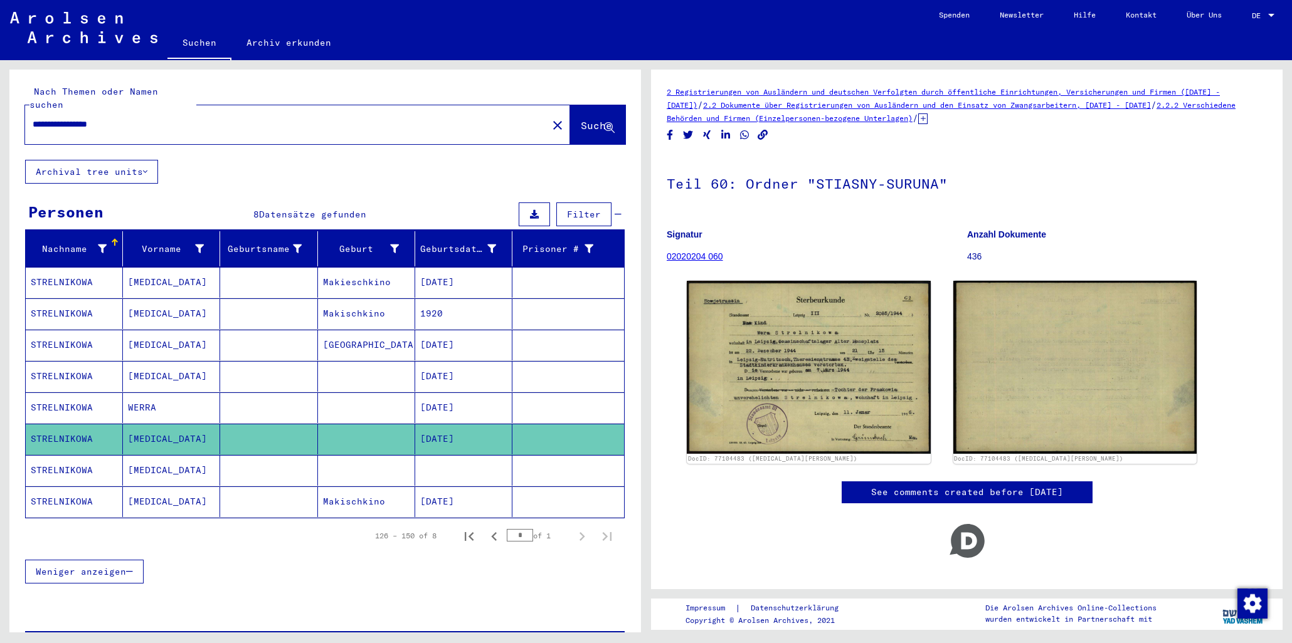
click at [134, 457] on mat-cell "[MEDICAL_DATA]" at bounding box center [171, 470] width 97 height 31
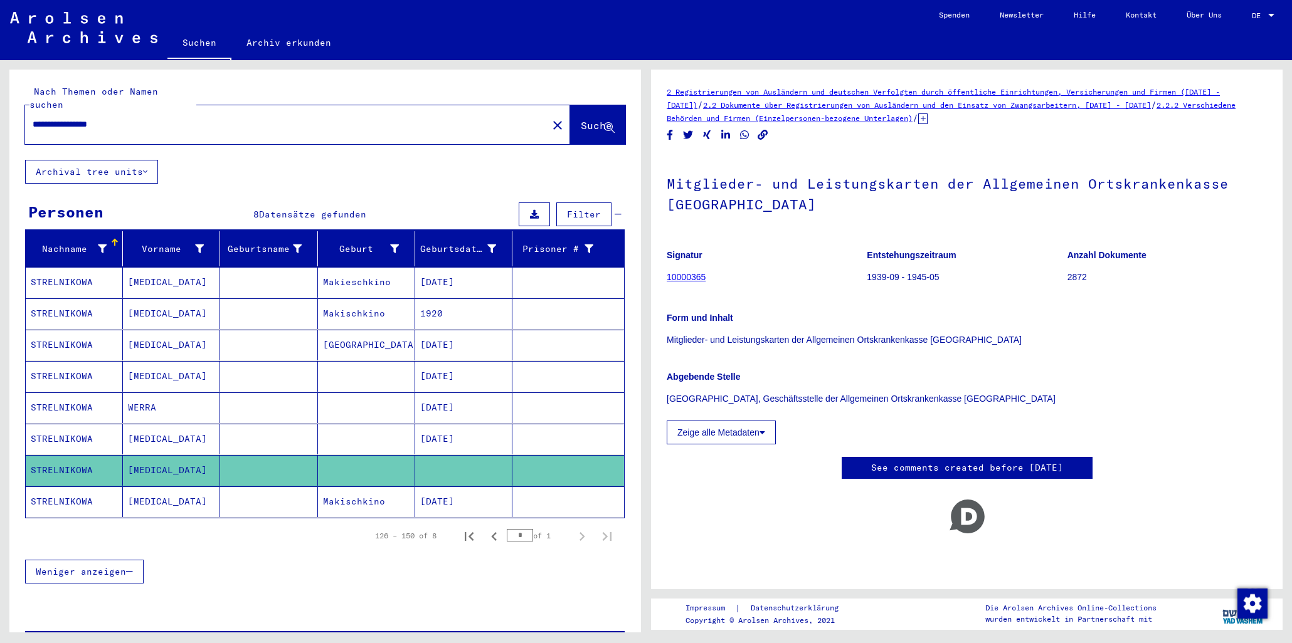
click at [140, 487] on mat-cell "[MEDICAL_DATA]" at bounding box center [171, 502] width 97 height 31
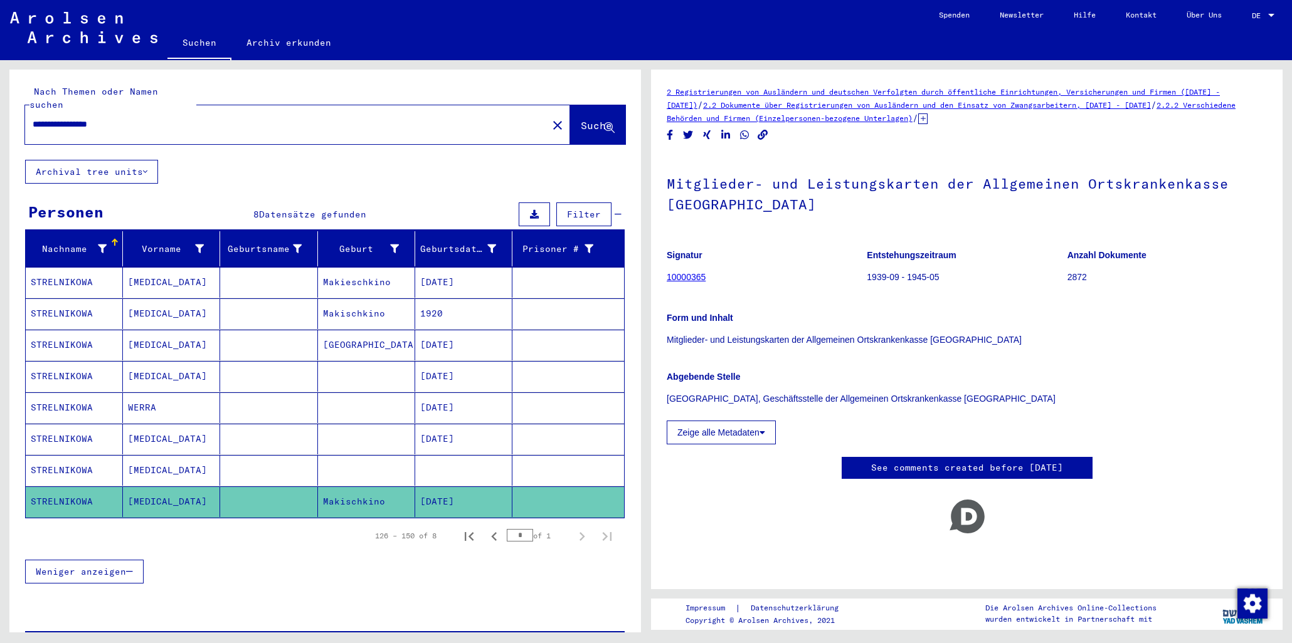
click at [135, 330] on mat-cell "[MEDICAL_DATA]" at bounding box center [171, 345] width 97 height 31
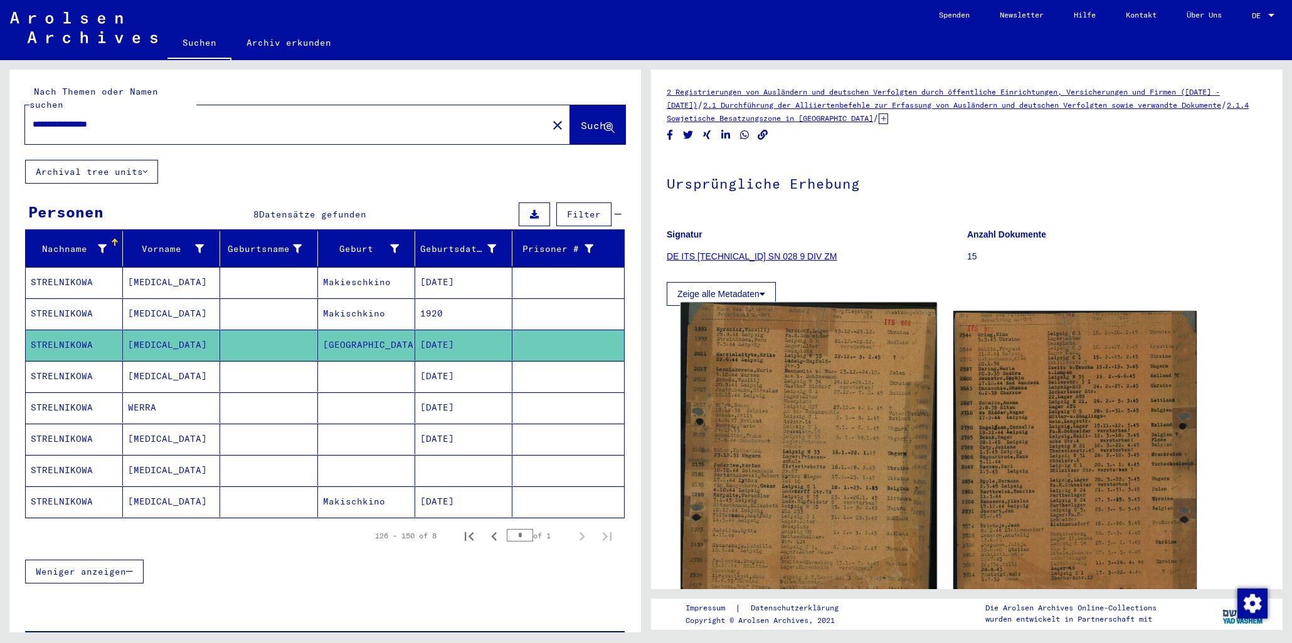
click at [711, 408] on img at bounding box center [808, 474] width 256 height 342
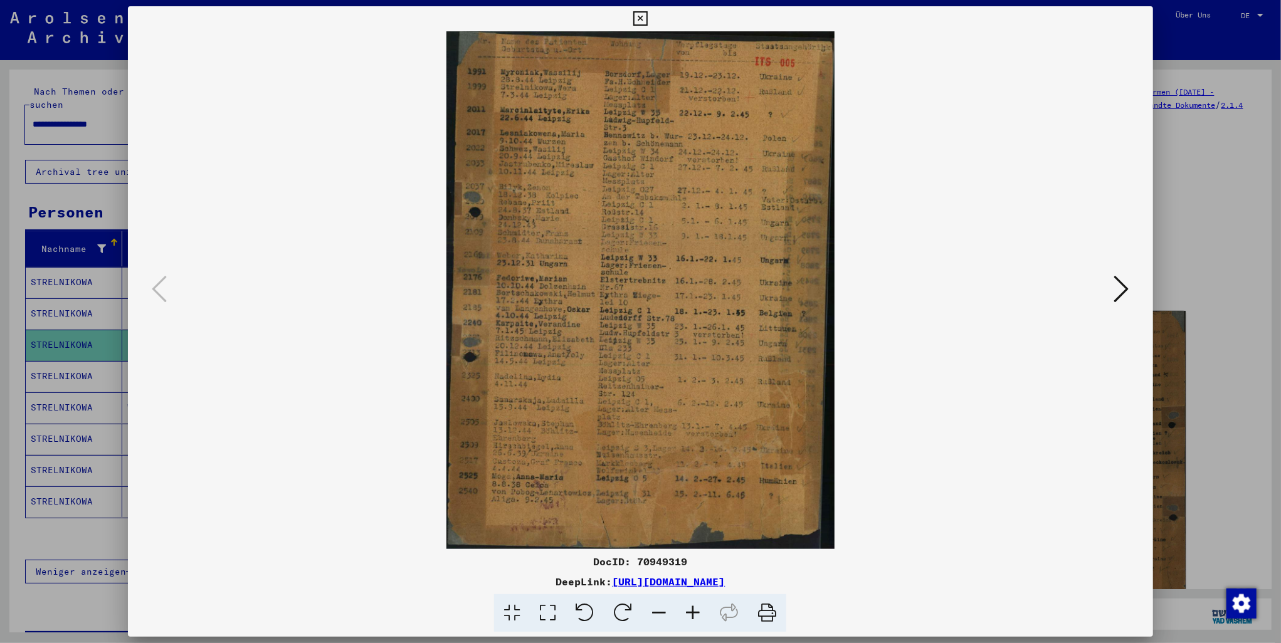
click at [637, 17] on icon at bounding box center [640, 18] width 14 height 15
